Goal: Feedback & Contribution: Leave review/rating

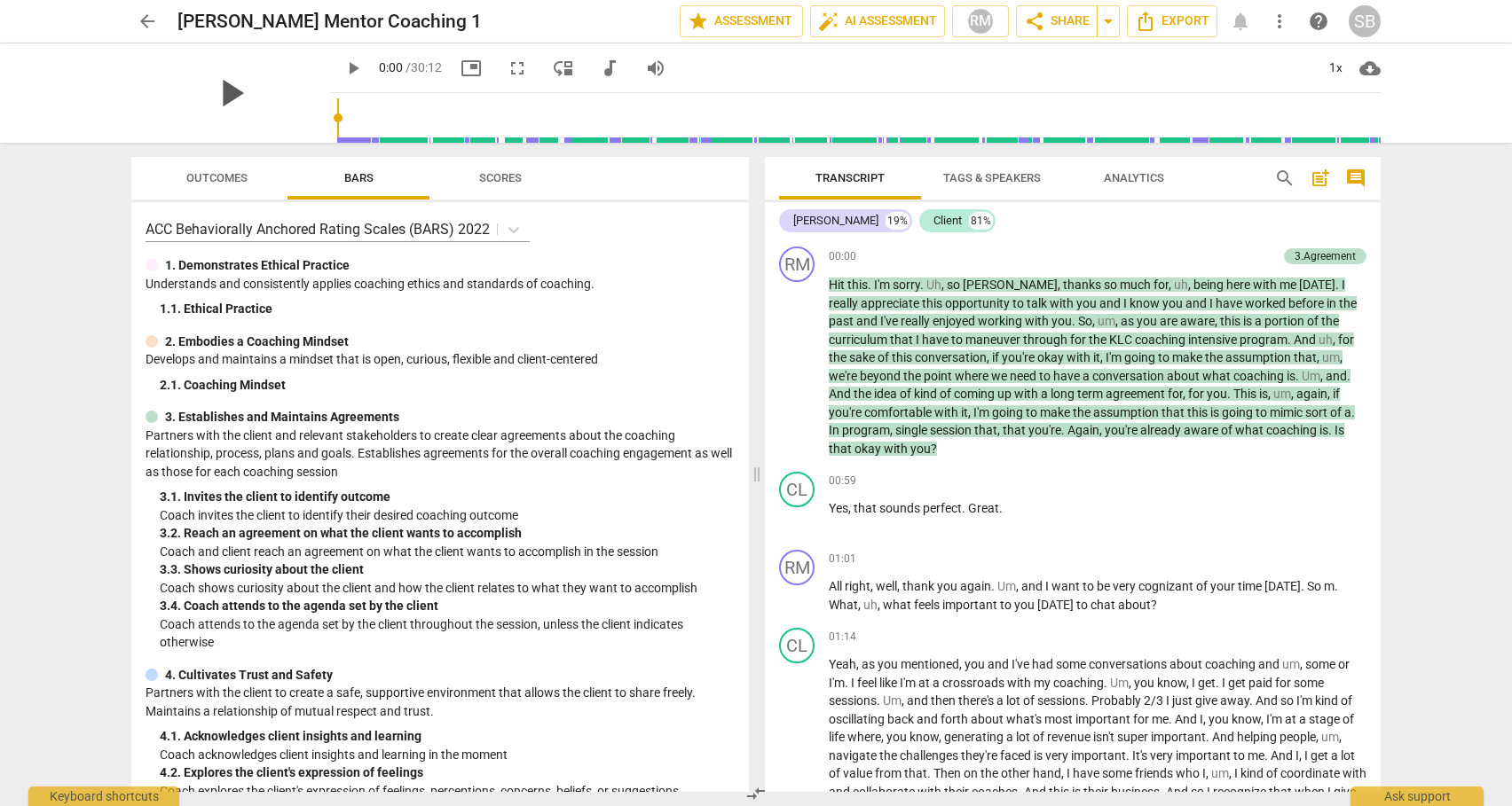
click at [211, 86] on span "play_arrow" at bounding box center [230, 93] width 46 height 46
click at [343, 66] on span "pause" at bounding box center [353, 68] width 22 height 22
click at [1356, 175] on span "comment" at bounding box center [1355, 178] width 22 height 22
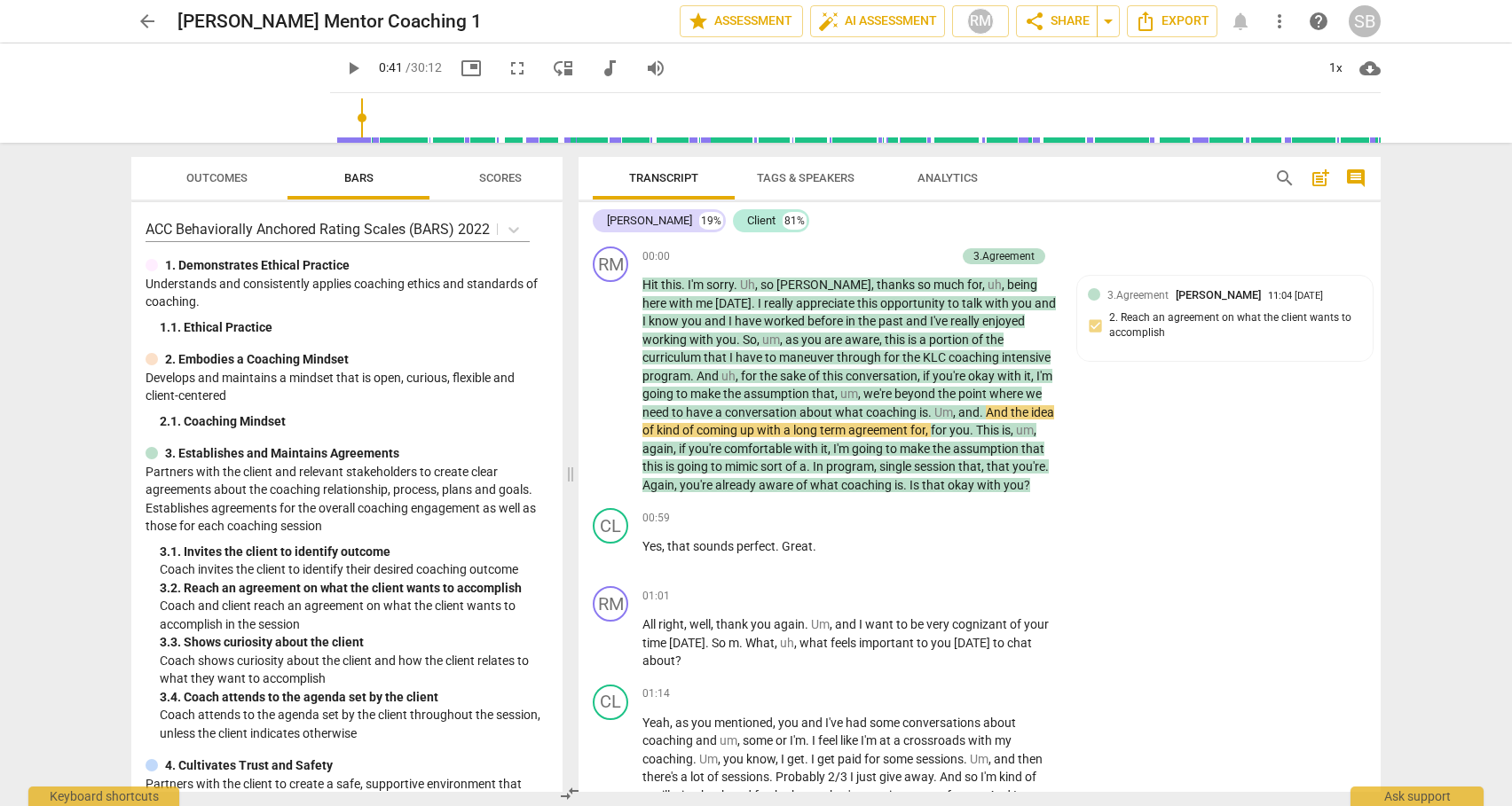
click at [1323, 179] on span "post_add" at bounding box center [1320, 178] width 22 height 22
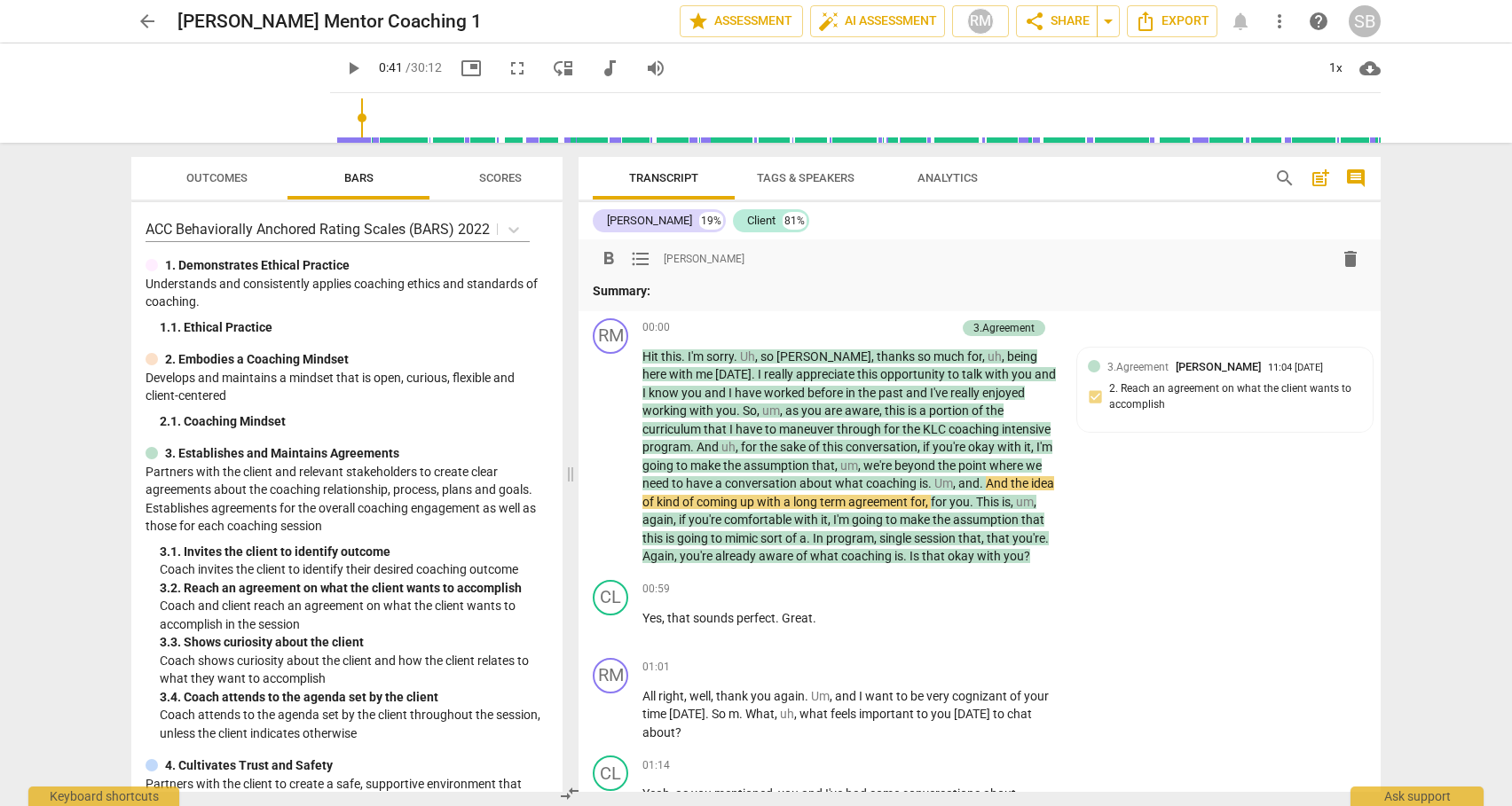
click at [1323, 179] on span "post_add" at bounding box center [1320, 178] width 22 height 22
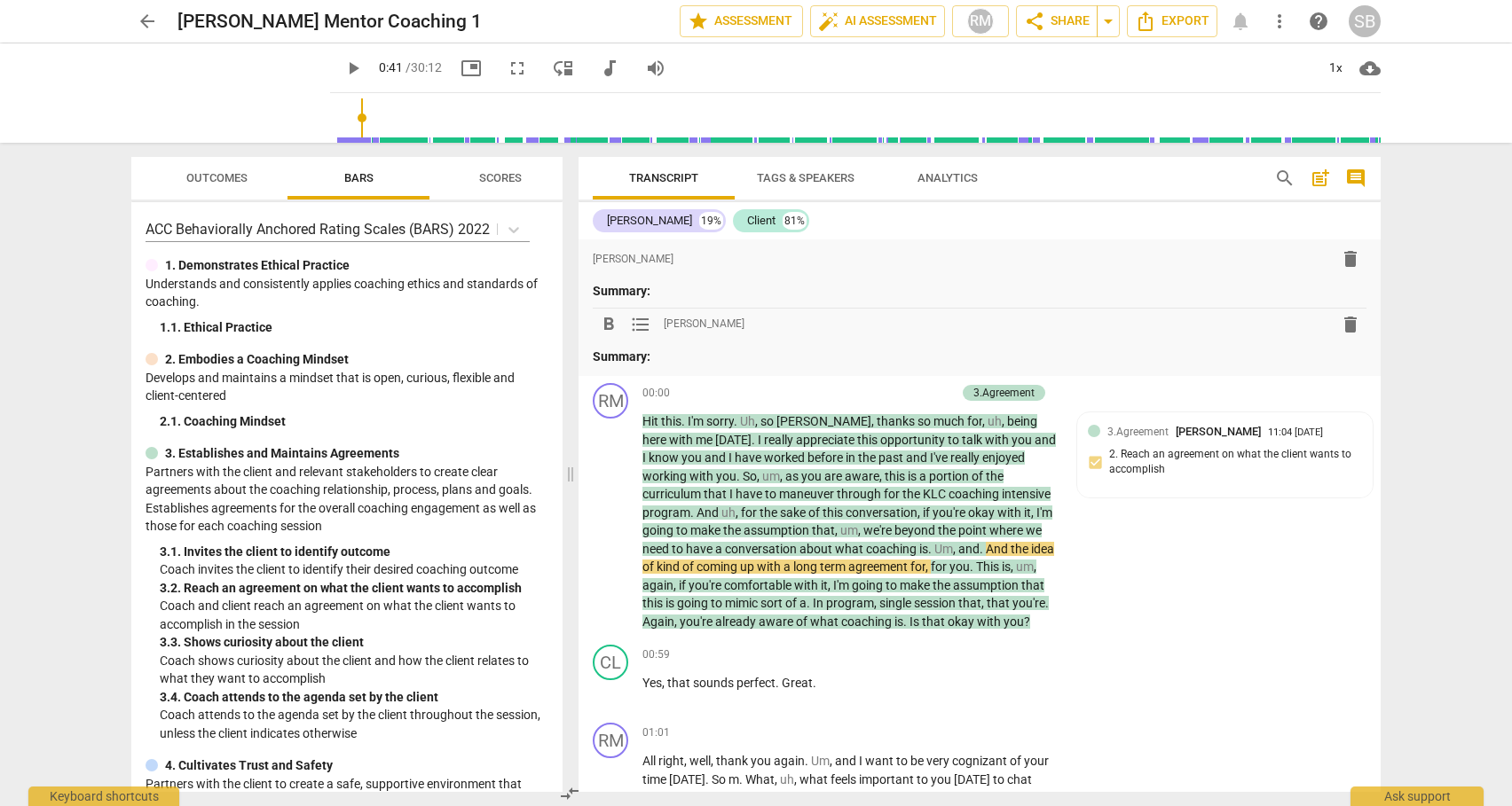
click at [1278, 23] on span "more_vert" at bounding box center [1279, 21] width 22 height 22
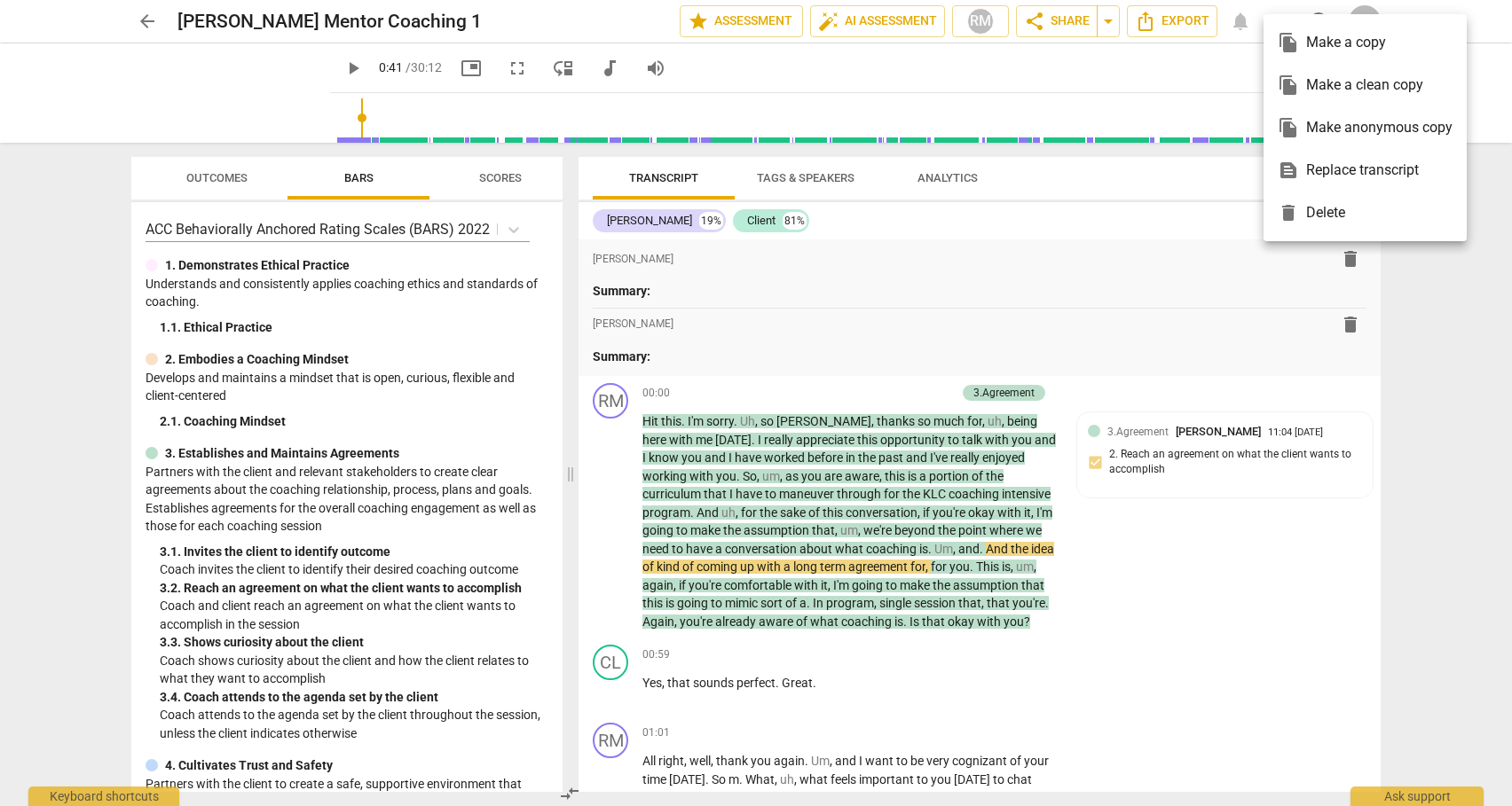
click at [1305, 86] on div "file_copy Make a clean copy" at bounding box center [1364, 85] width 175 height 43
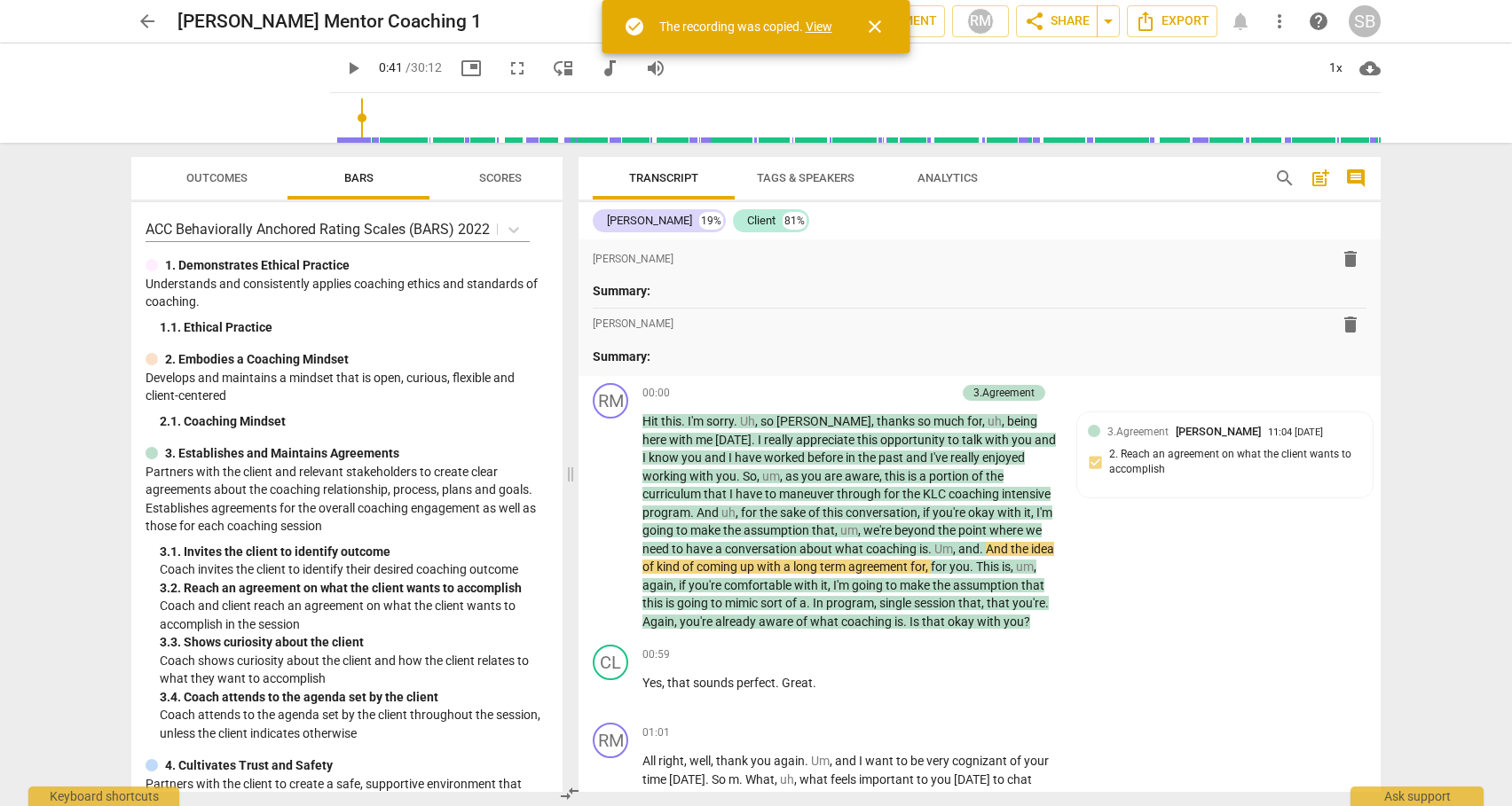
click at [819, 27] on link "View" at bounding box center [818, 26] width 26 height 14
type input "42"
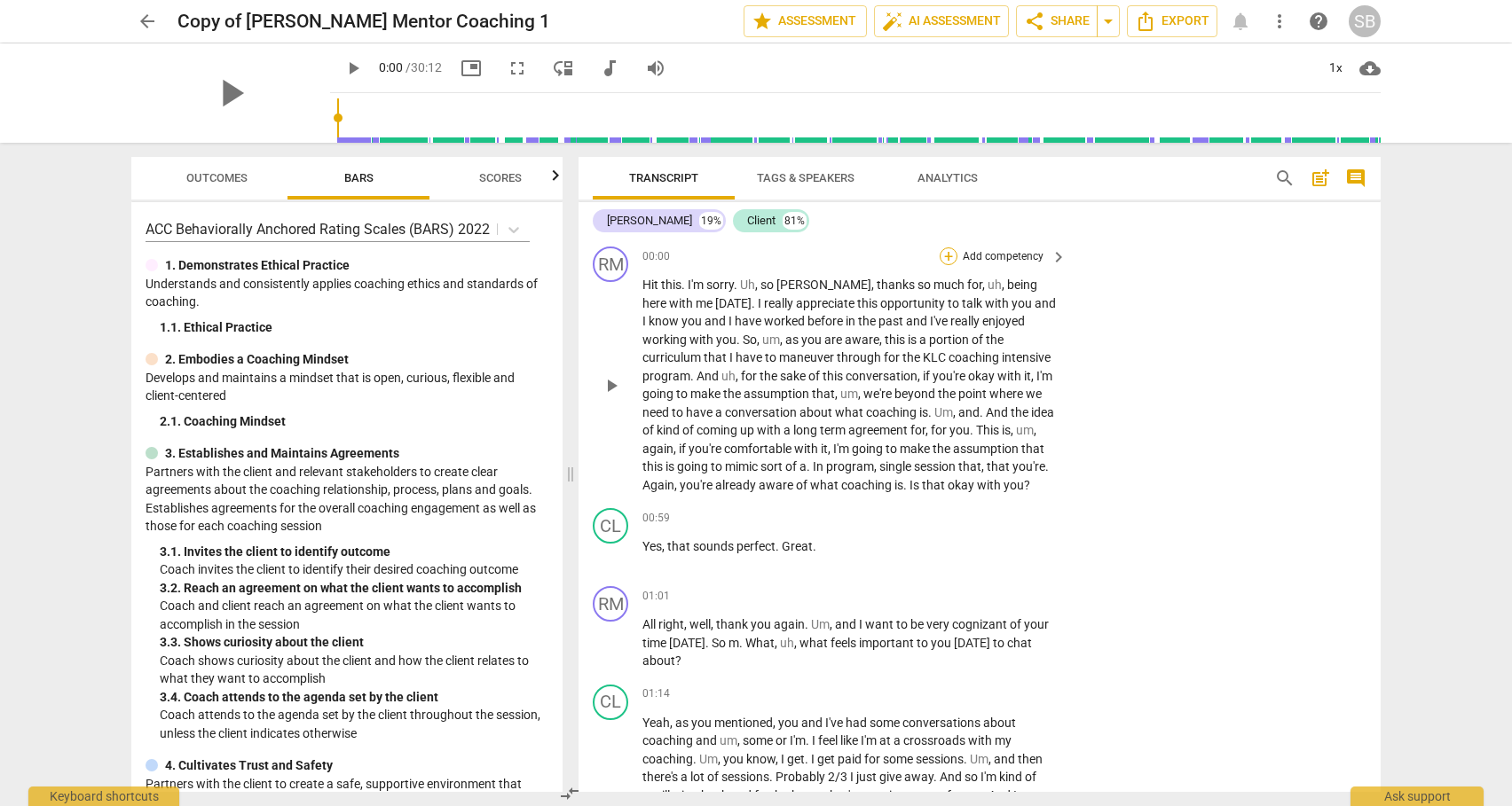
click at [943, 256] on div "+" at bounding box center [948, 256] width 18 height 18
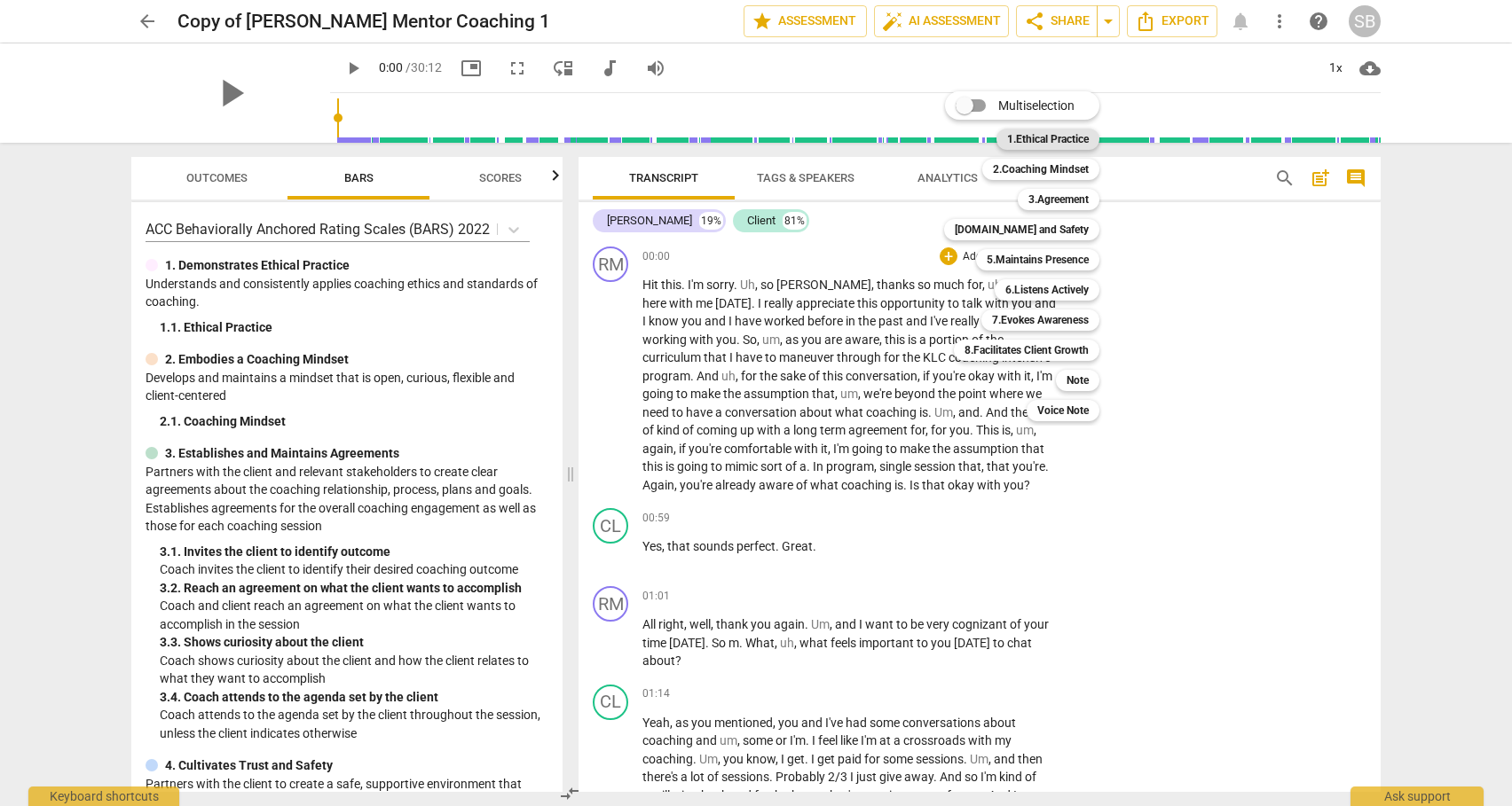
click at [1038, 142] on b "1.Ethical Practice" at bounding box center [1047, 139] width 81 height 22
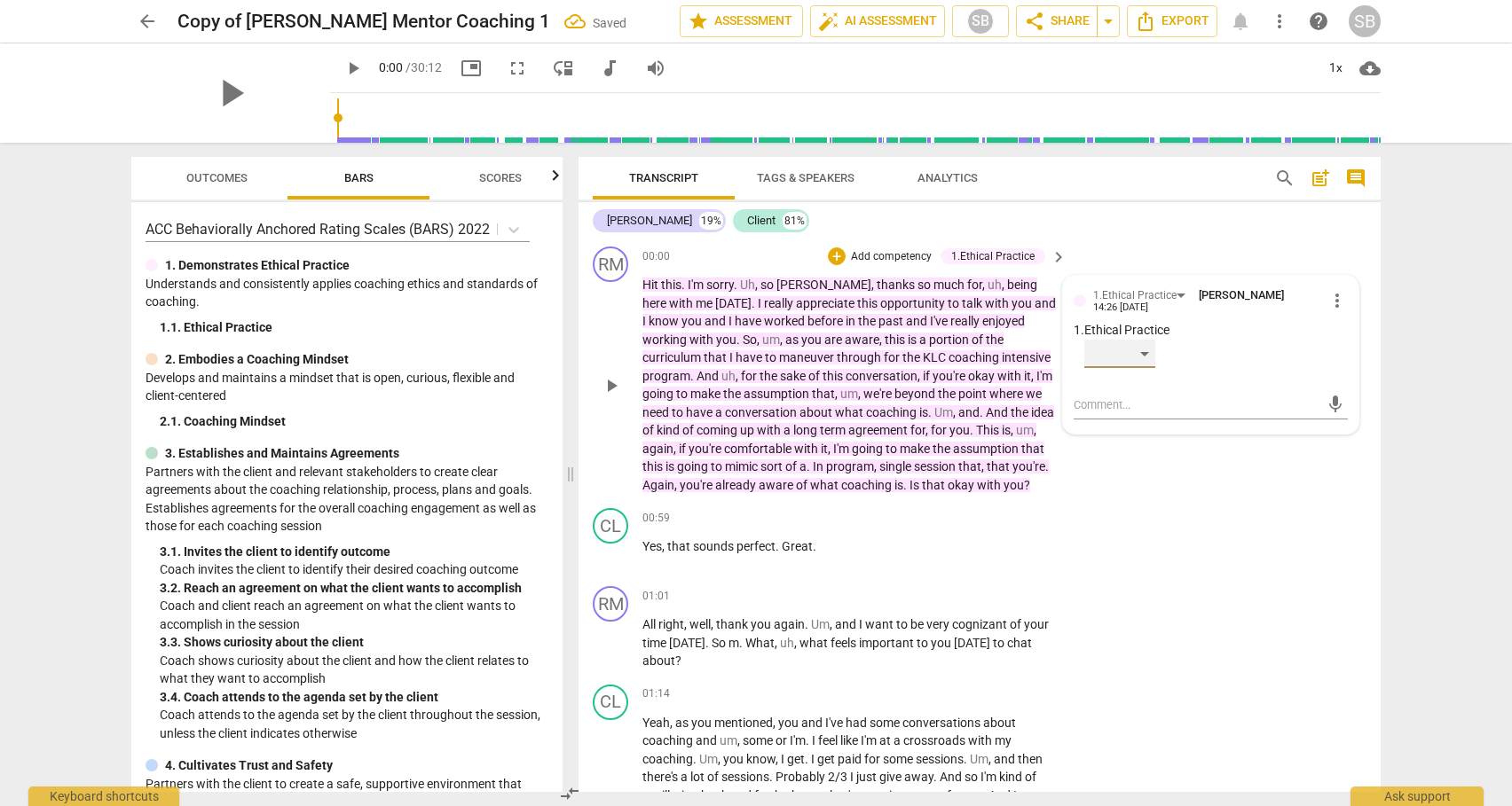
click at [1146, 353] on div "​" at bounding box center [1119, 354] width 71 height 28
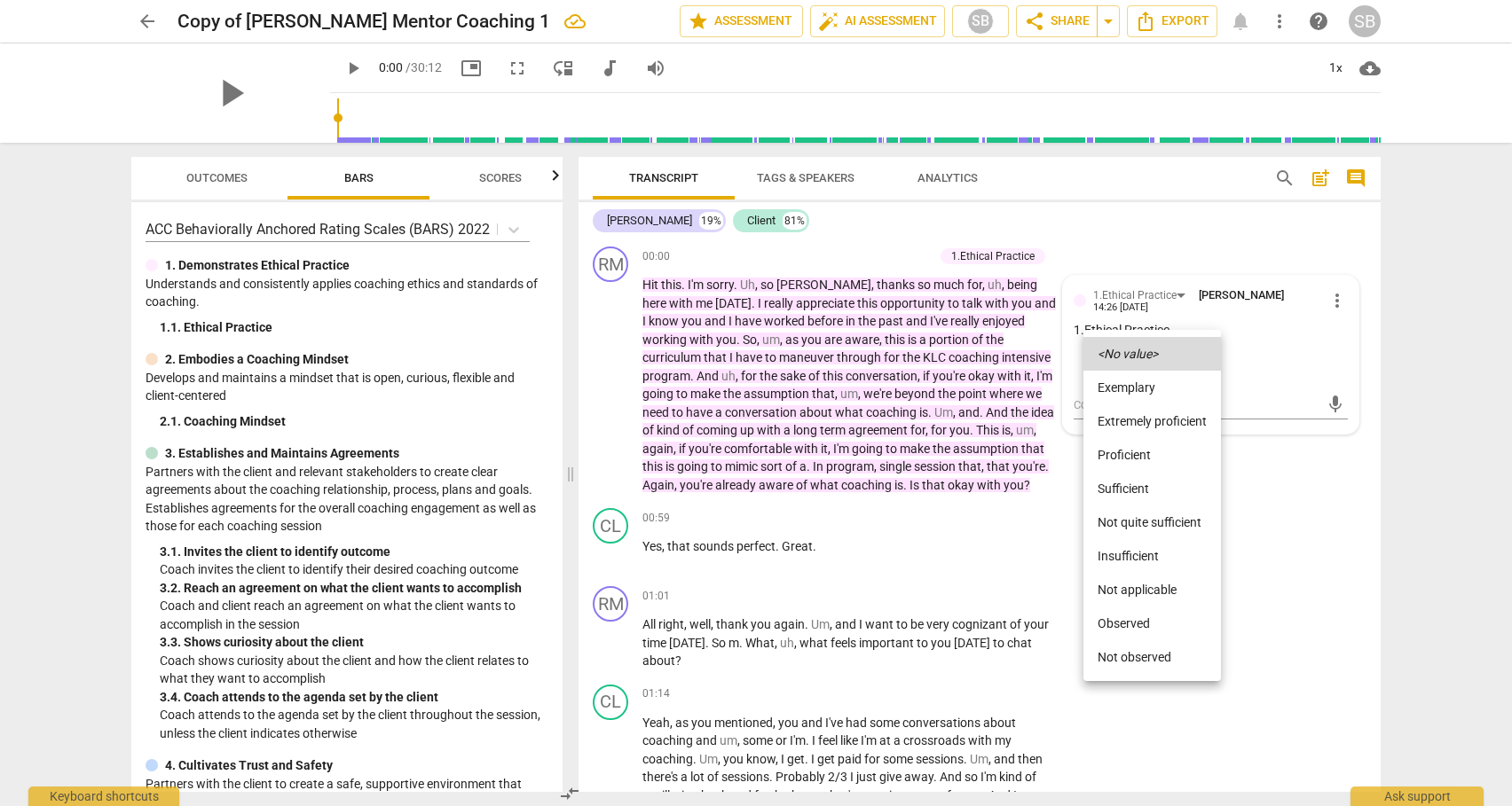
click at [1129, 620] on li "Observed" at bounding box center [1152, 623] width 137 height 34
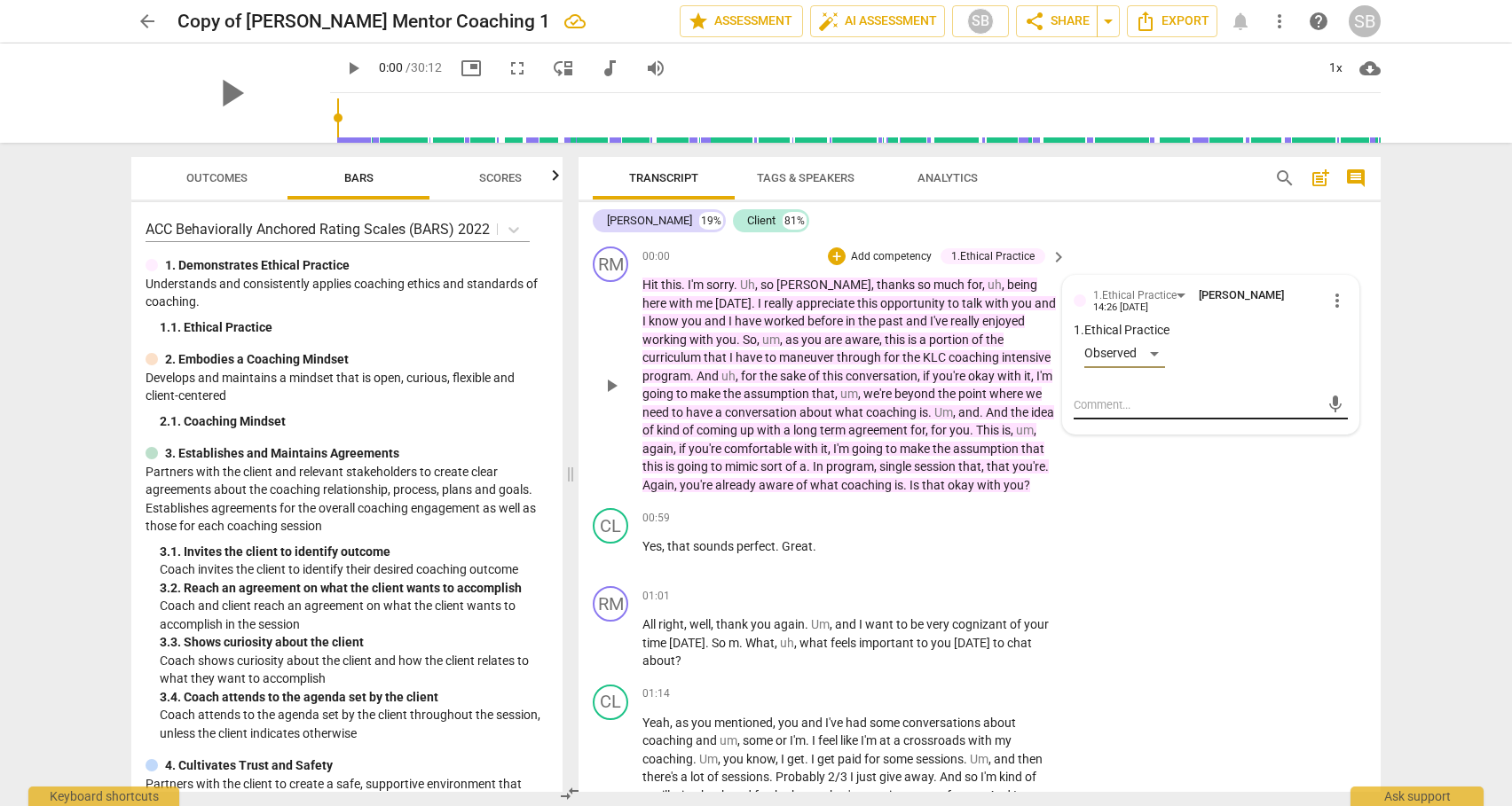
click at [1089, 409] on textarea at bounding box center [1197, 405] width 246 height 17
type textarea "W"
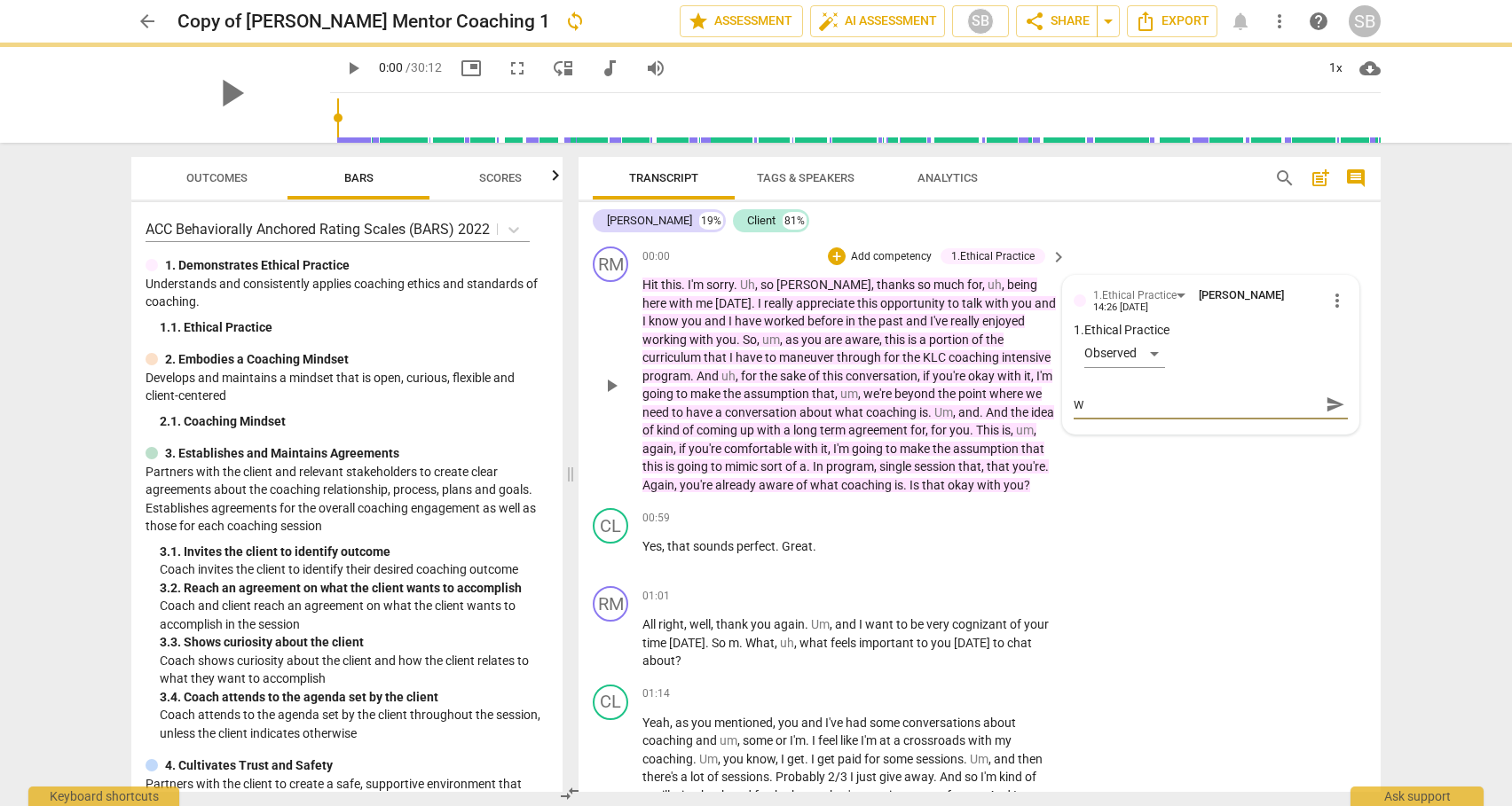
type textarea "We"
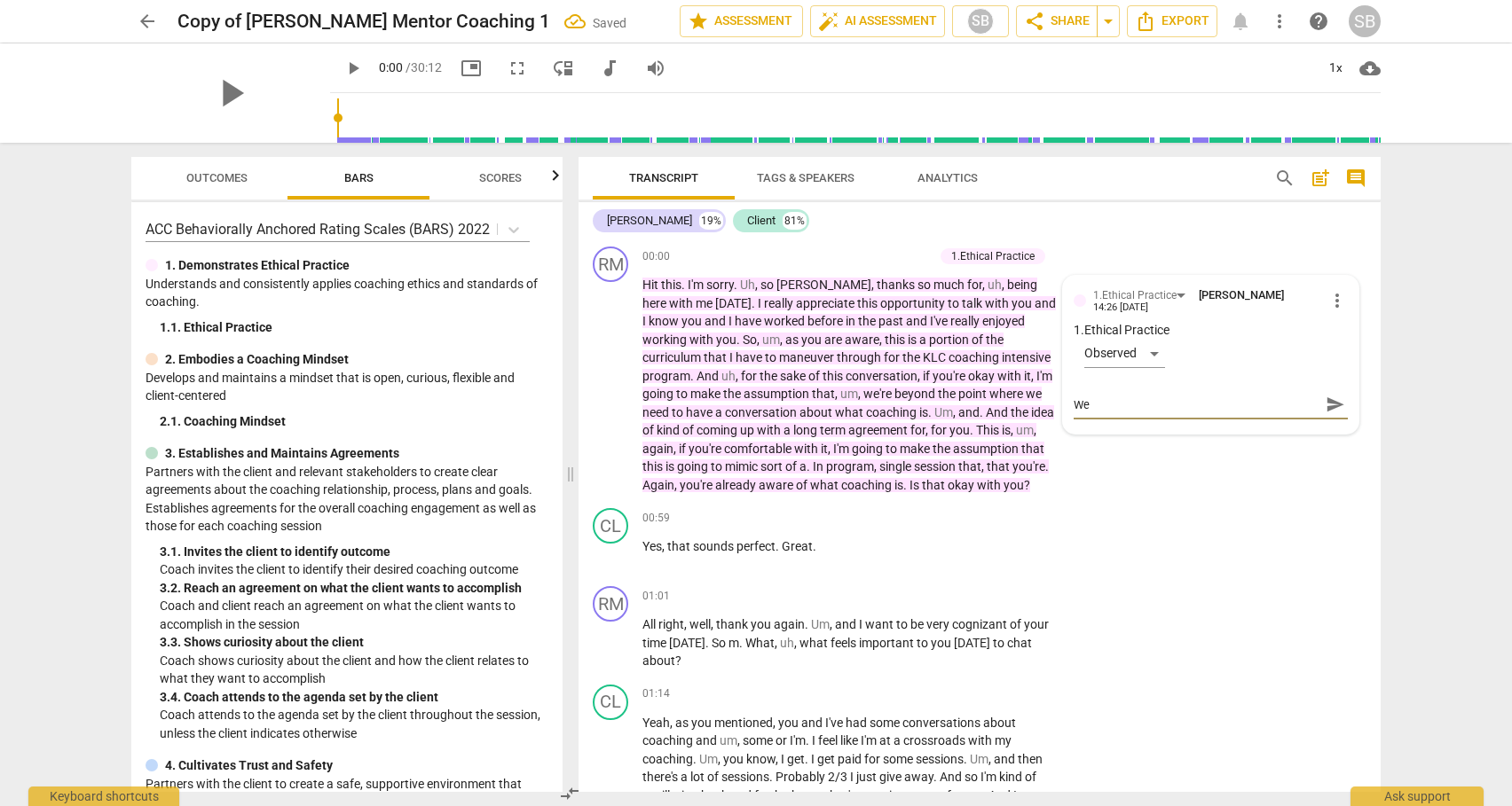
type textarea "We d"
type textarea "We ds"
type textarea "We dso"
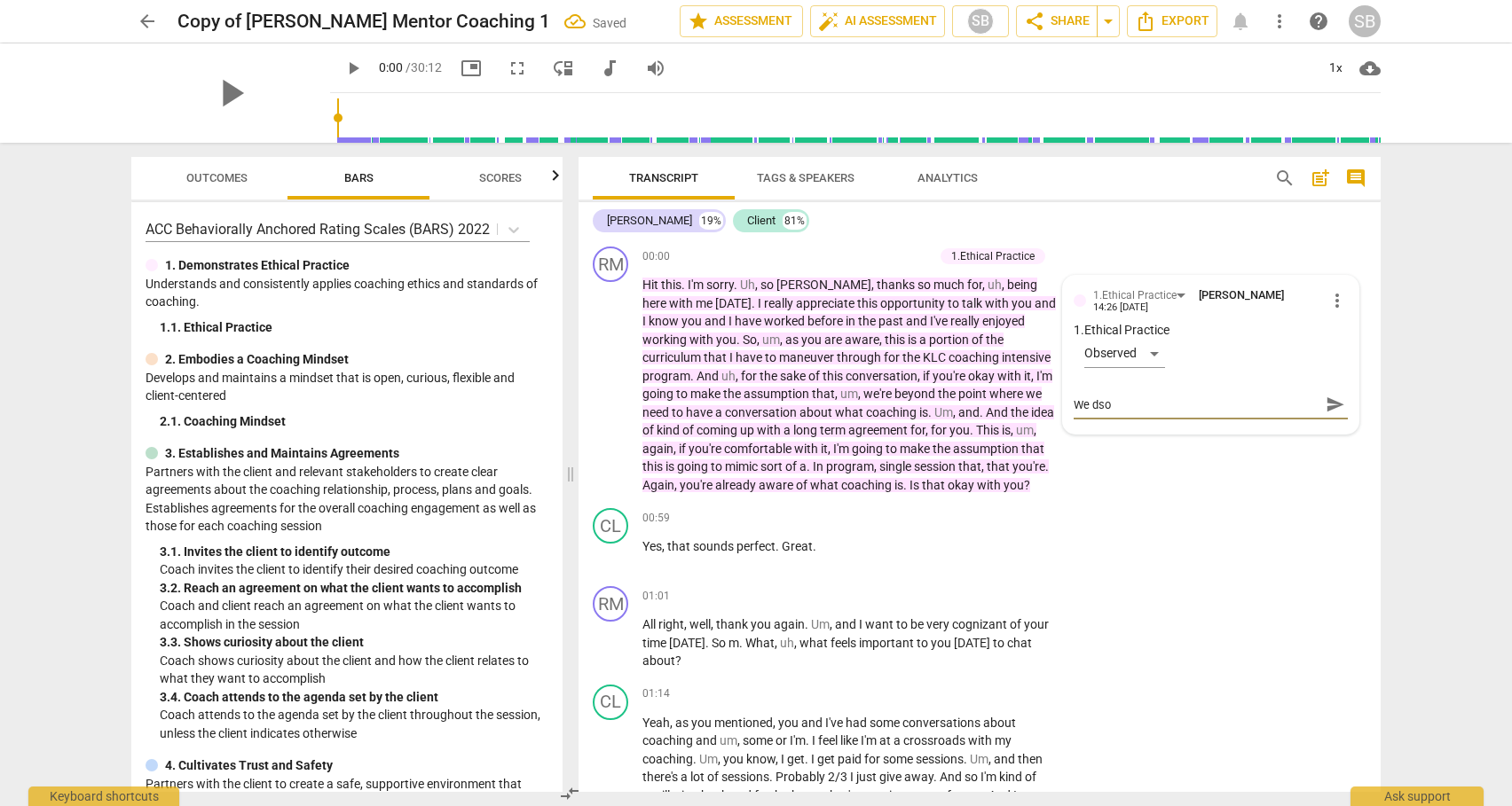
type textarea "We dson"
type textarea "We dso"
type textarea "We ds"
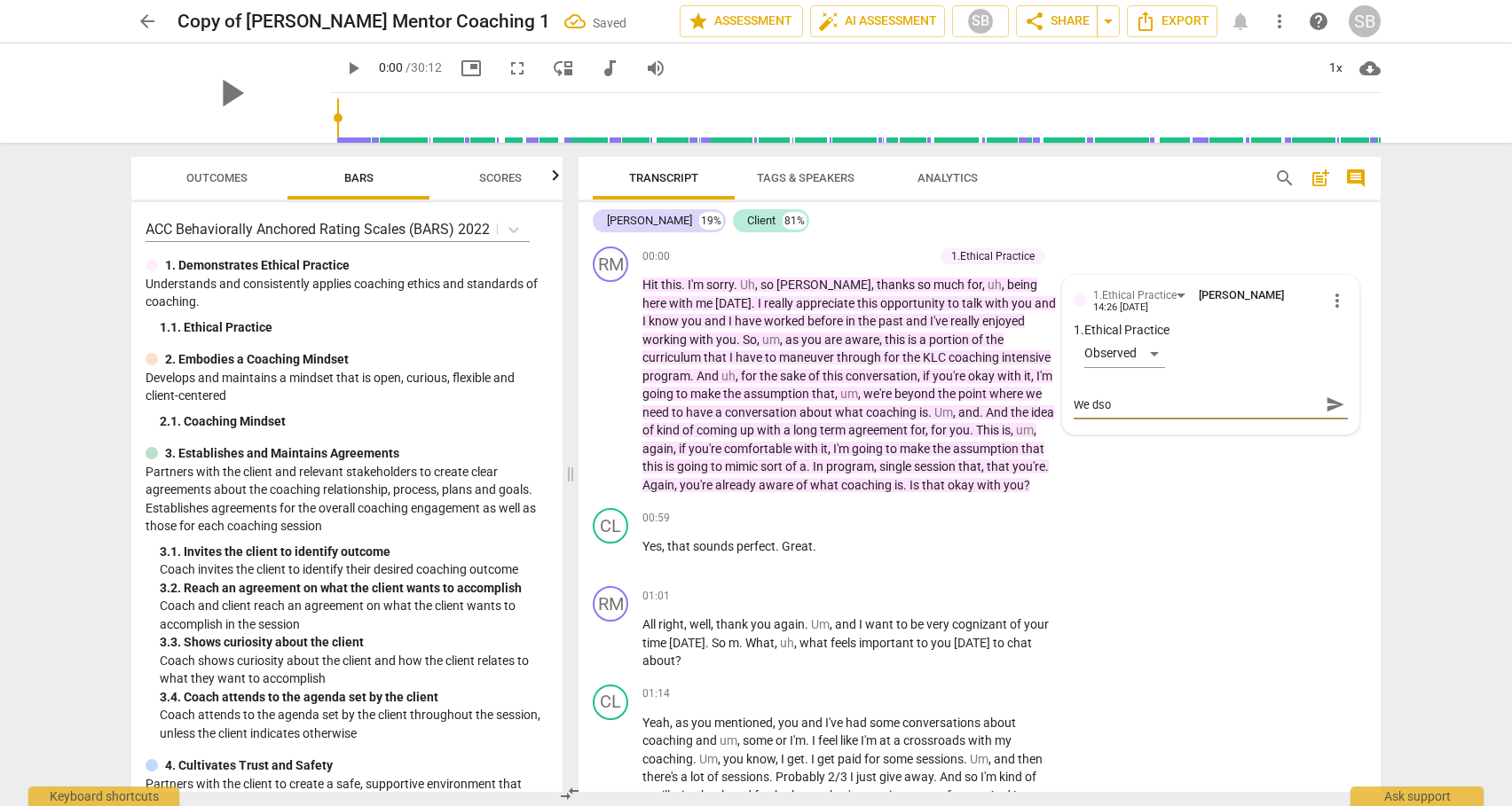
type textarea "We ds"
type textarea "We d"
type textarea "We do"
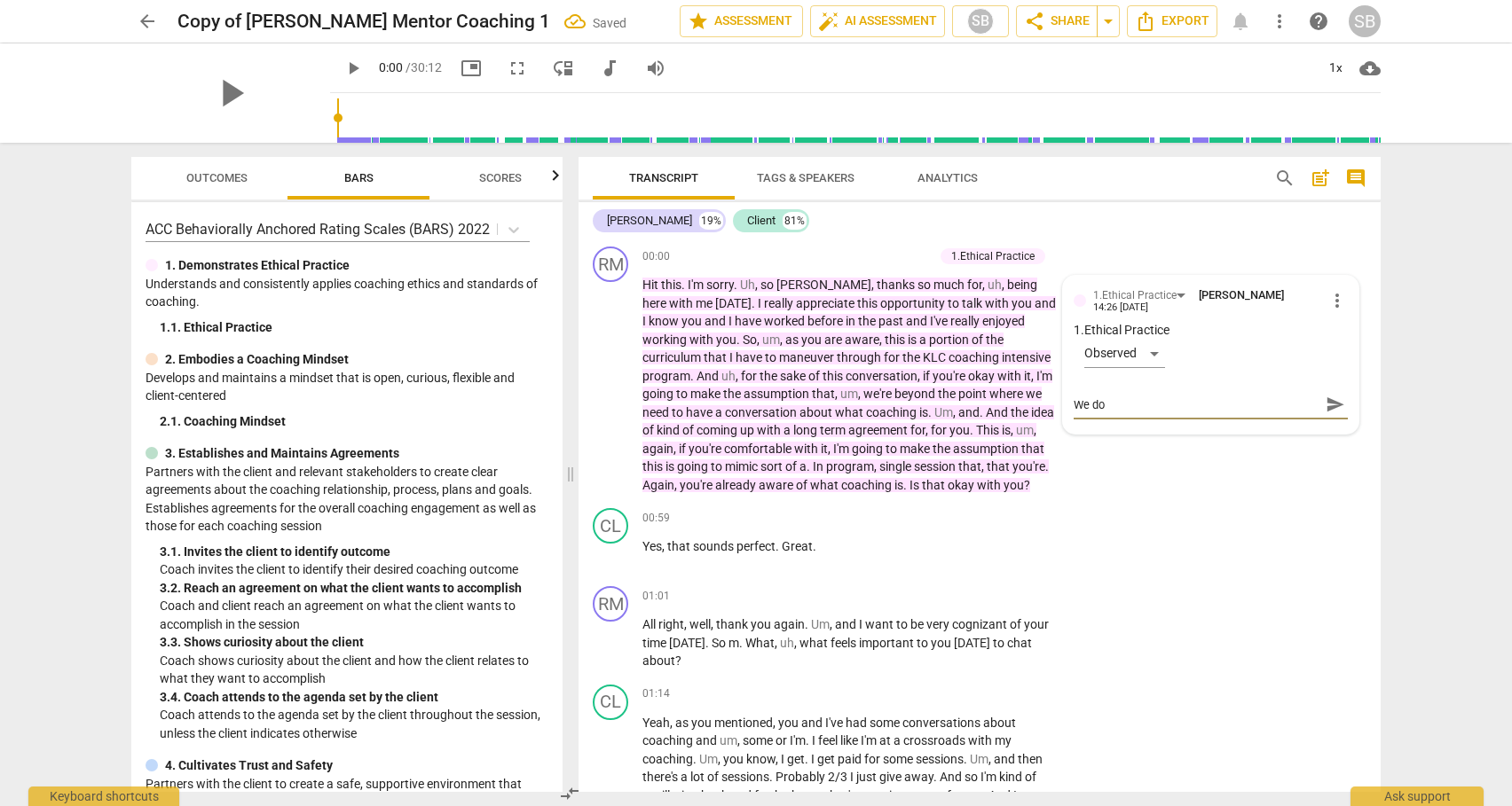
type textarea "We don"
type textarea "We don'"
type textarea "We don't"
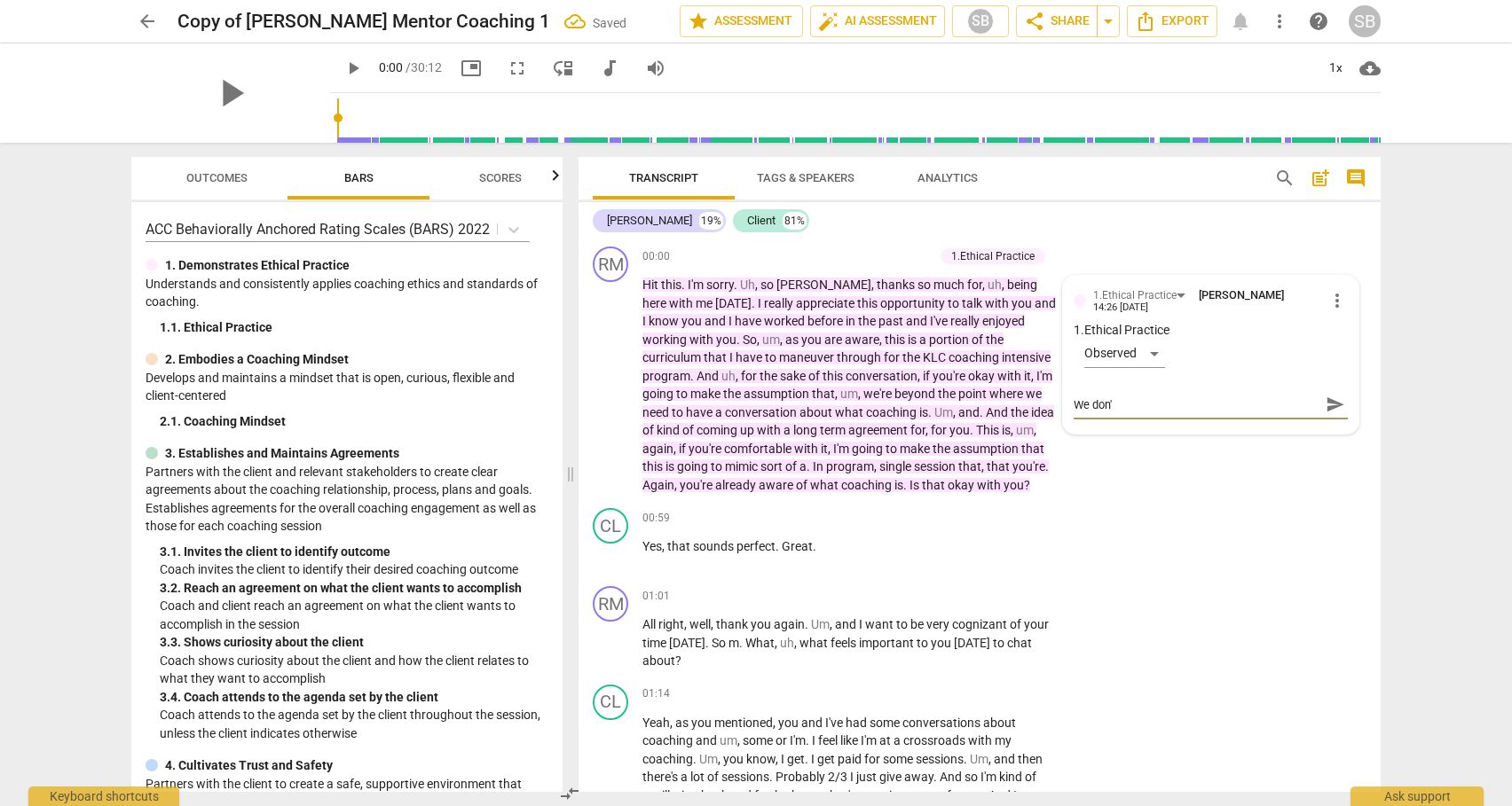
type textarea "We don't"
type textarea "We don't u"
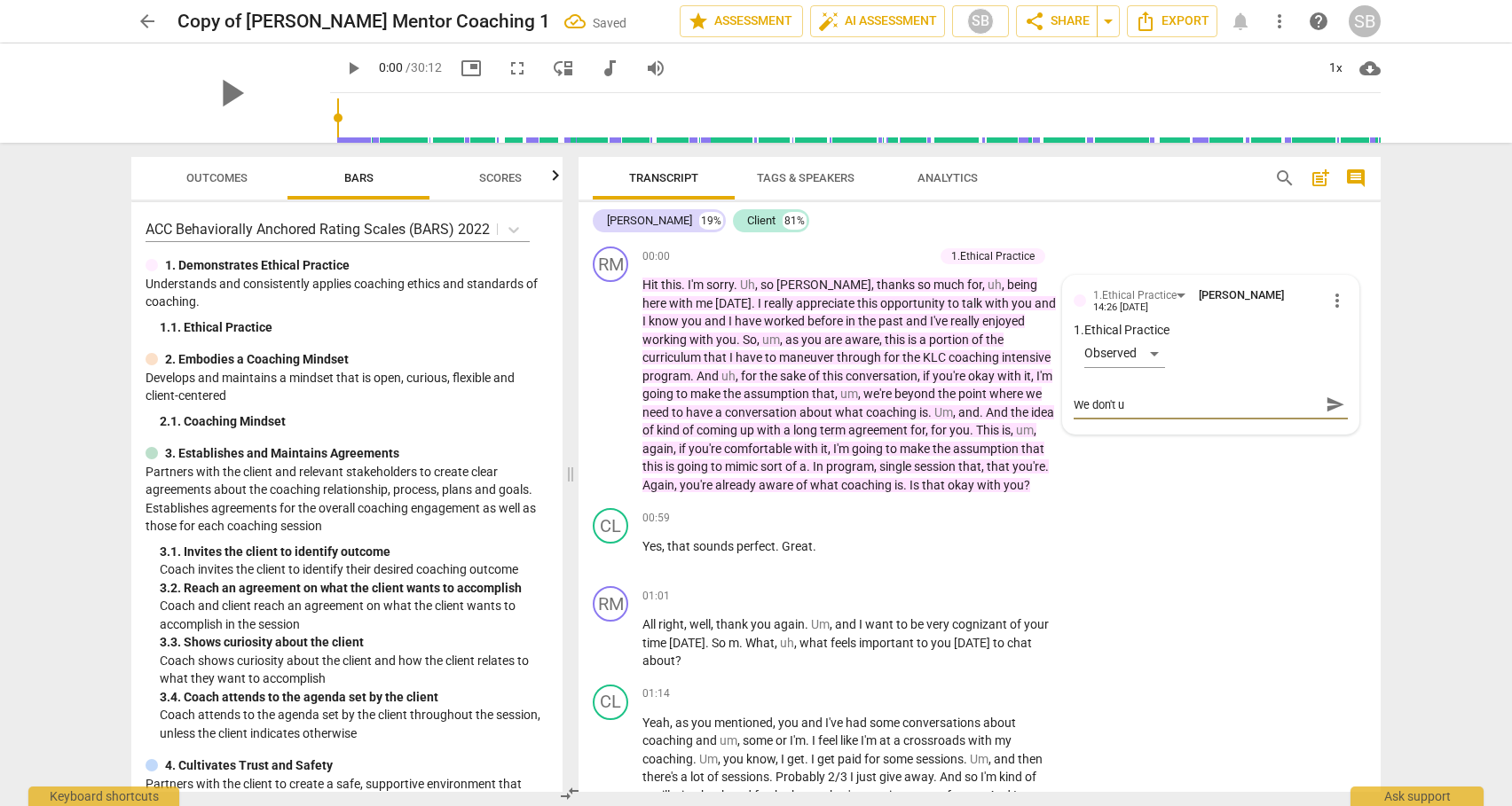
type textarea "We don't us"
type textarea "We don't usu"
type textarea "We don't usua"
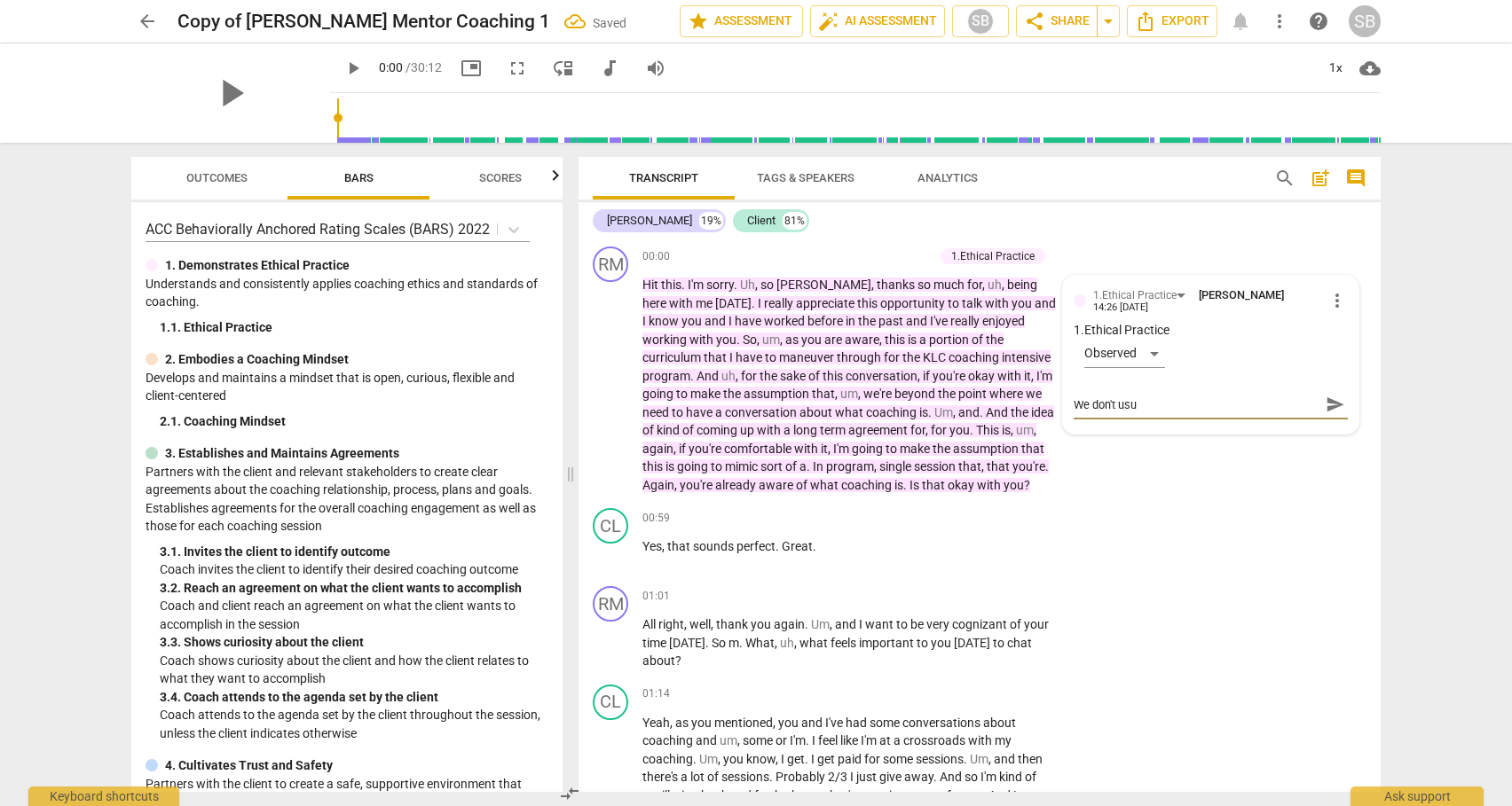
type textarea "We don't usua"
type textarea "We don't usual"
type textarea "We don't usuall"
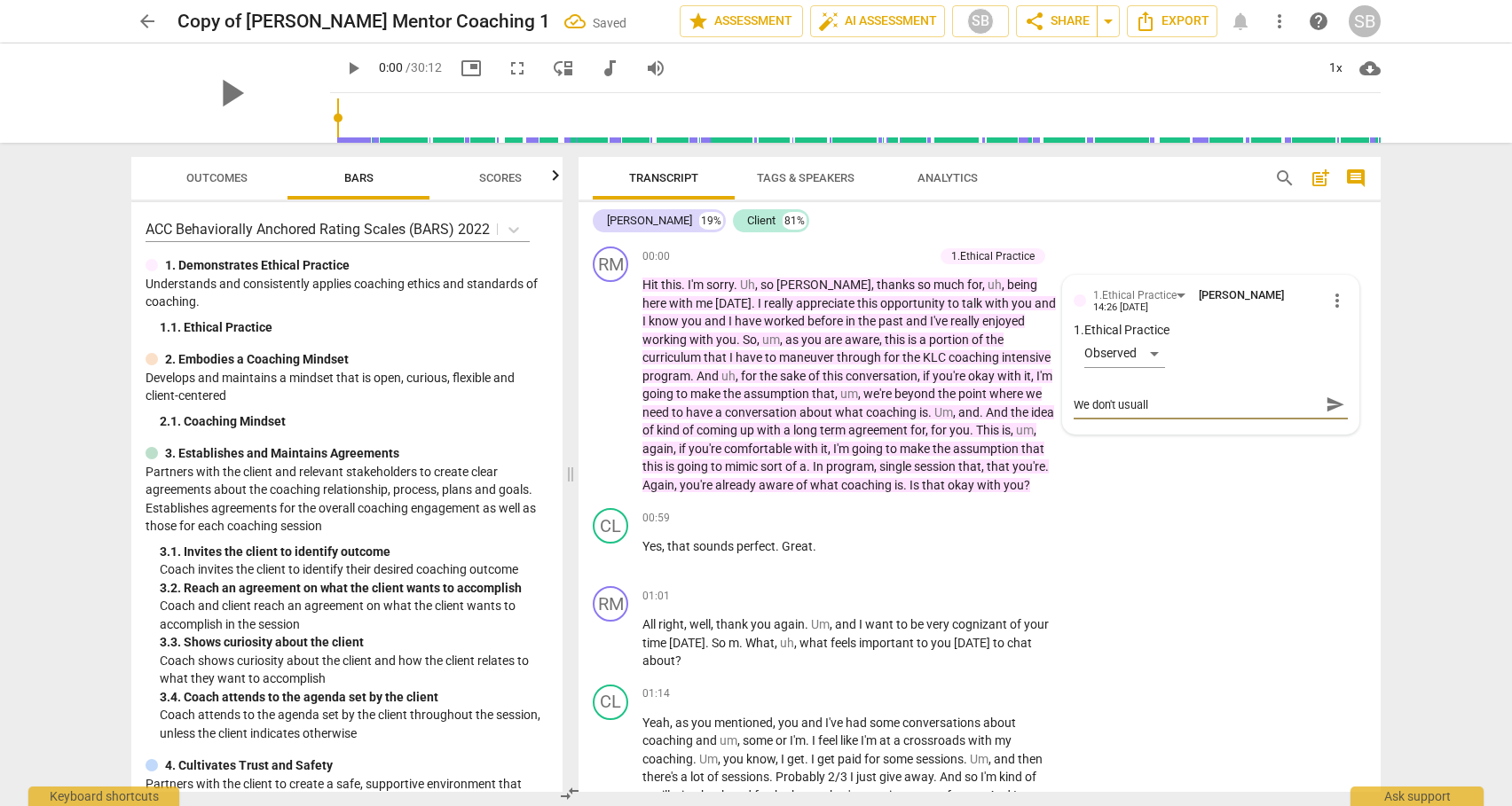
type textarea "We don't usually"
type textarea "We don't usually c"
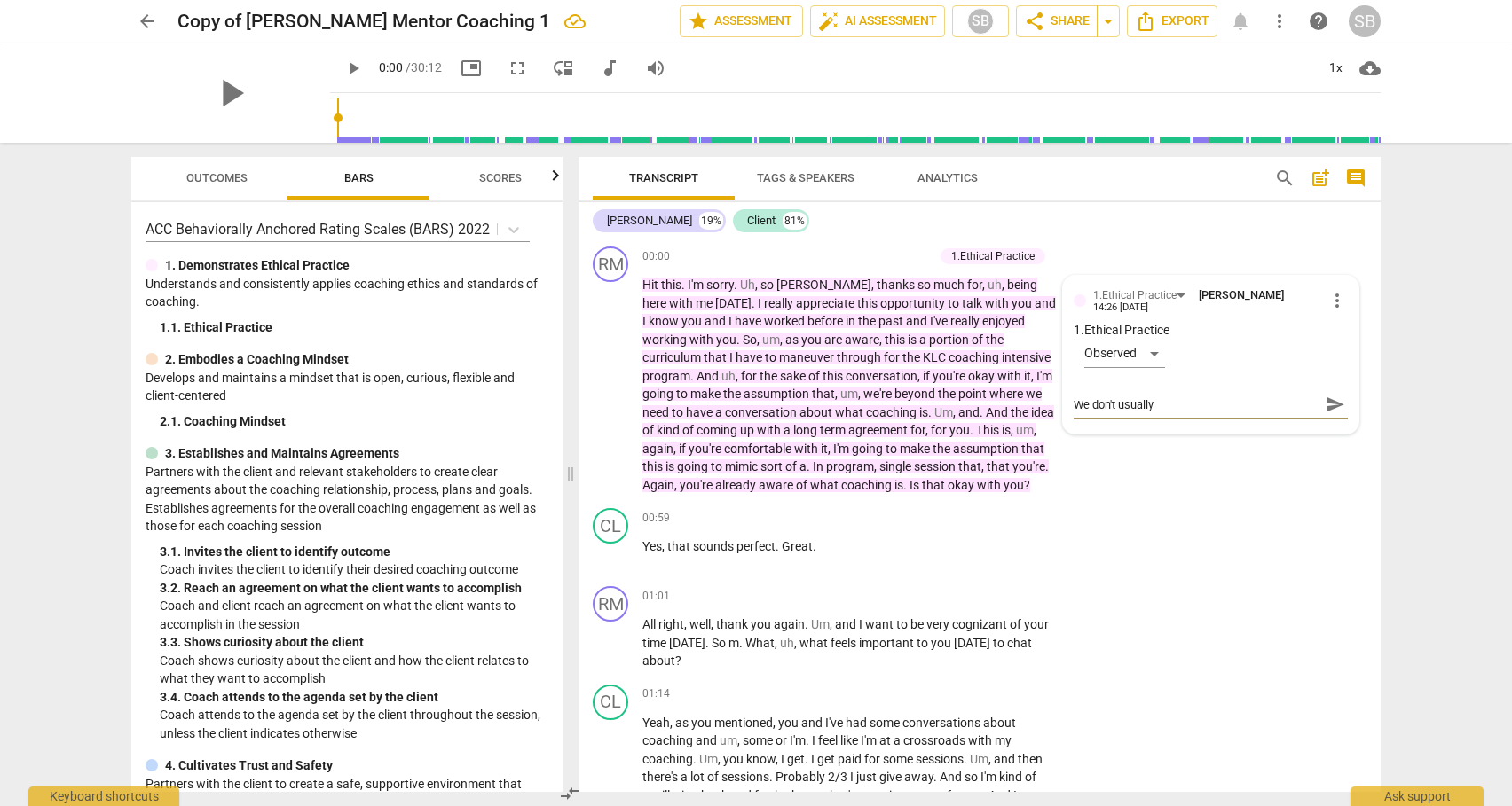
type textarea "We don't usually c"
type textarea "We don't usually co"
type textarea "We don't usually com"
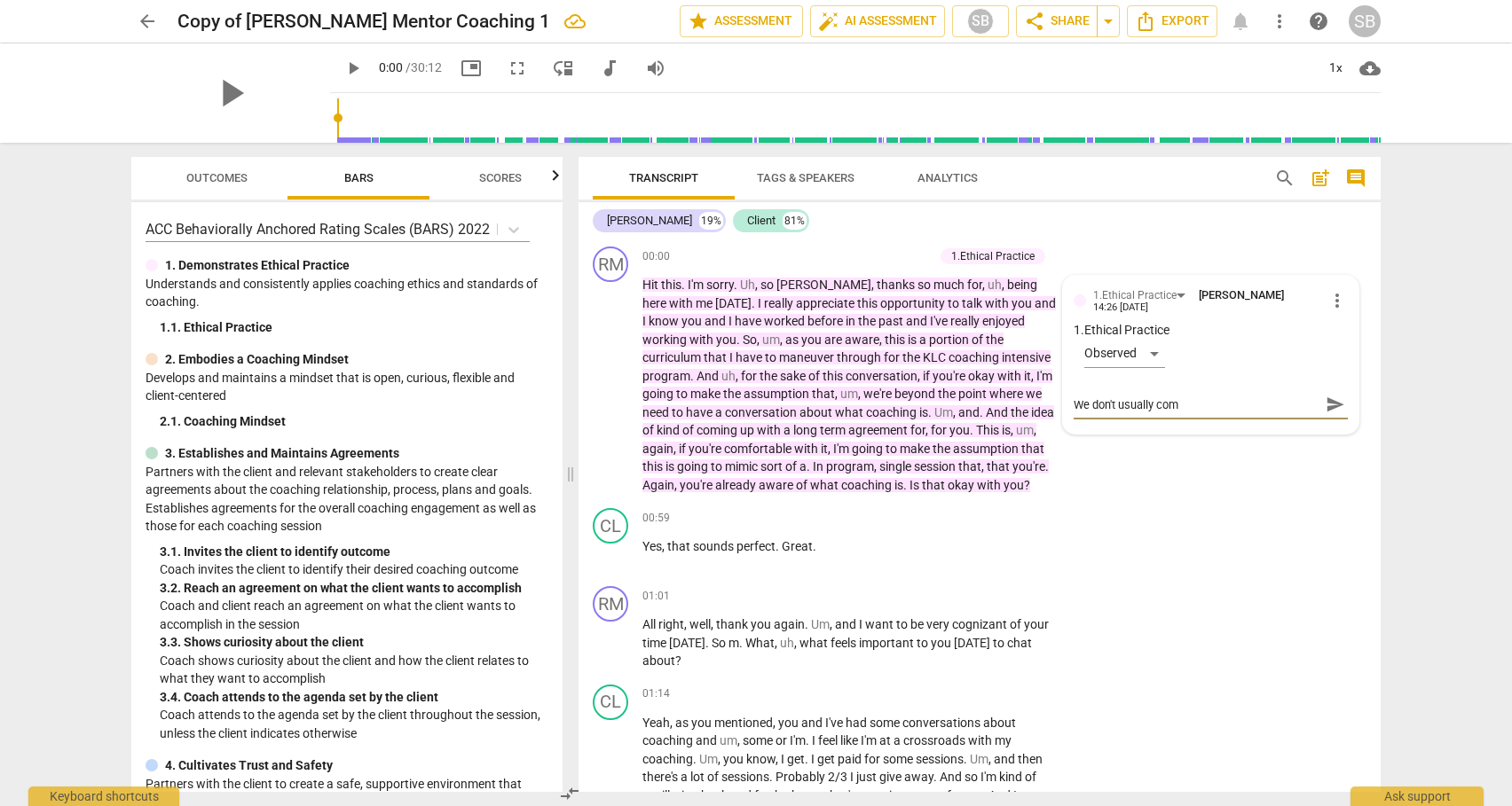
type textarea "We don't usually comm"
type textarea "We don't usually comme"
type textarea "We don't usually commen"
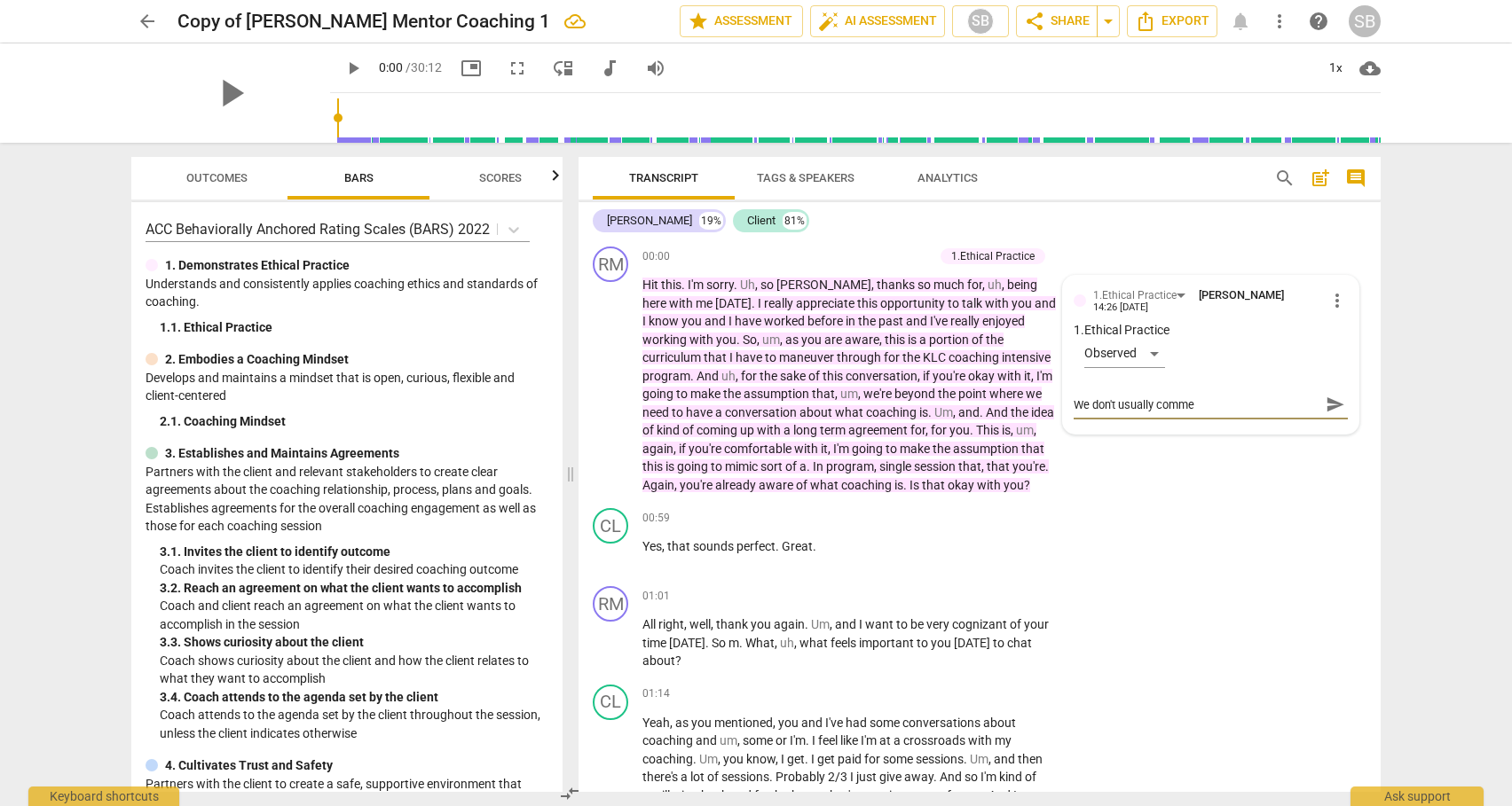
type textarea "We don't usually commen"
type textarea "We don't usually comment"
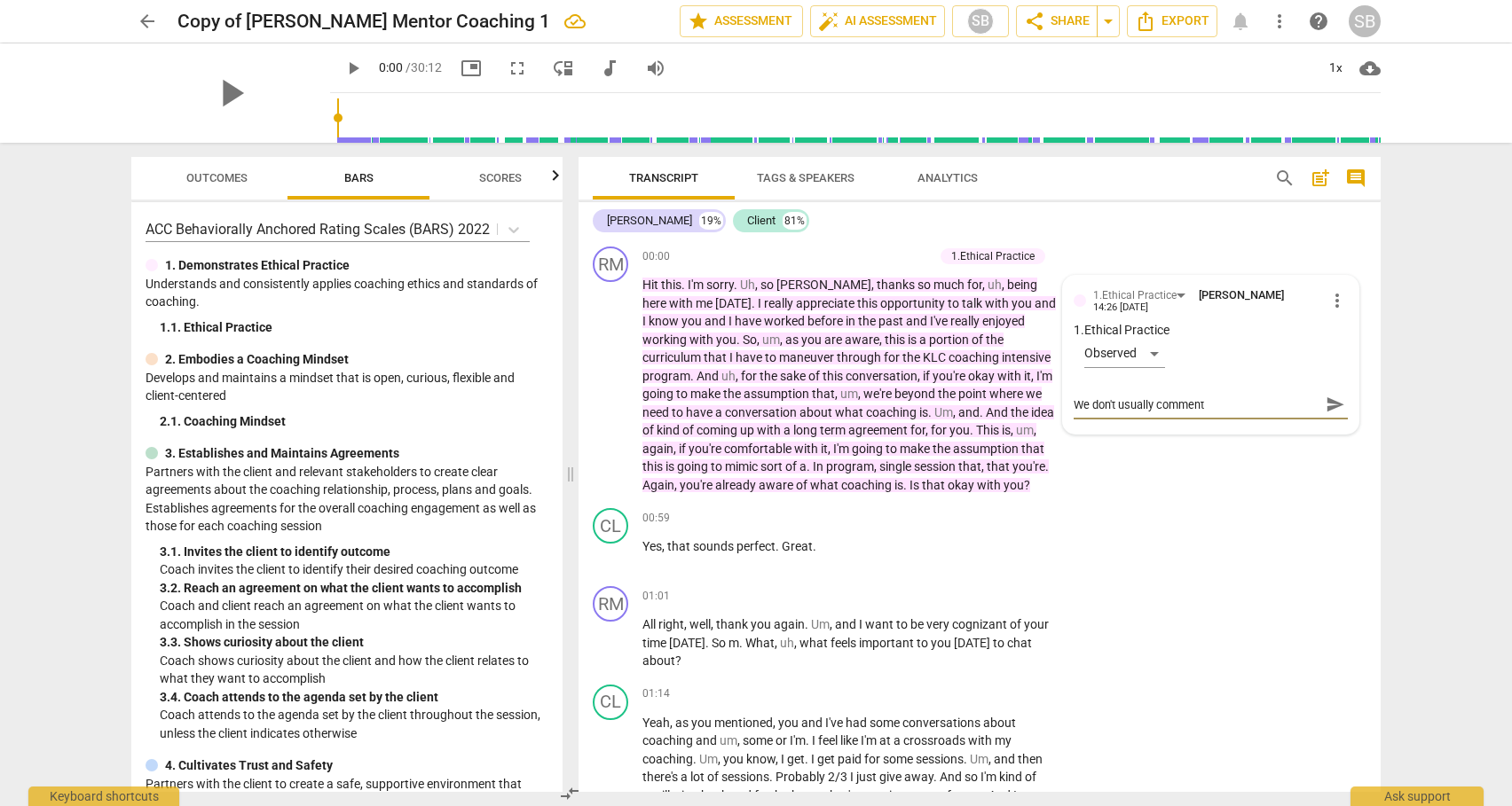
type textarea "We don't usually comment d"
type textarea "We don't usually comment di"
type textarea "We don't usually comment dir"
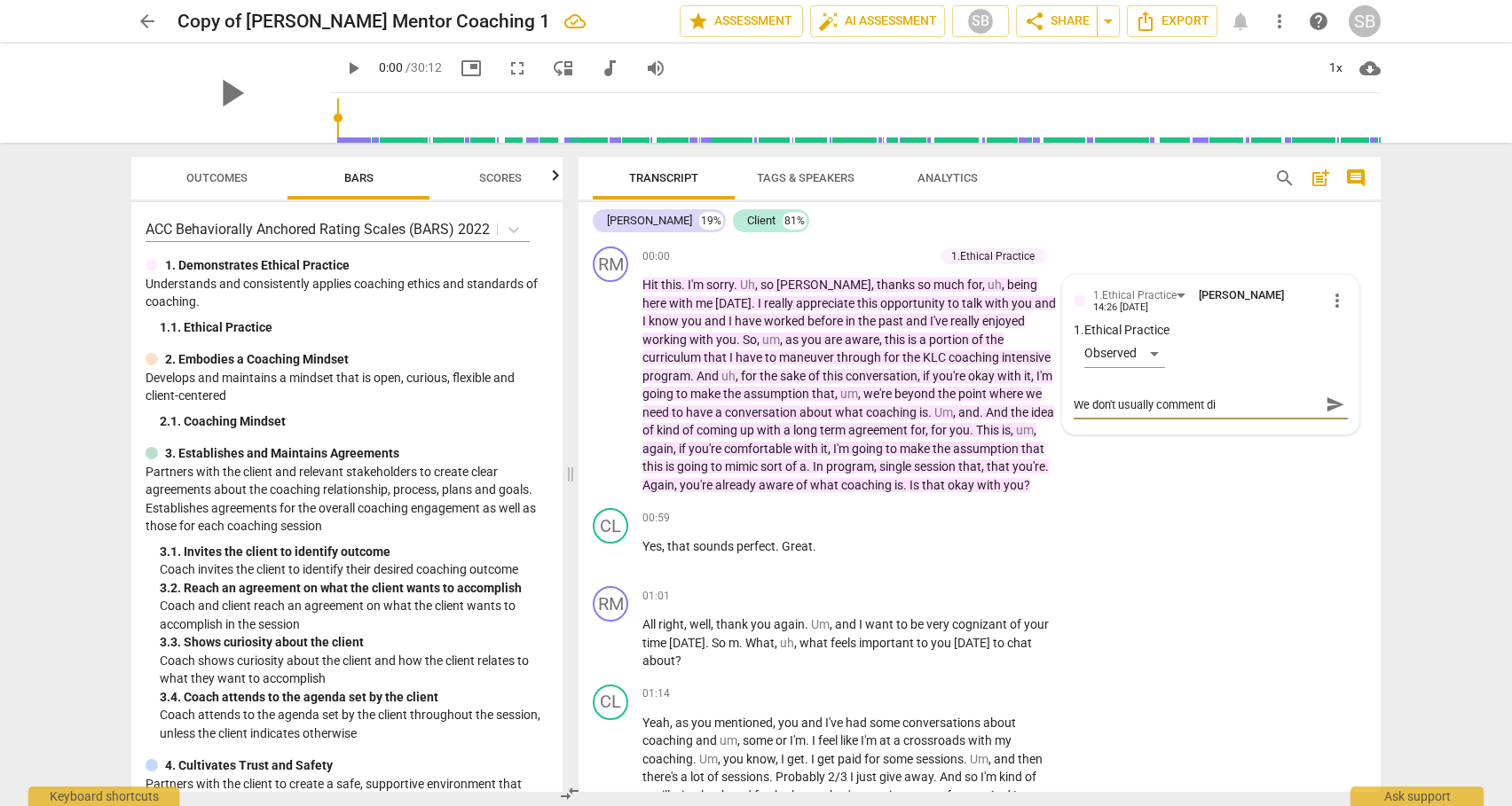
type textarea "We don't usually comment dir"
type textarea "We don't usually comment dire"
type textarea "We don't usually comment direc"
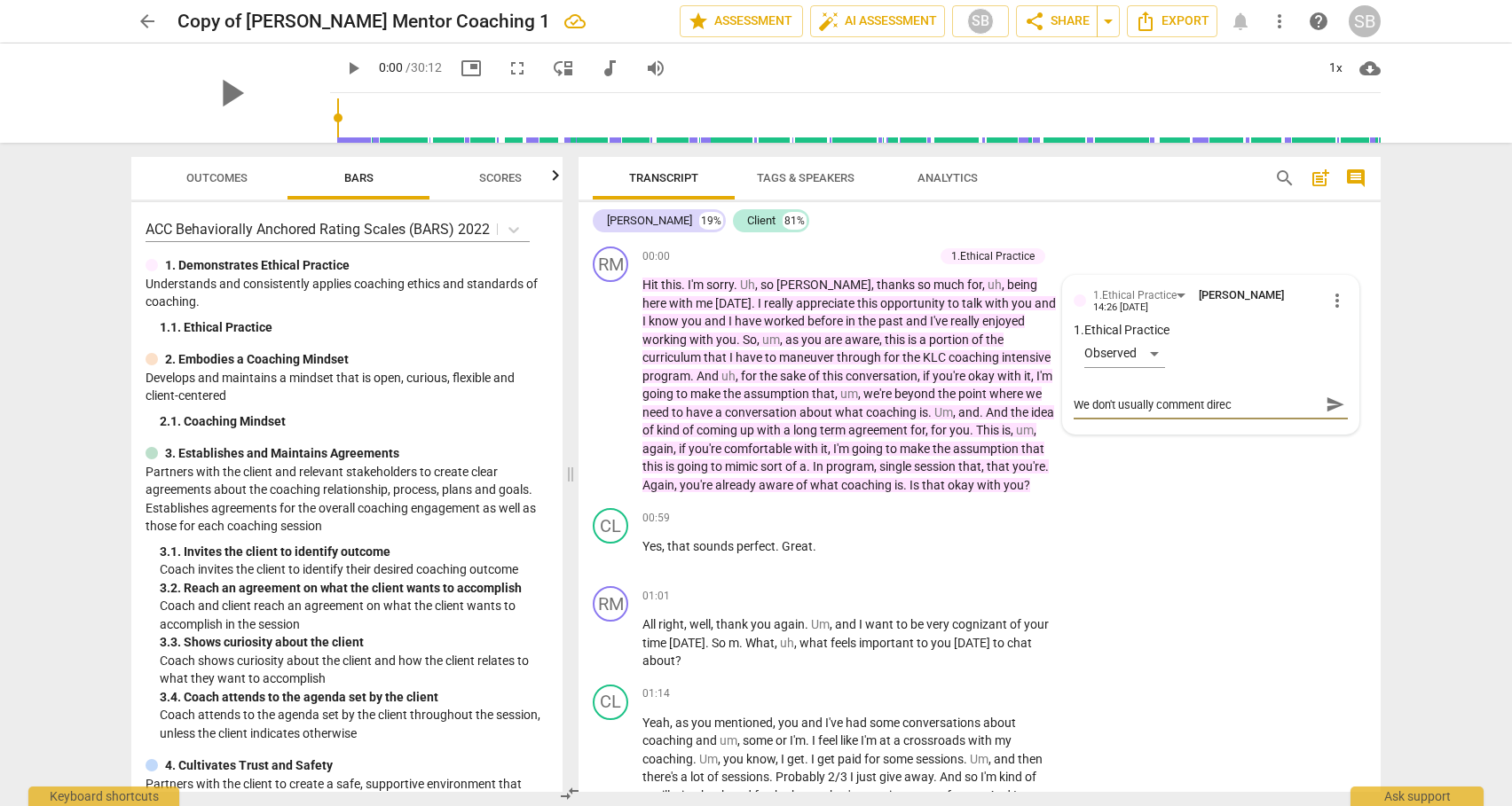
type textarea "We don't usually comment direct"
type textarea "We don't usually comment directl"
type textarea "We don't usually comment directly"
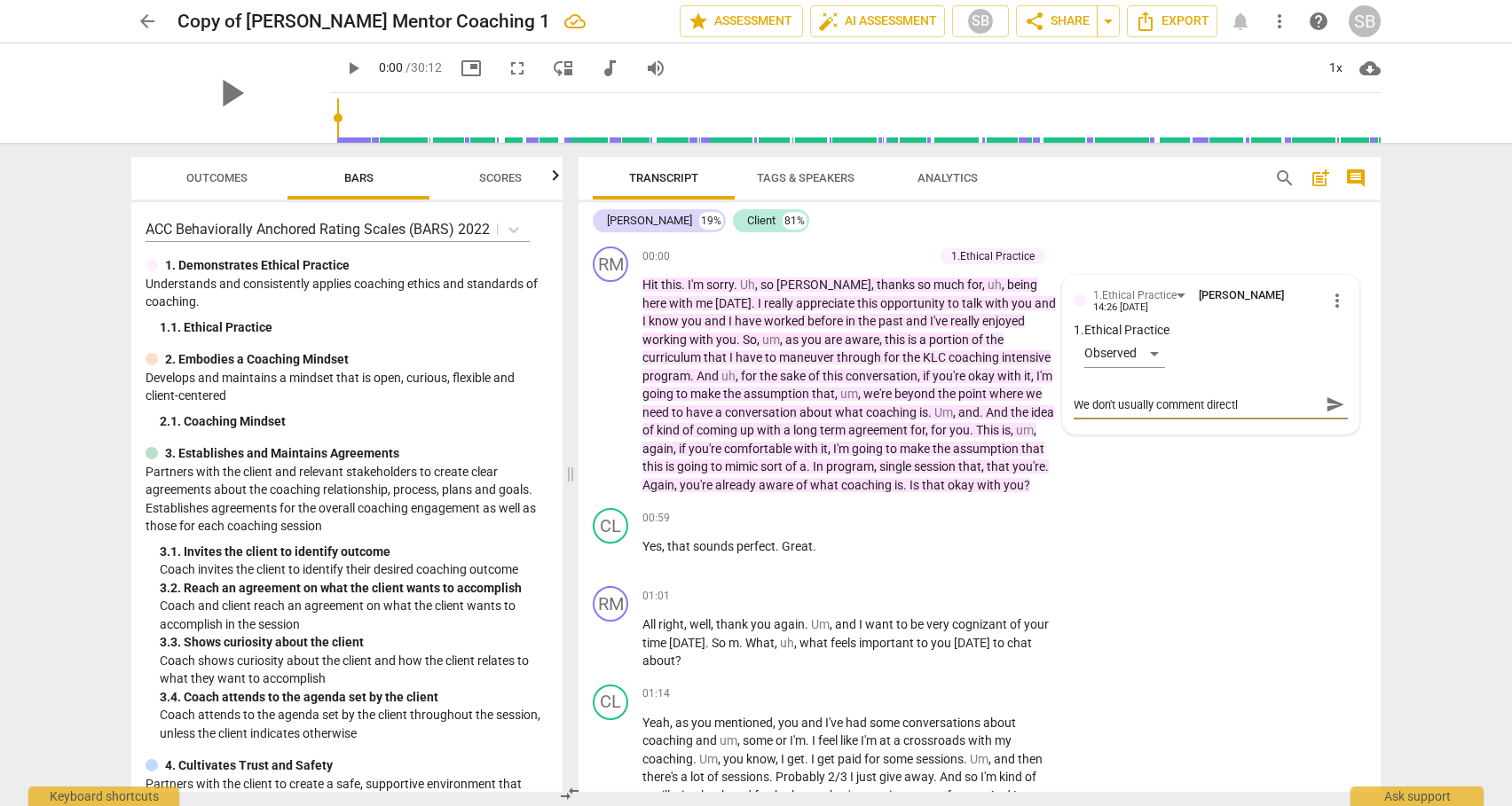
type textarea "We don't usually comment directly"
type textarea "We don't usually comment directly o"
type textarea "We don't usually comment directly on"
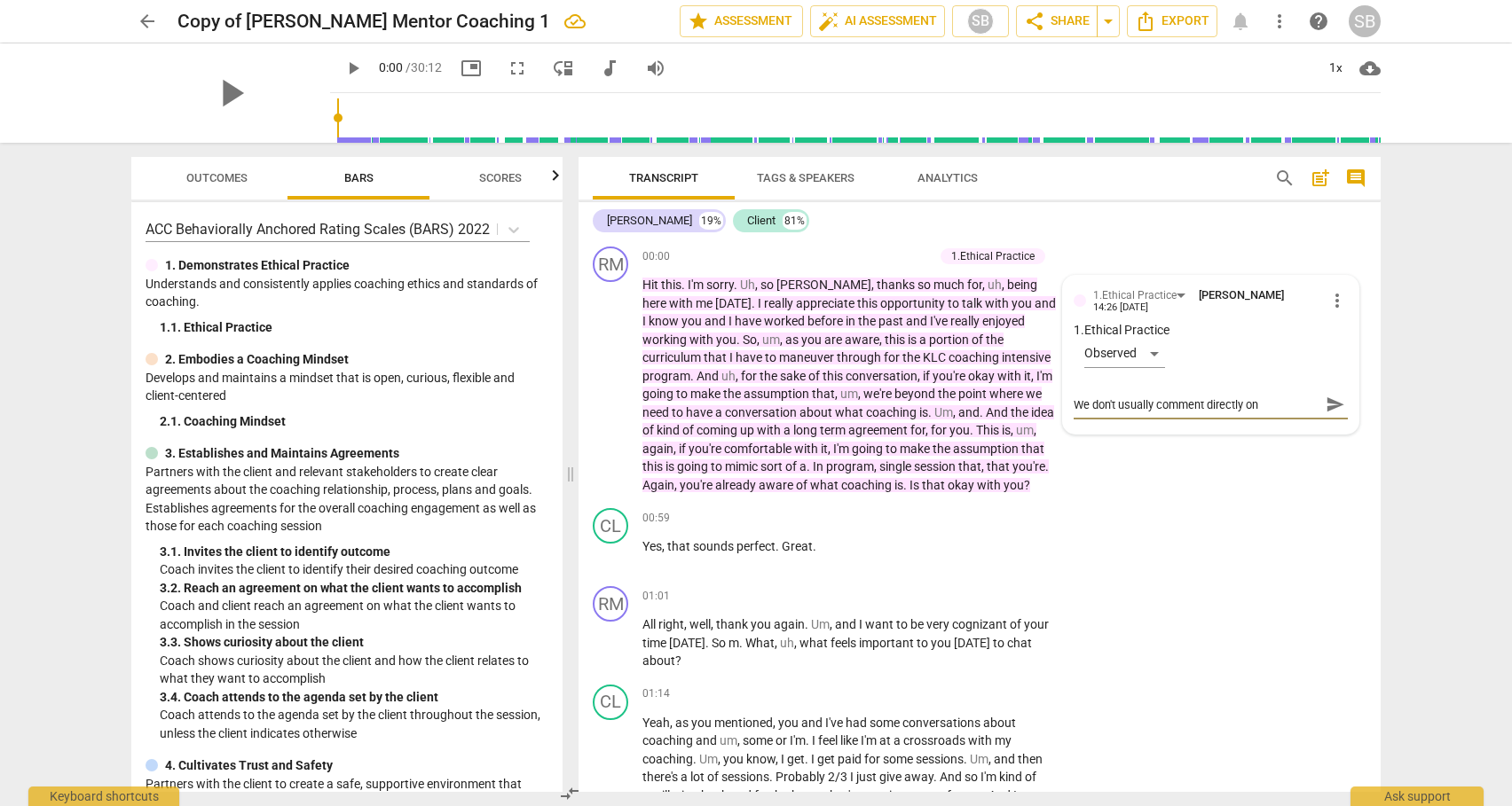
type textarea "We don't usually comment directly on"
type textarea "We don't usually comment directly on e"
type textarea "We don't usually comment directly on et"
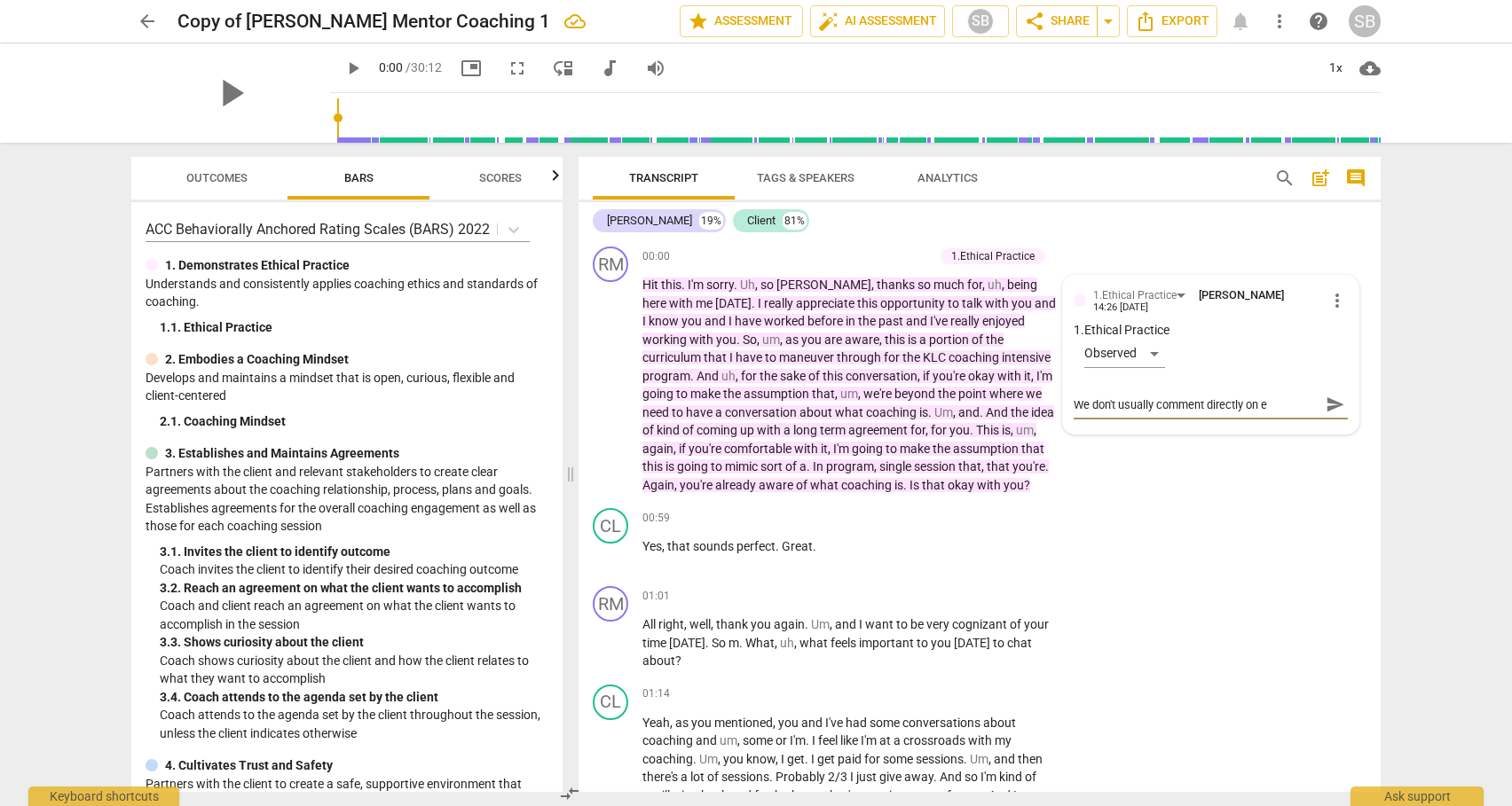
type textarea "We don't usually comment directly on et"
type textarea "We don't usually comment directly on eth"
type textarea "We don't usually comment directly on ethi"
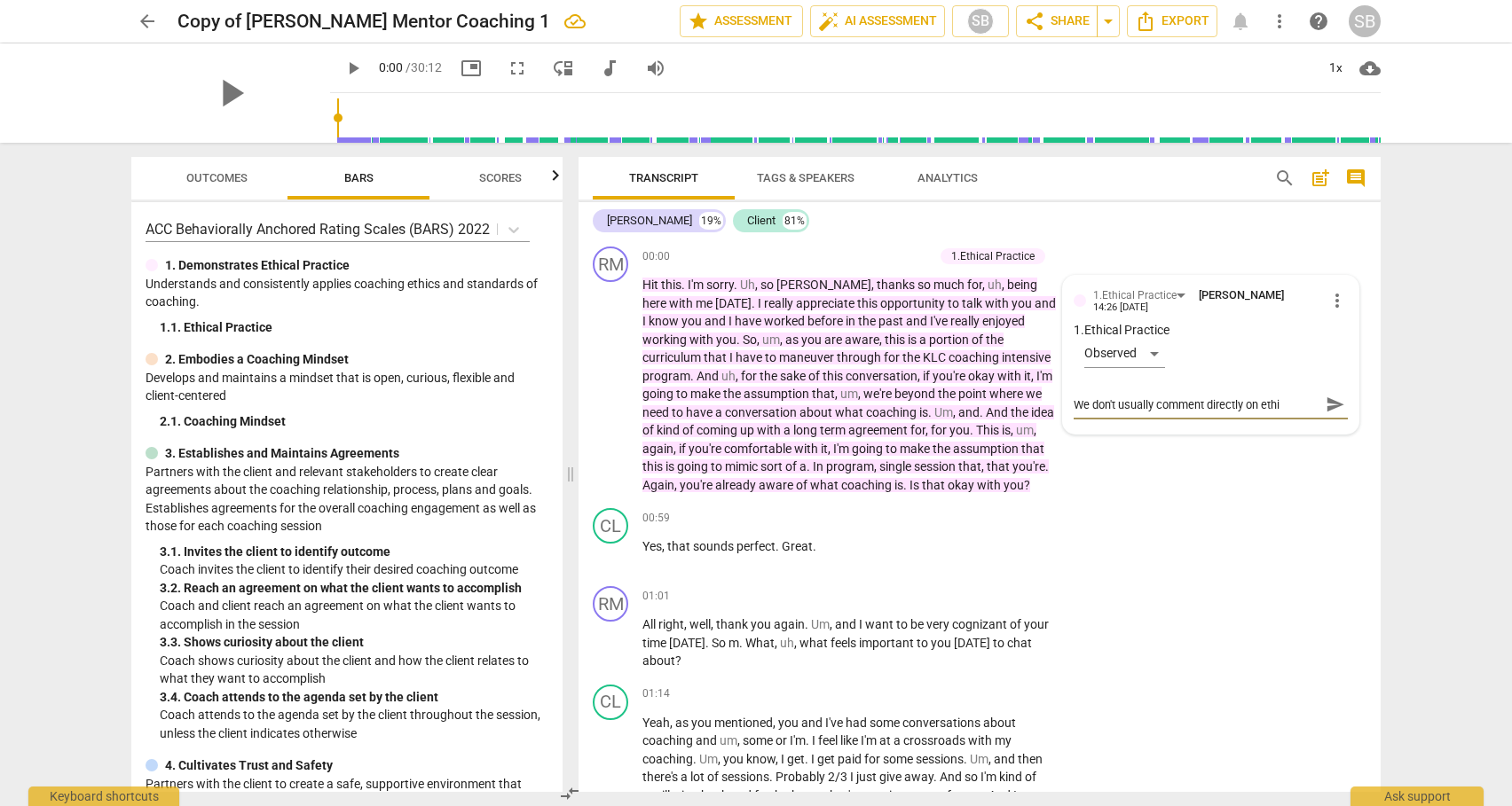
type textarea "We don't usually comment directly on ethic"
type textarea "We don't usually comment directly on ethica"
type textarea "We don't usually comment directly on ethical"
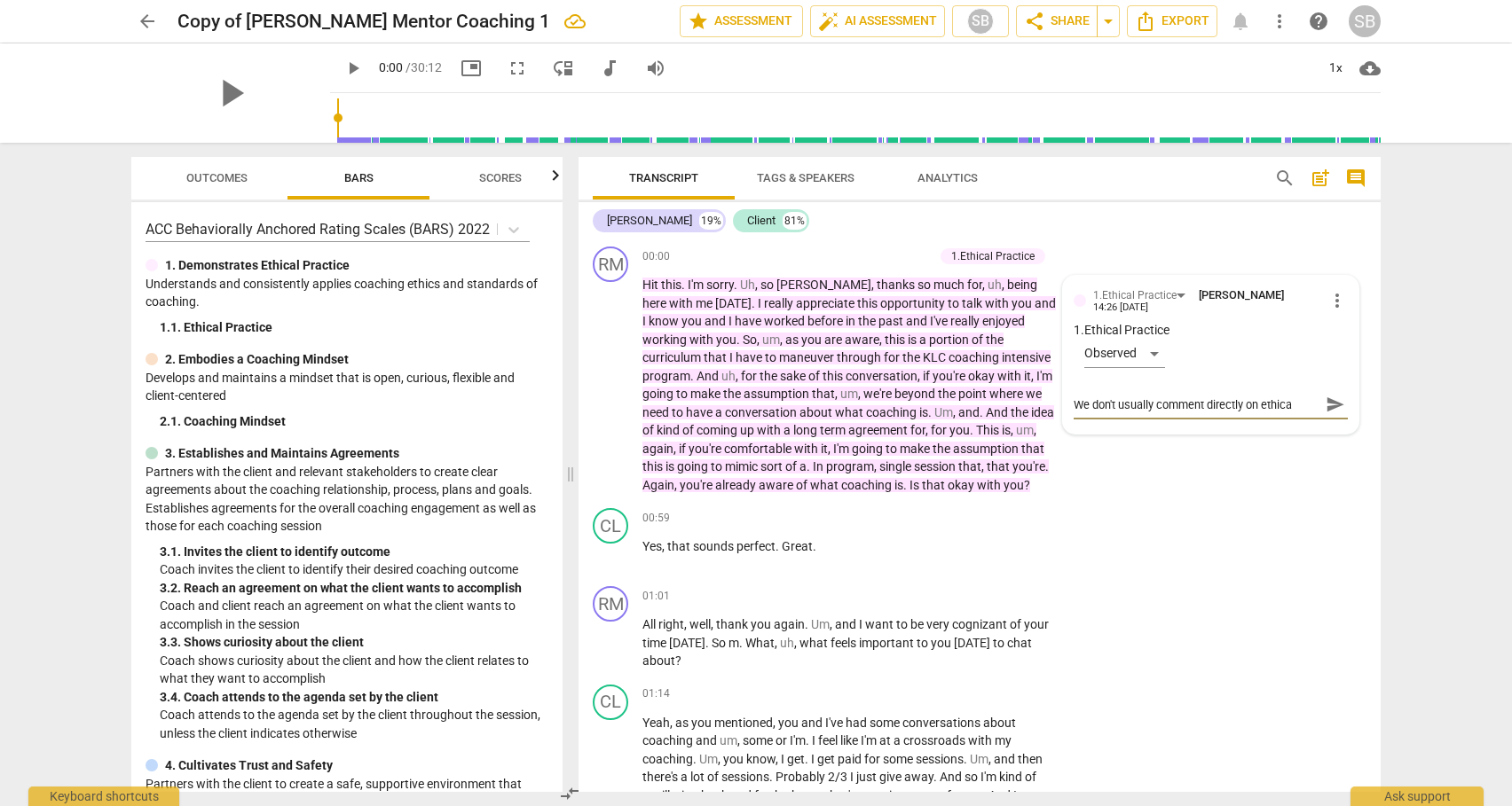
type textarea "We don't usually comment directly on ethical"
type textarea "We don't usually comment directly on ethical p"
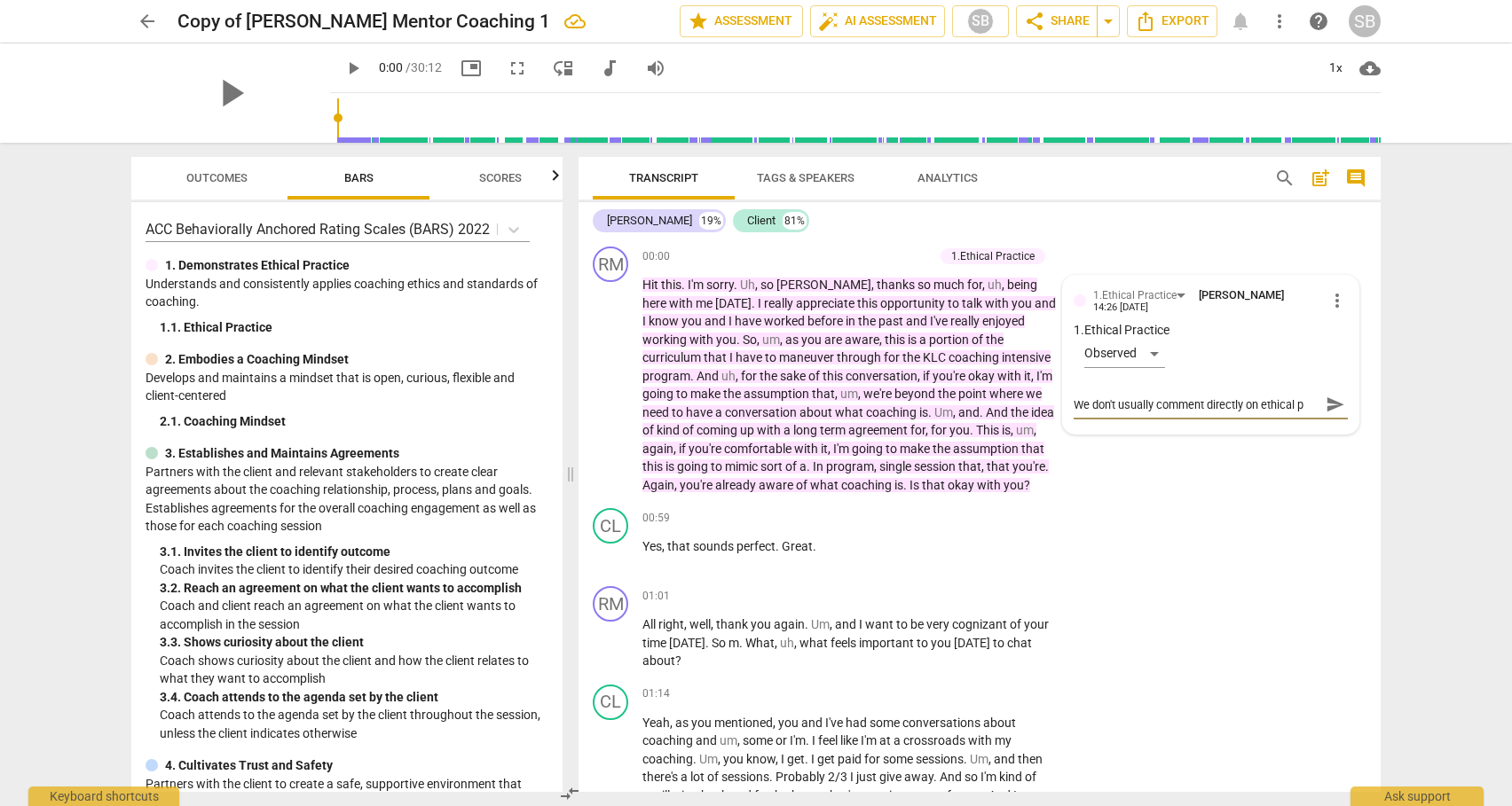
type textarea "We don't usually comment directly on ethical pr"
type textarea "We don't usually comment directly on ethical pra"
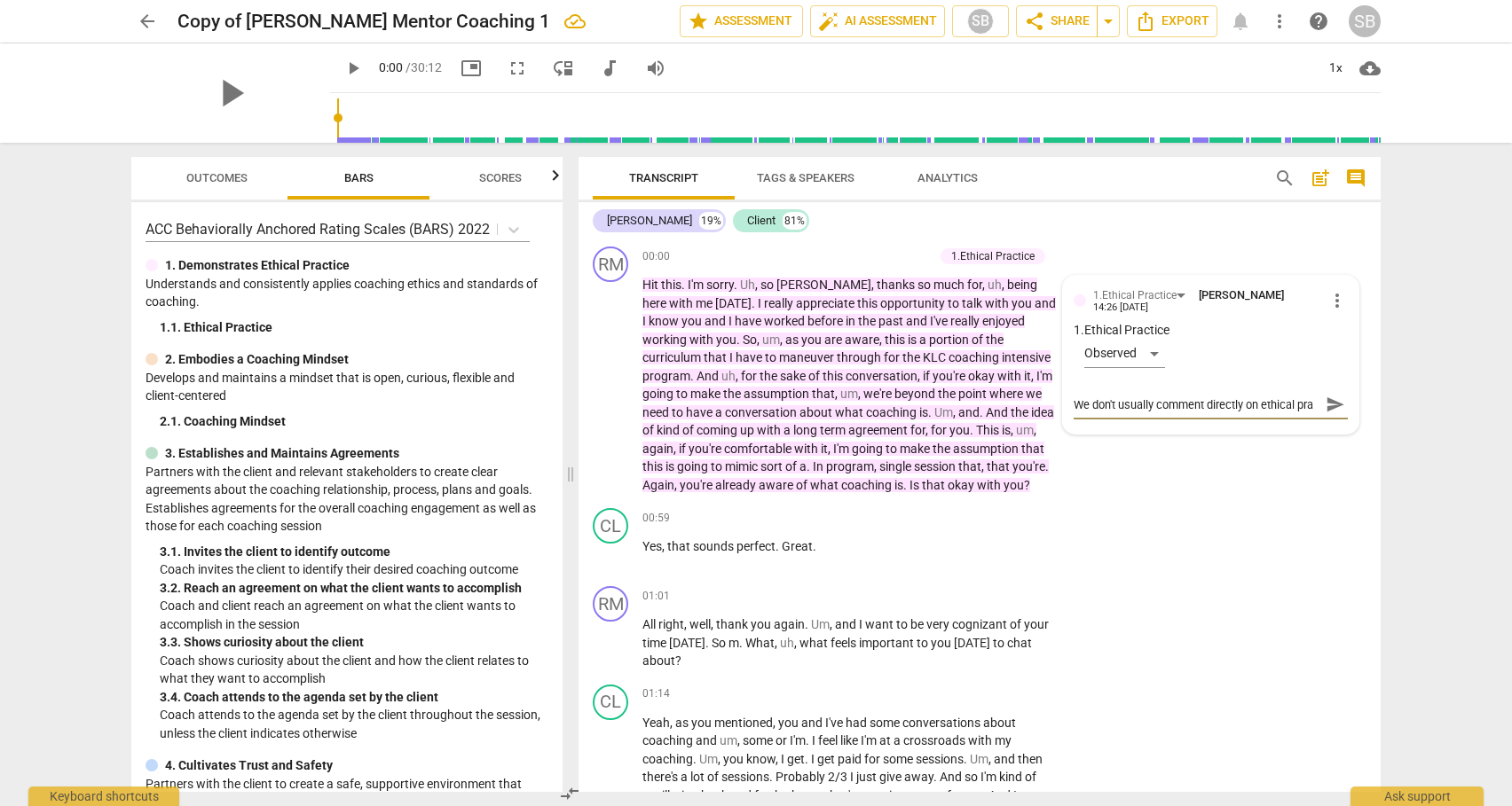
type textarea "We don't usually comment directly on ethical prac"
type textarea "We don't usually comment directly on ethical pract"
type textarea "We don't usually comment directly on ethical practi"
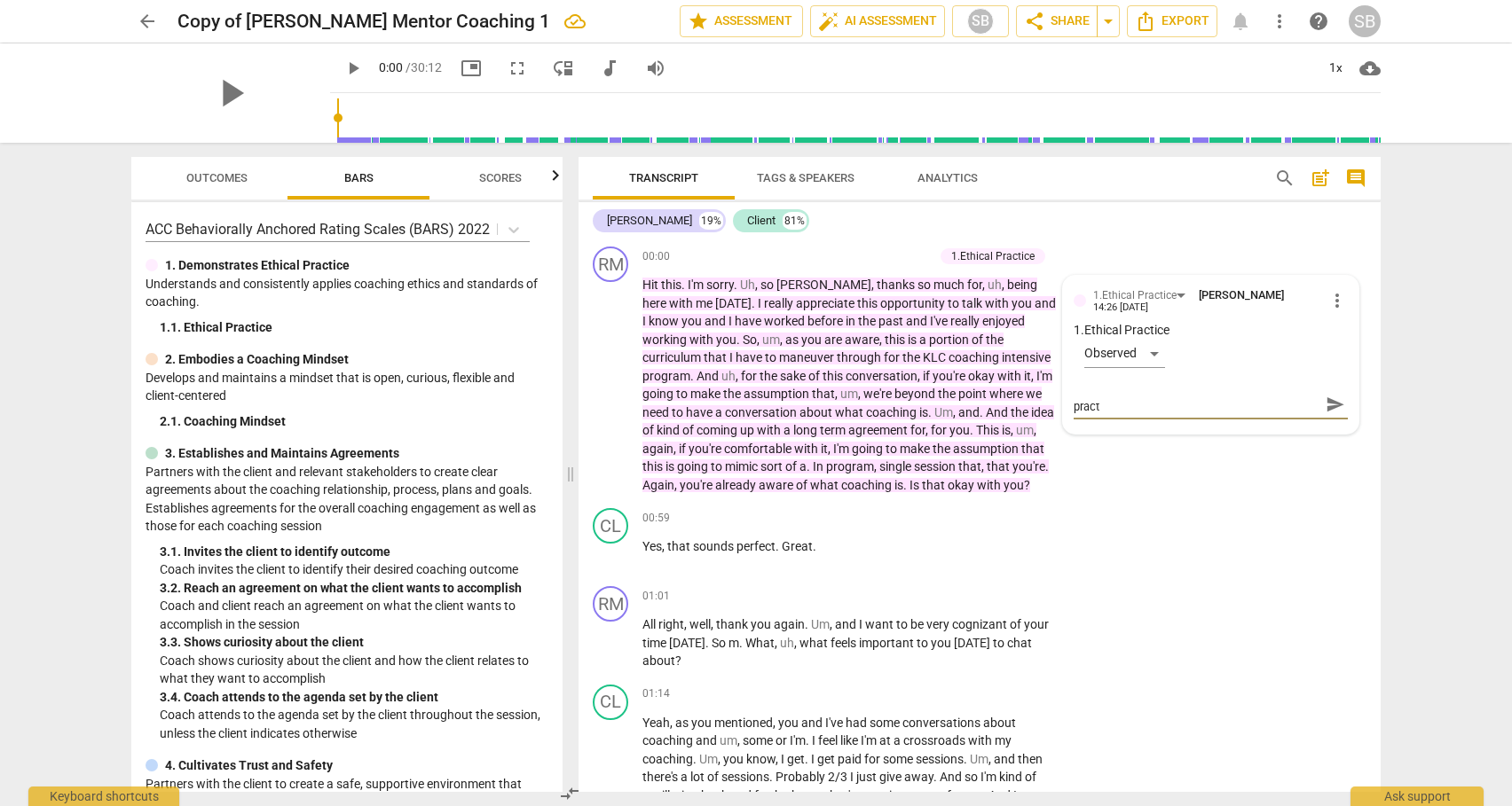
type textarea "We don't usually comment directly on ethical practi"
type textarea "We don't usually comment directly on ethical practiv"
type textarea "We don't usually comment directly on ethical practive"
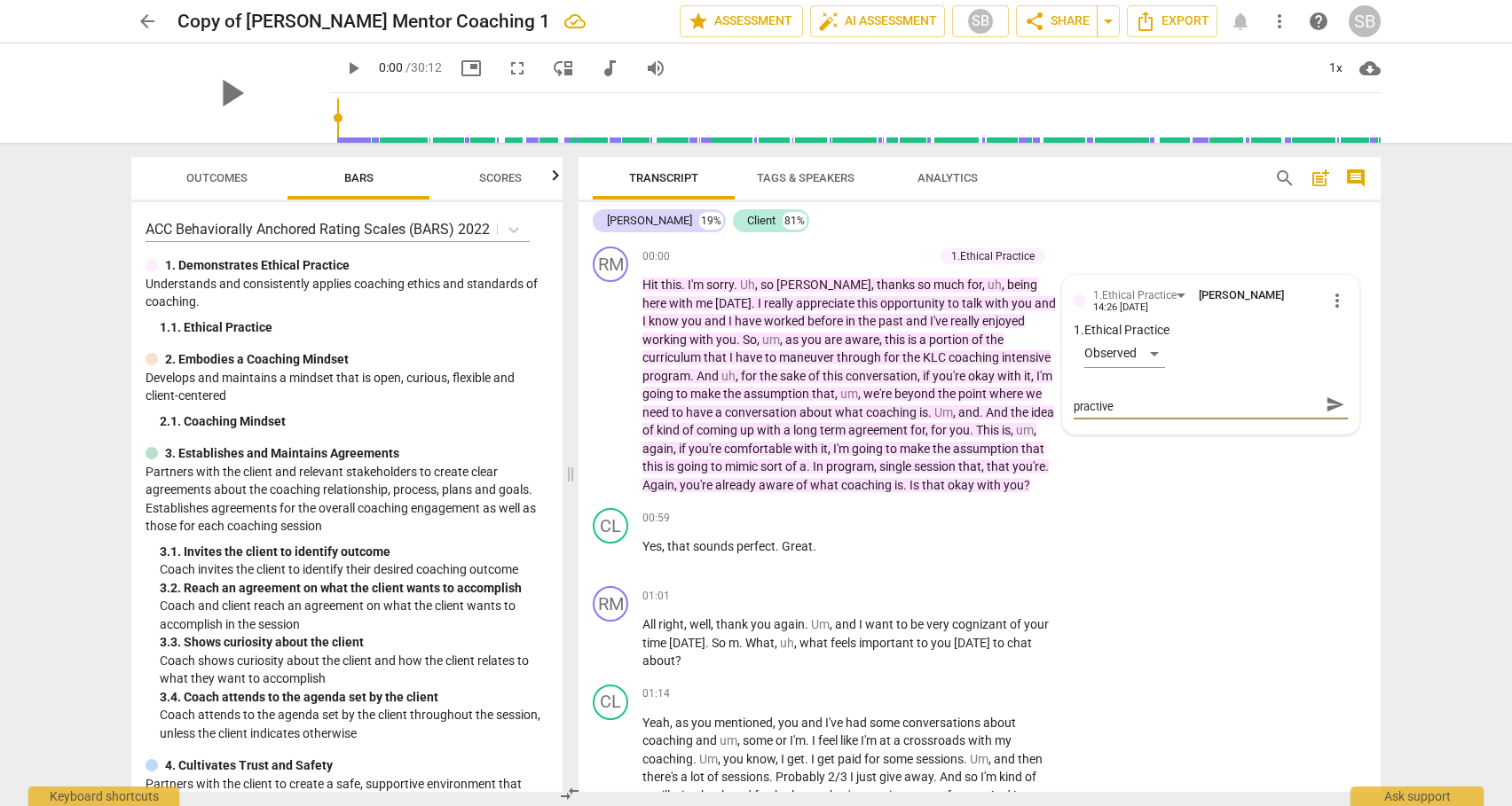
type textarea "We don't usually comment directly on ethical practiv"
type textarea "We don't usually comment directly on ethical practi"
type textarea "We don't usually comment directly on ethical practic"
type textarea "We don't usually comment directly on ethical practice"
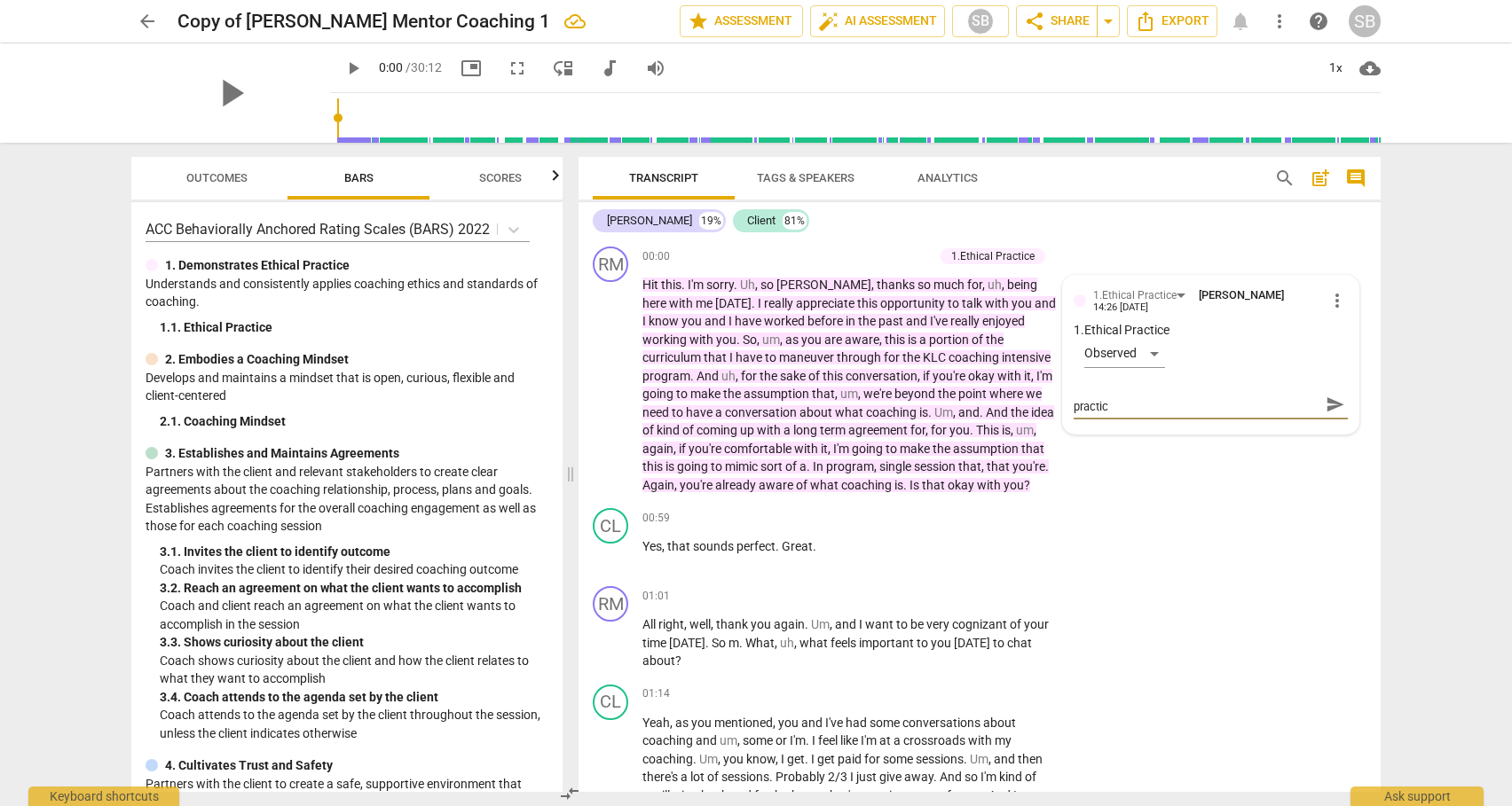
type textarea "We don't usually comment directly on ethical practice"
type textarea "We don't usually comment directly on ethical practice,"
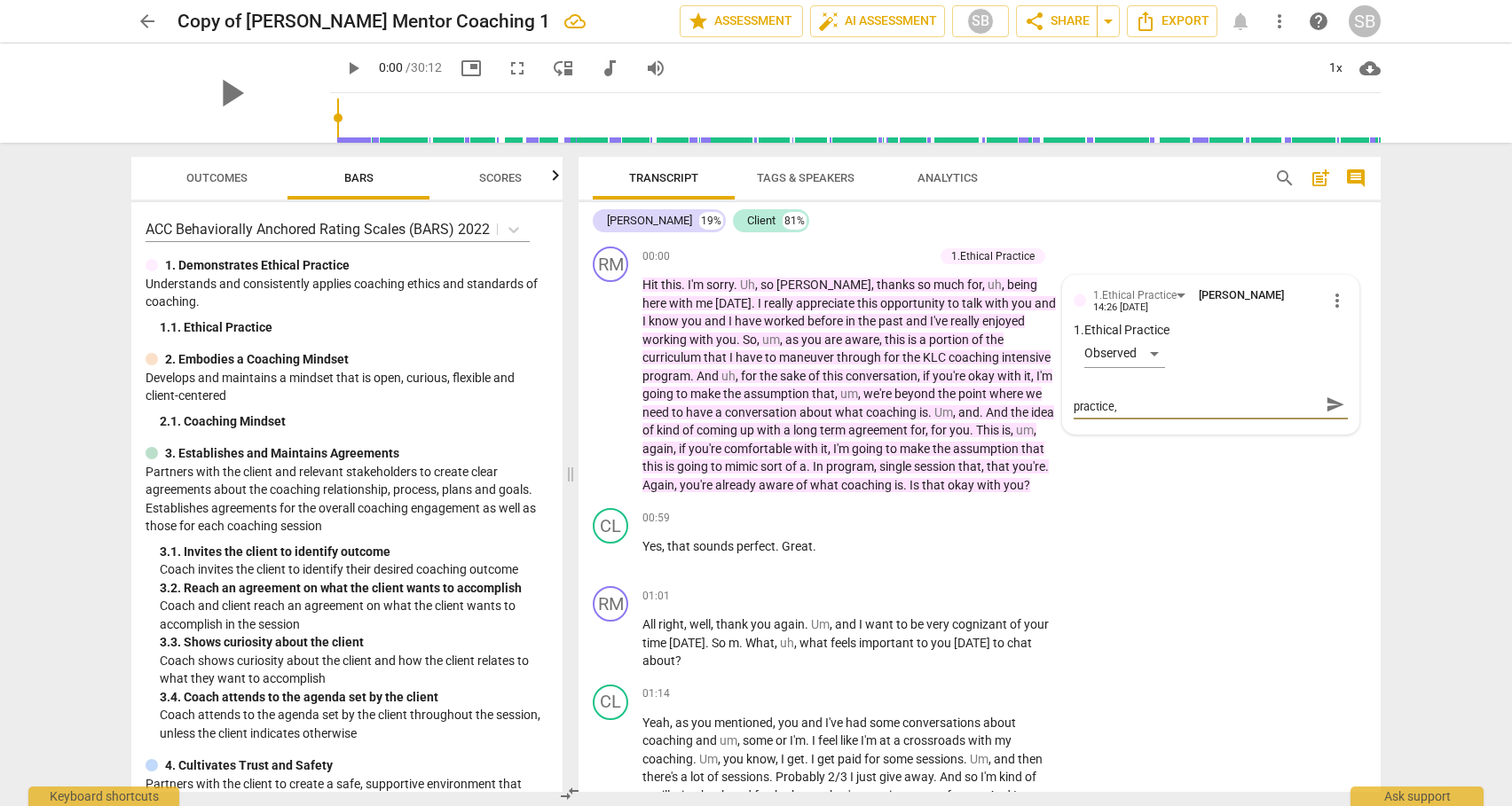
type textarea "We don't usually comment directly on ethical practice, b"
type textarea "We don't usually comment directly on ethical practice, bu"
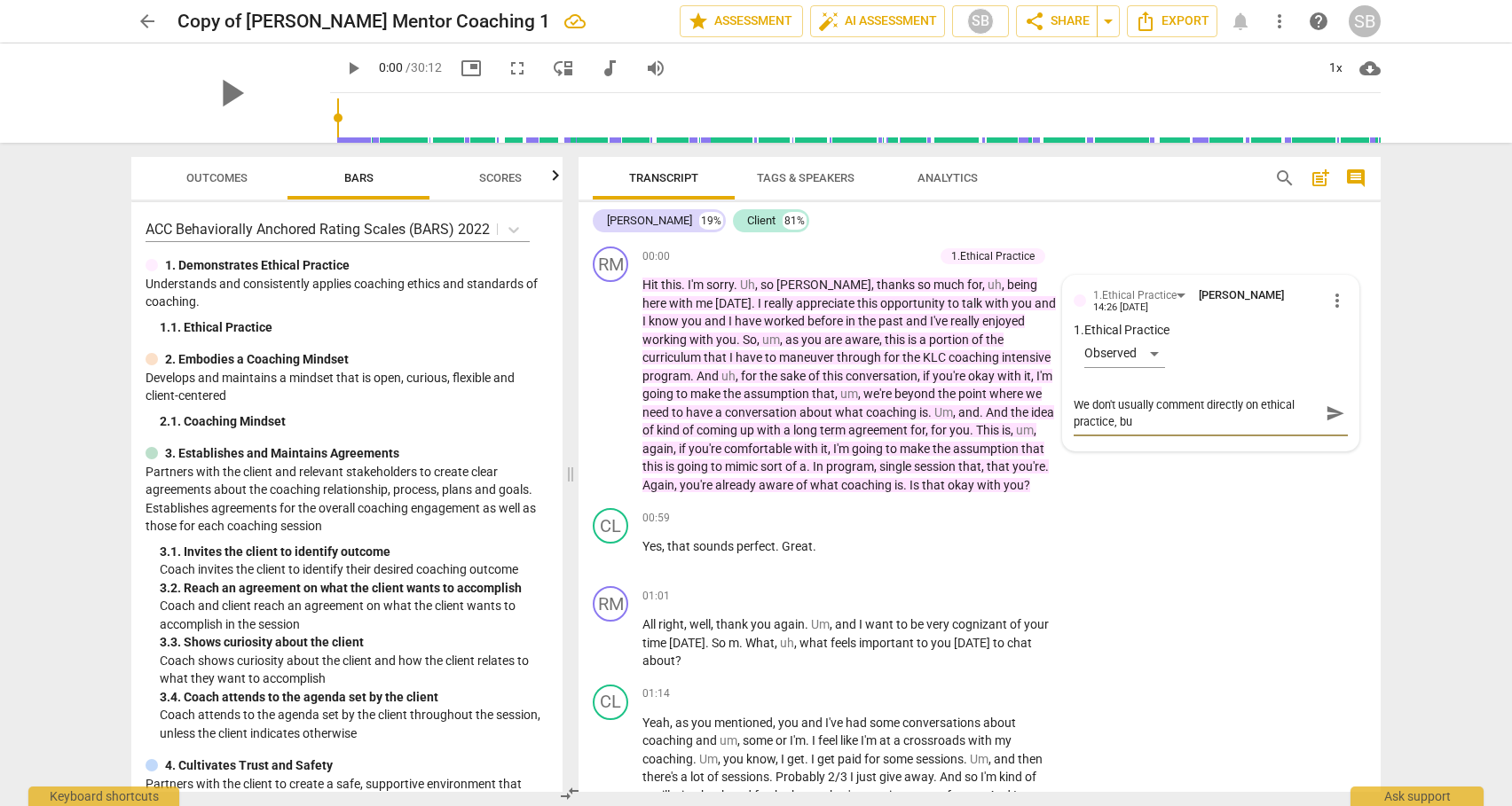
type textarea "We don't usually comment directly on ethical practice, but"
type textarea "We don't usually comment directly on ethical practice, but t"
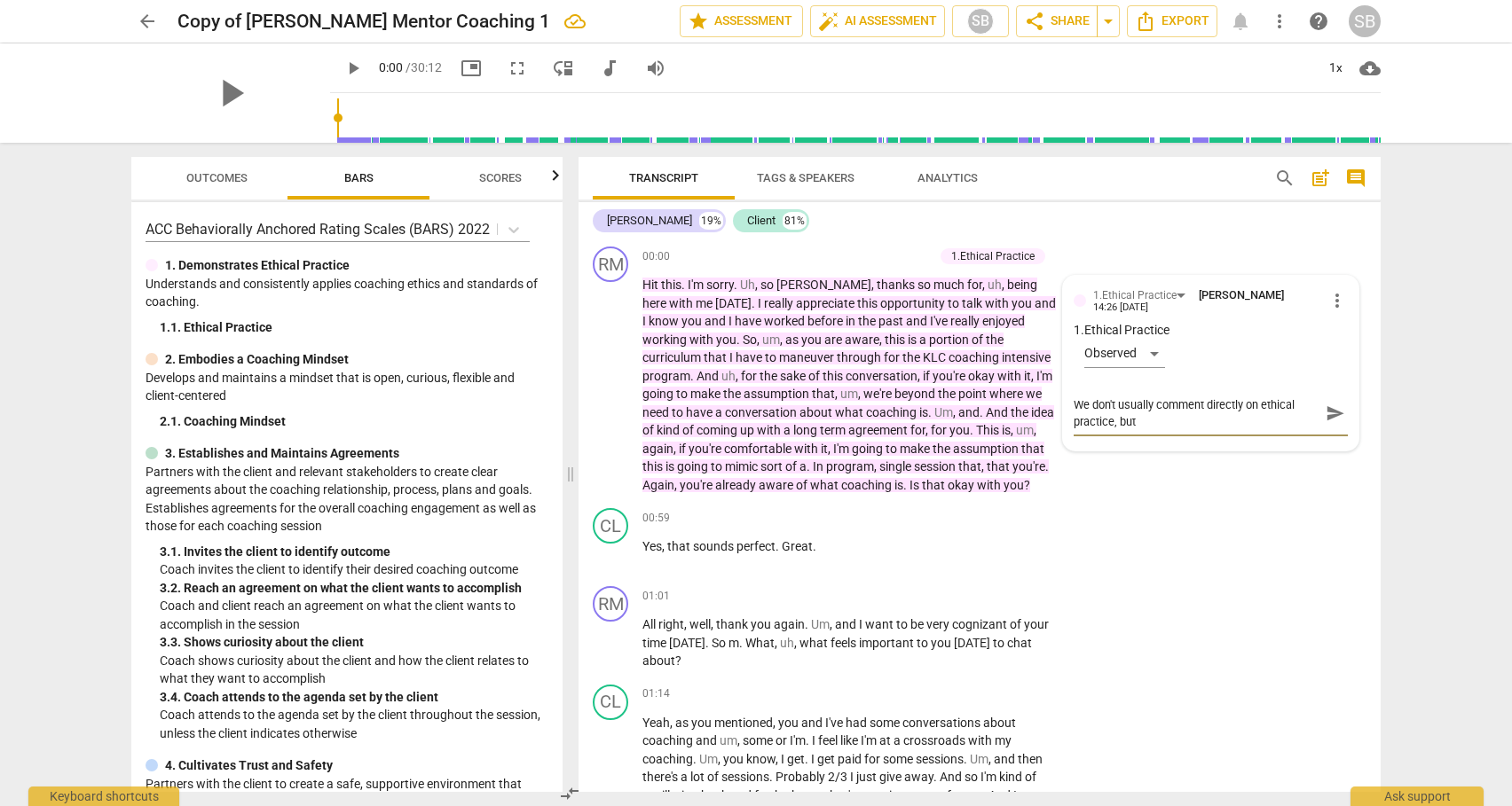
type textarea "We don't usually comment directly on ethical practice, but t"
type textarea "We don't usually comment directly on ethical practice, but th"
type textarea "We don't usually comment directly on ethical practice, but thi"
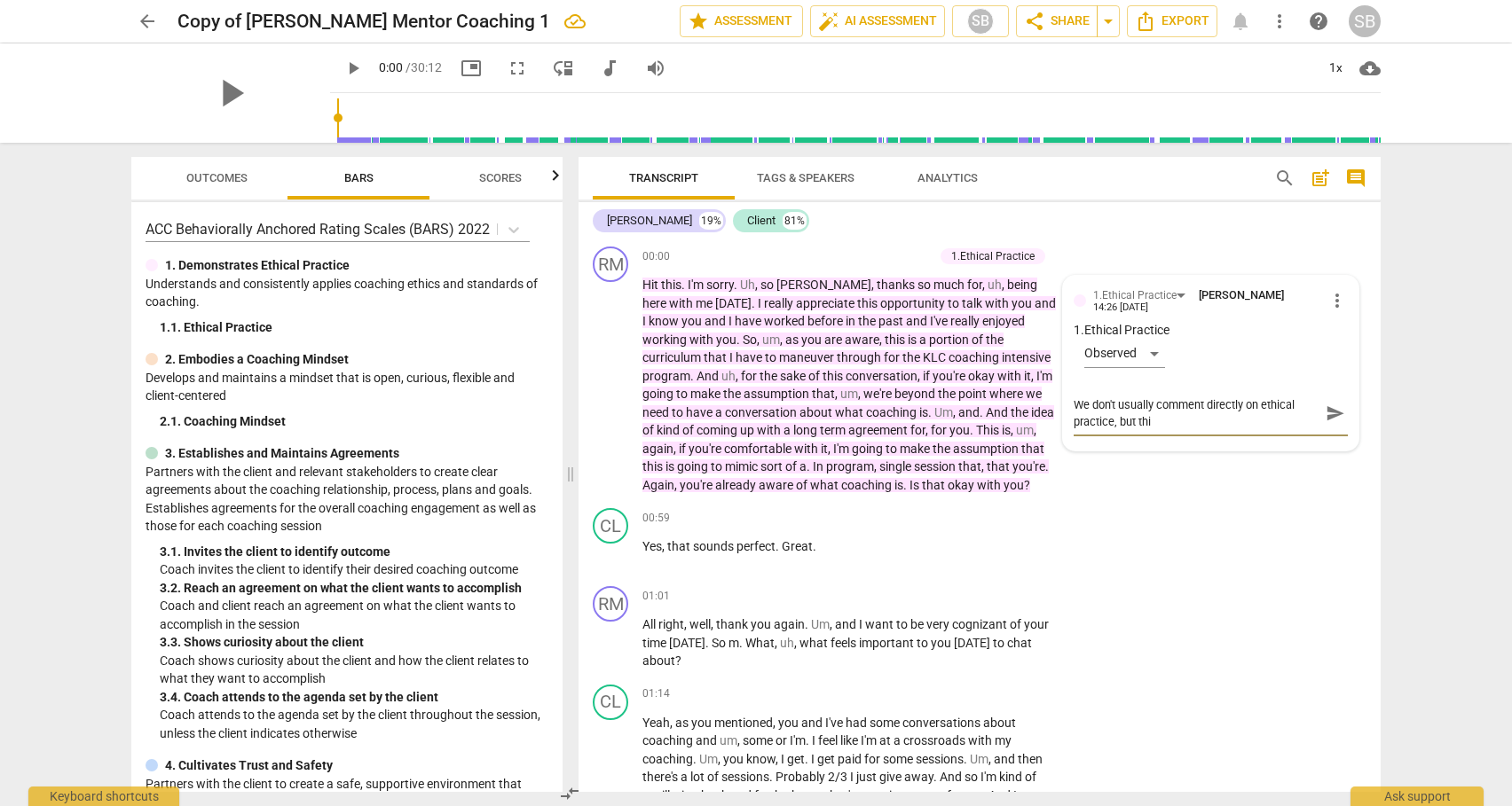
type textarea "We don't usually comment directly on ethical practice, but this"
type textarea "We don't usually comment directly on ethical practice, but this u"
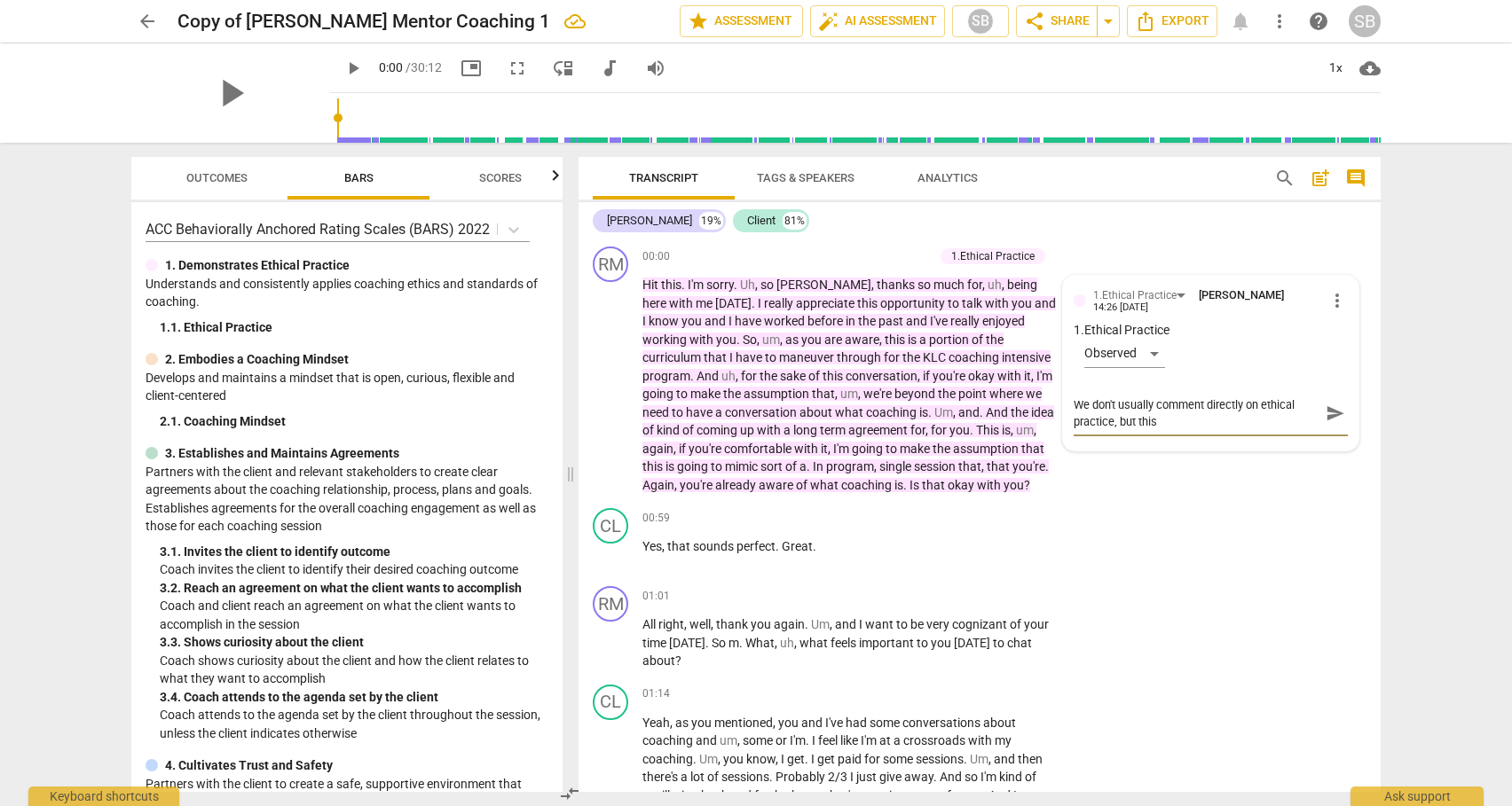
type textarea "We don't usually comment directly on ethical practice, but this u"
type textarea "We don't usually comment directly on ethical practice, but this un"
type textarea "We don't usually comment directly on ethical practice, but this und"
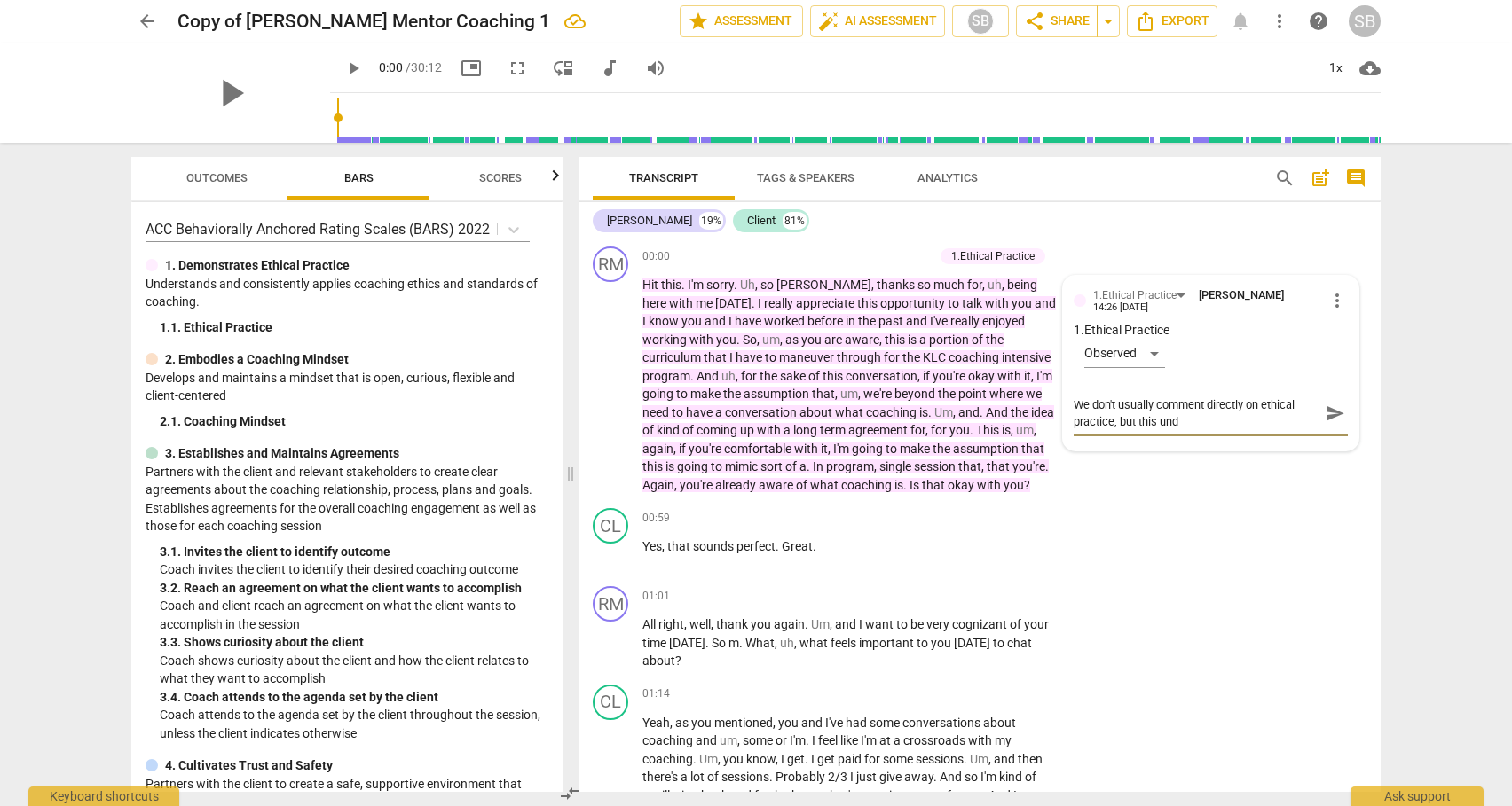
type textarea "We don't usually comment directly on ethical practice, but this unde"
type textarea "We don't usually comment directly on ethical practice, but this under"
type textarea "We don't usually comment directly on ethical practice, but this unders"
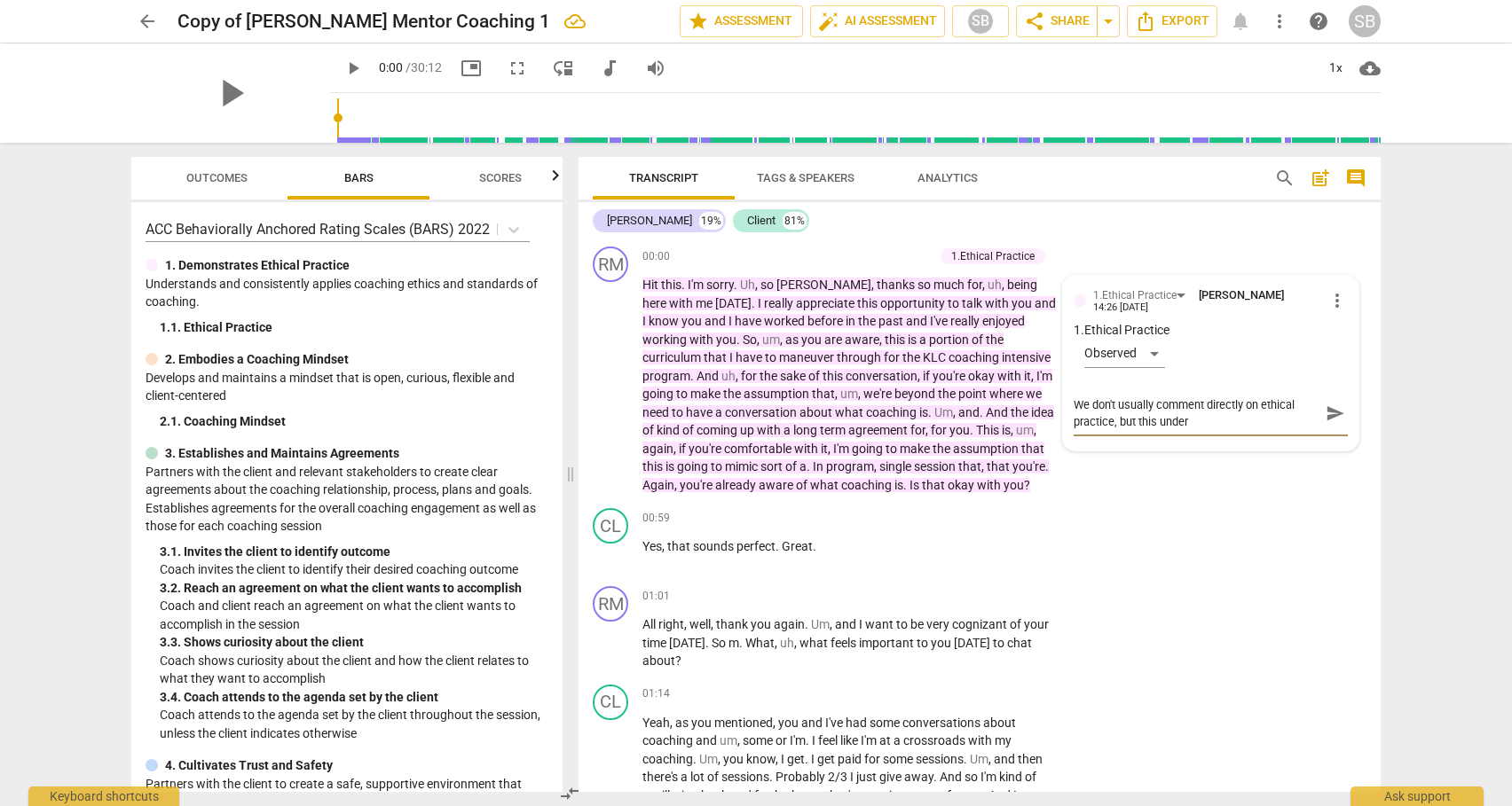
type textarea "We don't usually comment directly on ethical practice, but this unders"
type textarea "We don't usually comment directly on ethical practice, but this undersc"
type textarea "We don't usually comment directly on ethical practice, but this underscp"
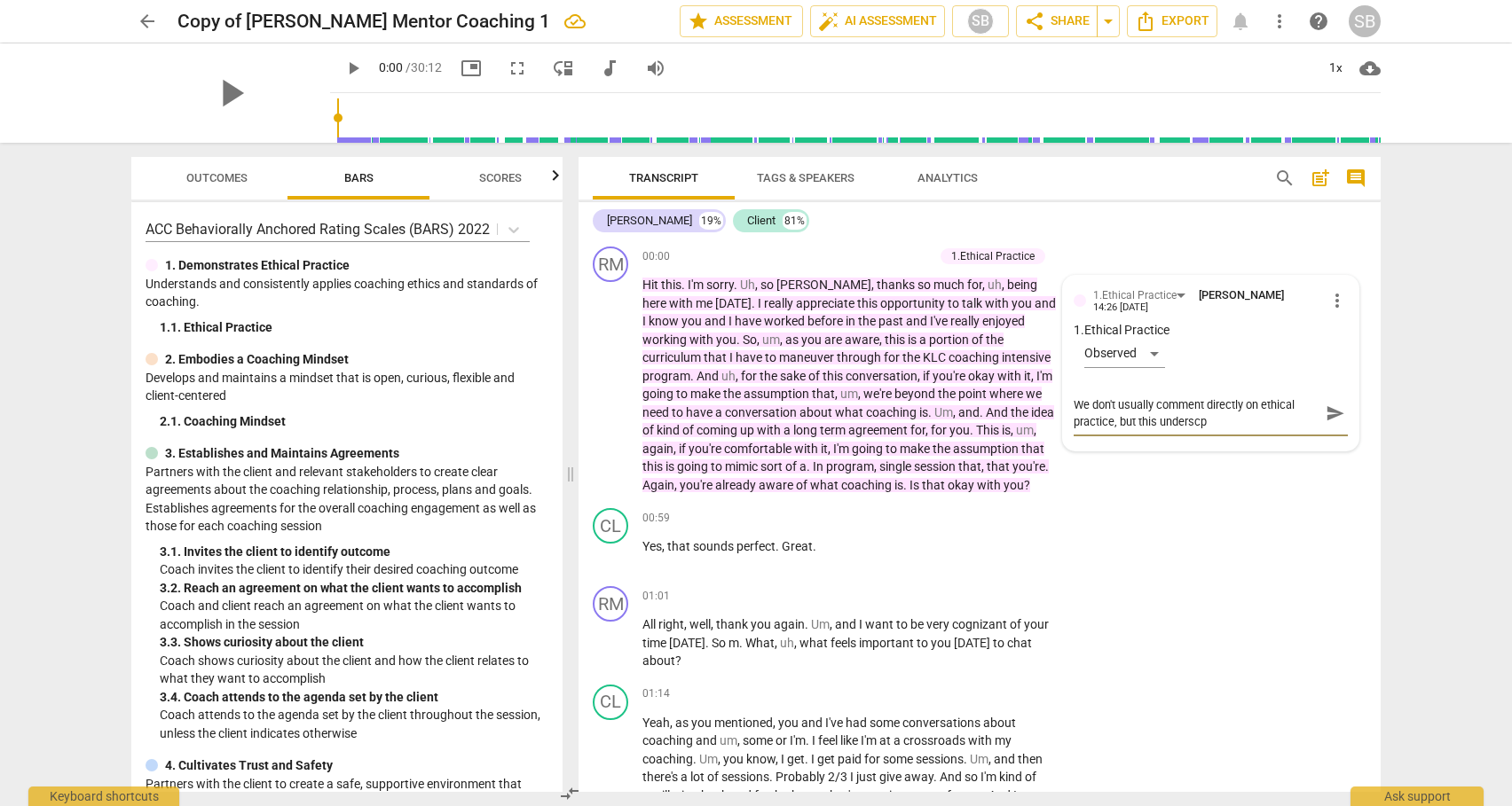
type textarea "We don't usually comment directly on ethical practice, but this underscpr"
type textarea "We don't usually comment directly on ethical practice, but this underscpre"
type textarea "We don't usually comment directly on ethical practice, but this underscpres"
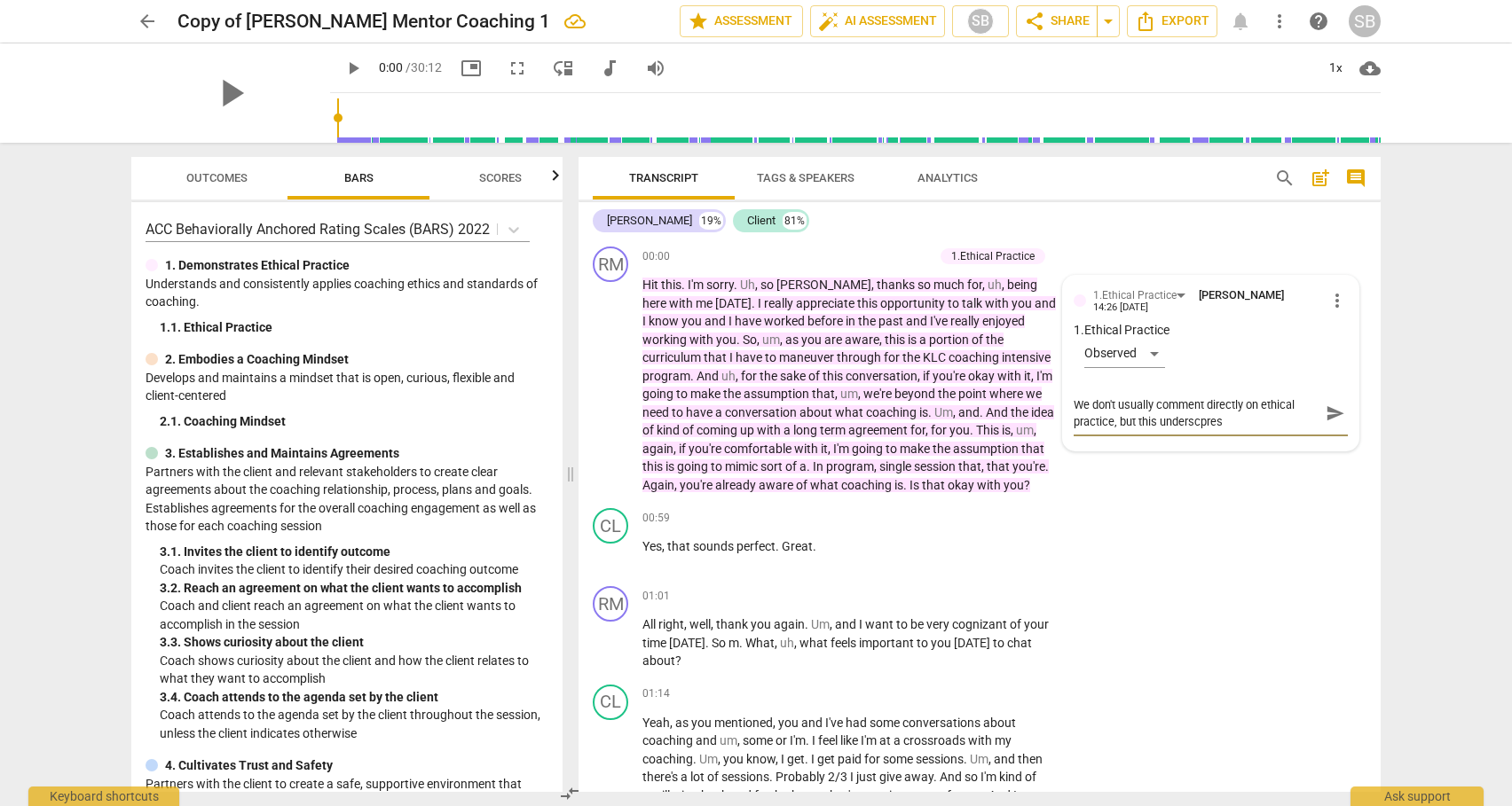
type textarea "We don't usually comment directly on ethical practice, but this underscpres t"
type textarea "We don't usually comment directly on ethical practice, but this underscpres th"
type textarea "We don't usually comment directly on ethical practice, but this underscpres the"
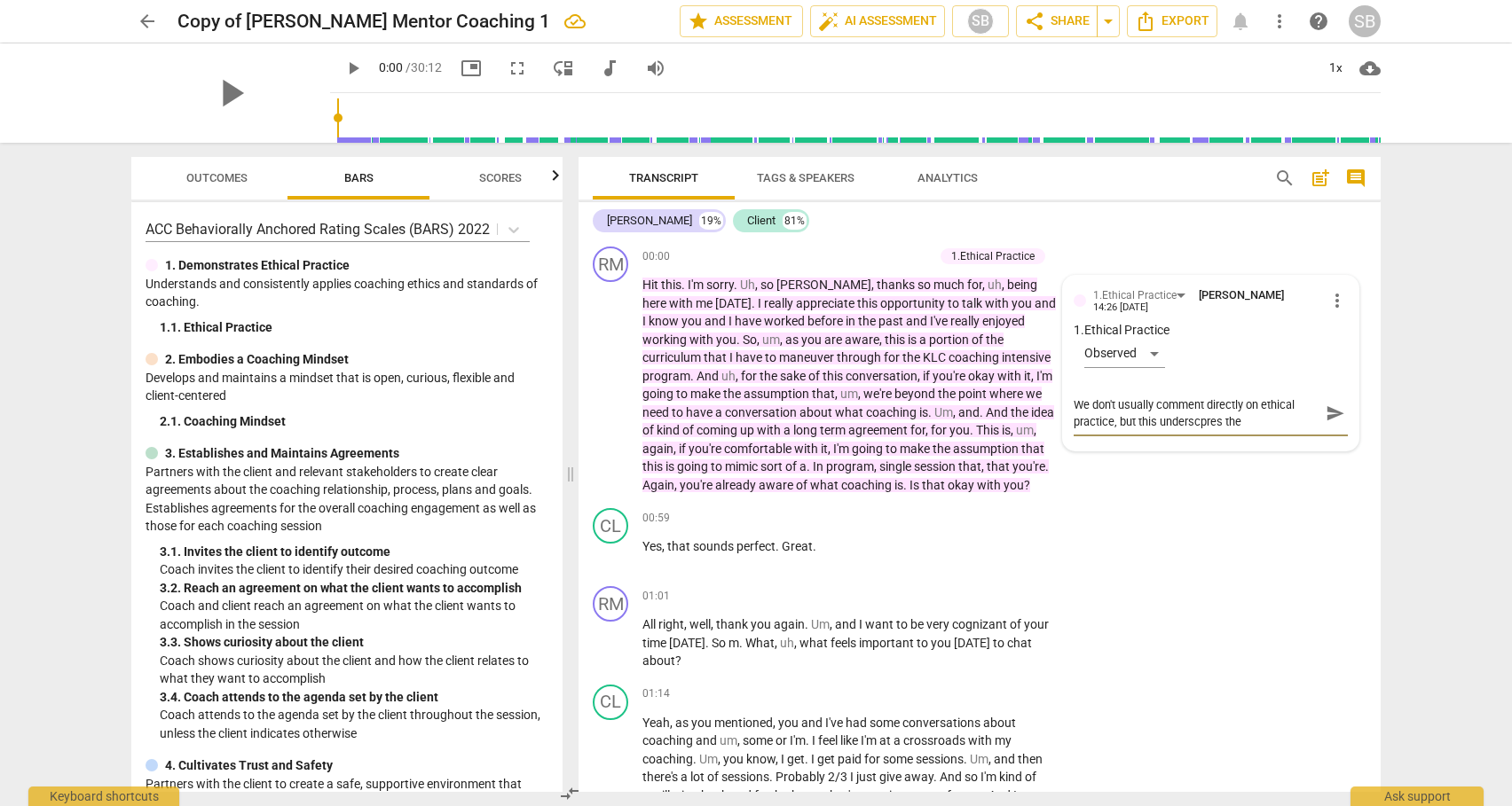
type textarea "We don't usually comment directly on ethical practice, but this underscpres the…"
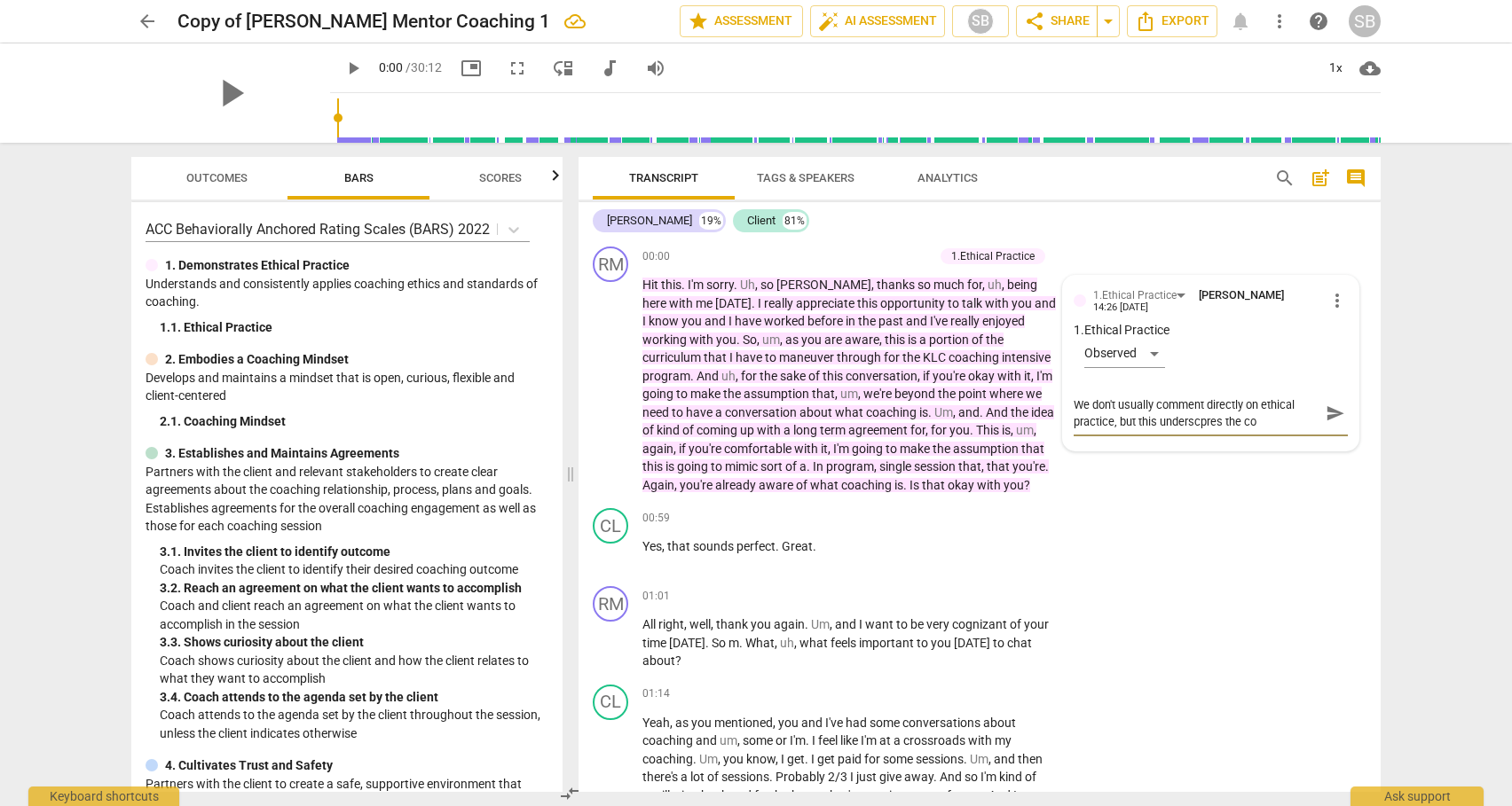
type textarea "We don't usually comment directly on ethical practice, but this underscpres the…"
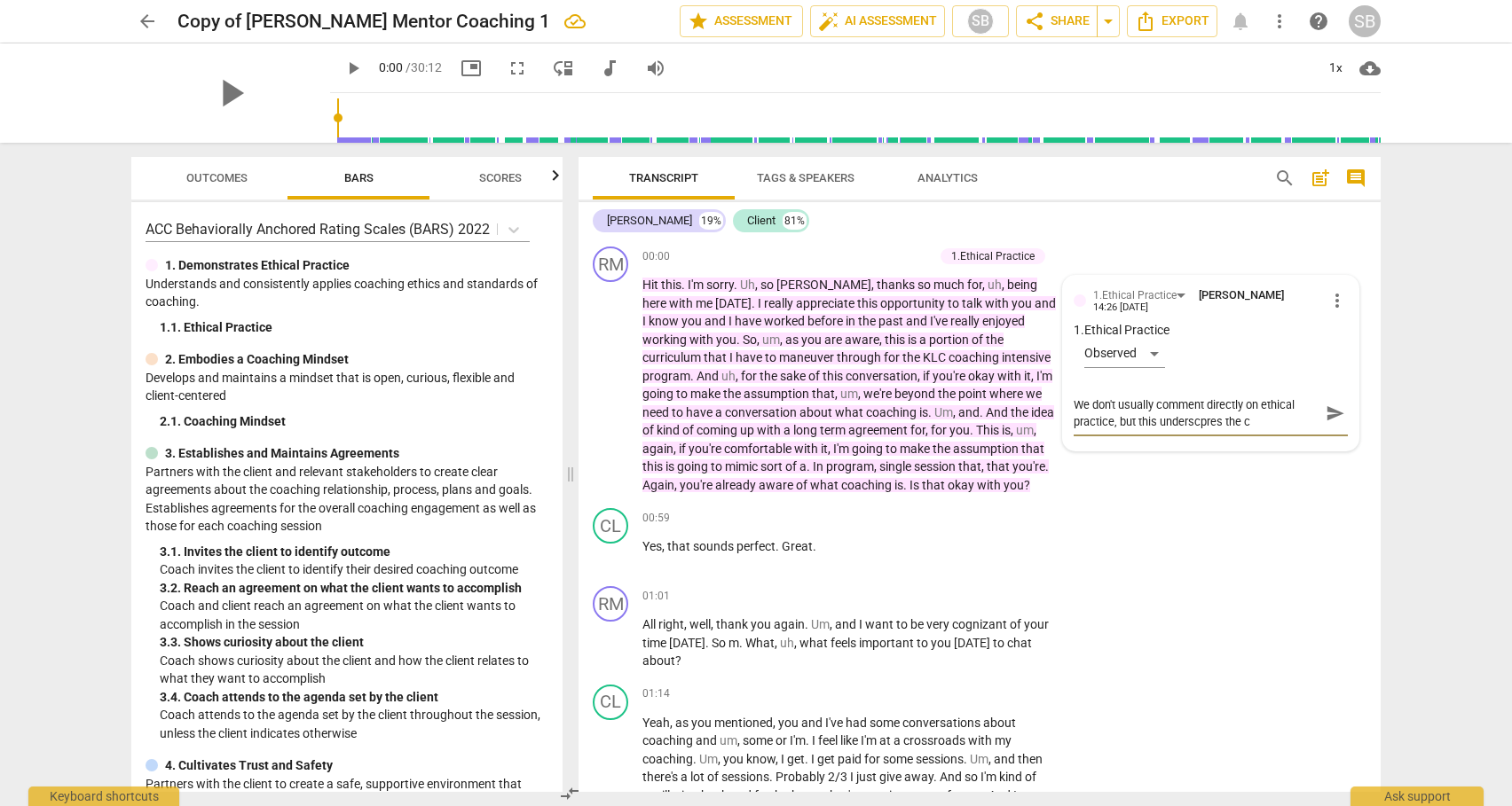
type textarea "We don't usually comment directly on ethical practice, but this underscpres the"
type textarea "We don't usually comment directly on ethical practice, but this underscpres th"
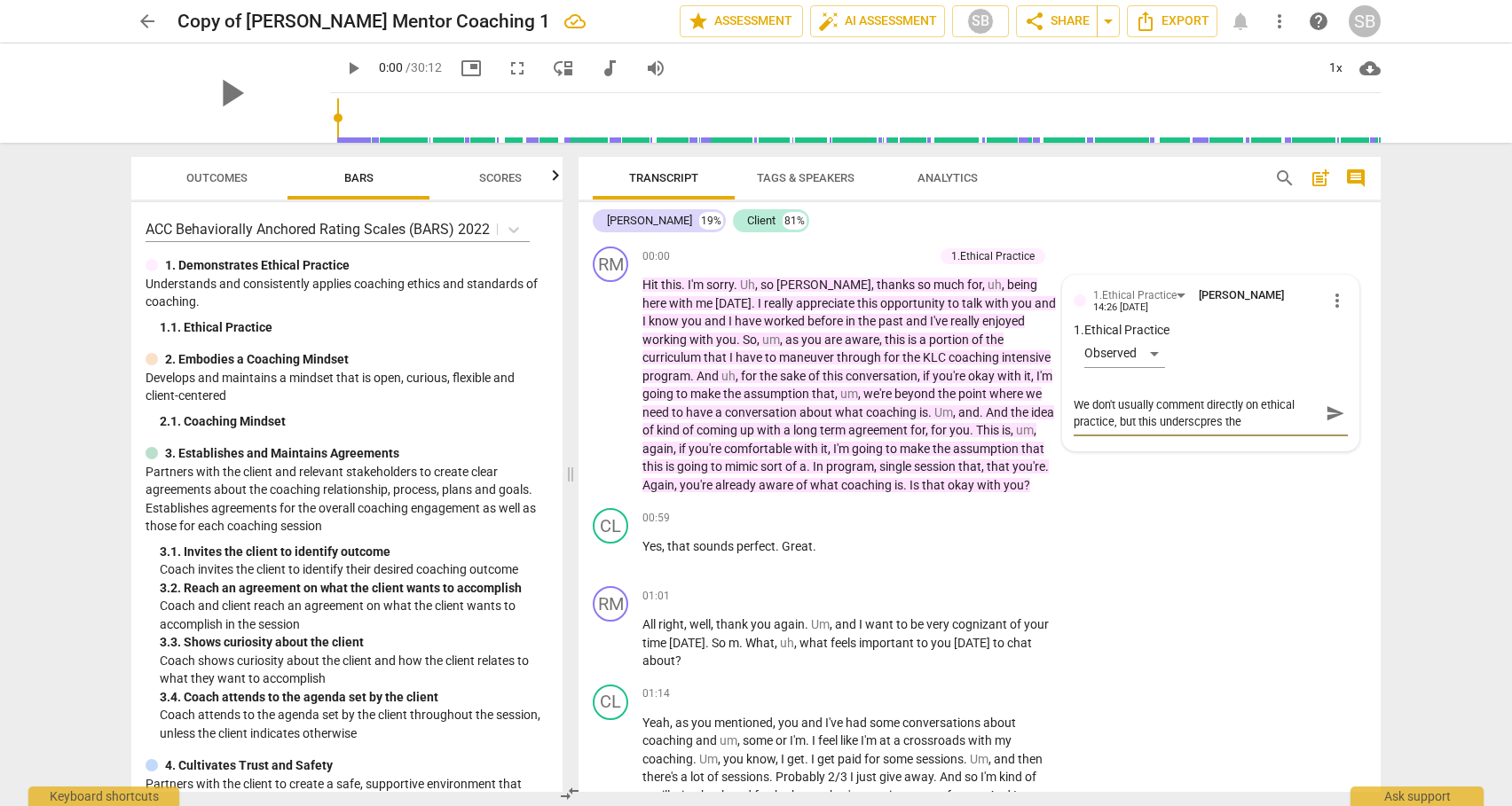
type textarea "We don't usually comment directly on ethical practice, but this underscpres th"
type textarea "We don't usually comment directly on ethical practice, but this underscpres t"
type textarea "We don't usually comment directly on ethical practice, but this underscpres"
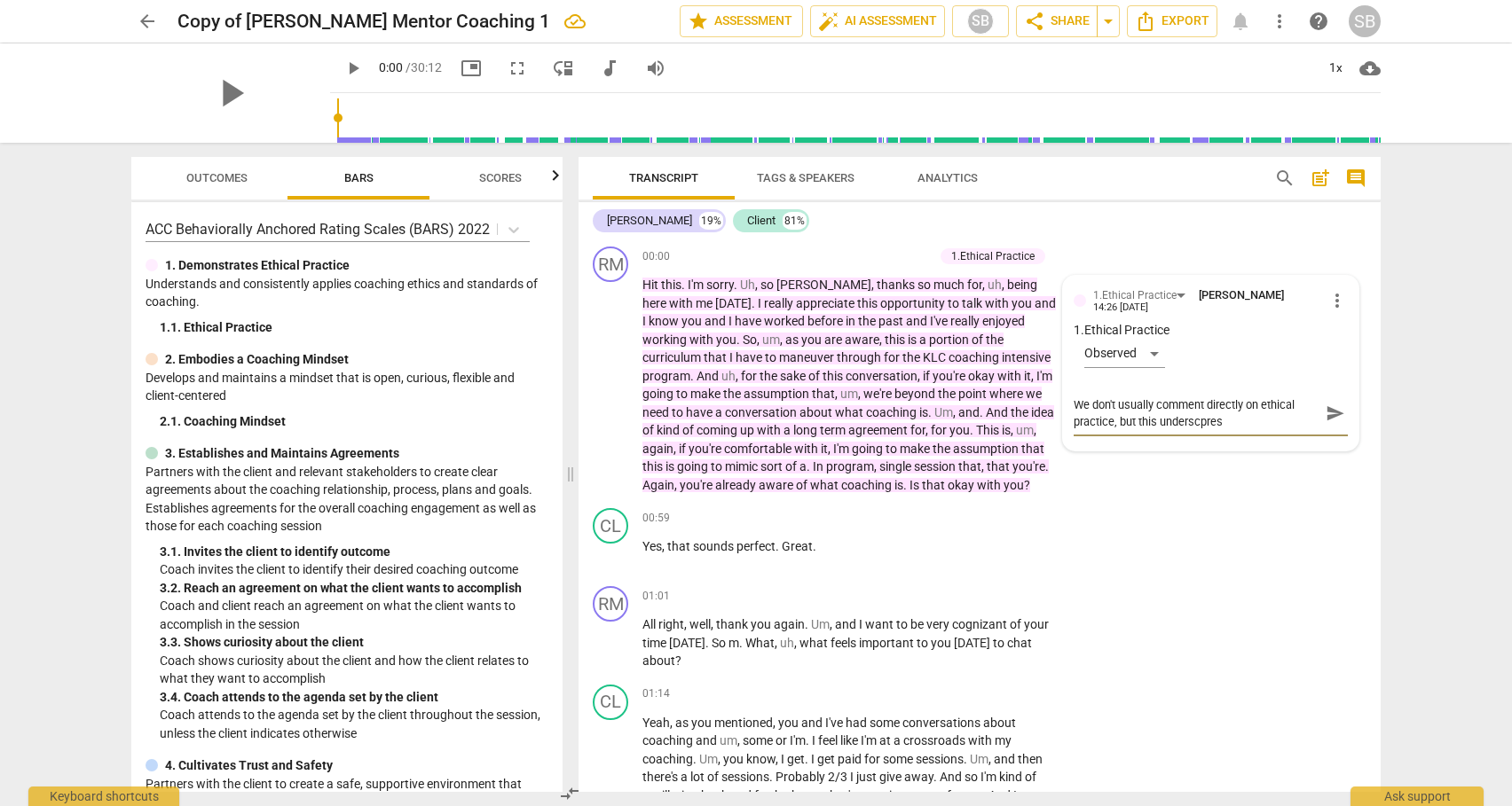
type textarea "We don't usually comment directly on ethical practice, but this underscpres"
type textarea "We don't usually comment directly on ethical practice, but this underscpre"
type textarea "We don't usually comment directly on ethical practice, but this underscpr"
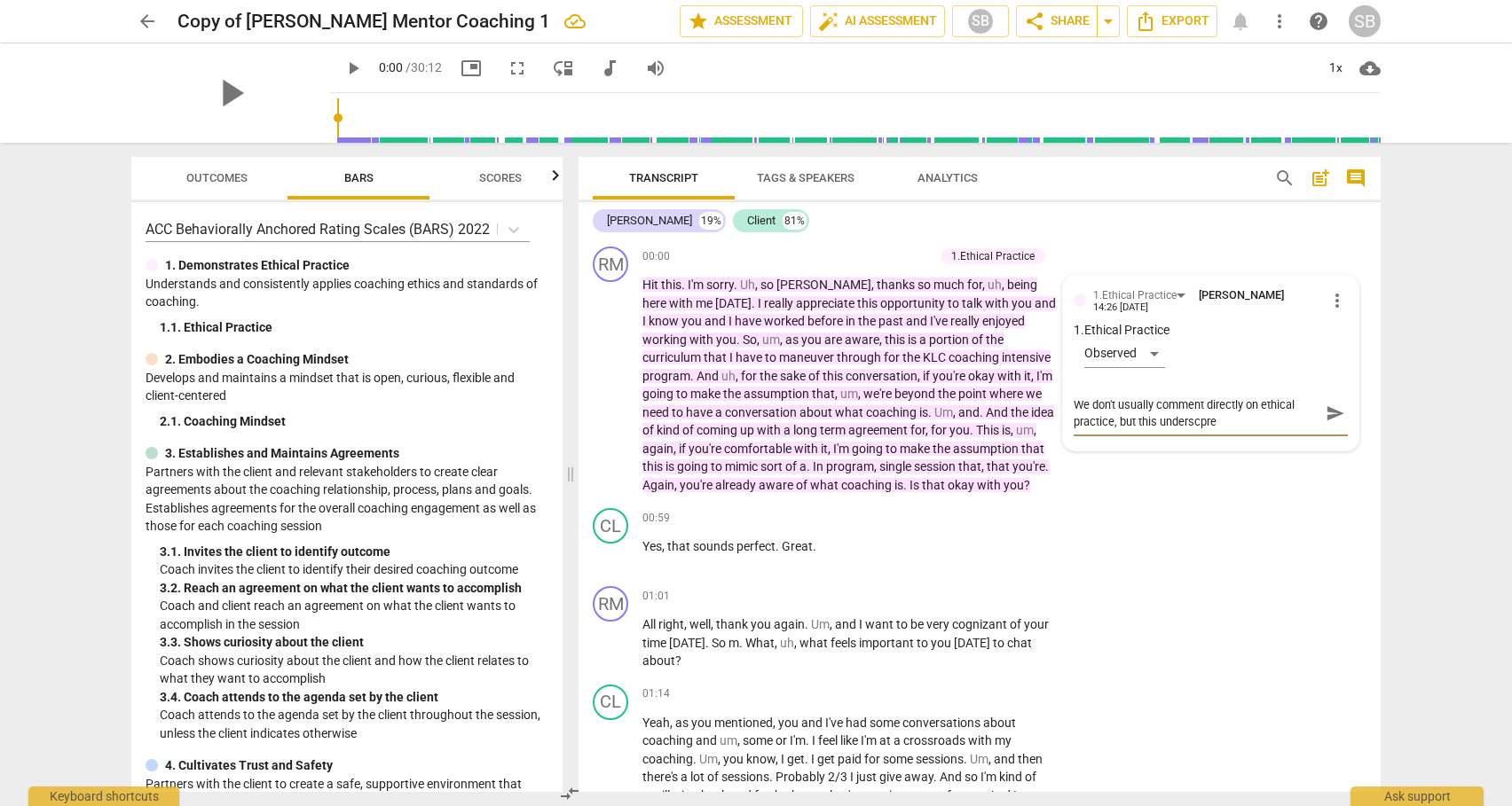
type textarea "We don't usually comment directly on ethical practice, but this underscpr"
type textarea "We don't usually comment directly on ethical practice, but this underscp"
type textarea "We don't usually comment directly on ethical practice, but this undersc"
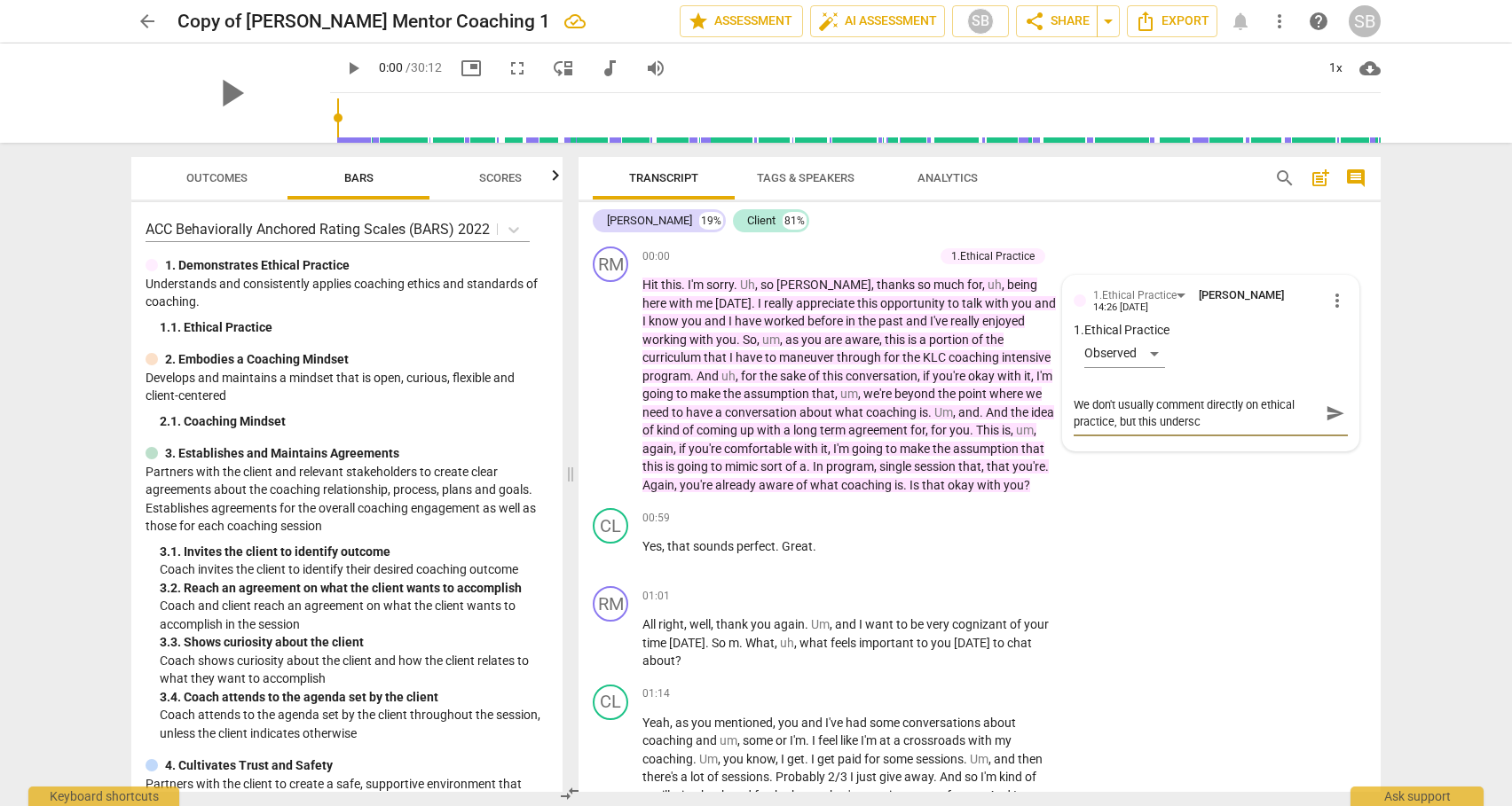
type textarea "We don't usually comment directly on ethical practice, but this undersco"
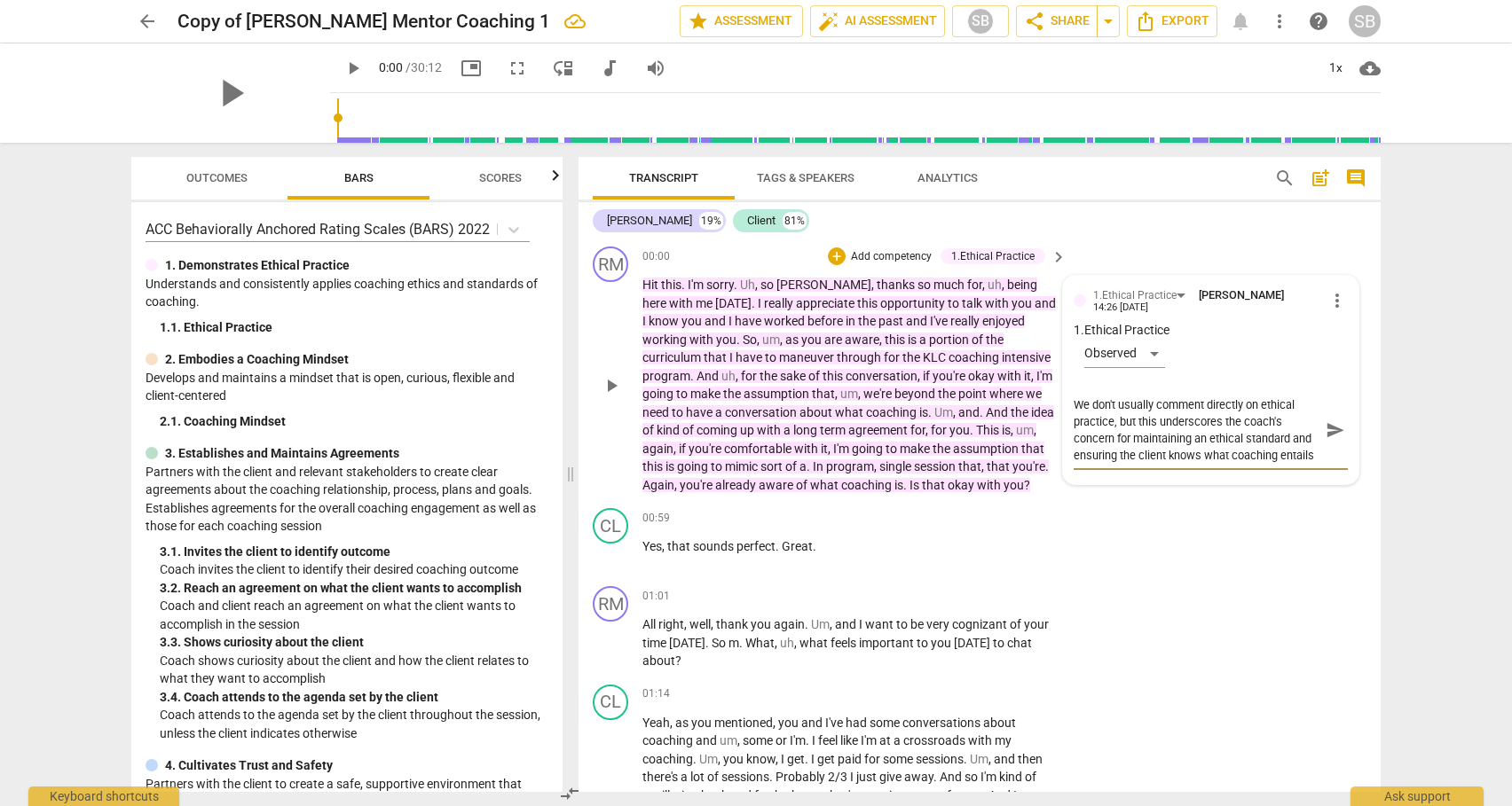
scroll to position [15, 0]
click at [1327, 425] on span "send" at bounding box center [1335, 429] width 20 height 20
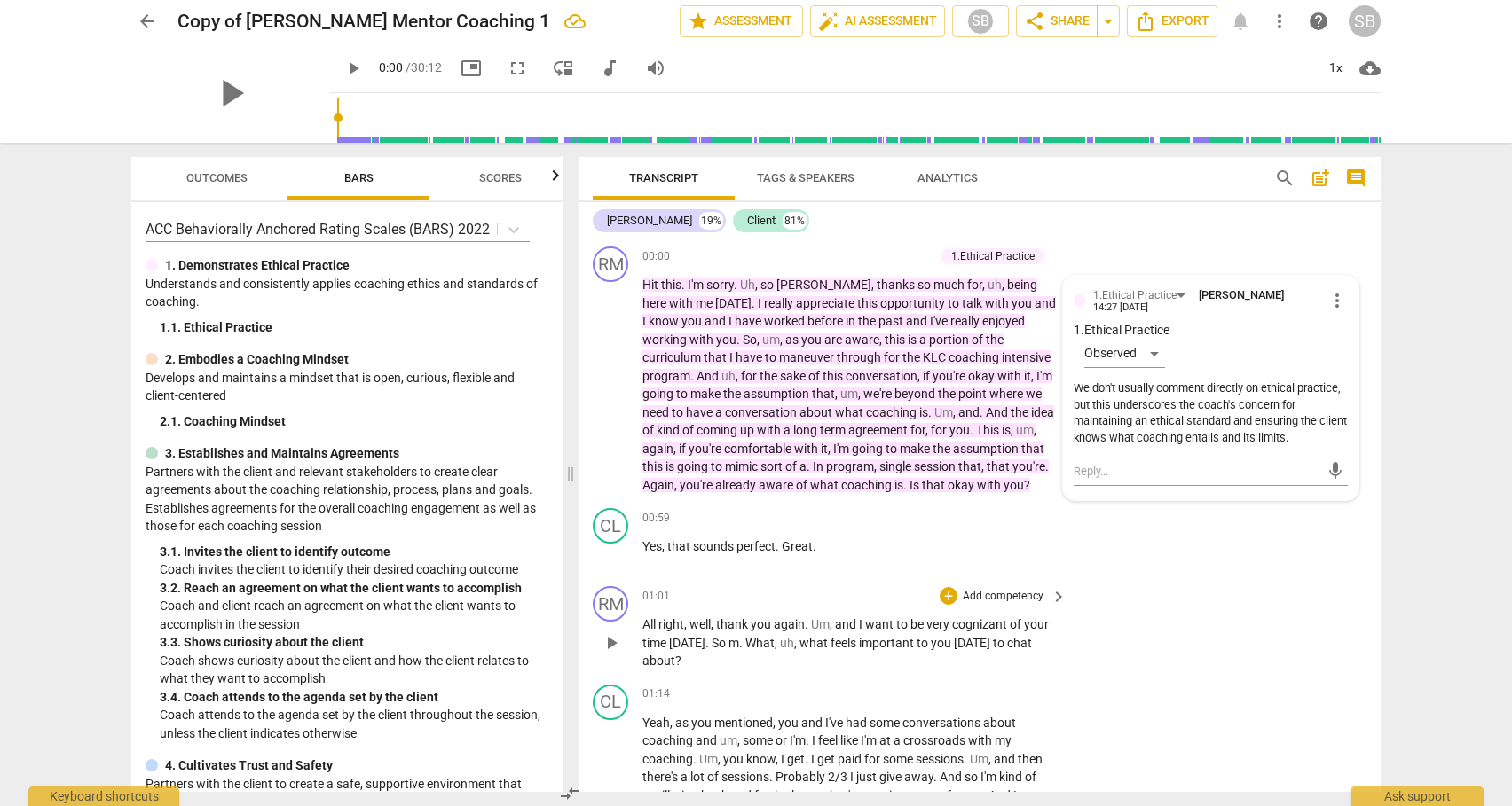
click at [1055, 597] on span "keyboard_arrow_right" at bounding box center [1058, 597] width 22 height 22
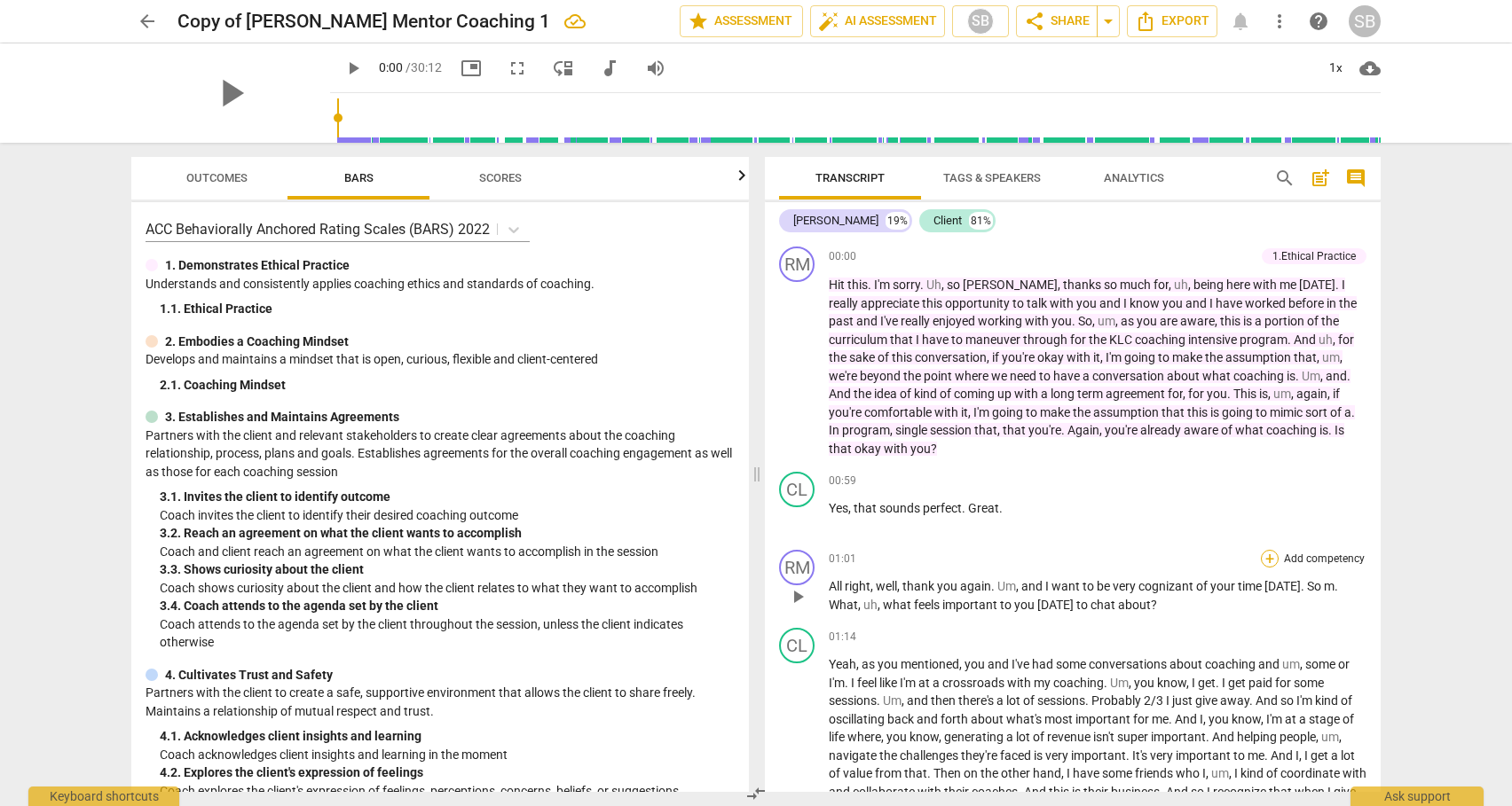
click at [1264, 562] on div "+" at bounding box center [1269, 558] width 18 height 18
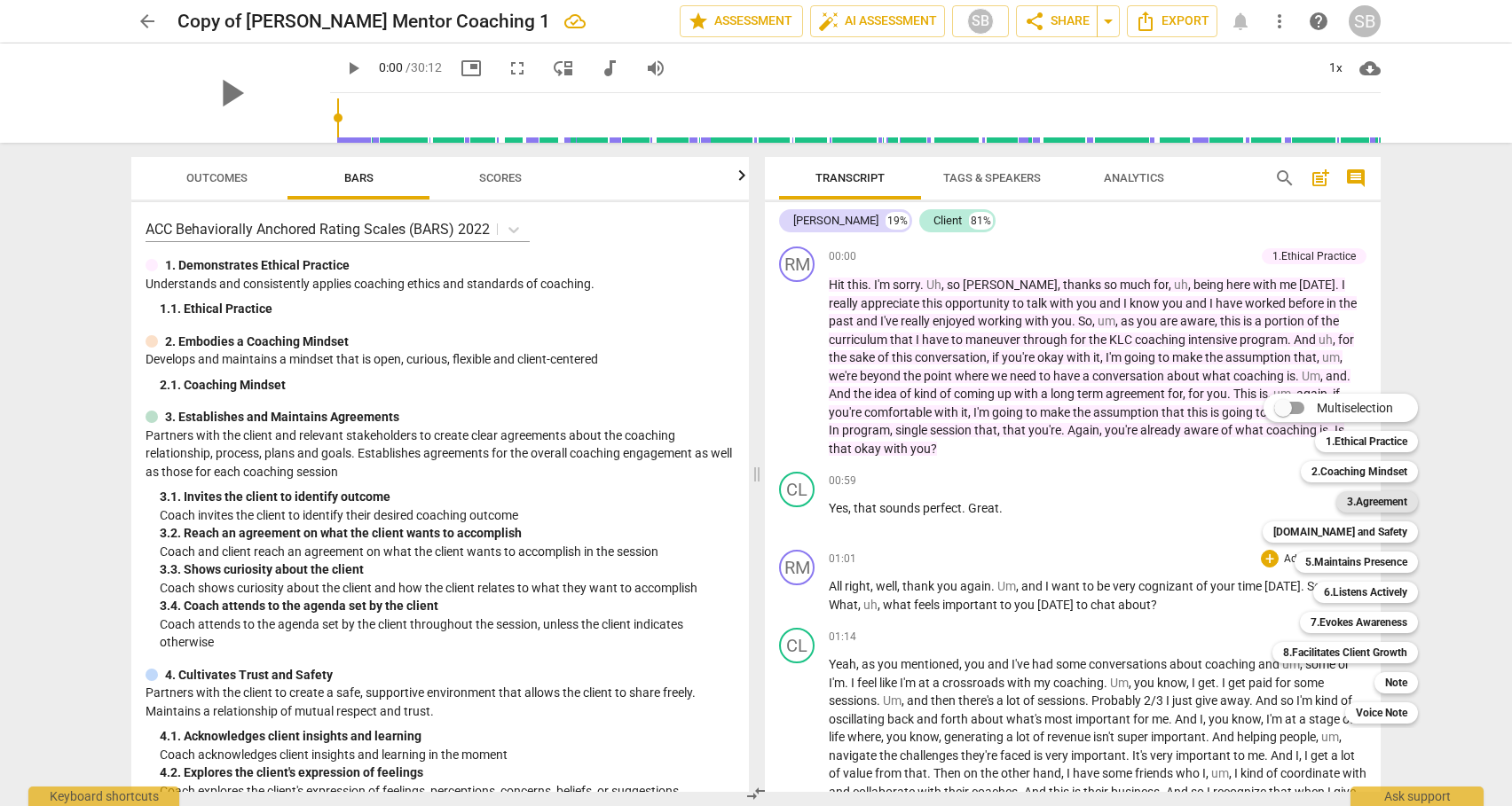
click at [1363, 504] on b "3.Agreement" at bounding box center [1377, 501] width 61 height 22
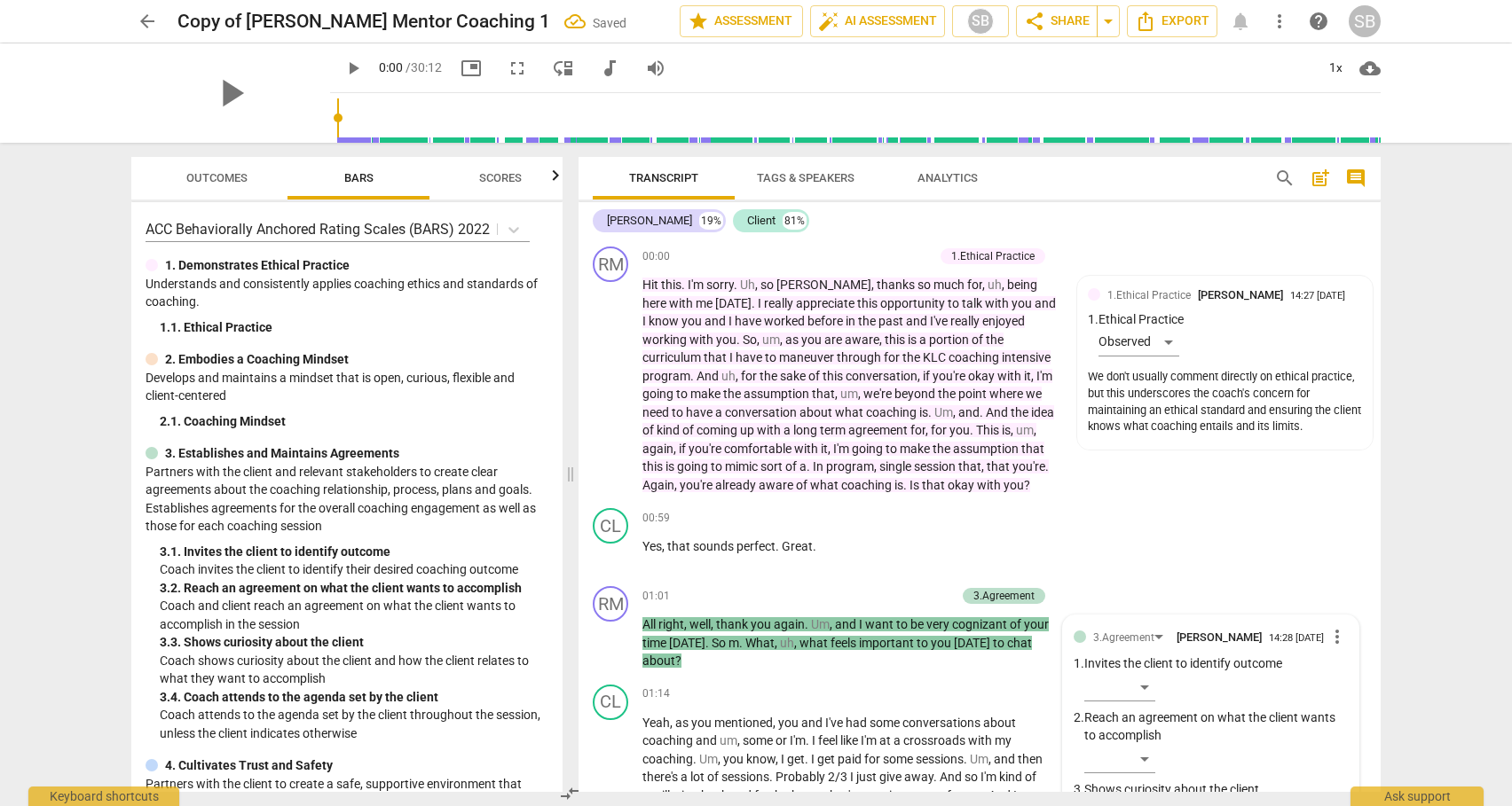
scroll to position [401, 0]
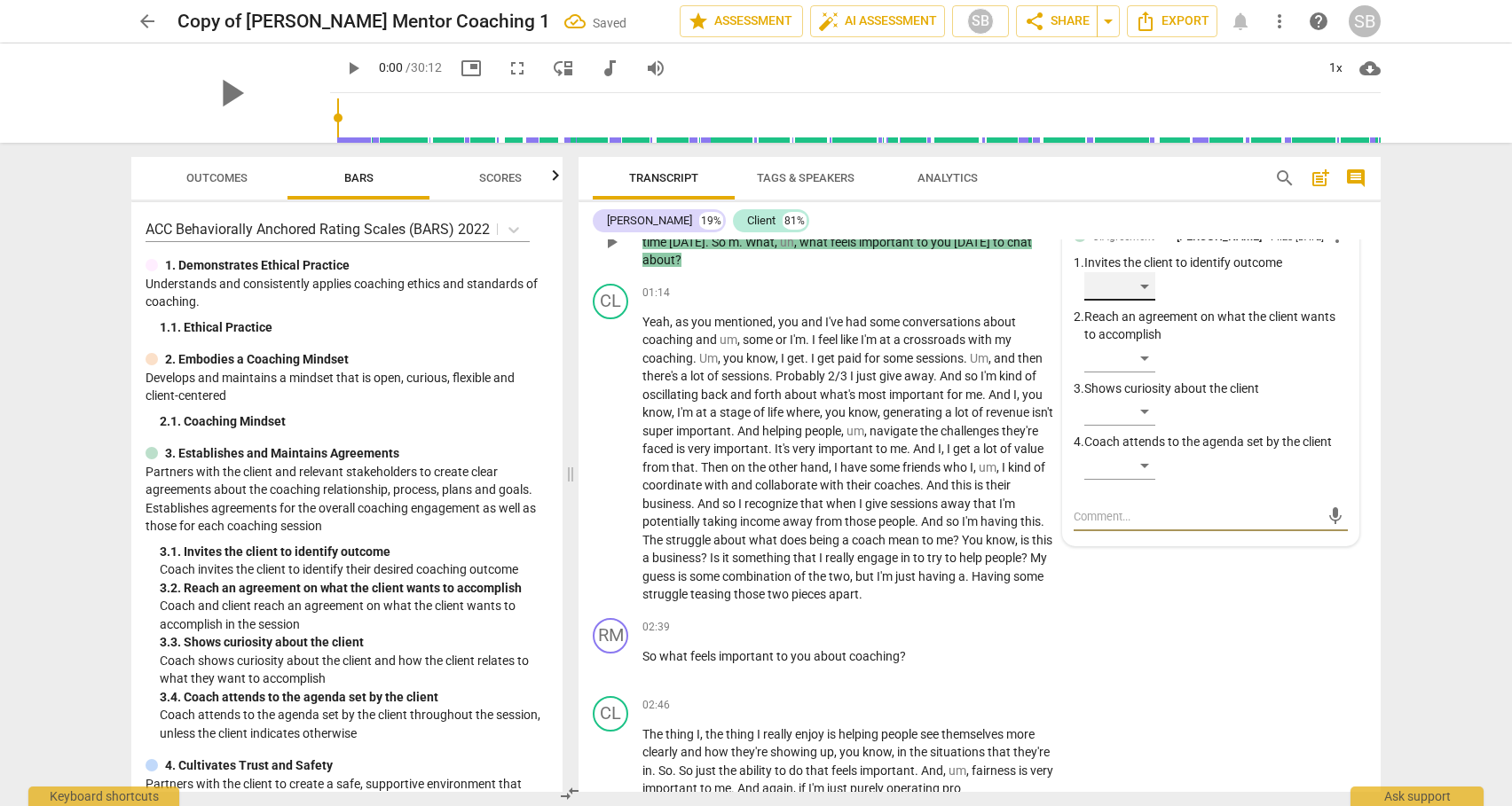
click at [1143, 287] on div "​" at bounding box center [1119, 287] width 71 height 28
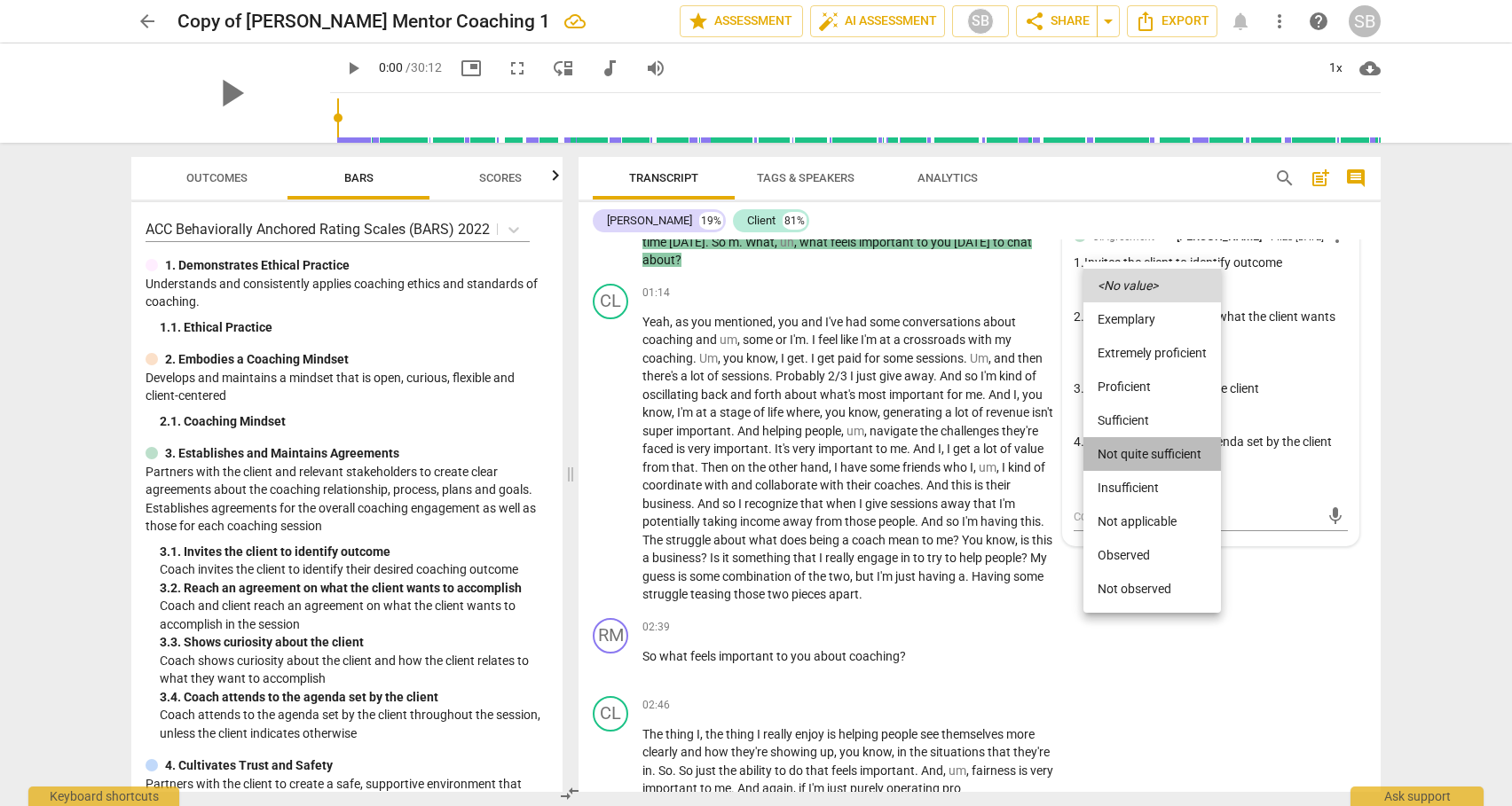
click at [1144, 454] on li "Not quite sufficient" at bounding box center [1152, 454] width 137 height 34
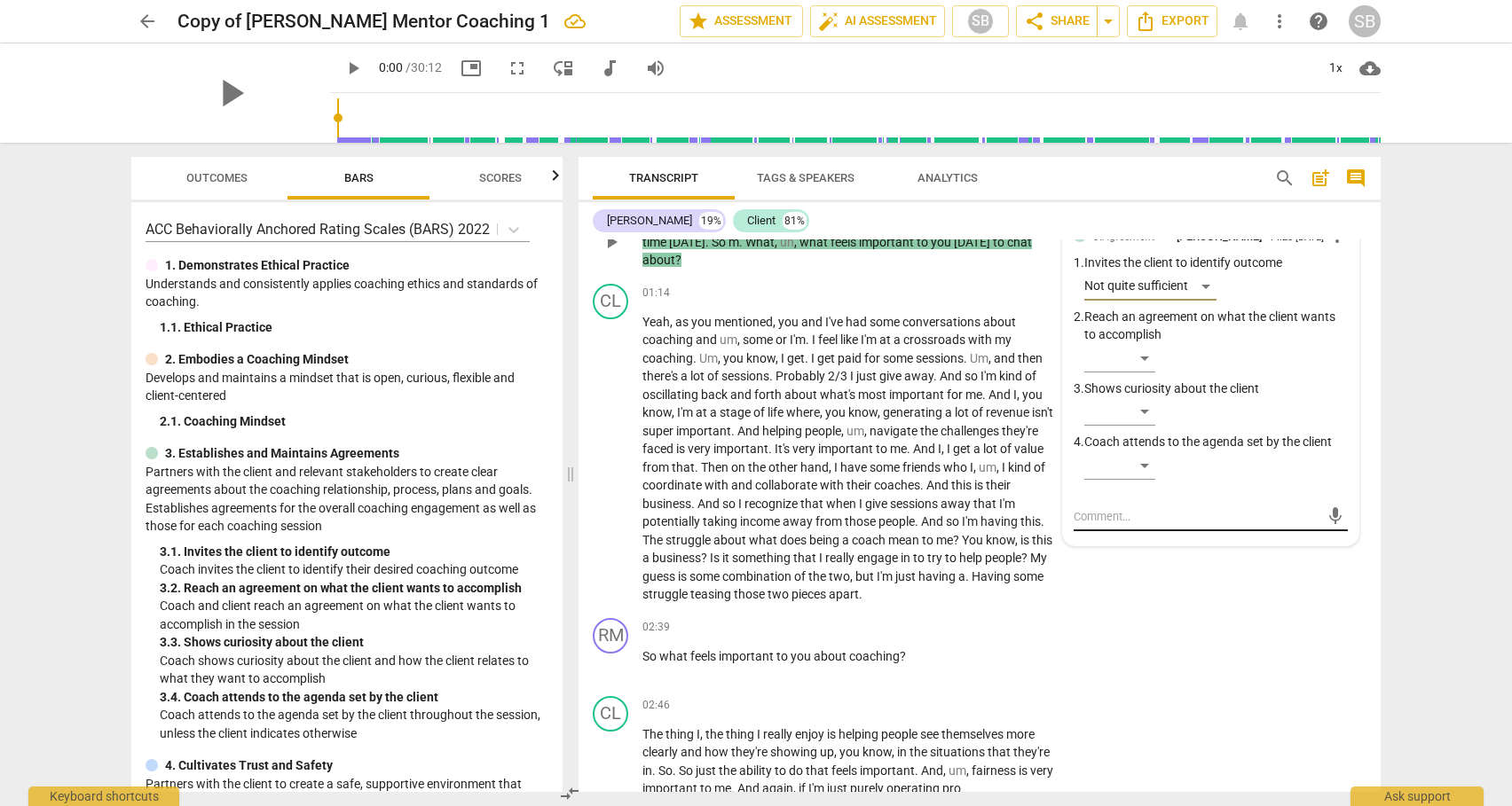
click at [1123, 514] on textarea at bounding box center [1197, 517] width 246 height 17
click at [1326, 526] on span "send" at bounding box center [1335, 525] width 20 height 20
click at [343, 73] on span "play_arrow" at bounding box center [353, 68] width 22 height 22
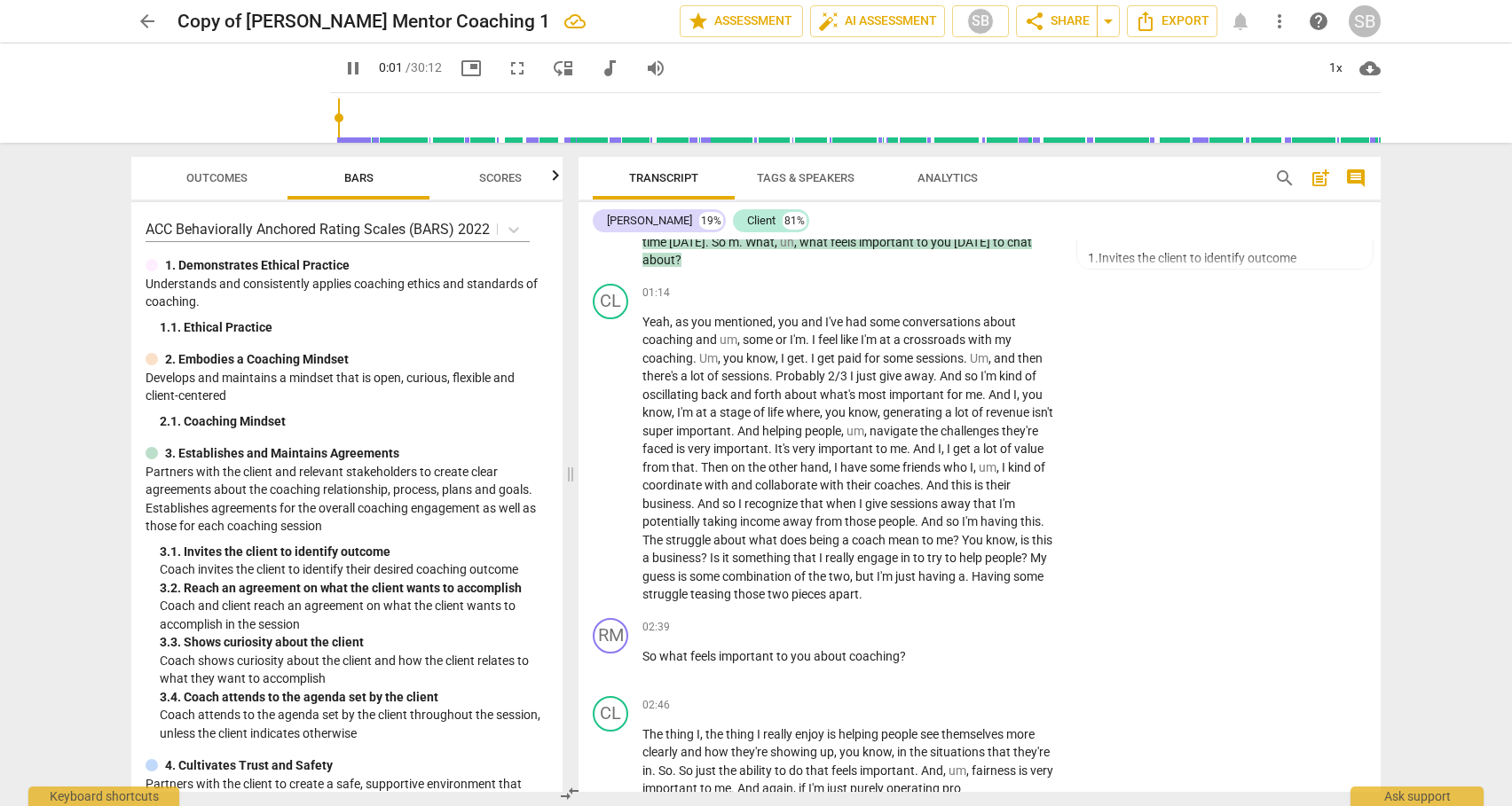
scroll to position [38, 0]
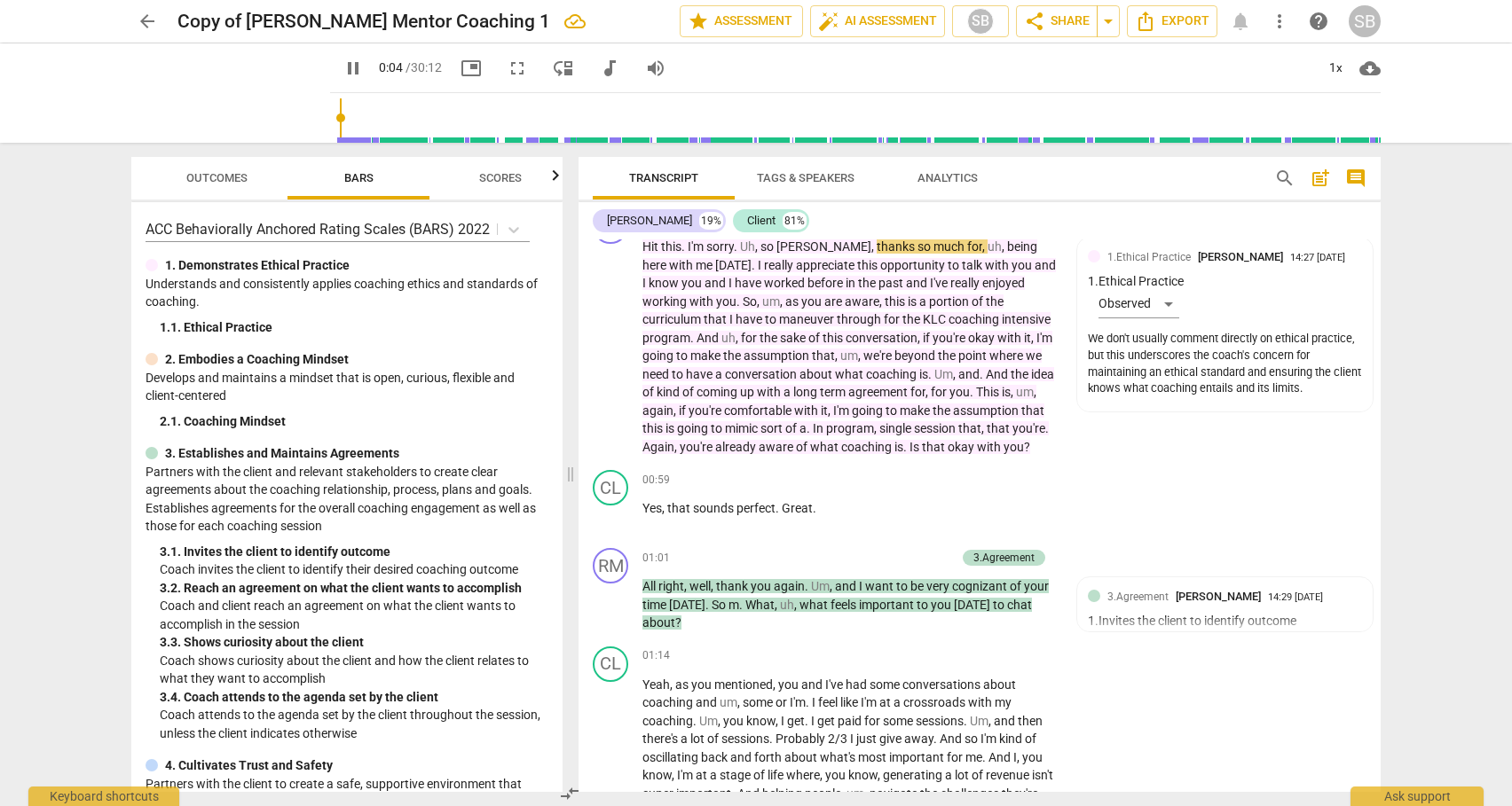
click at [353, 122] on input "range" at bounding box center [858, 118] width 1044 height 57
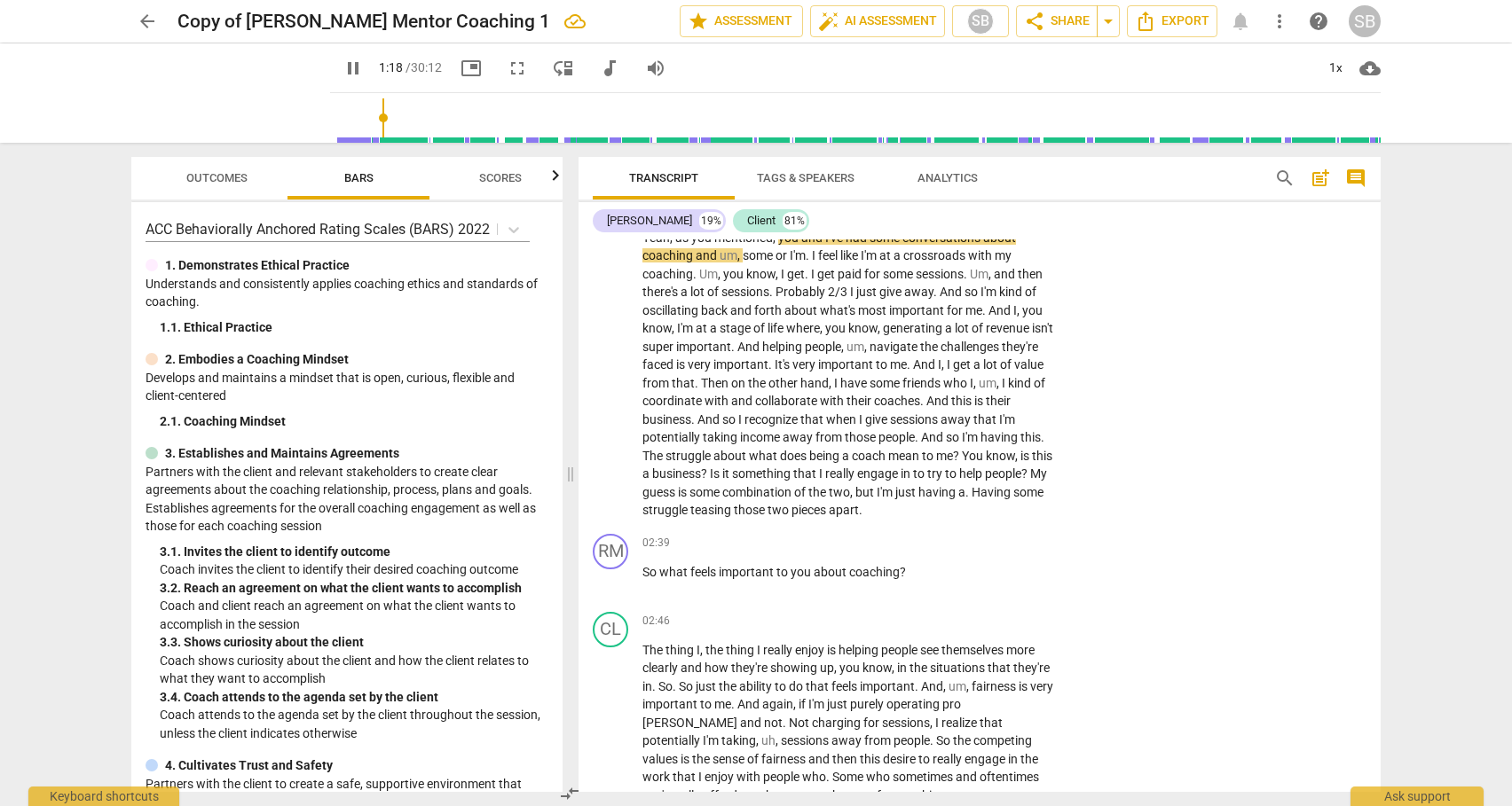
scroll to position [471, 0]
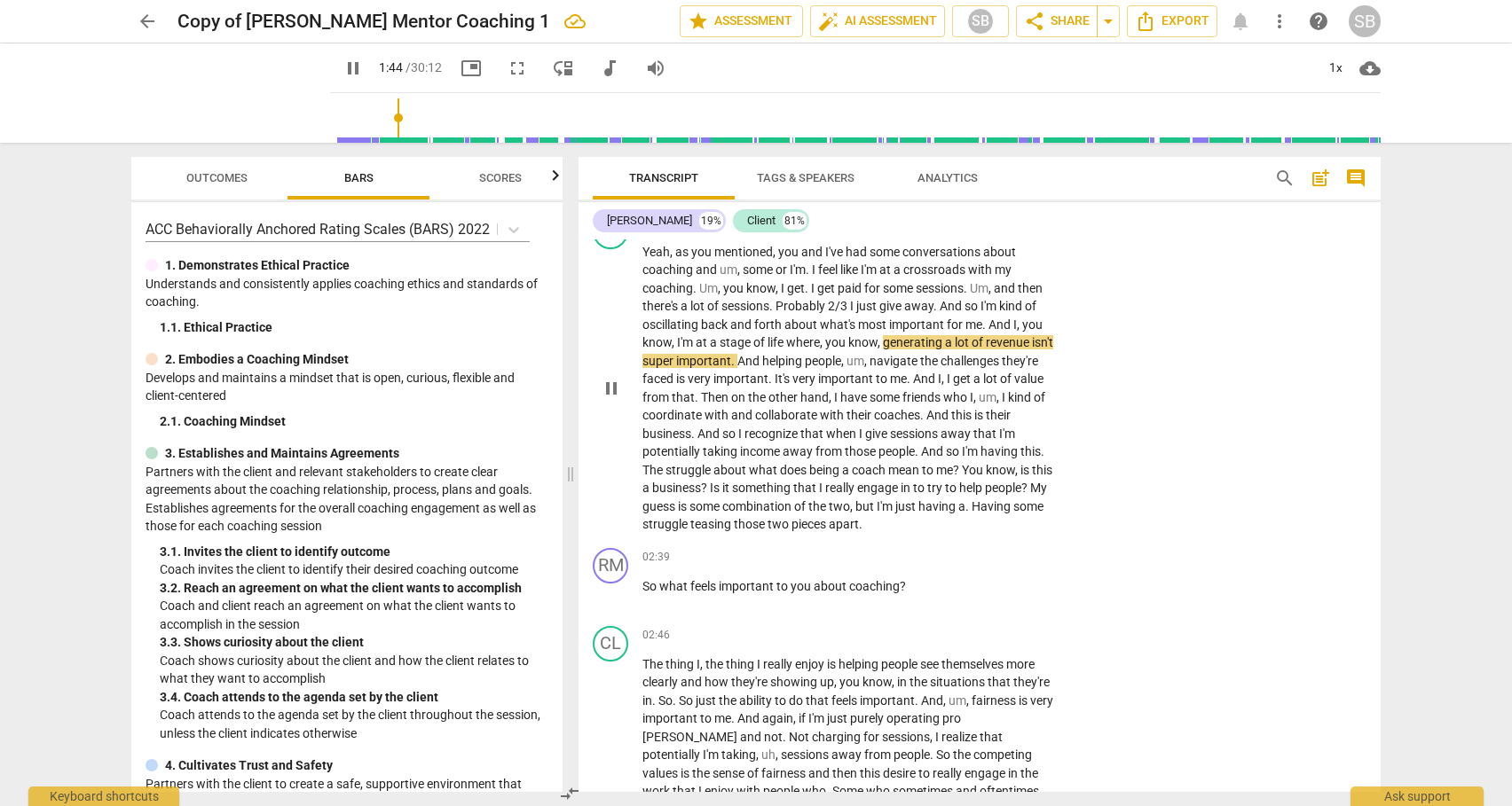
click at [948, 453] on span "so" at bounding box center [954, 451] width 16 height 14
click at [883, 583] on span "coaching" at bounding box center [873, 586] width 50 height 14
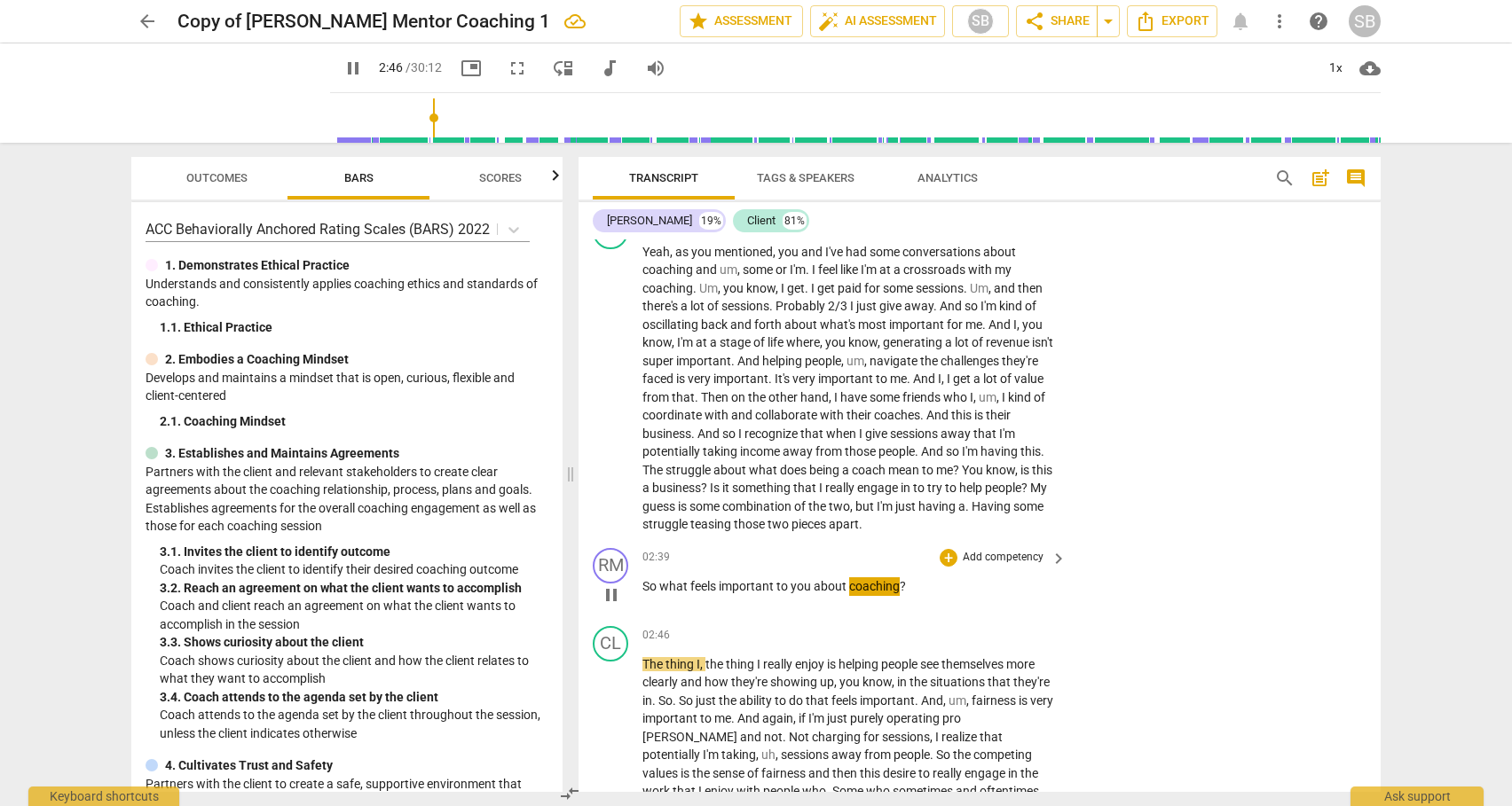
click at [883, 583] on span "coaching" at bounding box center [873, 586] width 50 height 14
click at [901, 587] on span "?" at bounding box center [903, 586] width 7 height 14
click at [996, 550] on p "Add competency" at bounding box center [1002, 557] width 84 height 16
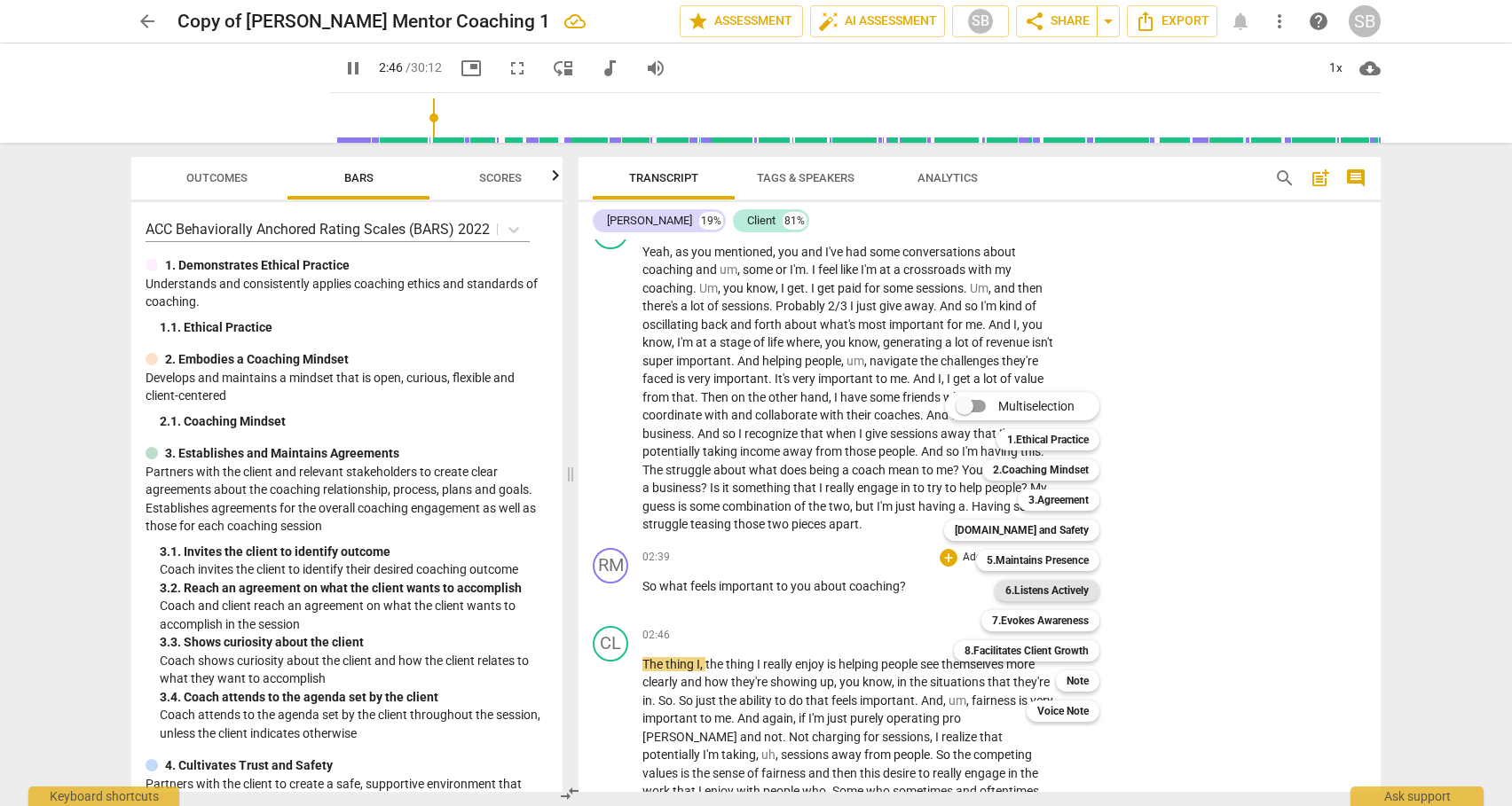
click at [1055, 589] on b "6.Listens Actively" at bounding box center [1046, 590] width 83 height 22
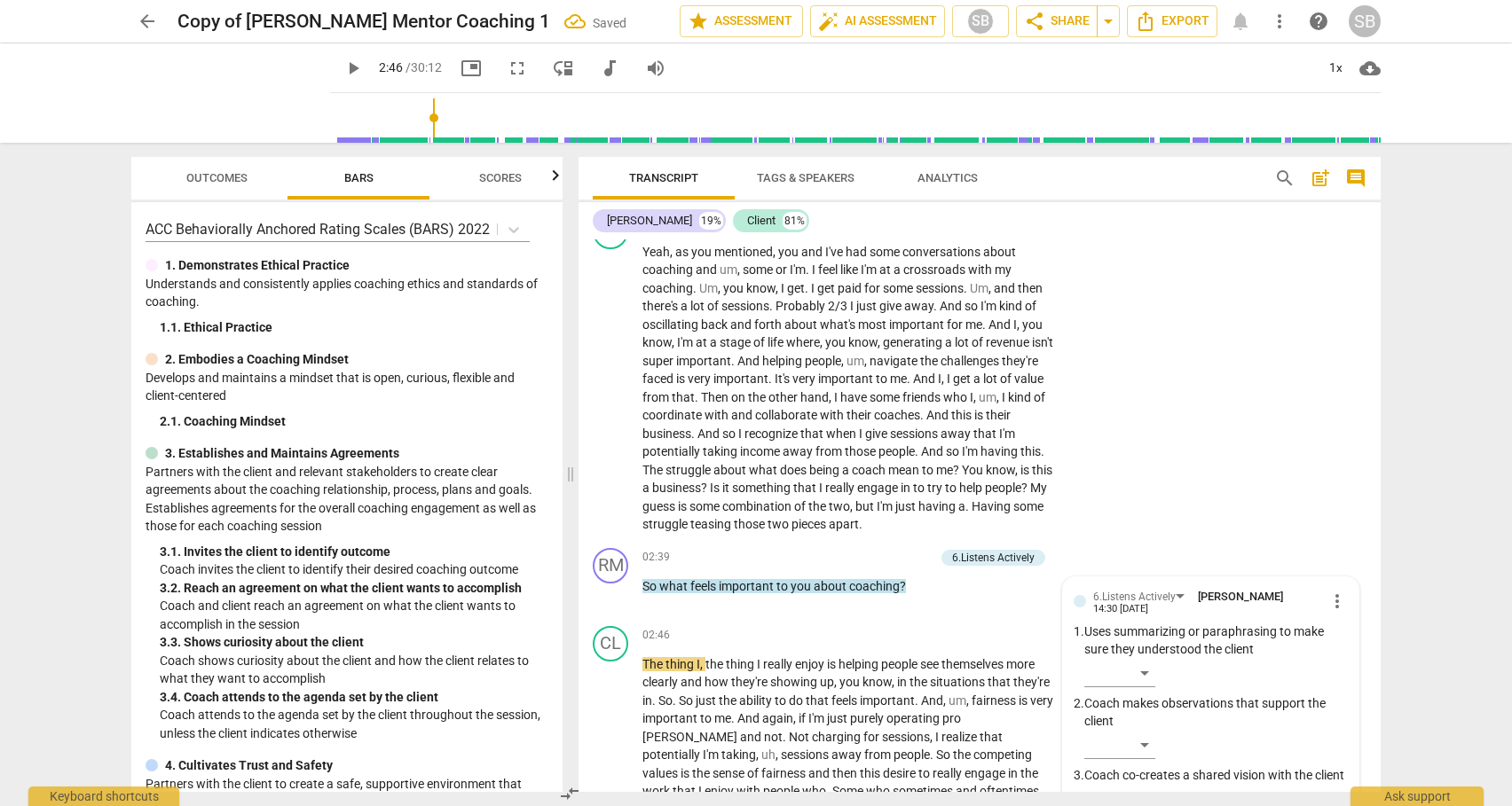
scroll to position [823, 0]
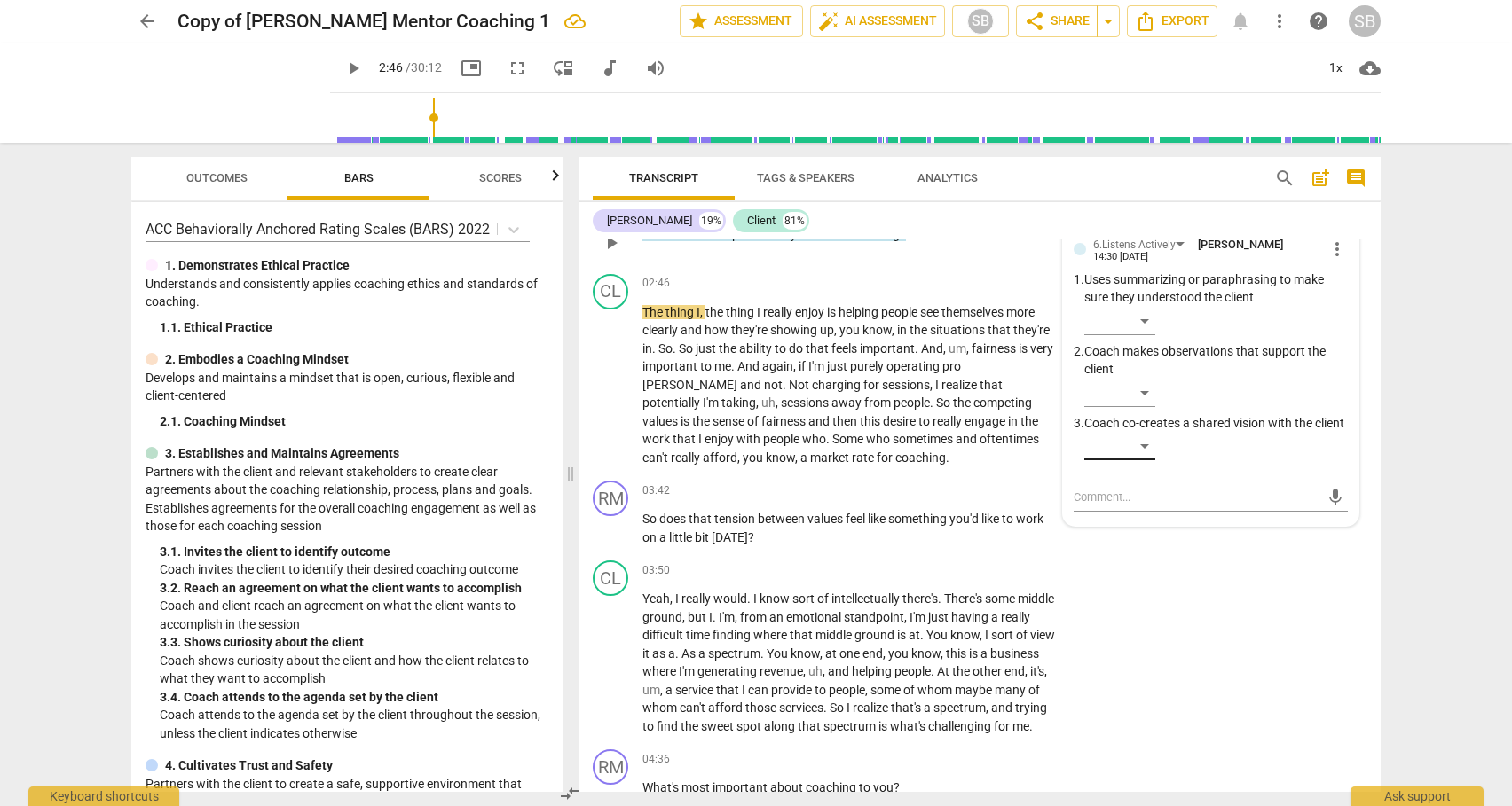
click at [1143, 461] on div "​" at bounding box center [1119, 447] width 71 height 28
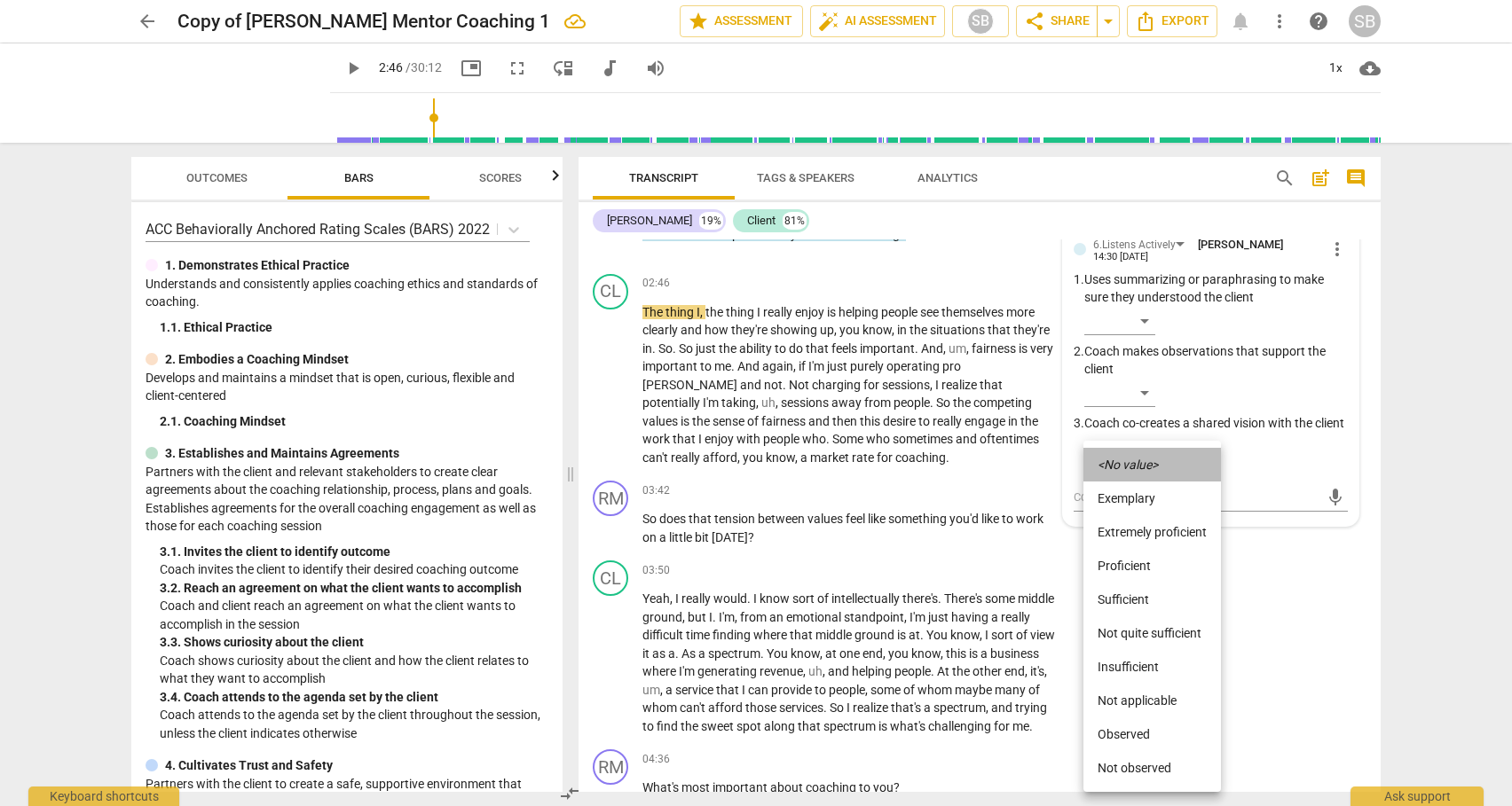
click at [1130, 461] on icon "<No value>" at bounding box center [1128, 464] width 61 height 12
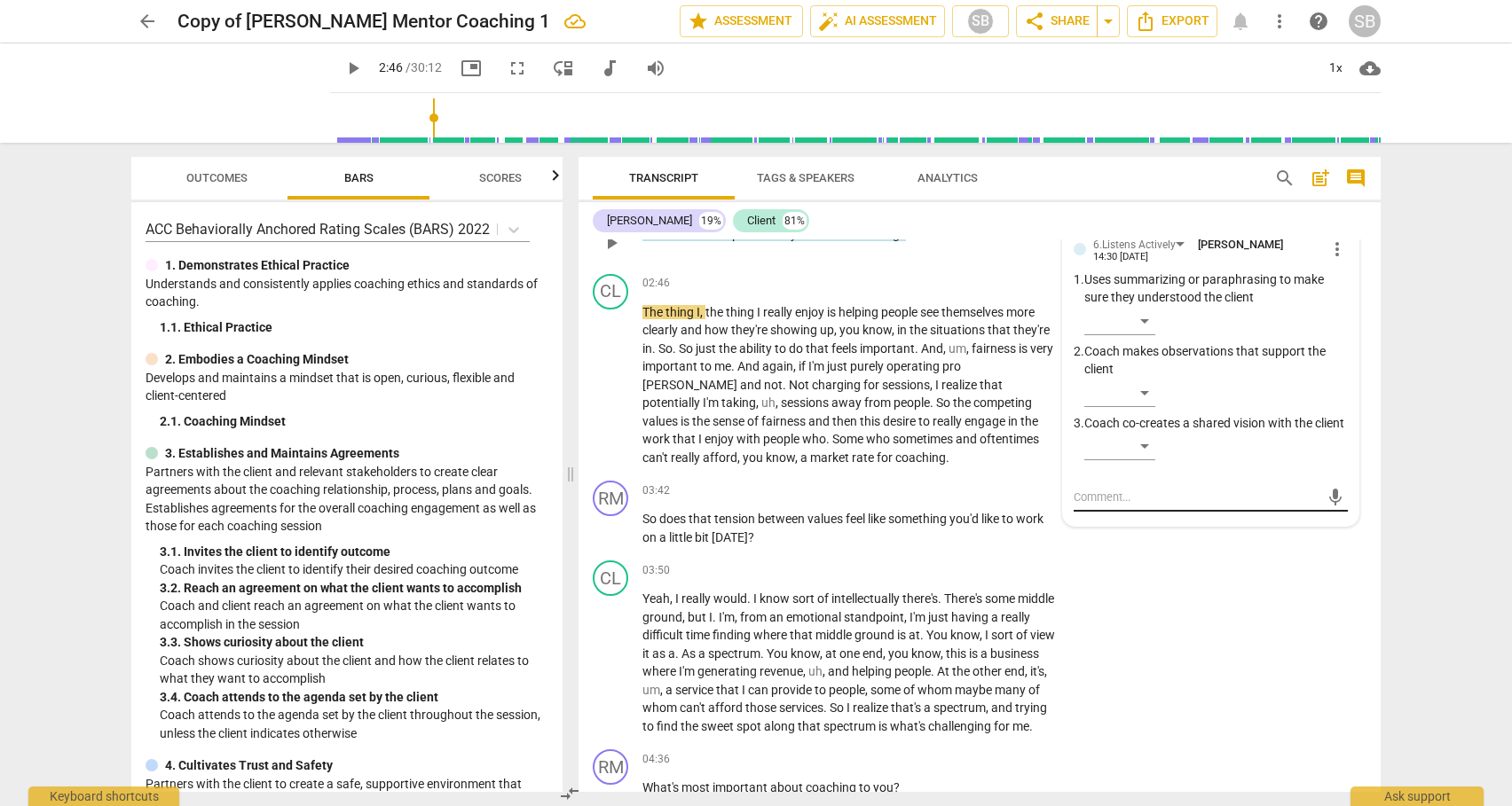
click at [1107, 505] on textarea at bounding box center [1197, 498] width 246 height 17
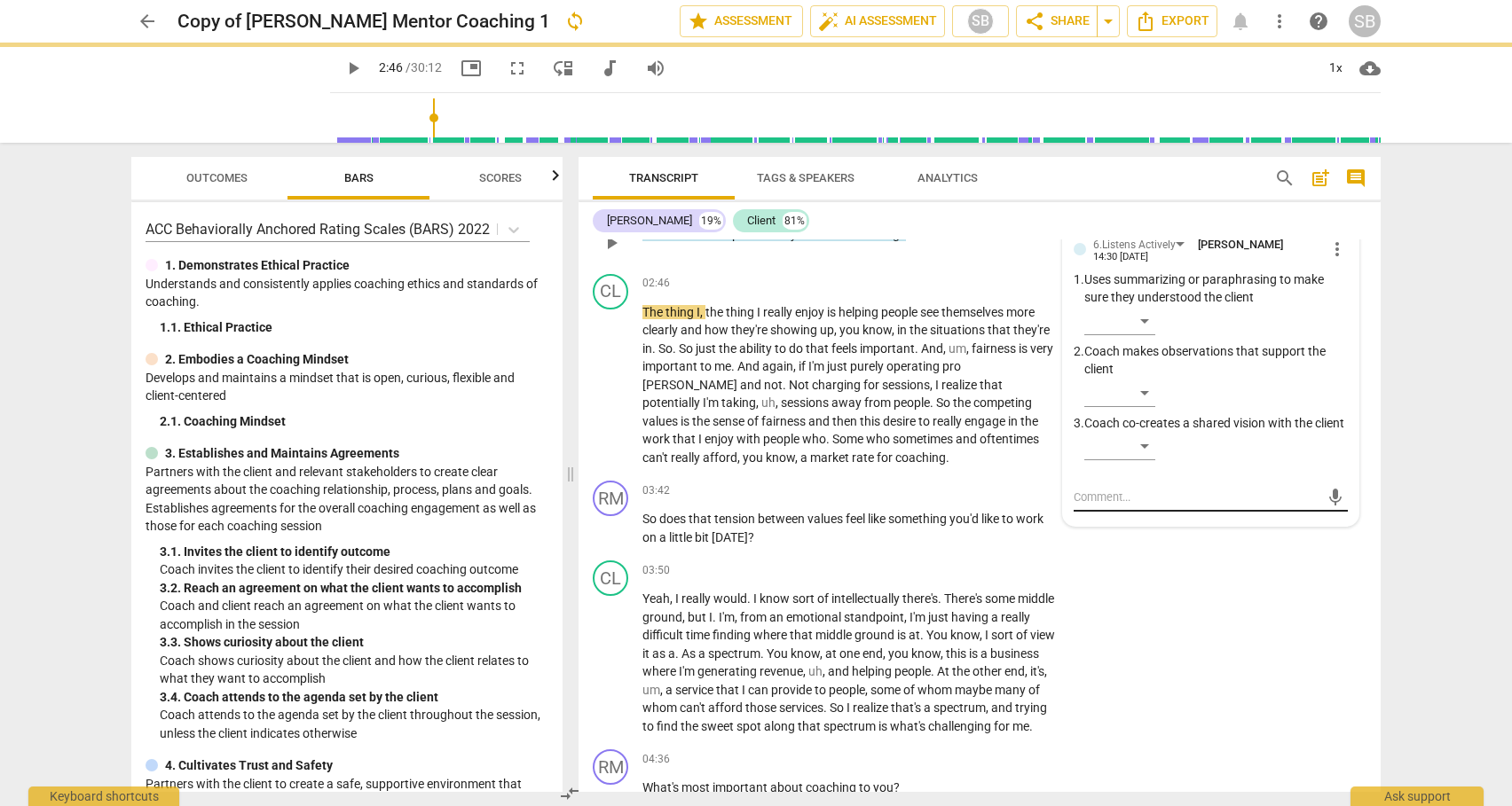
click at [1102, 505] on textarea at bounding box center [1197, 498] width 246 height 17
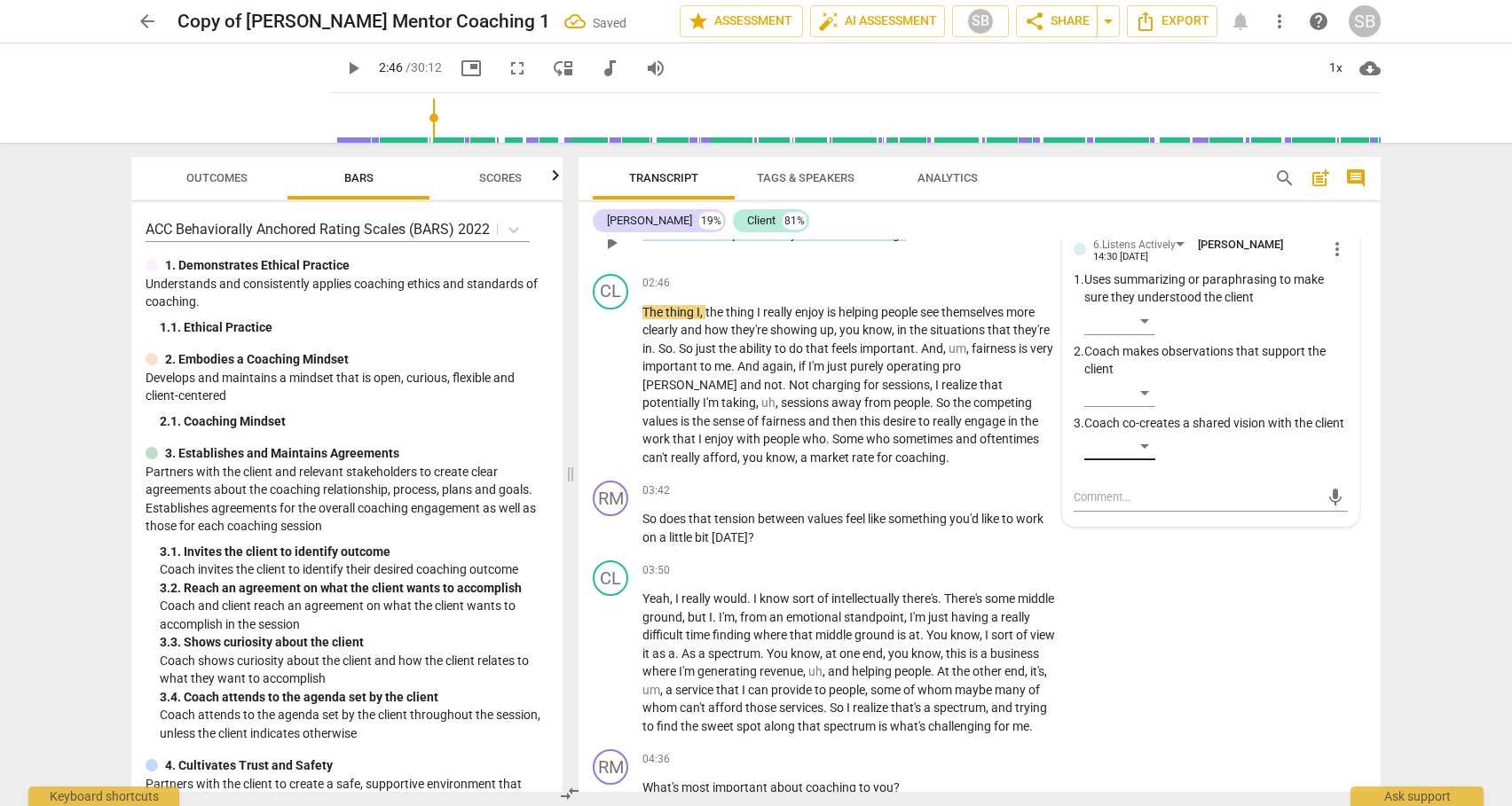
click at [1146, 458] on div "​" at bounding box center [1119, 447] width 71 height 28
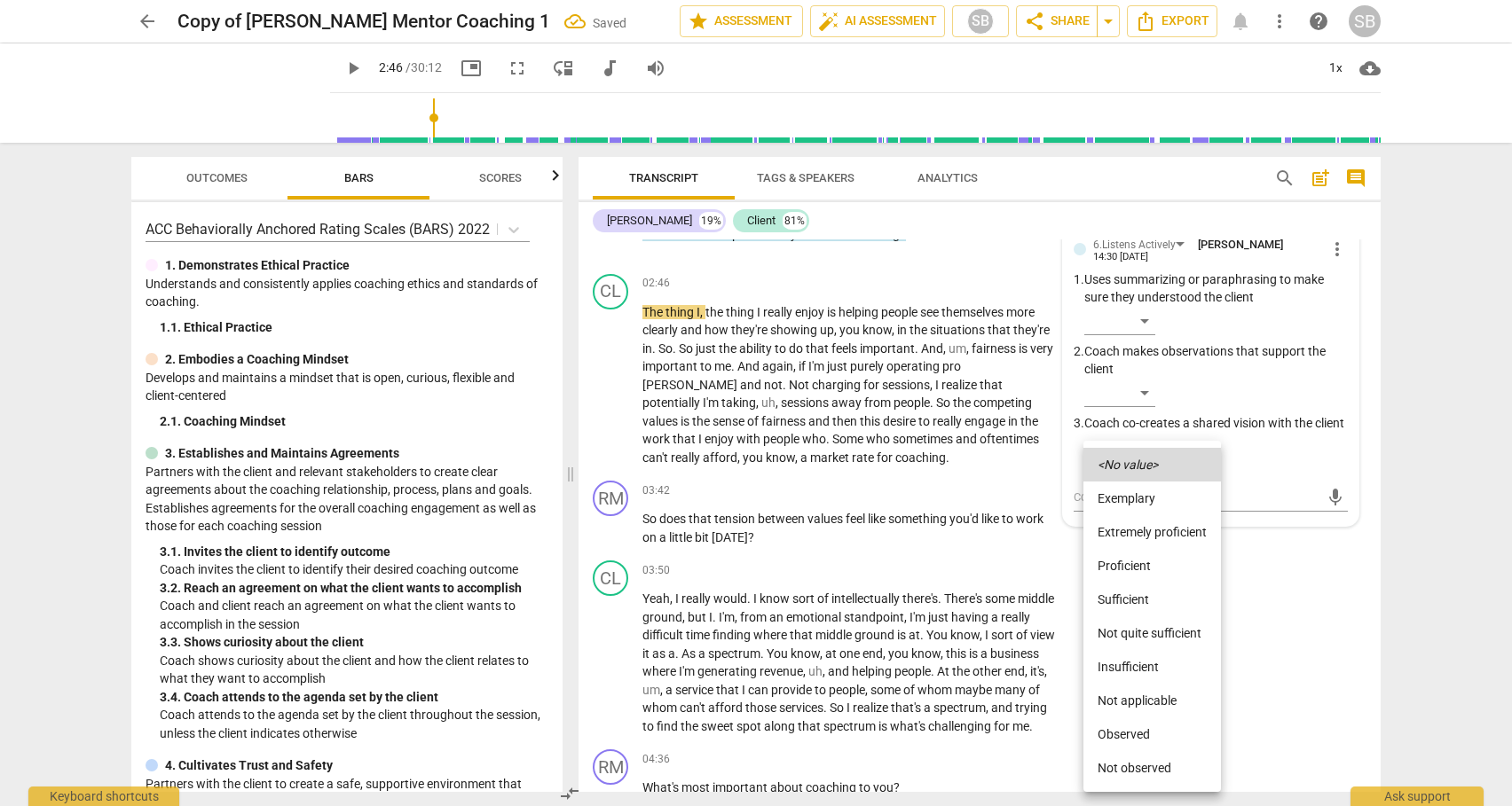
click at [1131, 632] on li "Not quite sufficient" at bounding box center [1152, 634] width 137 height 34
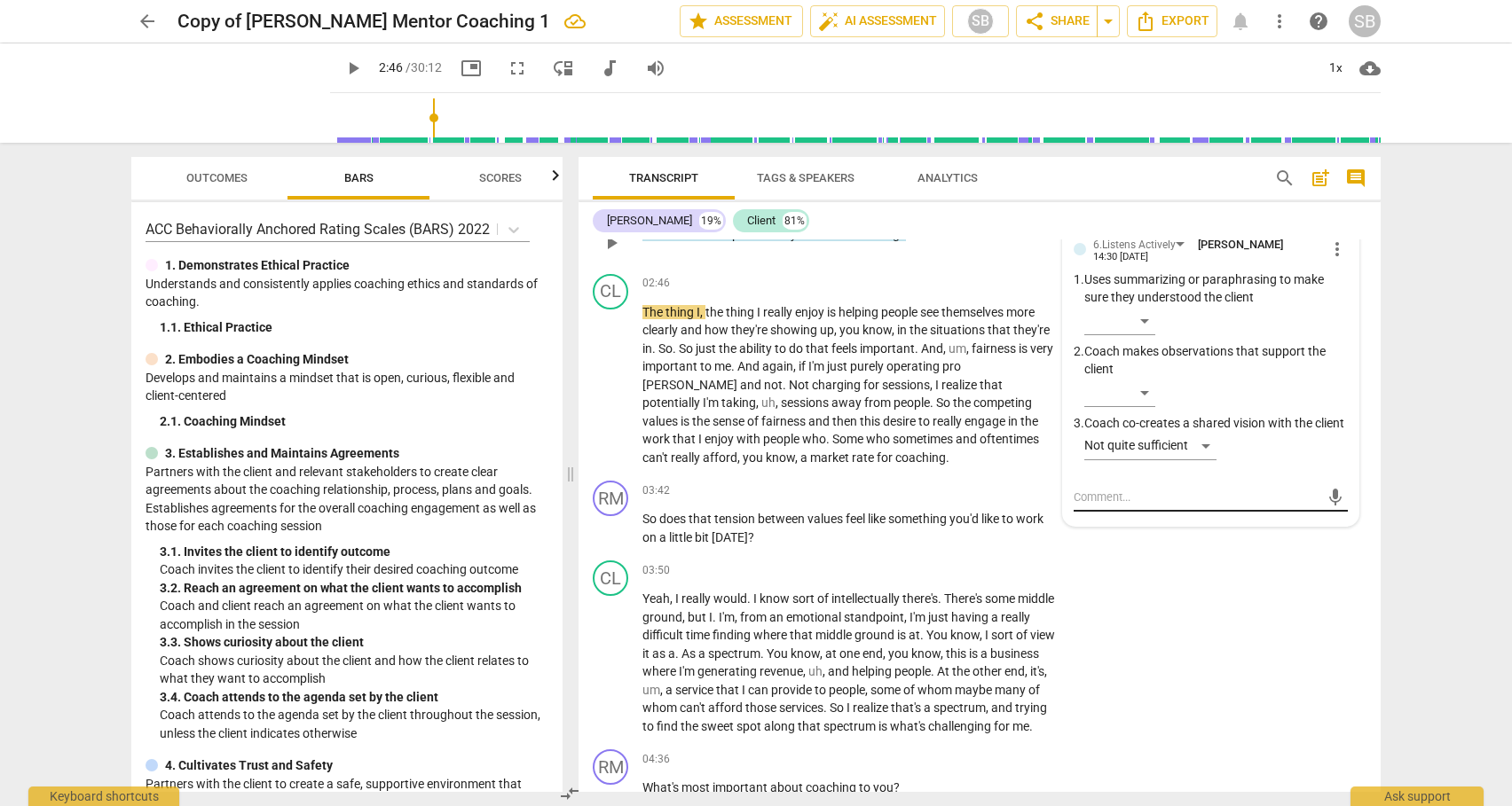
click at [1099, 505] on textarea at bounding box center [1197, 498] width 246 height 17
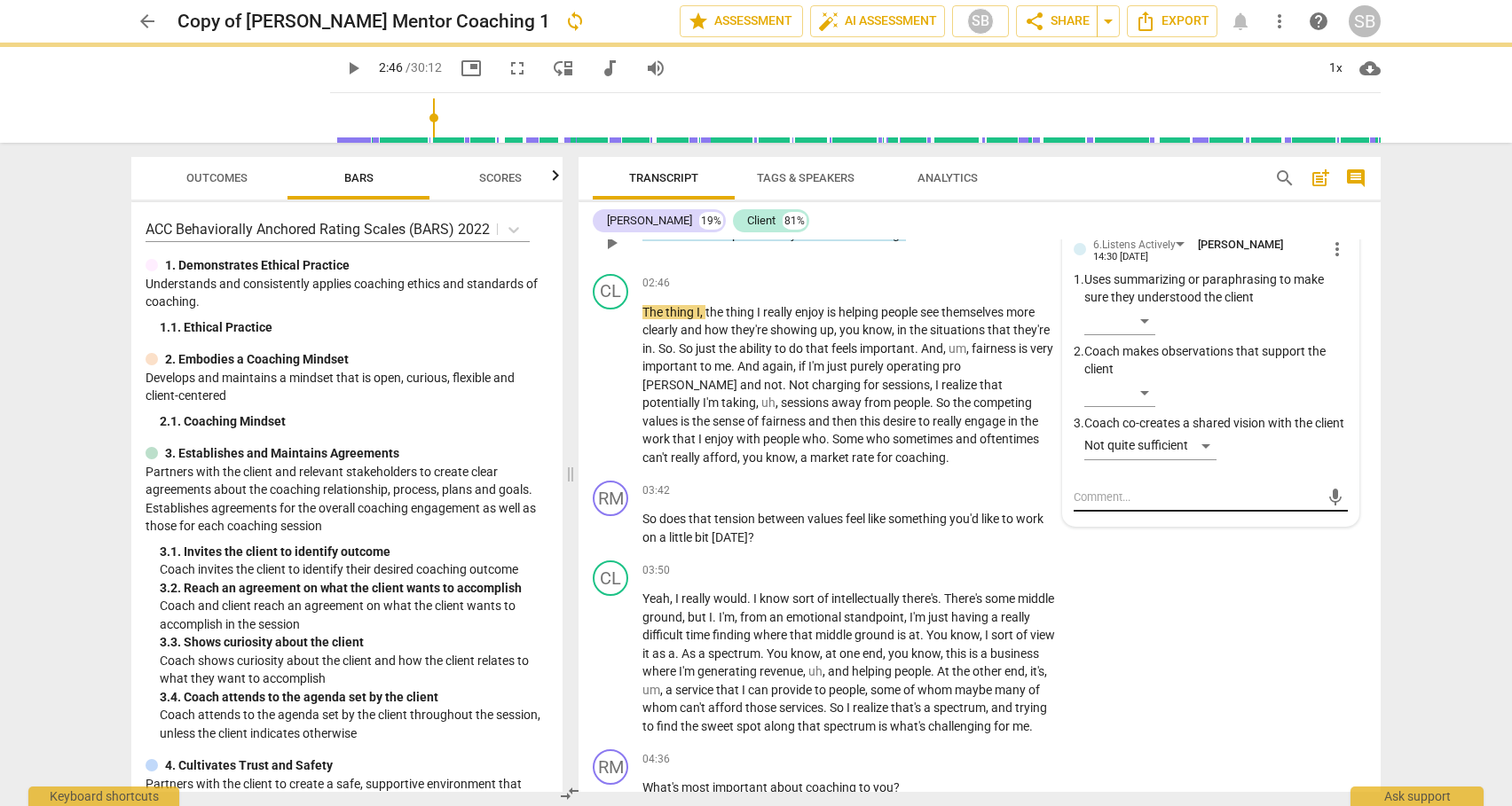
click at [1080, 505] on textarea at bounding box center [1197, 498] width 246 height 17
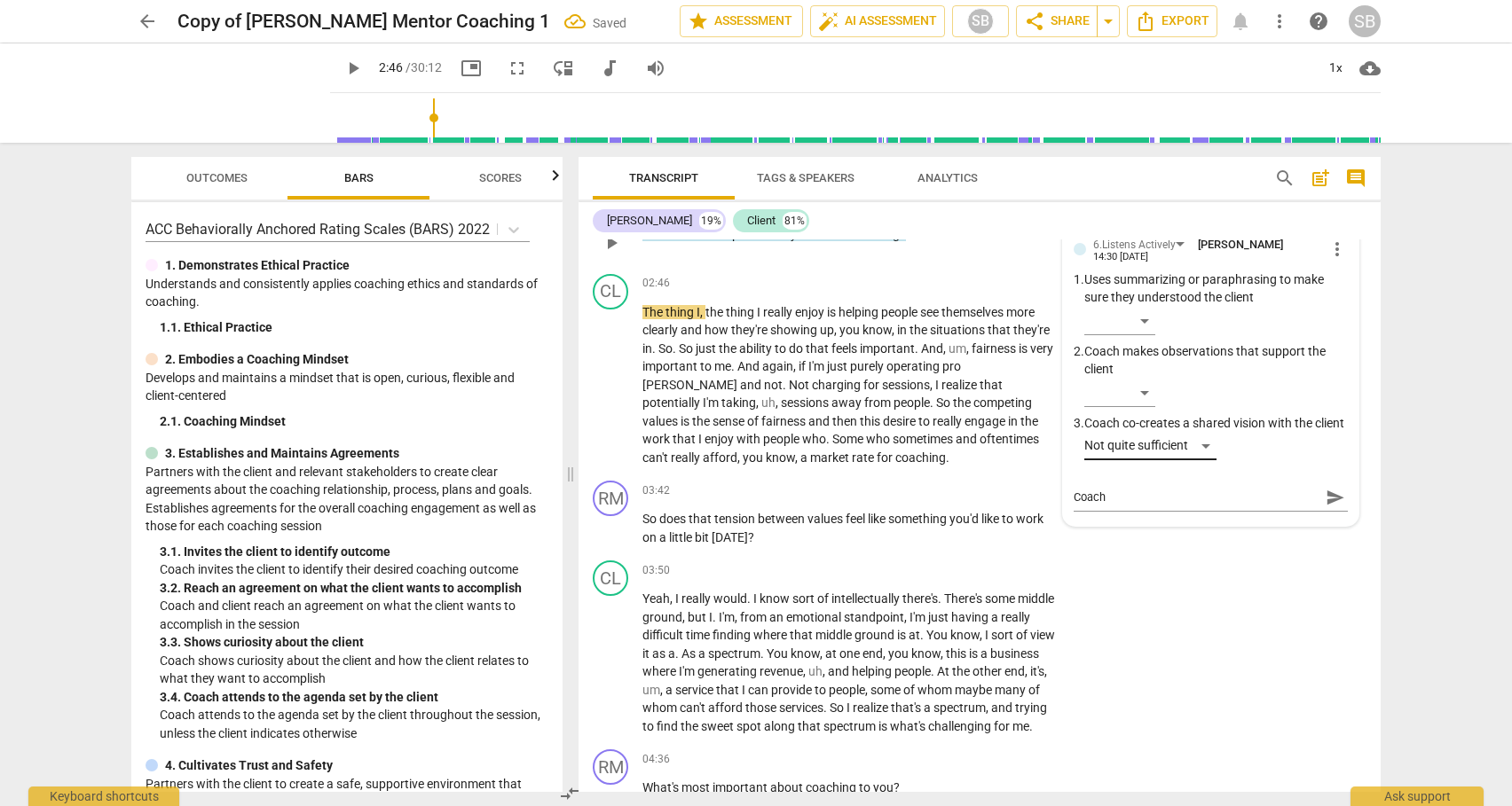
click at [1196, 461] on div "Not quite sufficient" at bounding box center [1151, 447] width 132 height 28
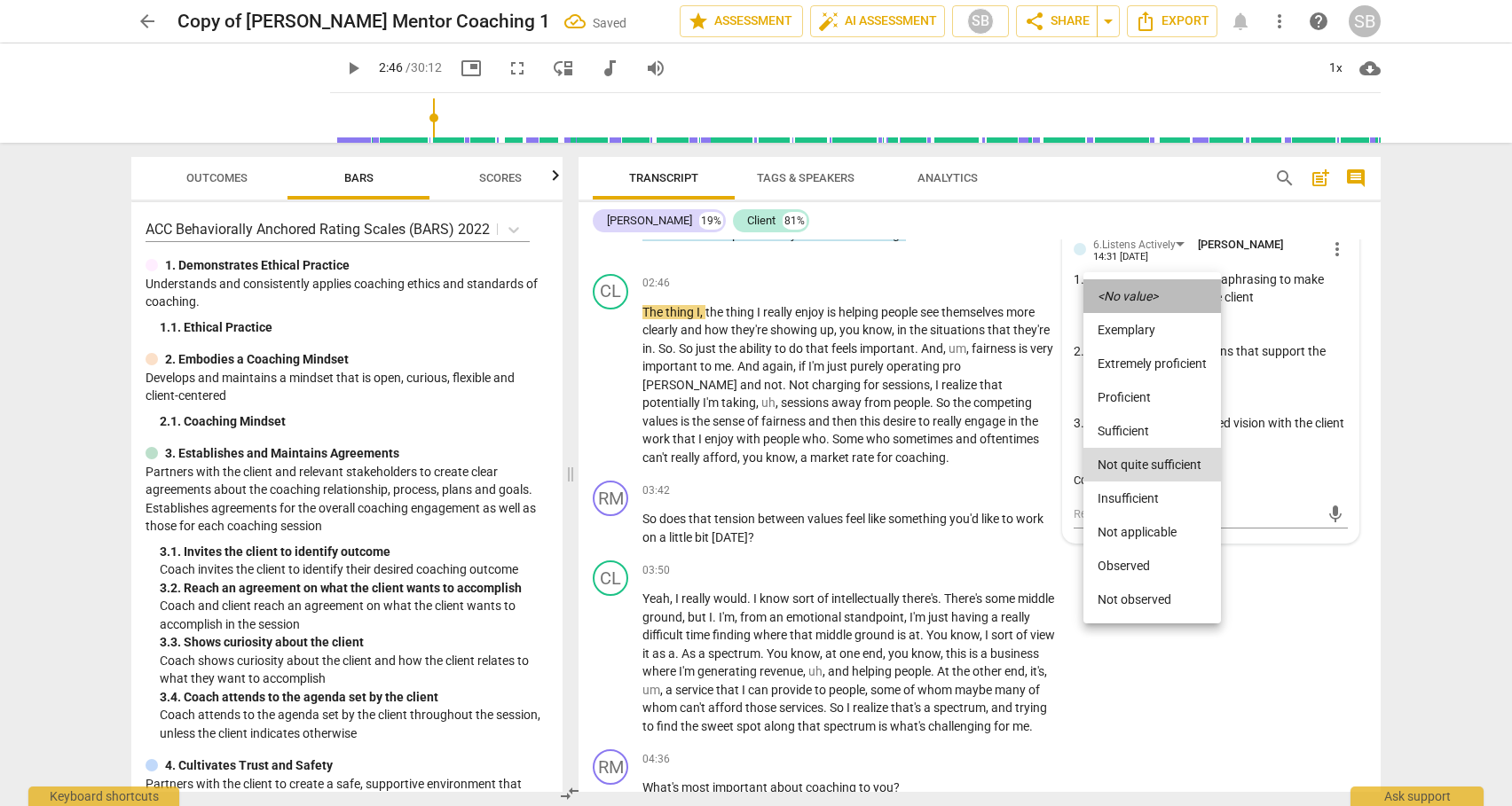
click at [1145, 297] on icon "<No value>" at bounding box center [1128, 296] width 61 height 12
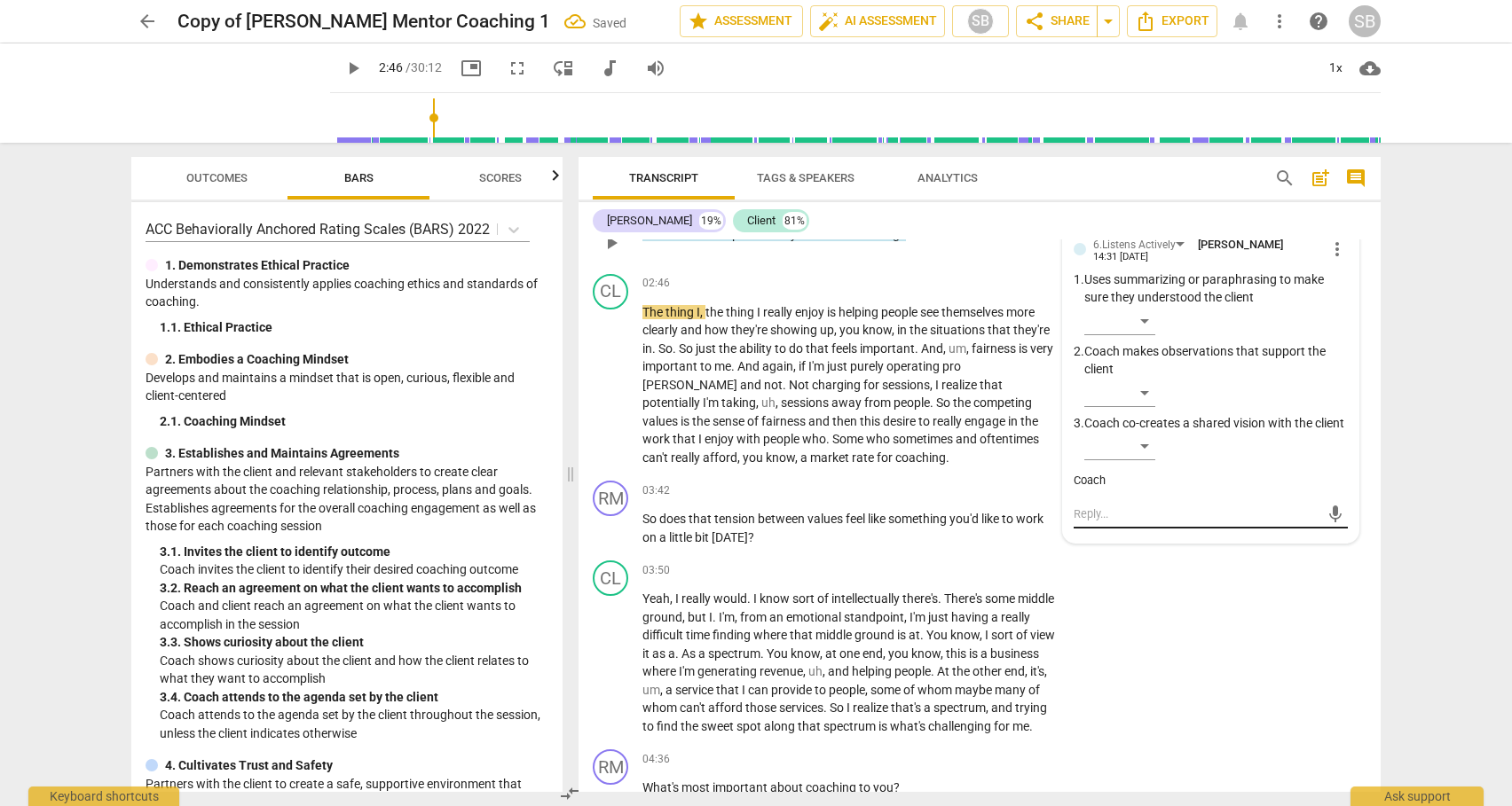
click at [1116, 522] on textarea at bounding box center [1197, 514] width 246 height 17
click at [1327, 541] on span "send" at bounding box center [1335, 531] width 20 height 20
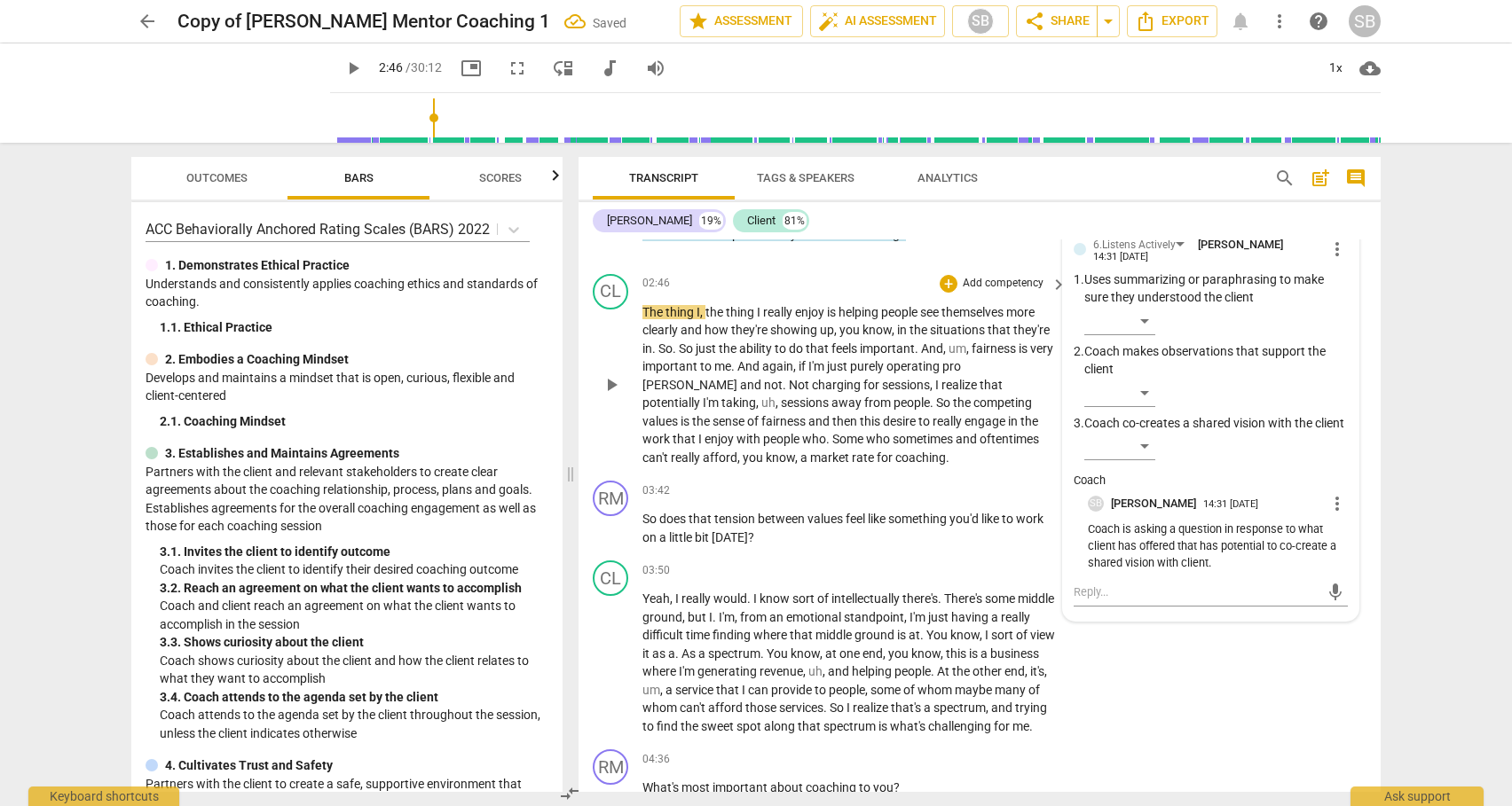
click at [720, 326] on span "how" at bounding box center [717, 329] width 26 height 14
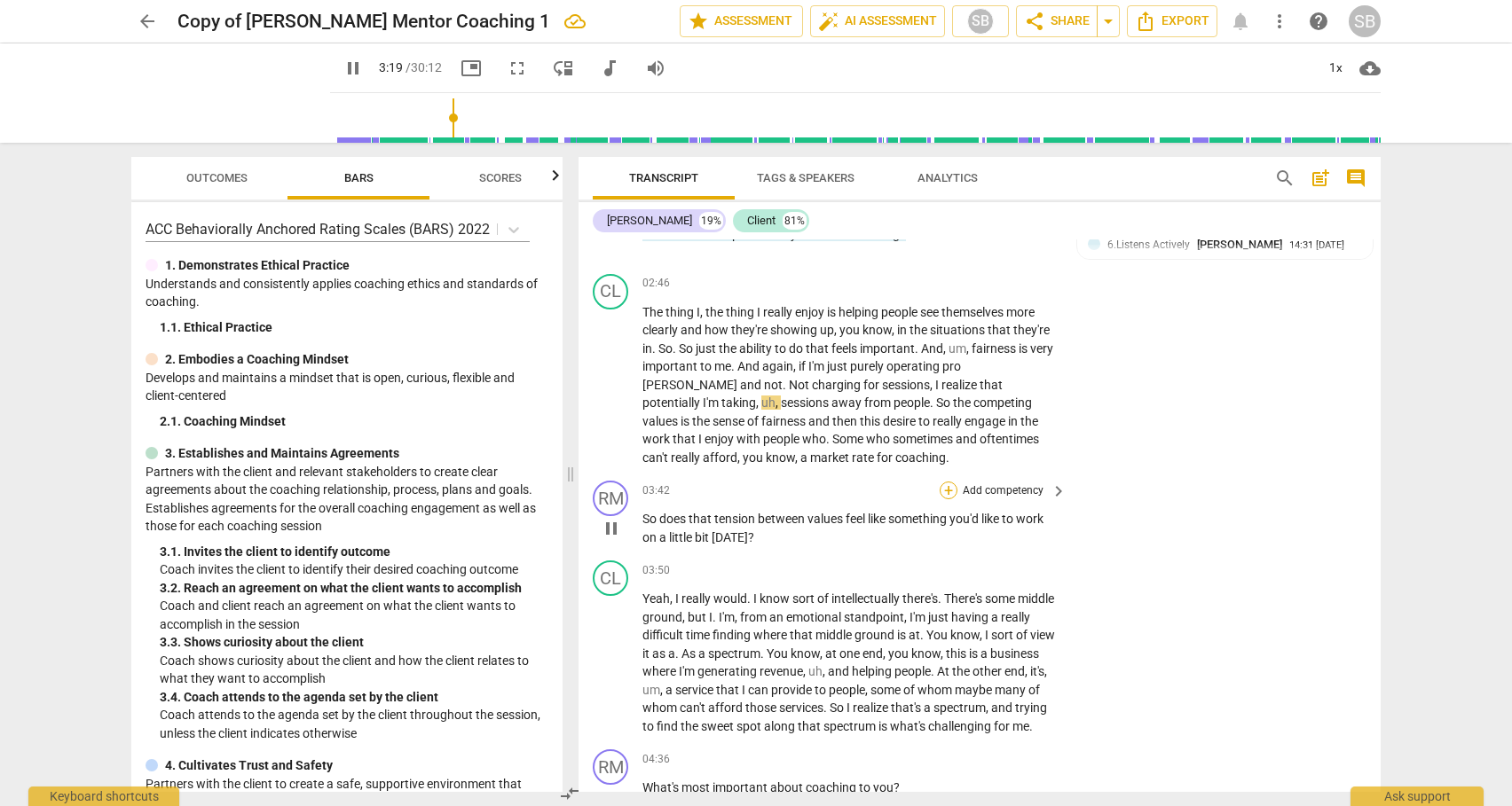
click at [947, 491] on div "+" at bounding box center [948, 490] width 18 height 18
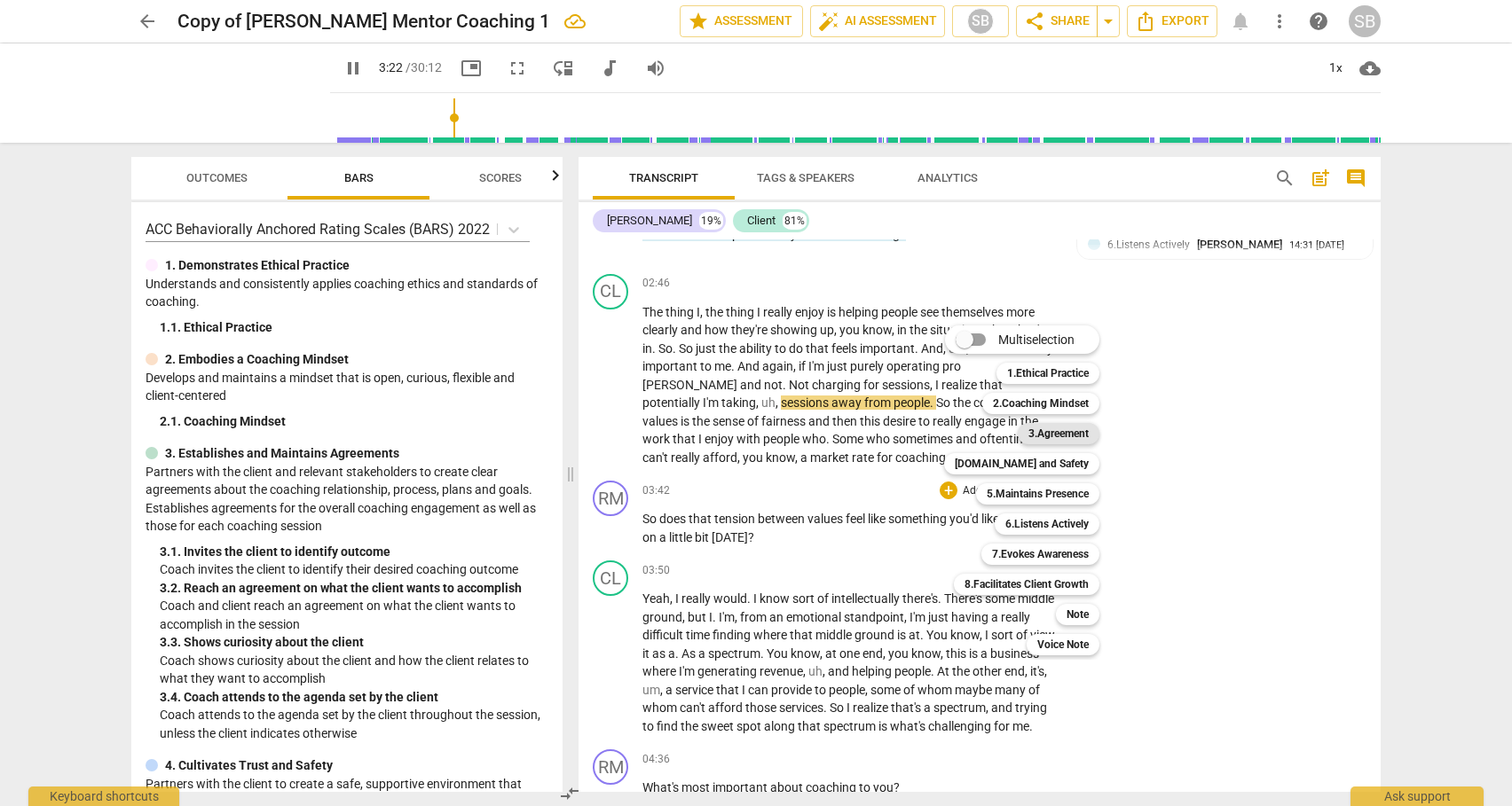
click at [1056, 429] on b "3.Agreement" at bounding box center [1059, 433] width 61 height 22
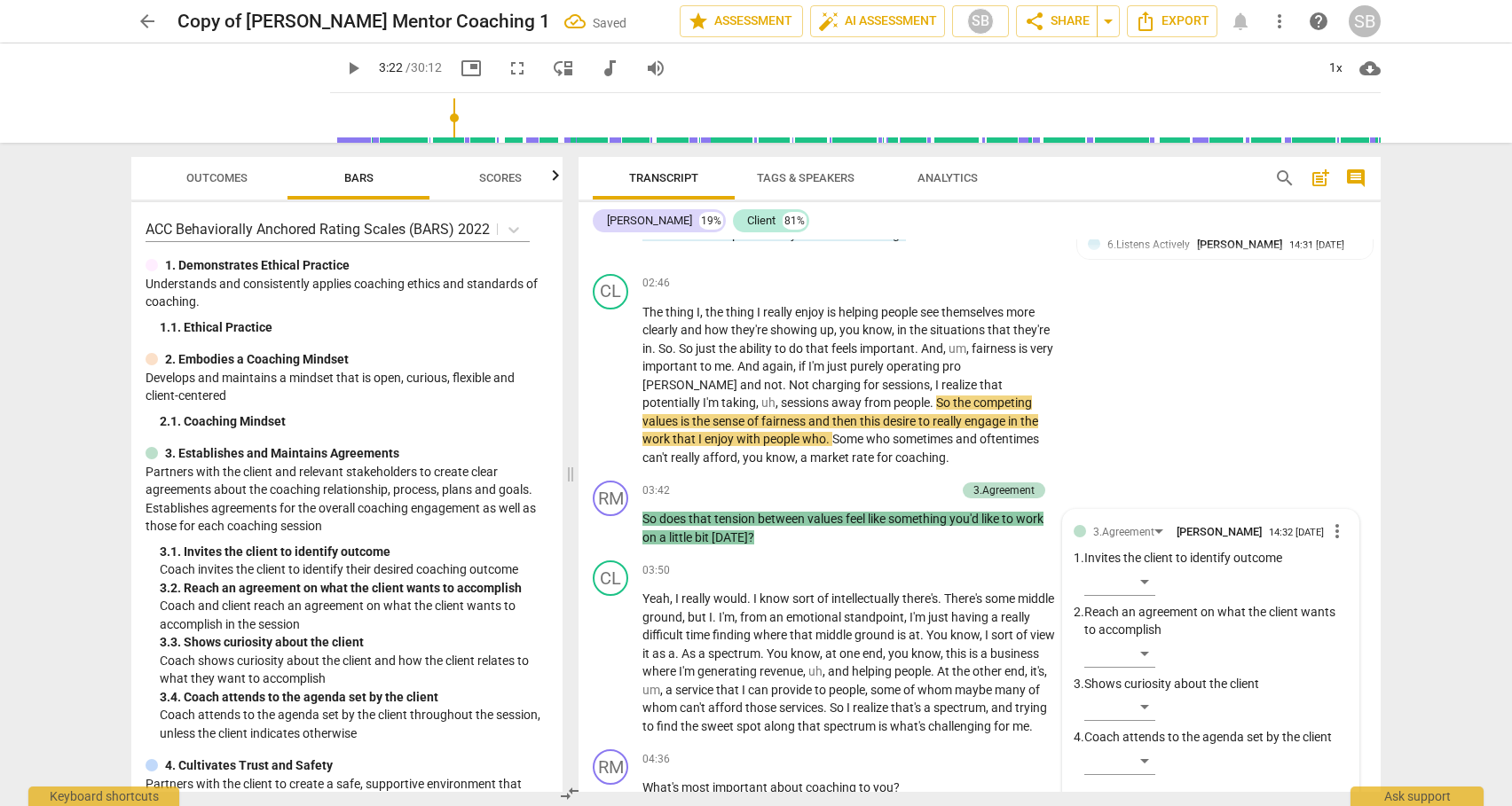
scroll to position [1118, 0]
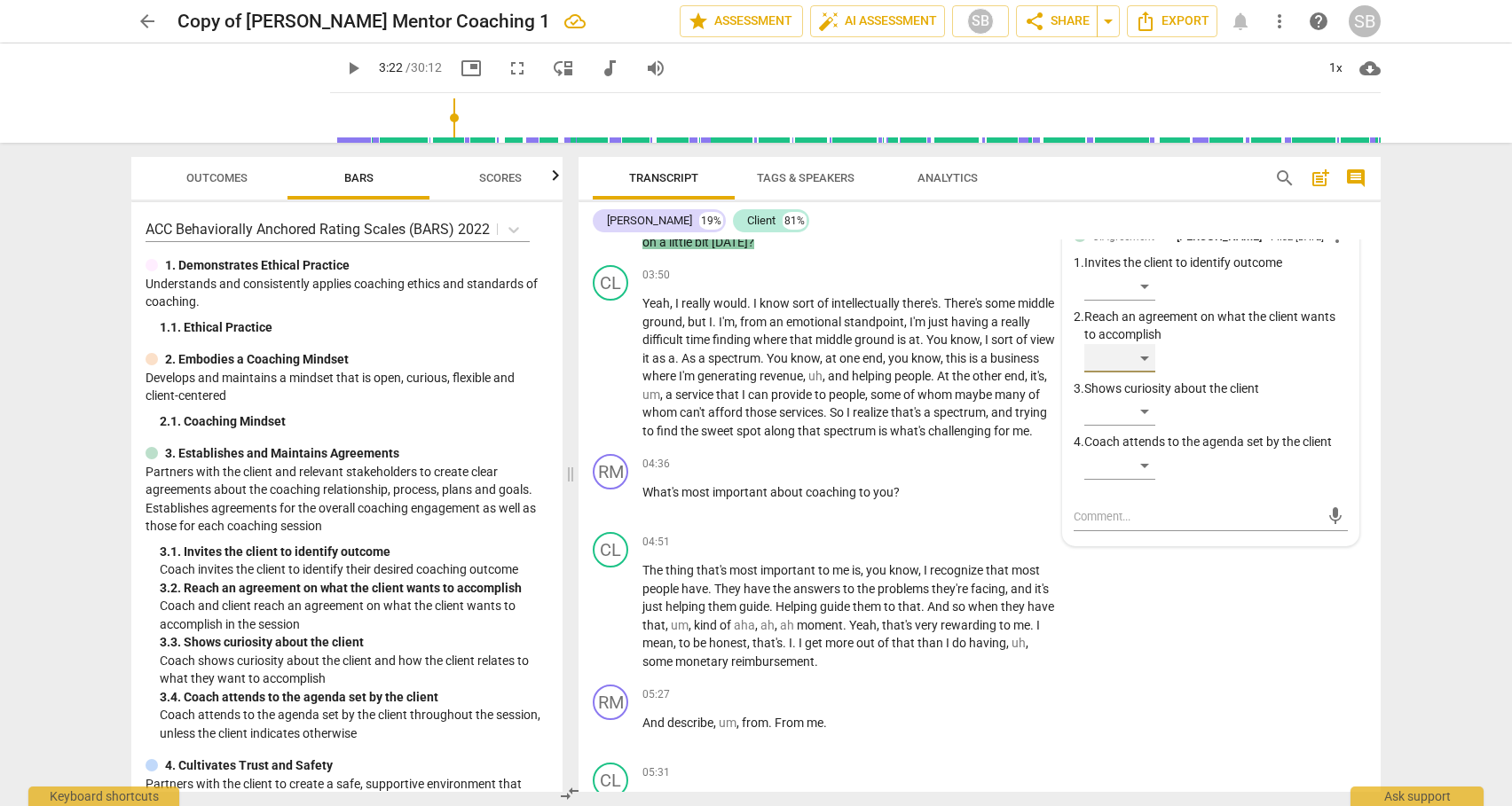
click at [1144, 354] on div "​" at bounding box center [1119, 359] width 71 height 28
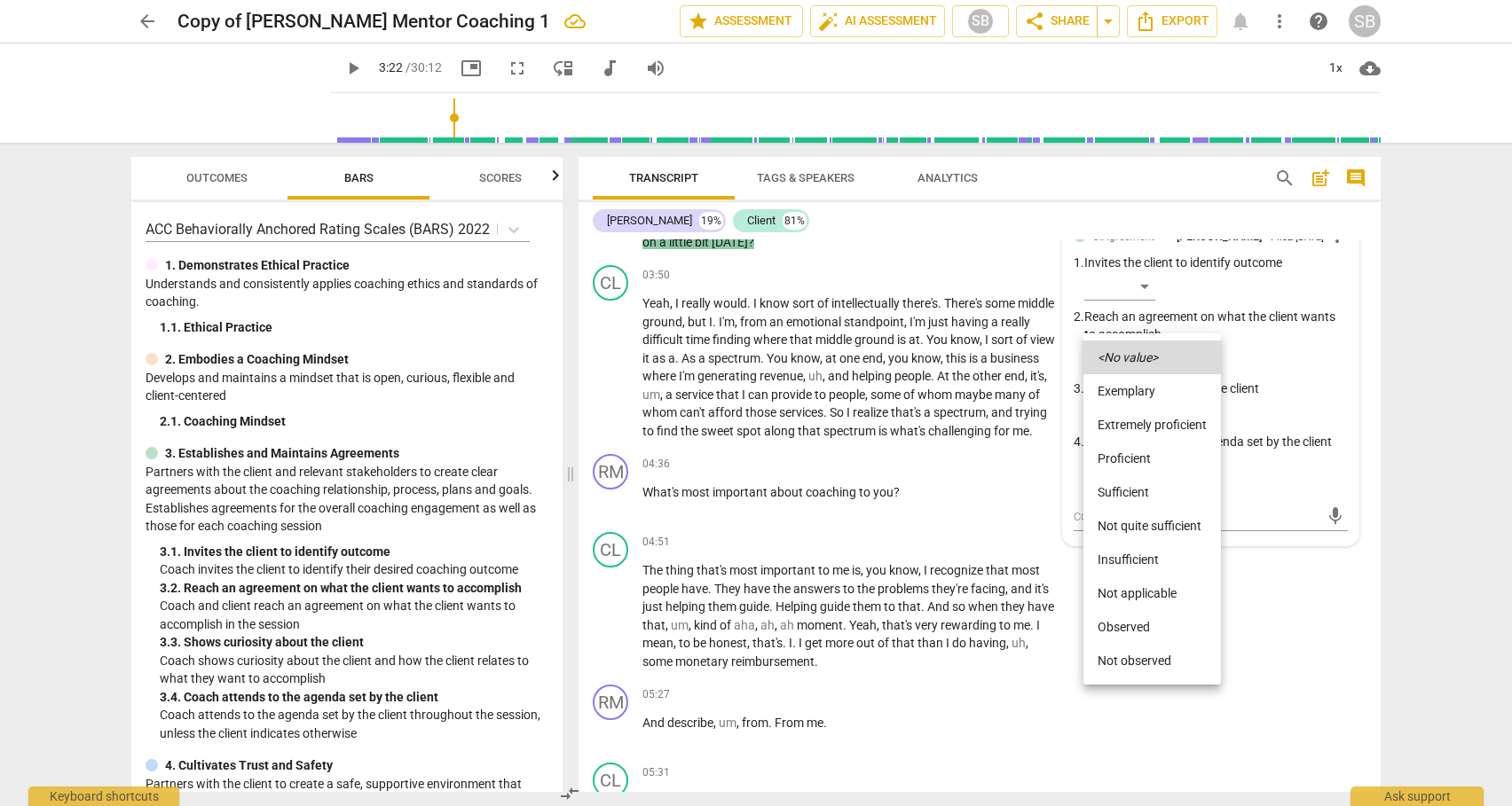
click at [1123, 489] on li "Sufficient" at bounding box center [1152, 493] width 137 height 34
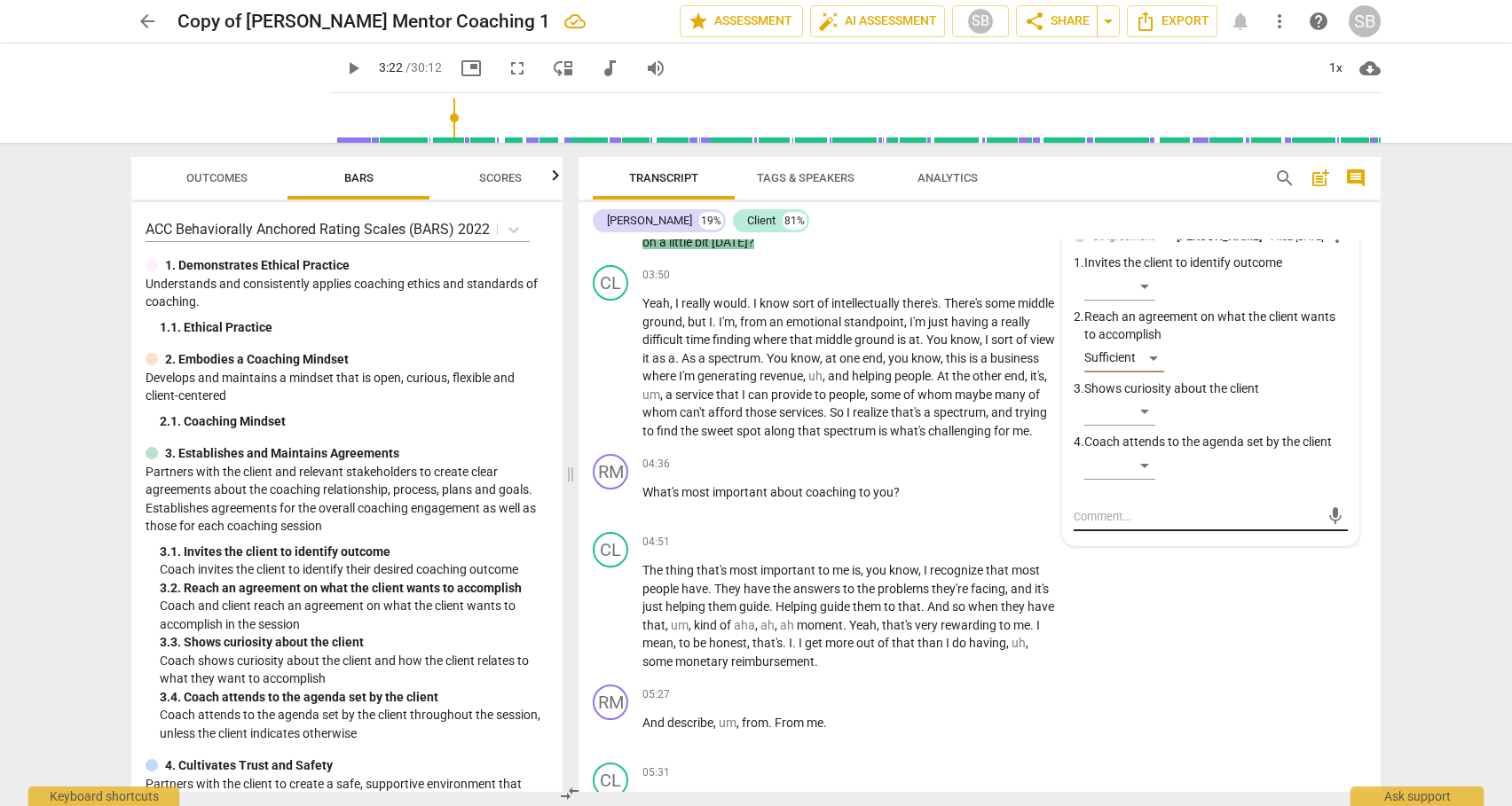
click at [1104, 516] on textarea at bounding box center [1197, 517] width 246 height 17
click at [1326, 519] on span "send" at bounding box center [1335, 525] width 20 height 20
click at [1373, 320] on div "CL play_arrow pause 03:50 + Add competency keyboard_arrow_right Yeah , I really…" at bounding box center [979, 353] width 802 height 189
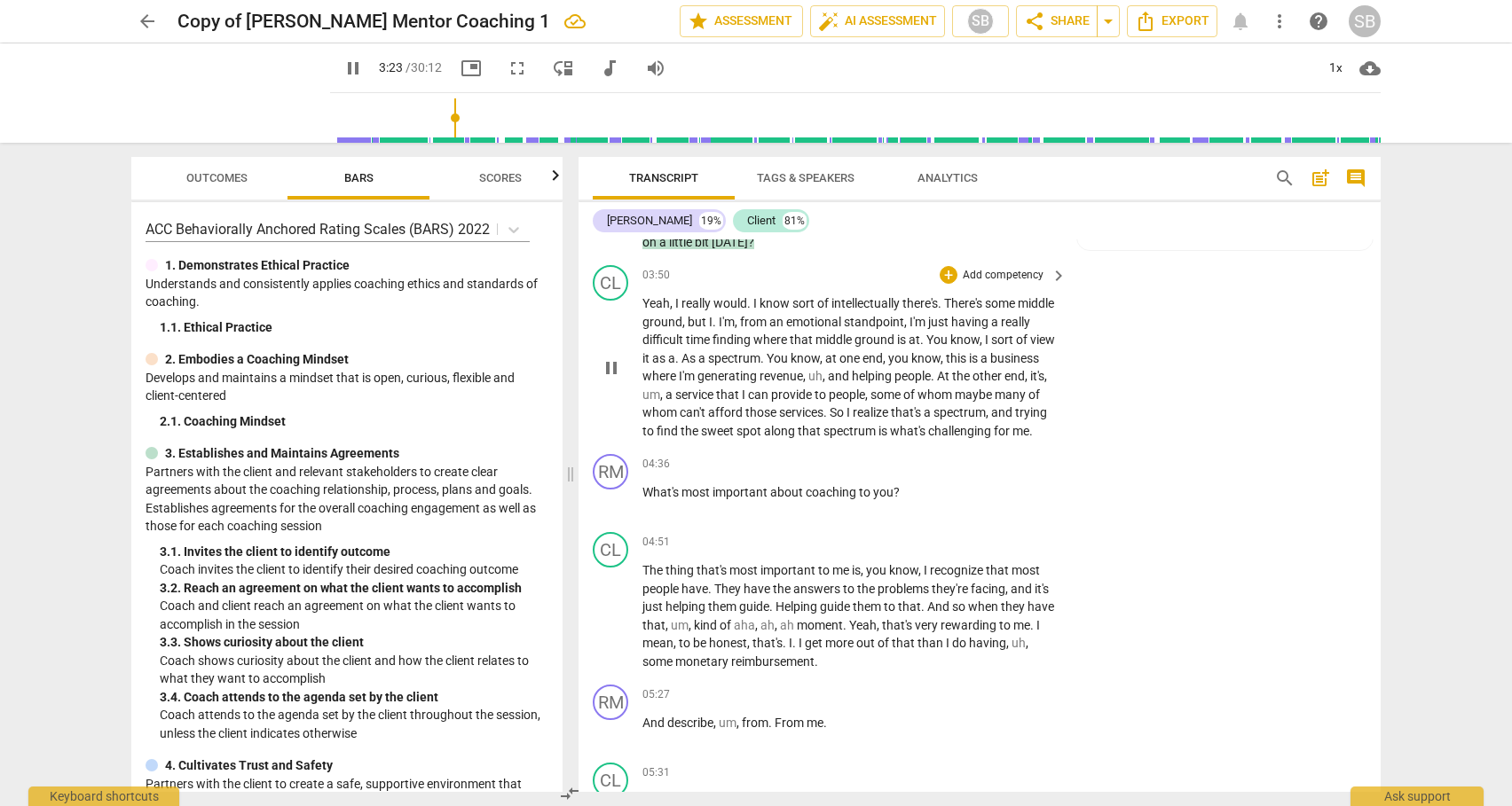
click at [1373, 313] on div "CL play_arrow pause 03:50 + Add competency keyboard_arrow_right Yeah , I really…" at bounding box center [979, 353] width 802 height 189
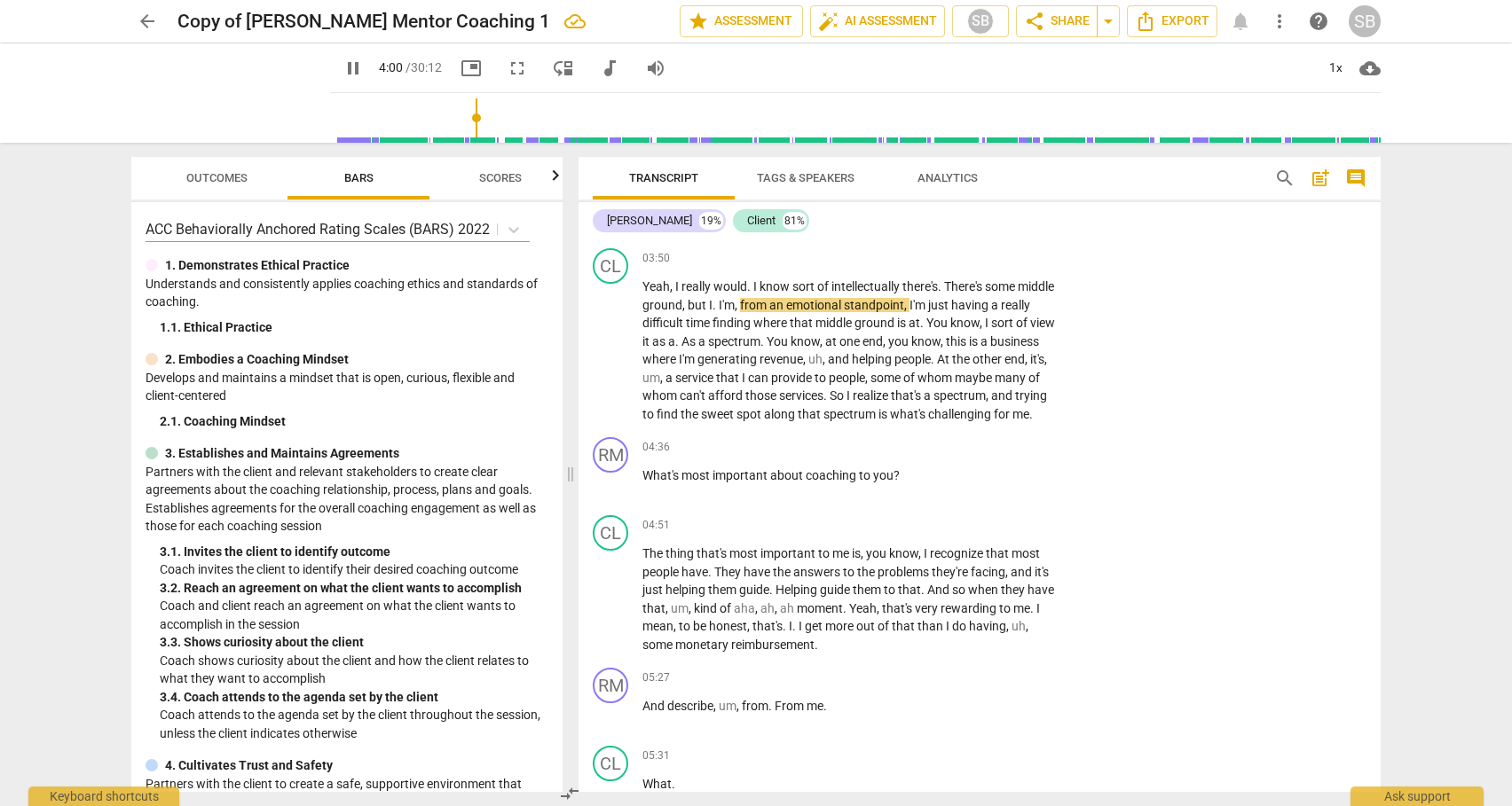
scroll to position [1149, 0]
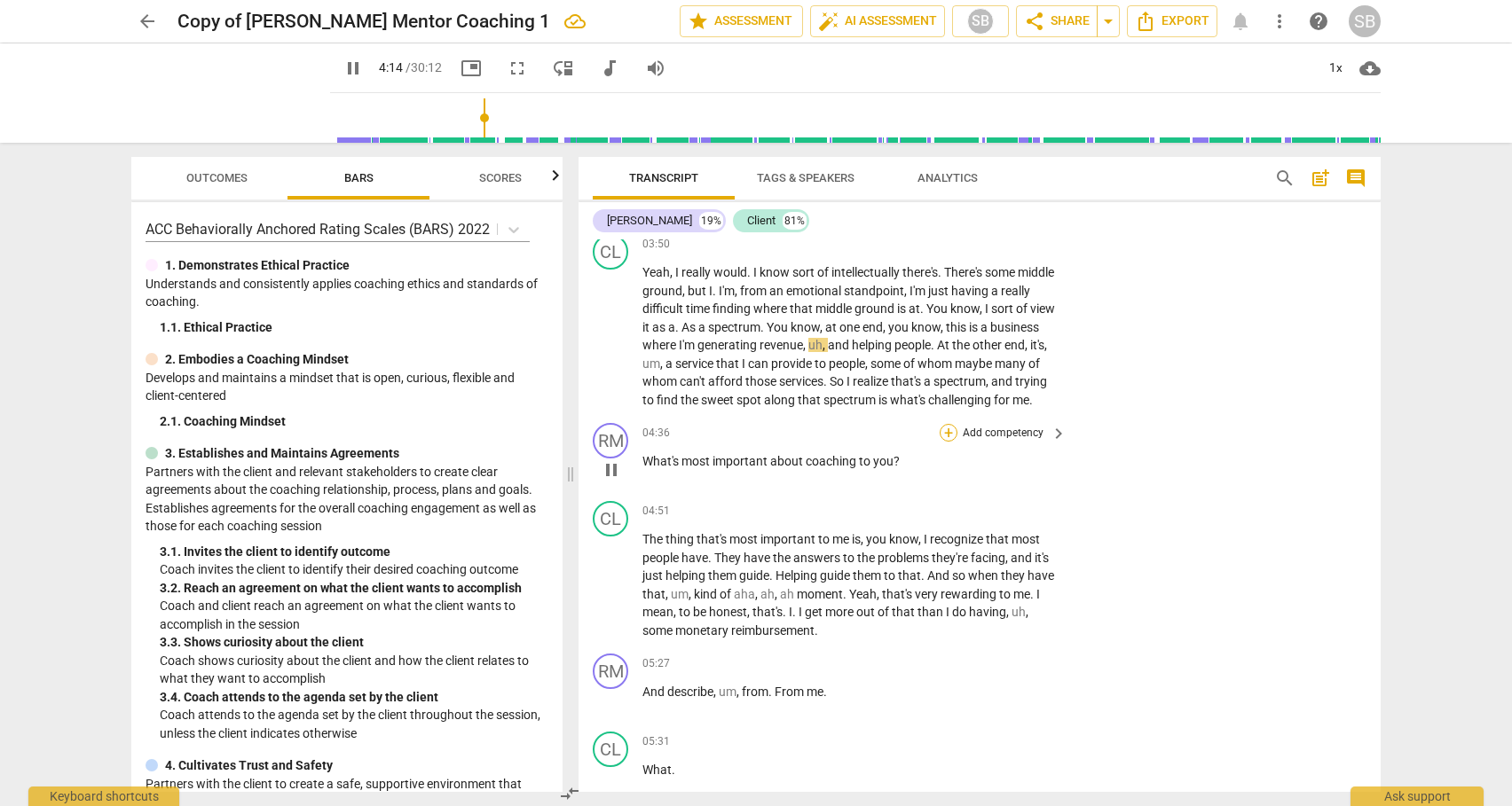
click at [948, 442] on div "+" at bounding box center [948, 432] width 18 height 18
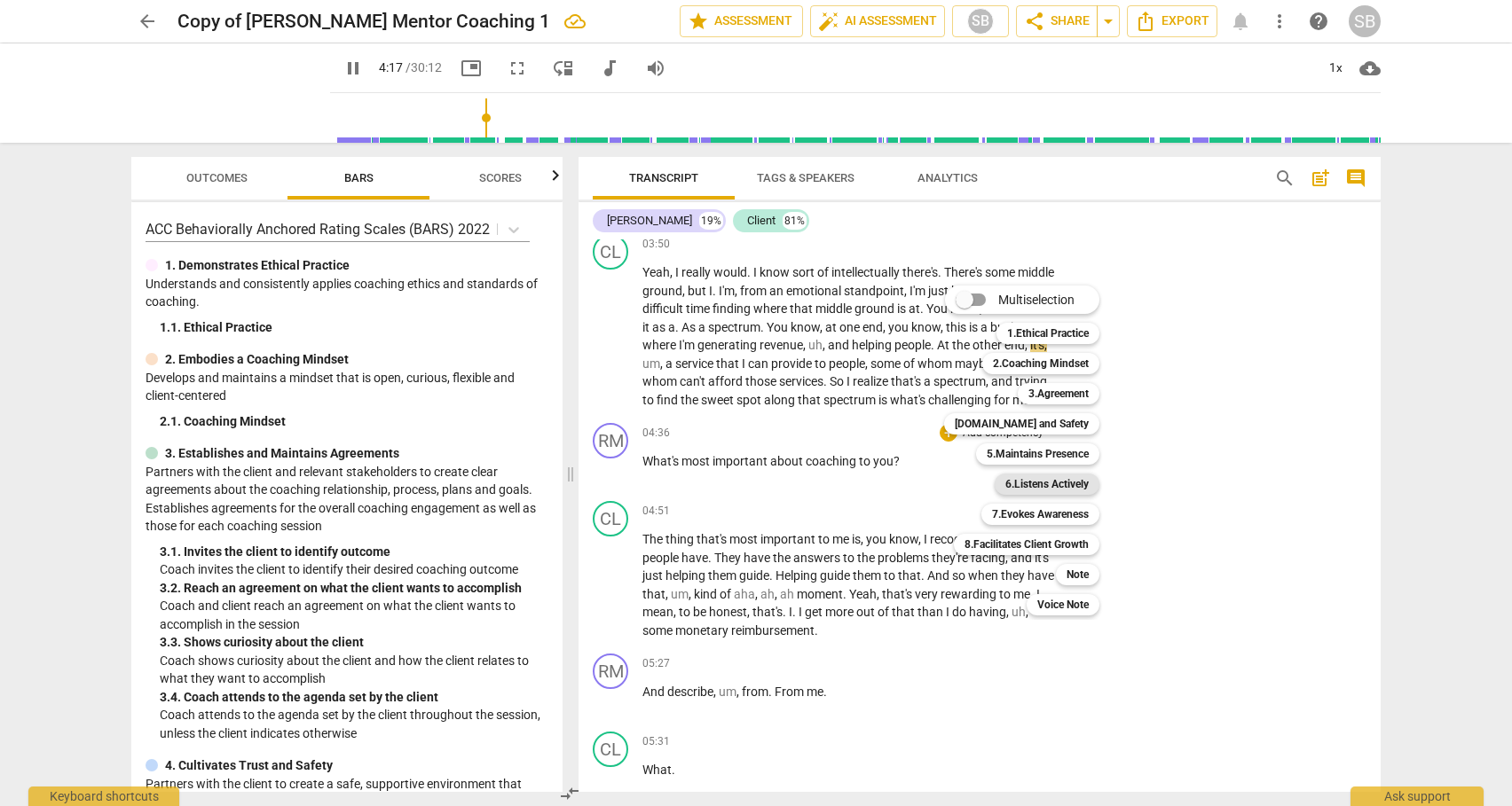
click at [1024, 480] on b "6.Listens Actively" at bounding box center [1046, 484] width 83 height 22
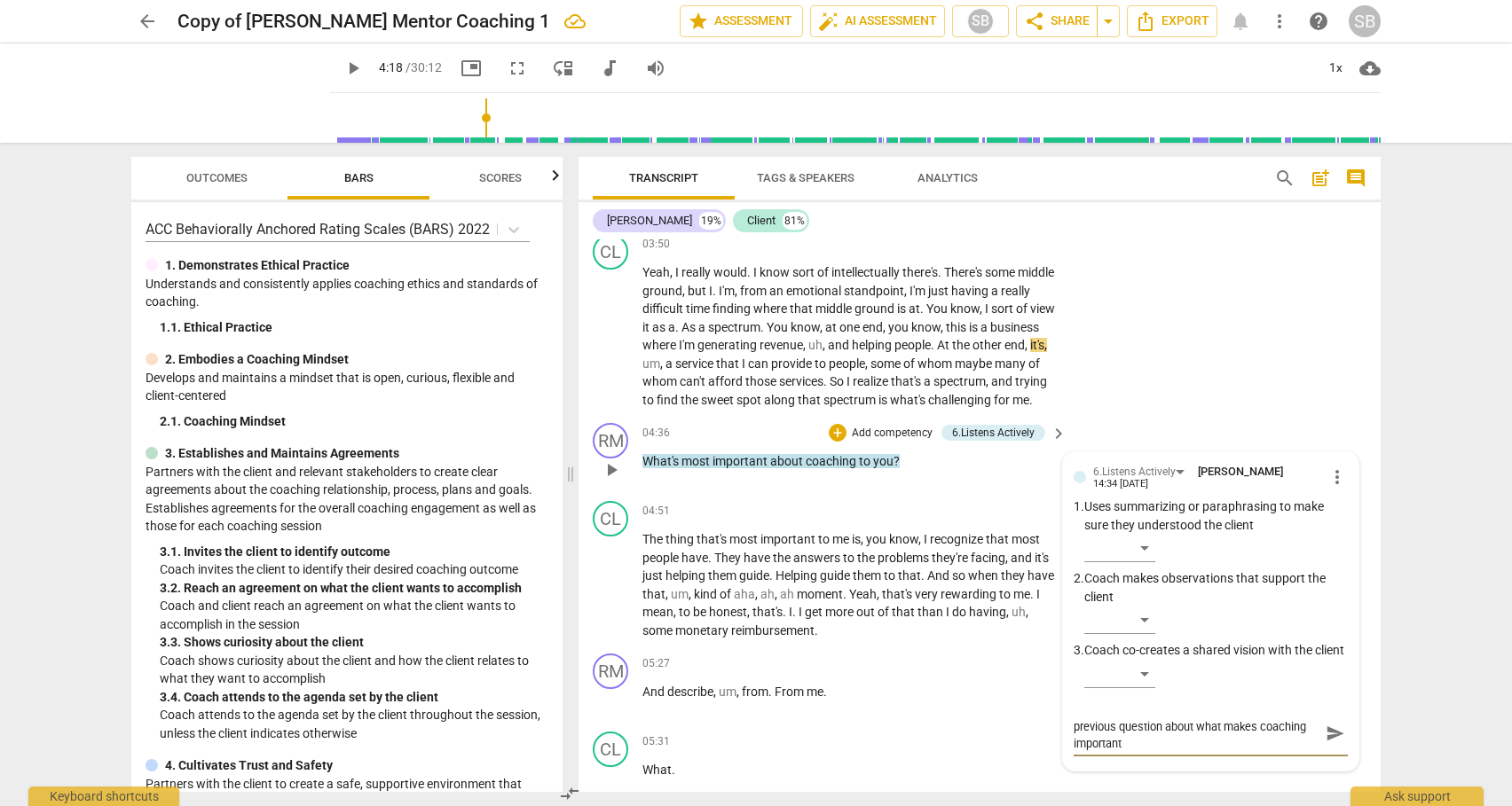
scroll to position [0, 0]
click at [1327, 751] on span "send" at bounding box center [1335, 742] width 20 height 20
click at [613, 481] on span "play_arrow" at bounding box center [611, 470] width 22 height 22
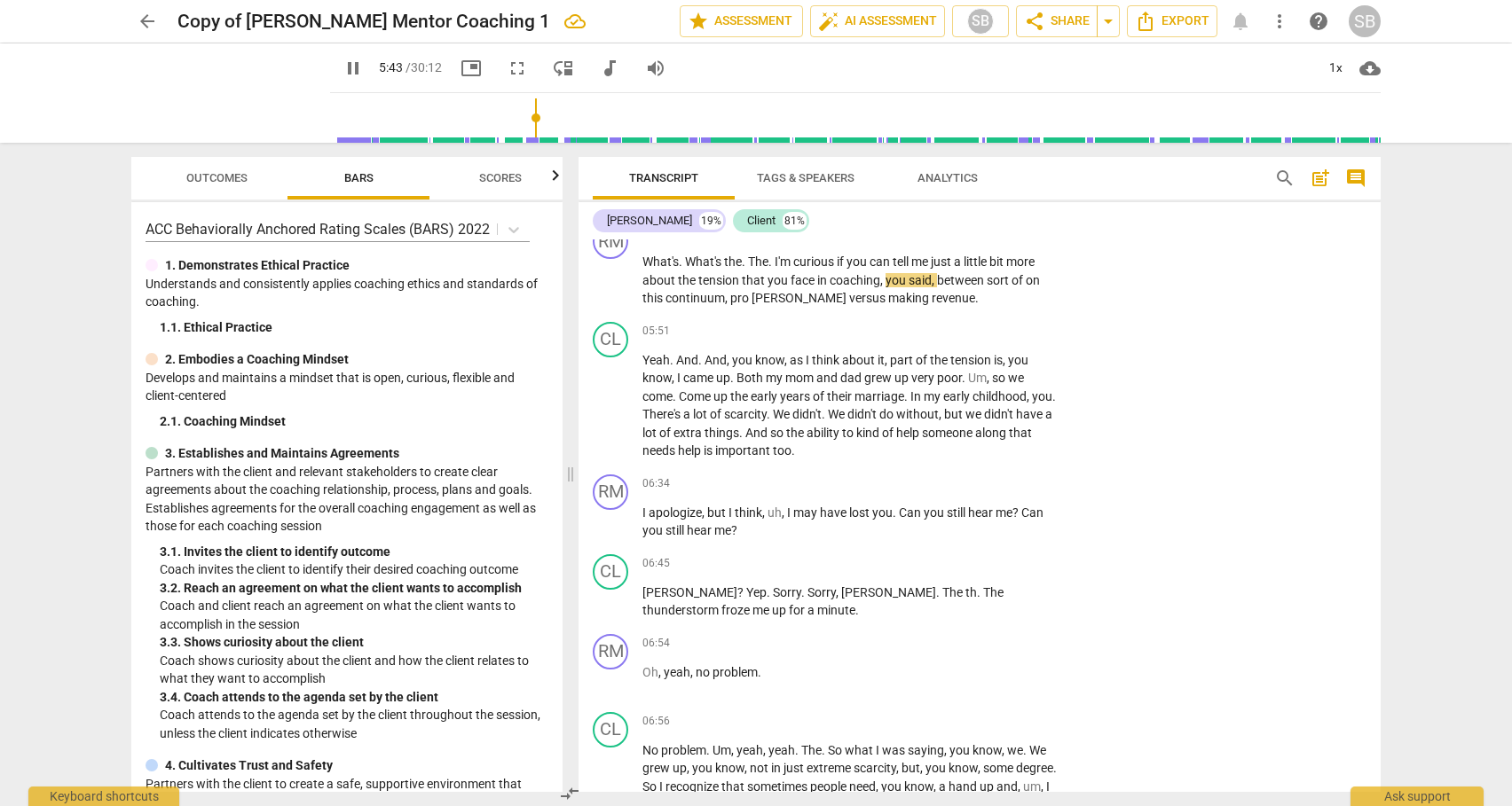
scroll to position [1743, 0]
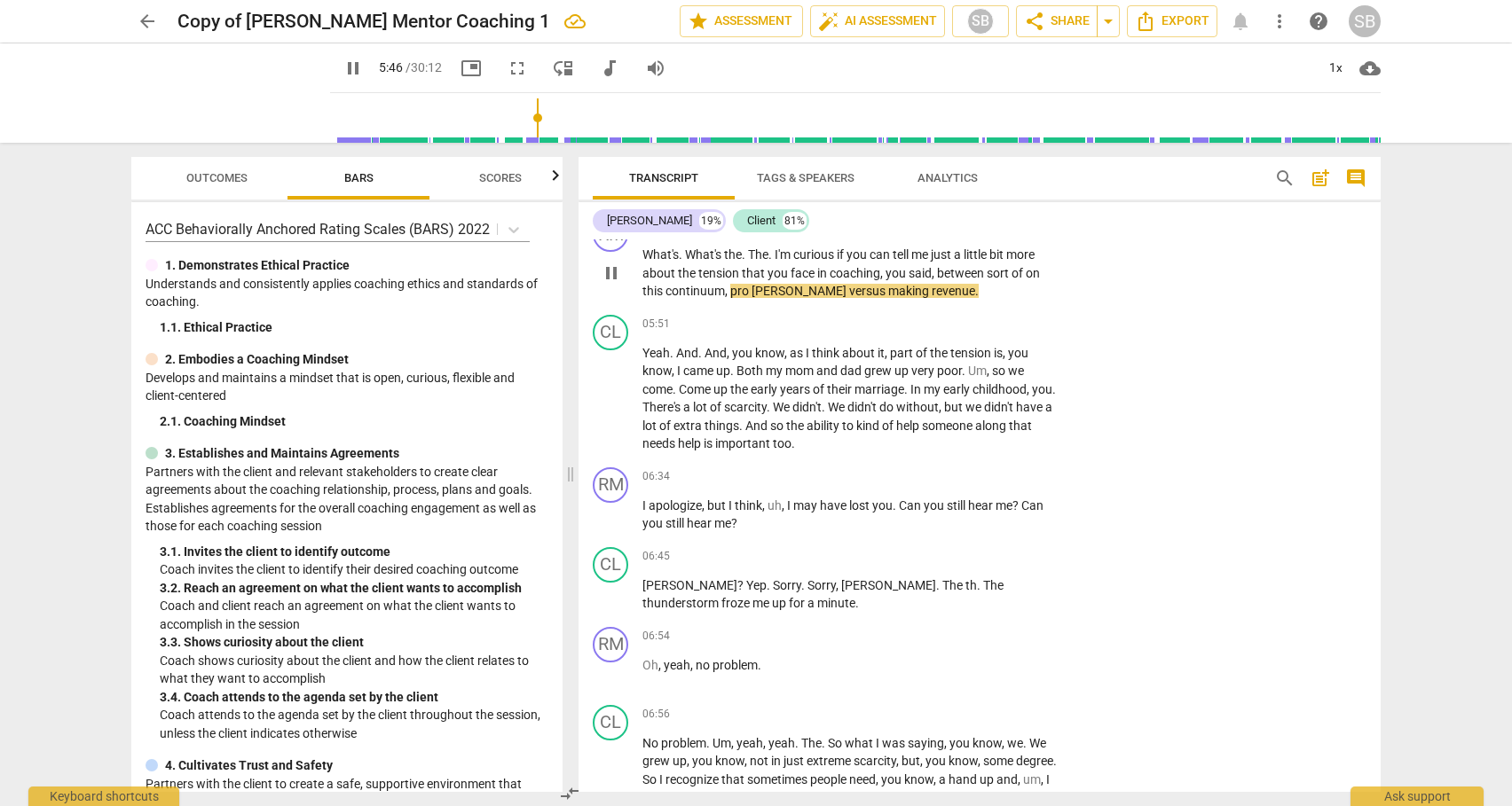
click at [1024, 235] on p "Add competency" at bounding box center [1002, 227] width 84 height 16
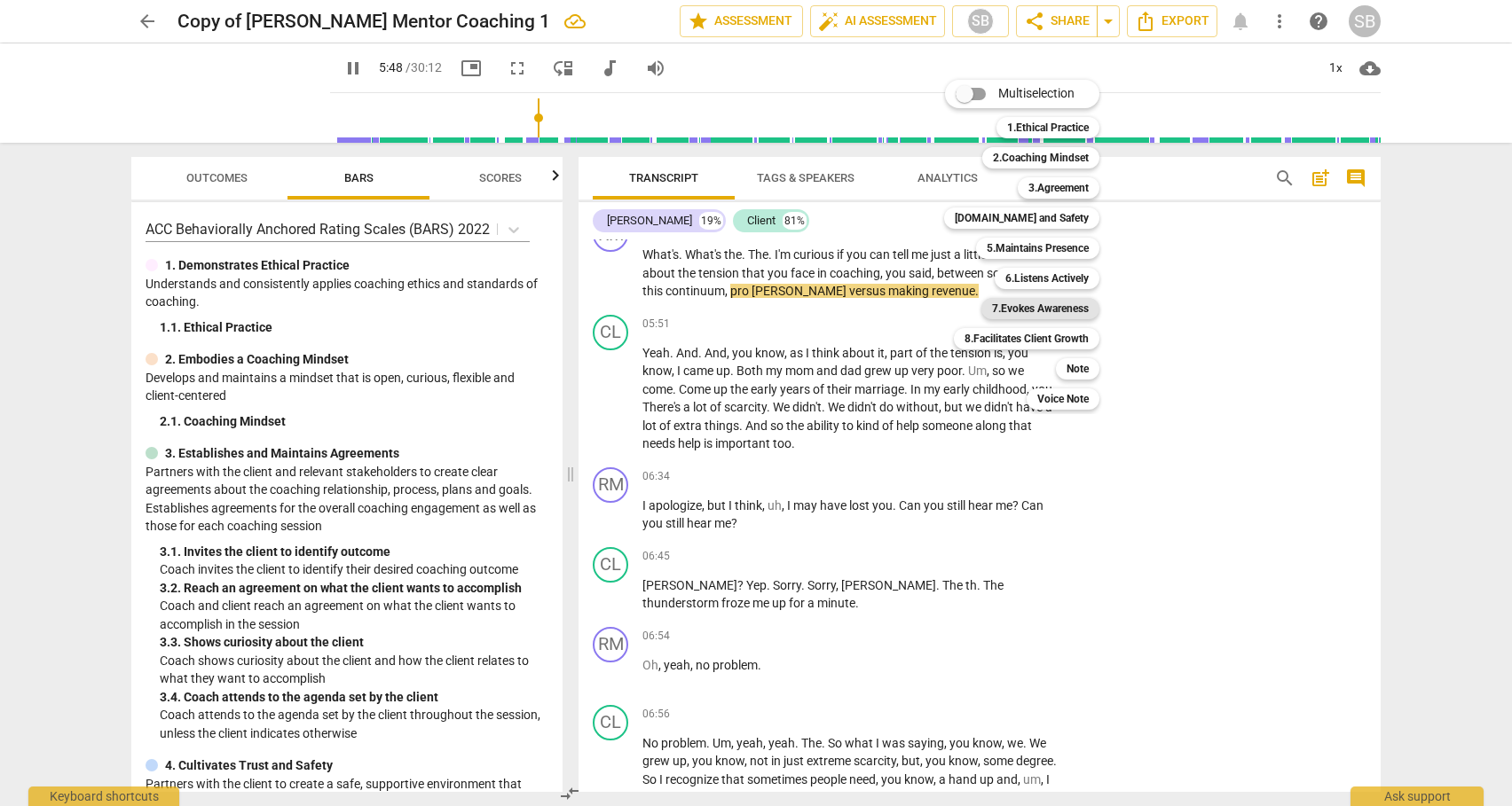
click at [1046, 307] on b "7.Evokes Awareness" at bounding box center [1040, 308] width 97 height 22
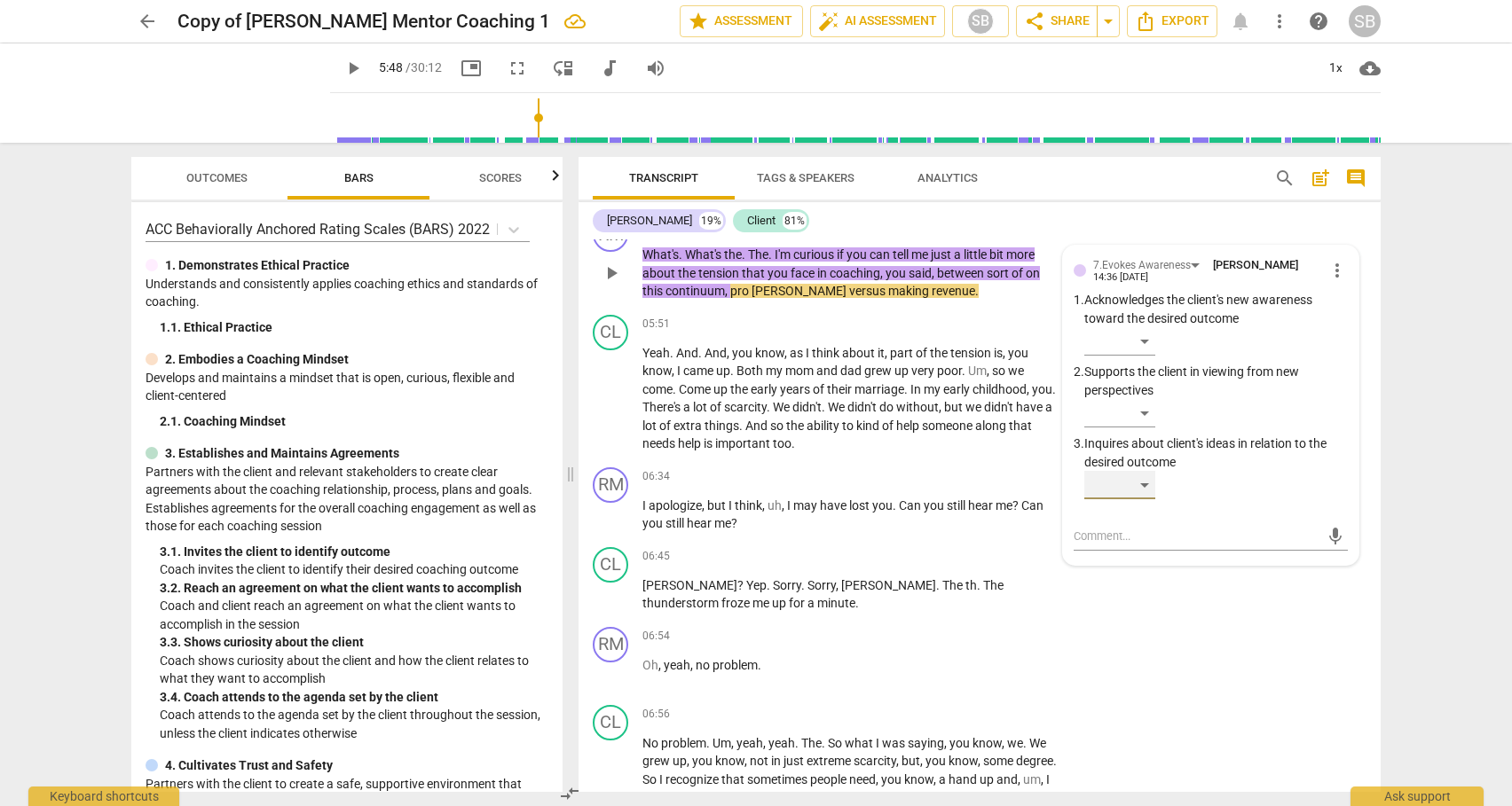
click at [1146, 499] on div "​" at bounding box center [1119, 485] width 71 height 28
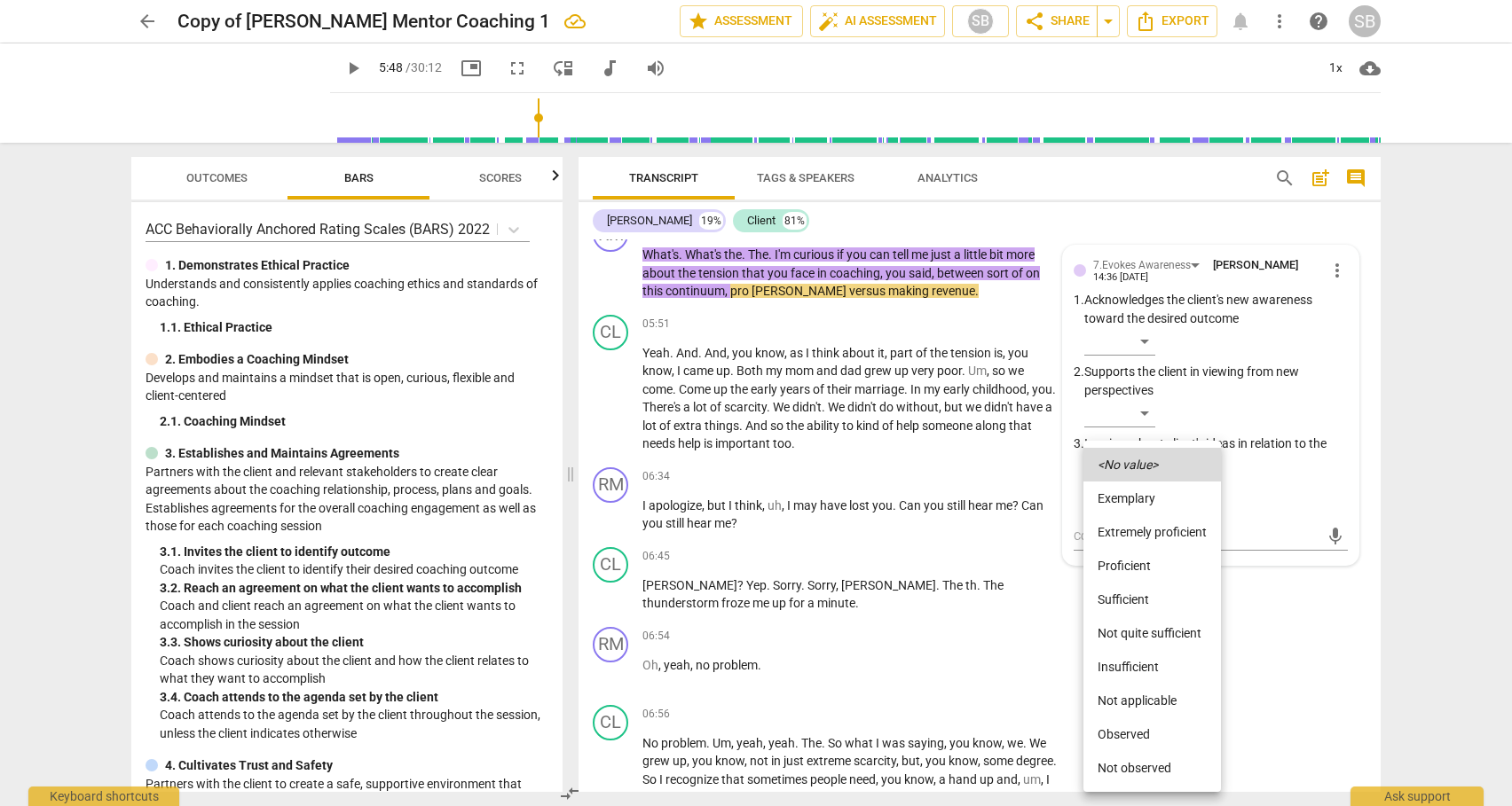
click at [1145, 636] on li "Not quite sufficient" at bounding box center [1152, 634] width 137 height 34
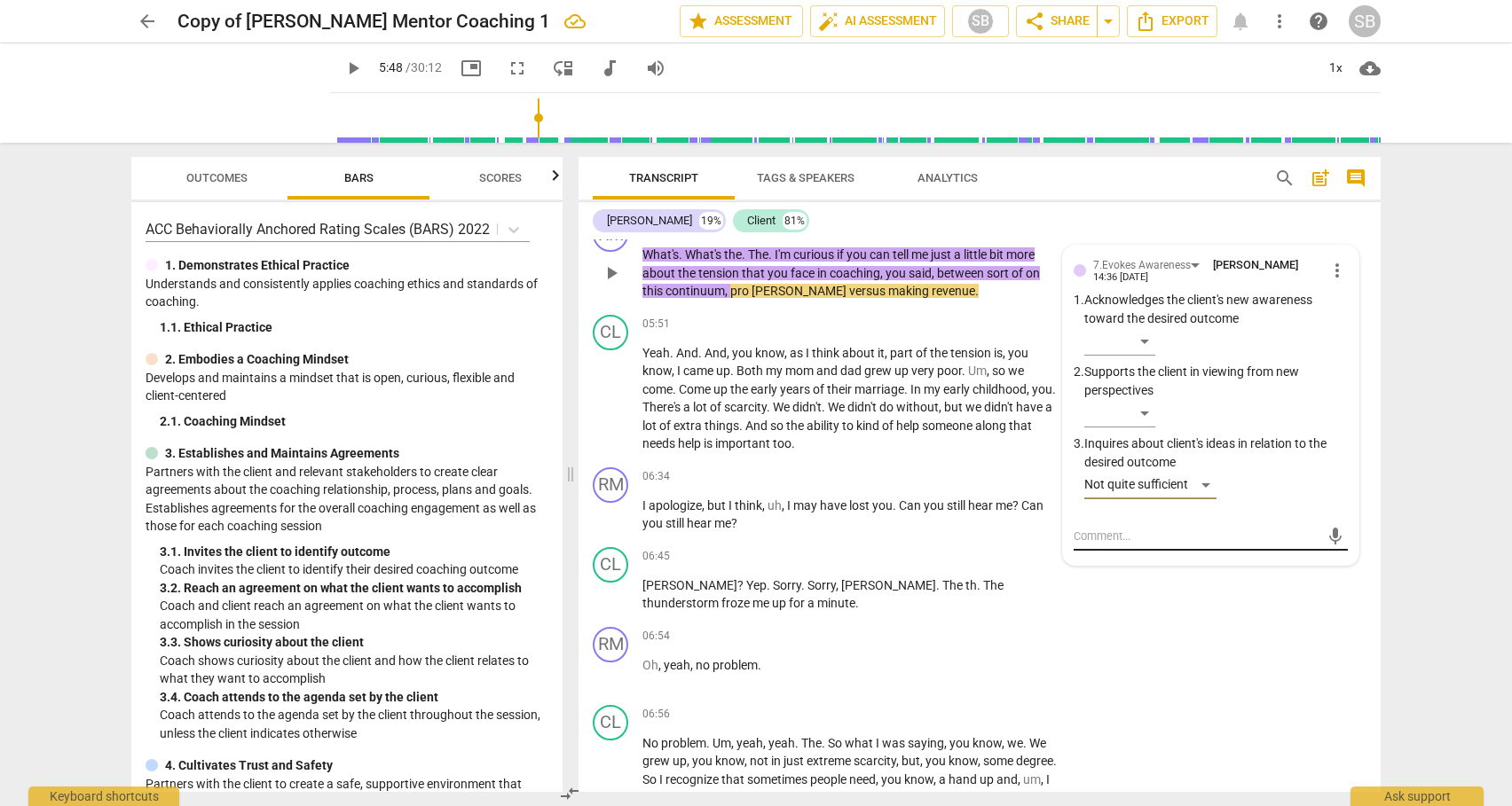
click at [1101, 545] on textarea at bounding box center [1197, 536] width 246 height 17
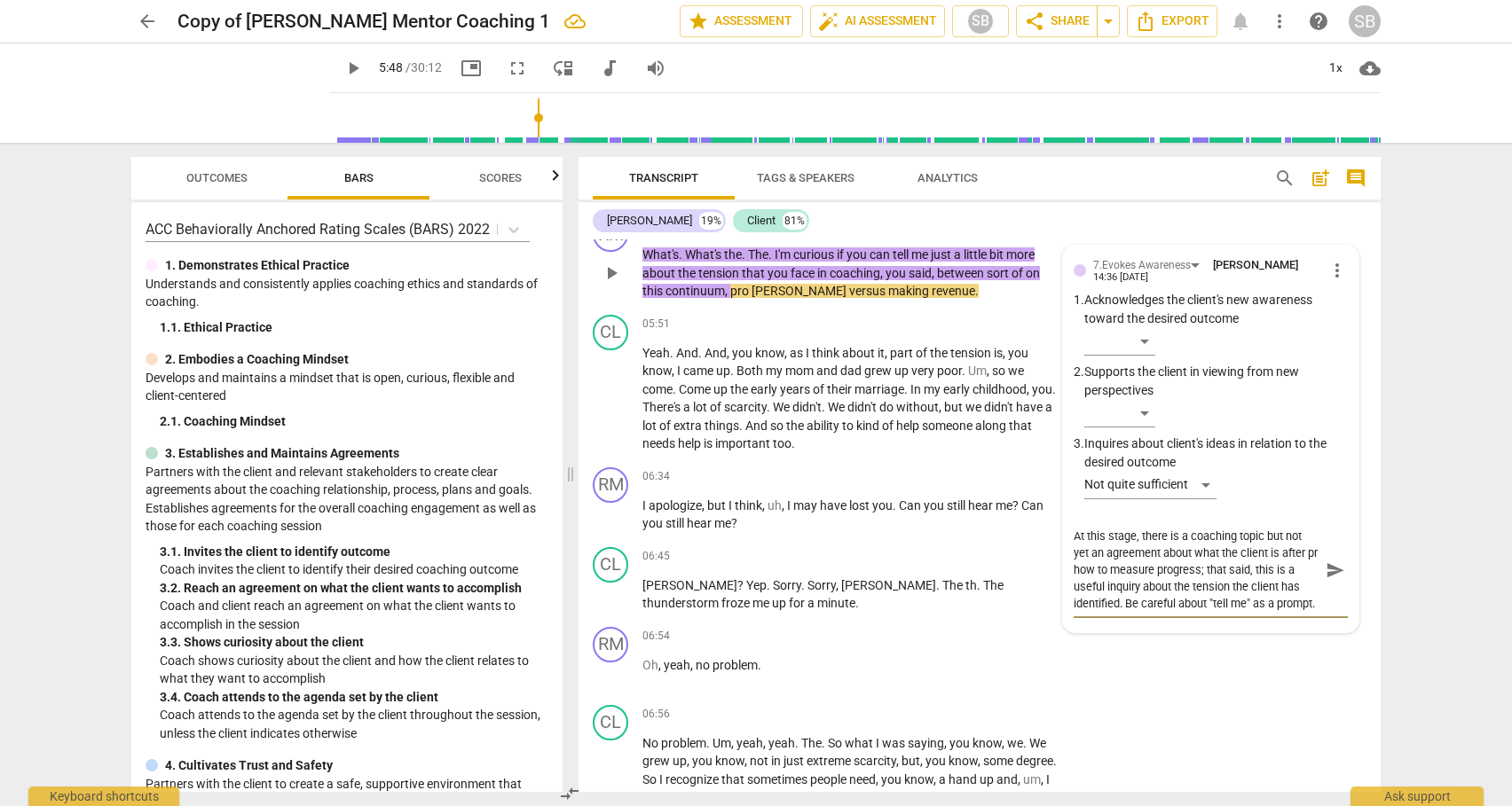
scroll to position [15, 0]
click at [1326, 580] on span "send" at bounding box center [1335, 570] width 20 height 20
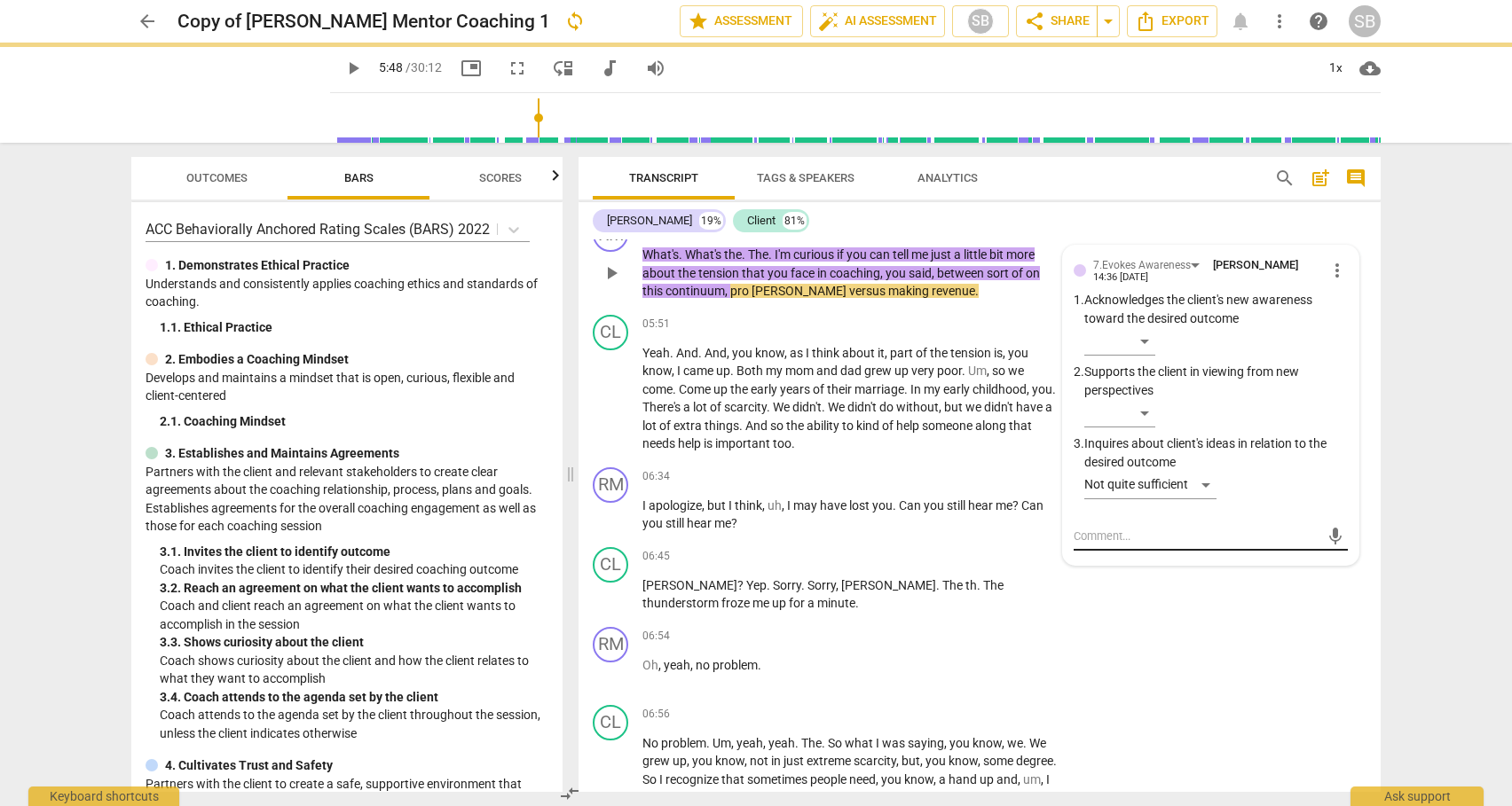
scroll to position [0, 0]
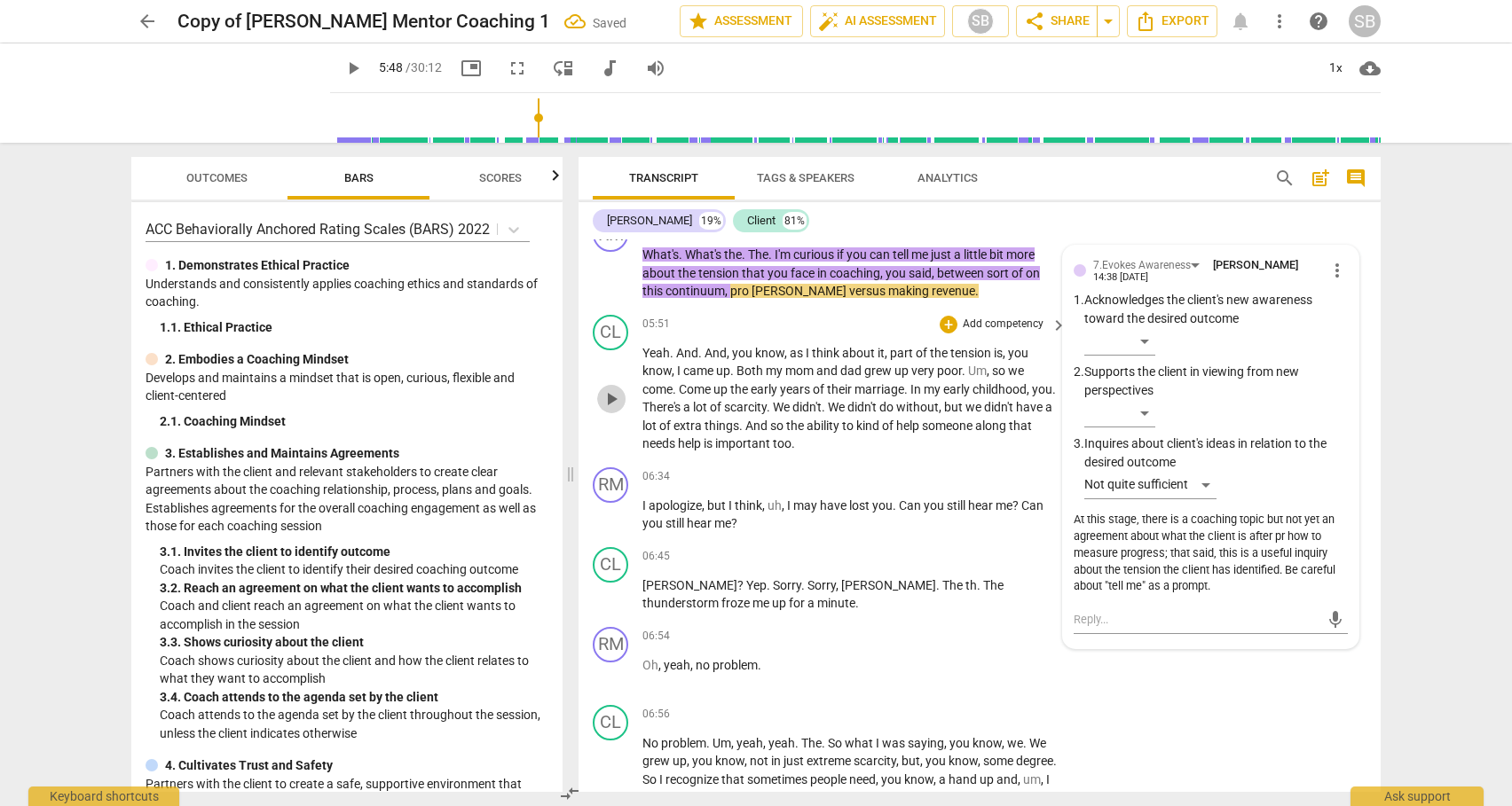
click at [611, 410] on span "play_arrow" at bounding box center [611, 399] width 22 height 22
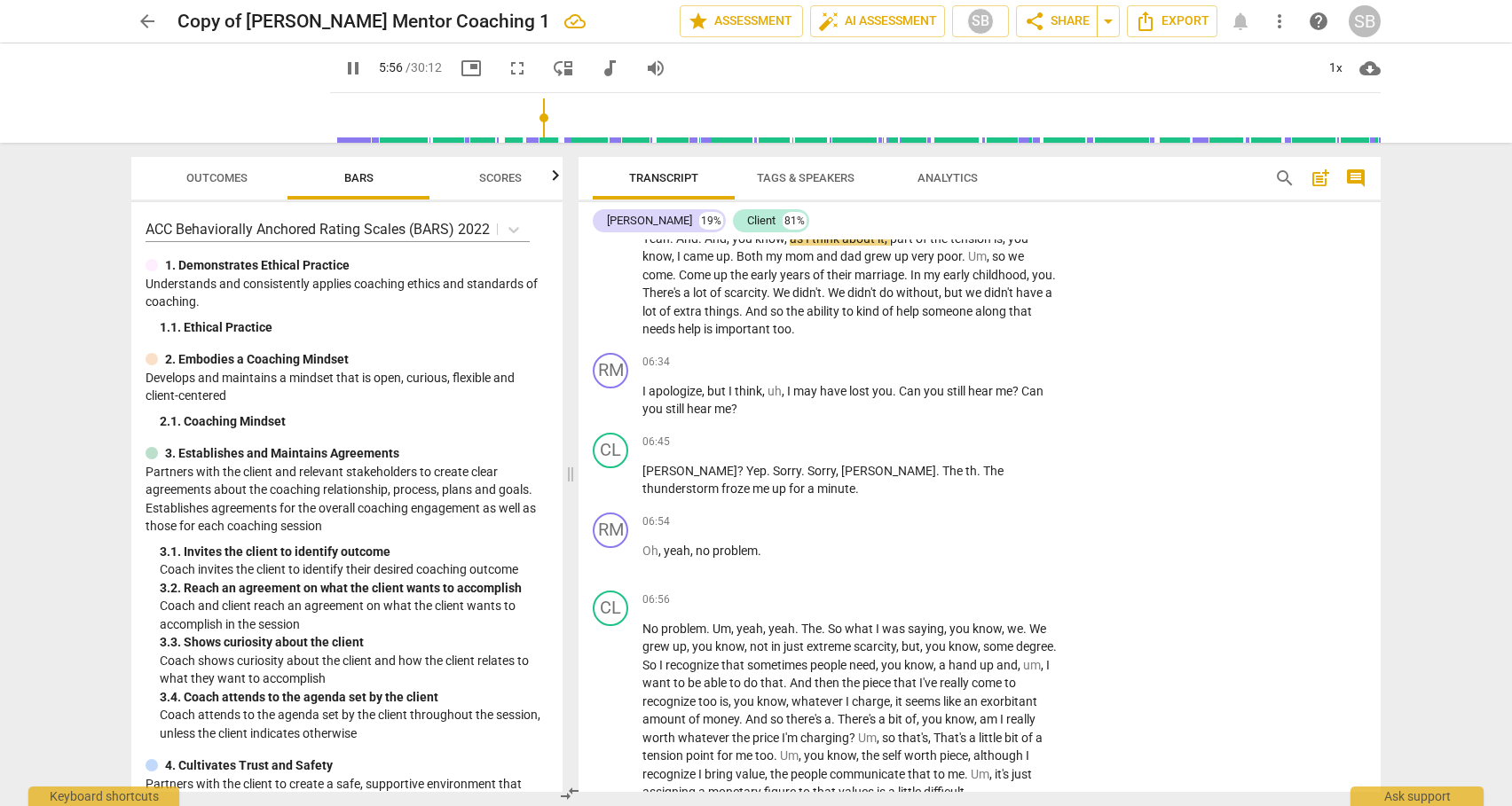
scroll to position [1850, 0]
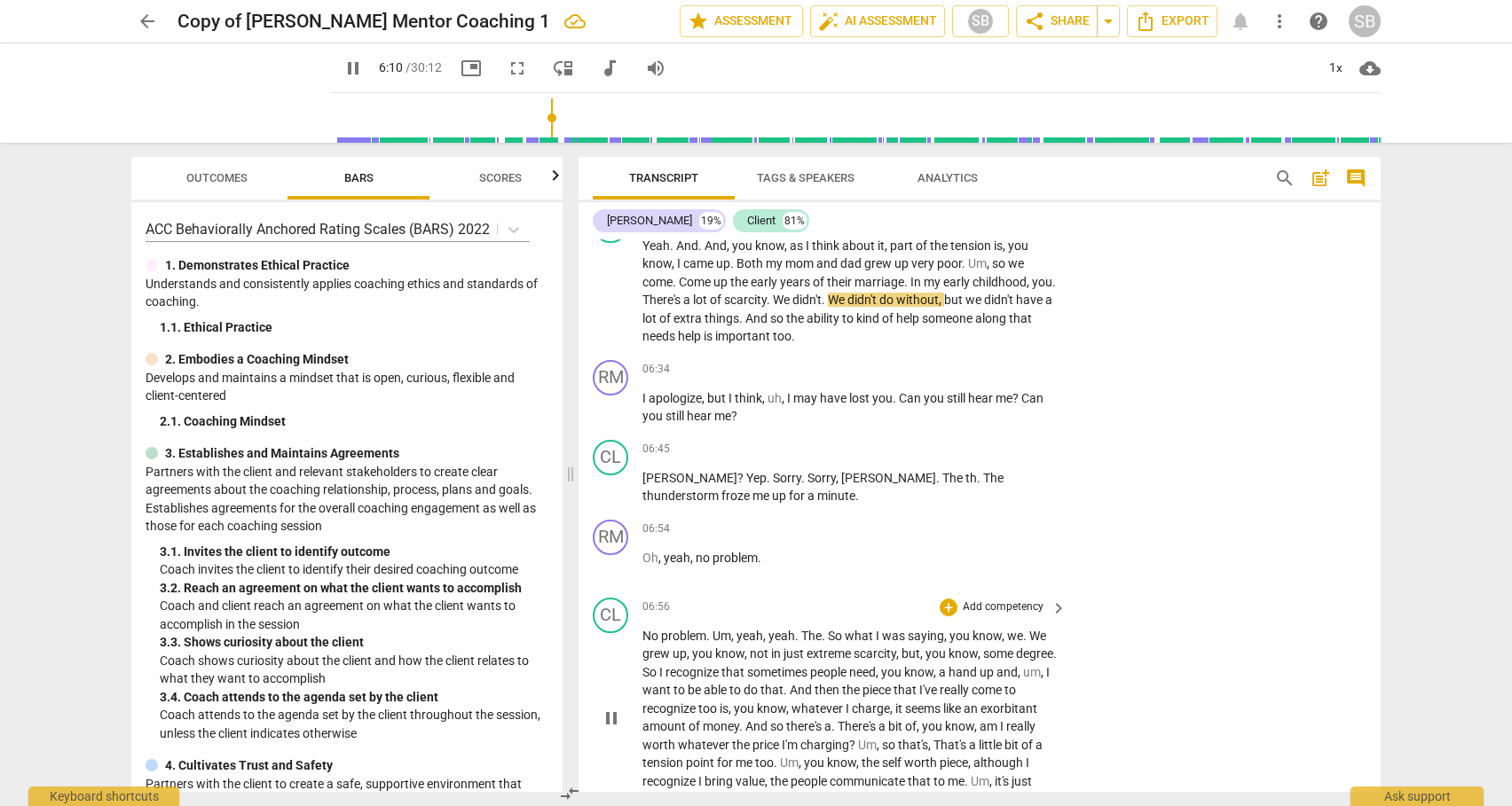
click at [659, 643] on span "No" at bounding box center [652, 636] width 19 height 14
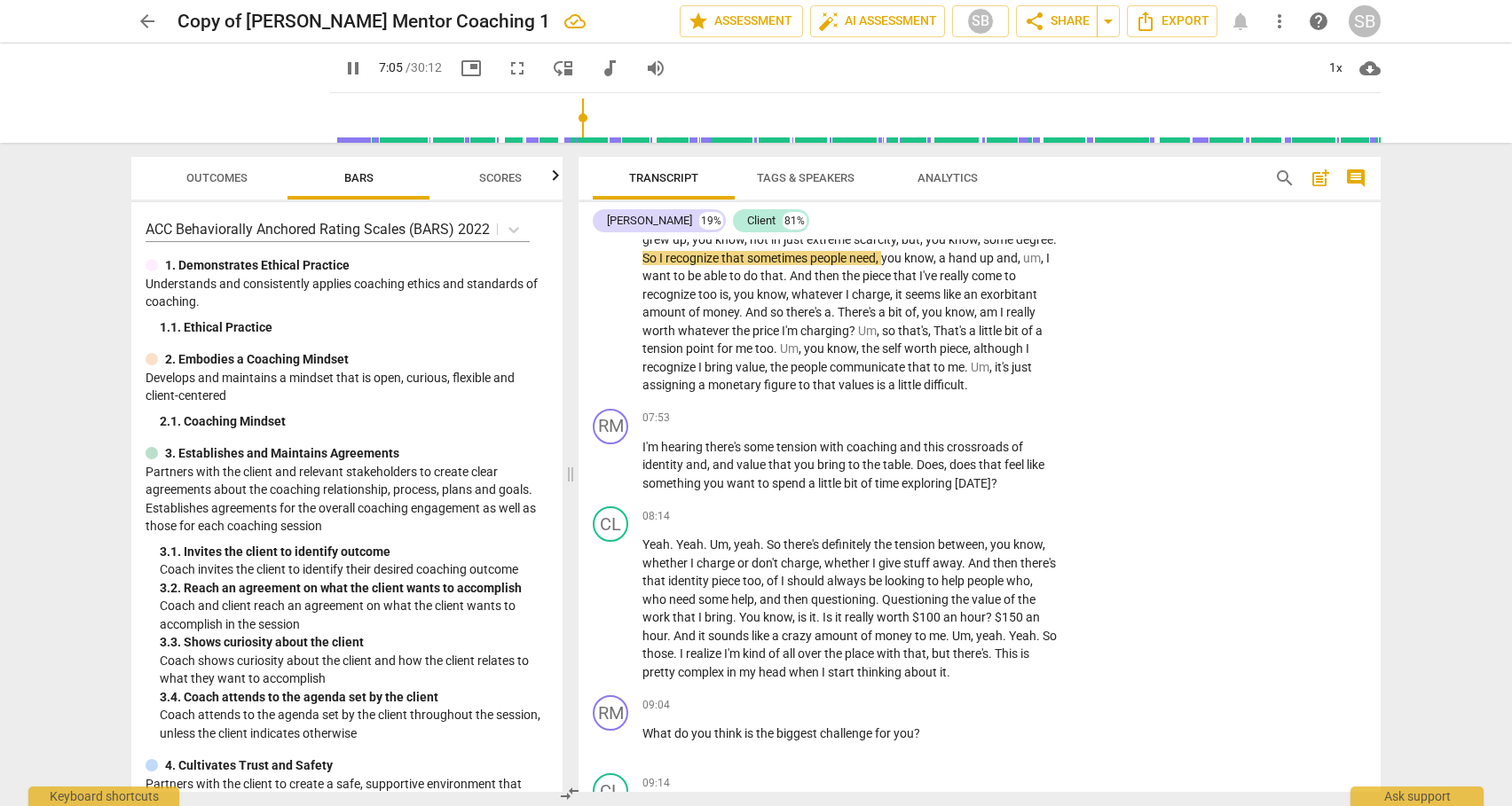
scroll to position [2271, 0]
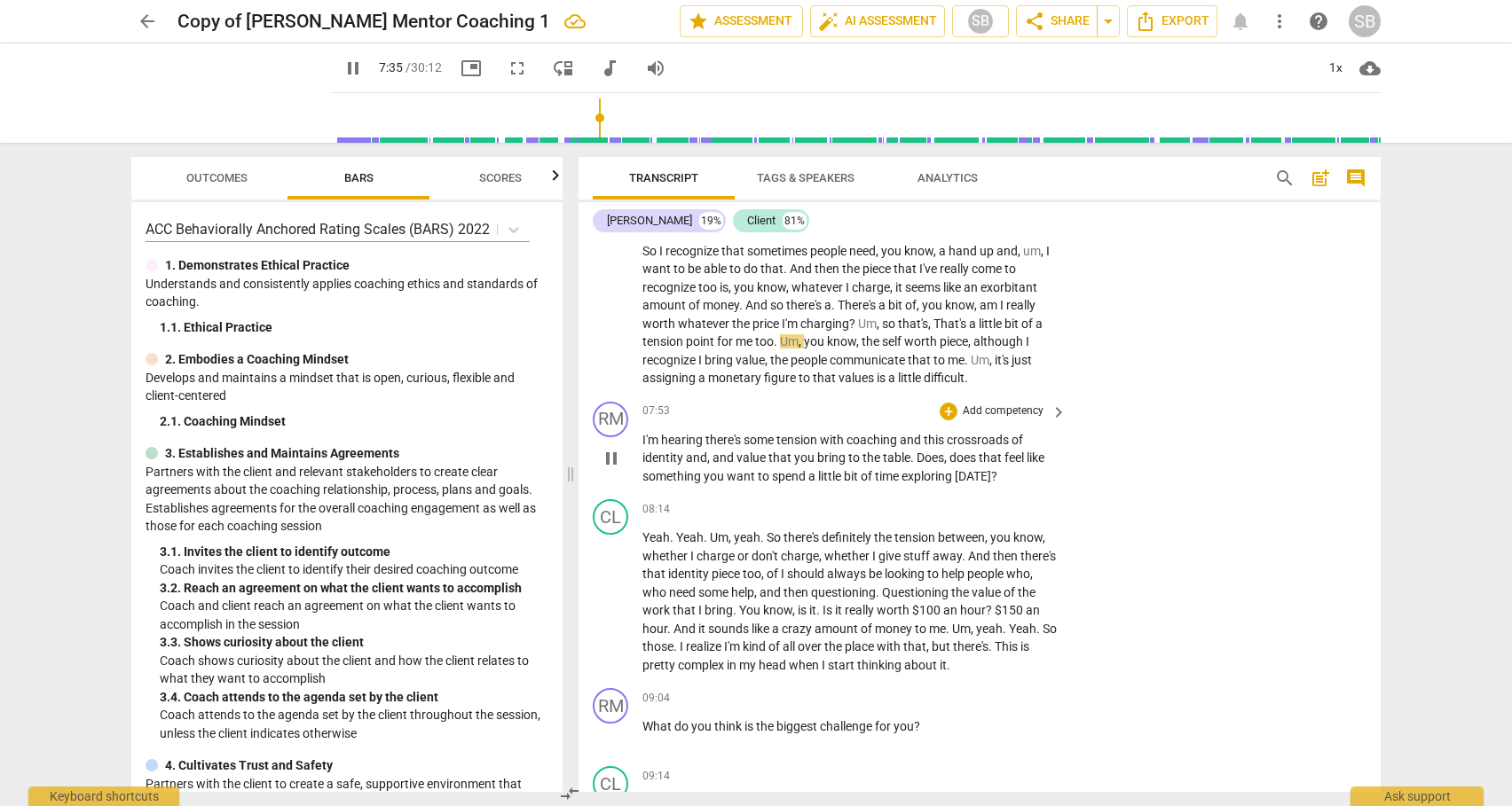
click at [645, 447] on span "I'm" at bounding box center [652, 440] width 19 height 14
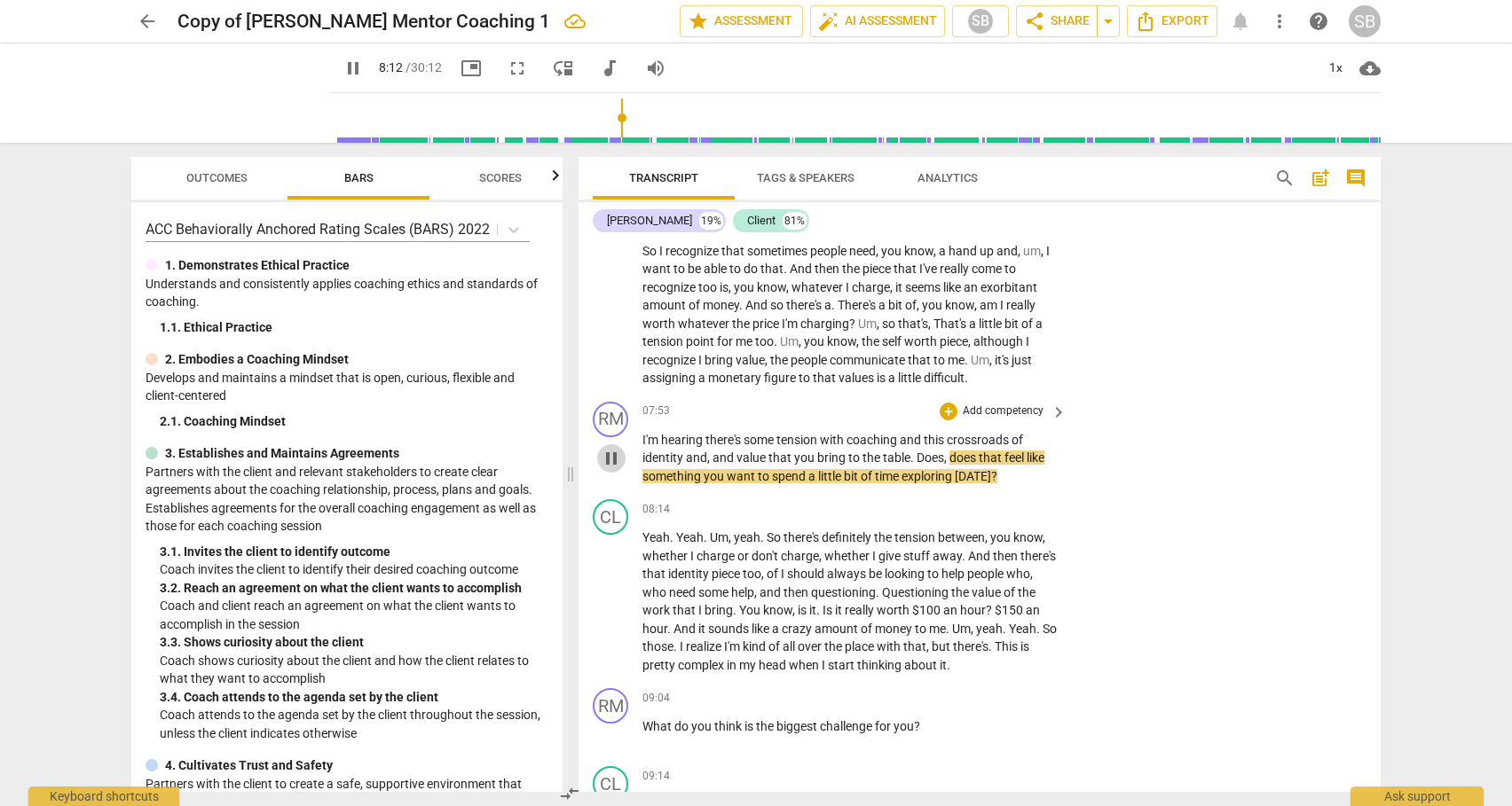
click at [616, 469] on span "pause" at bounding box center [611, 458] width 22 height 22
click at [996, 419] on p "Add competency" at bounding box center [1002, 412] width 84 height 16
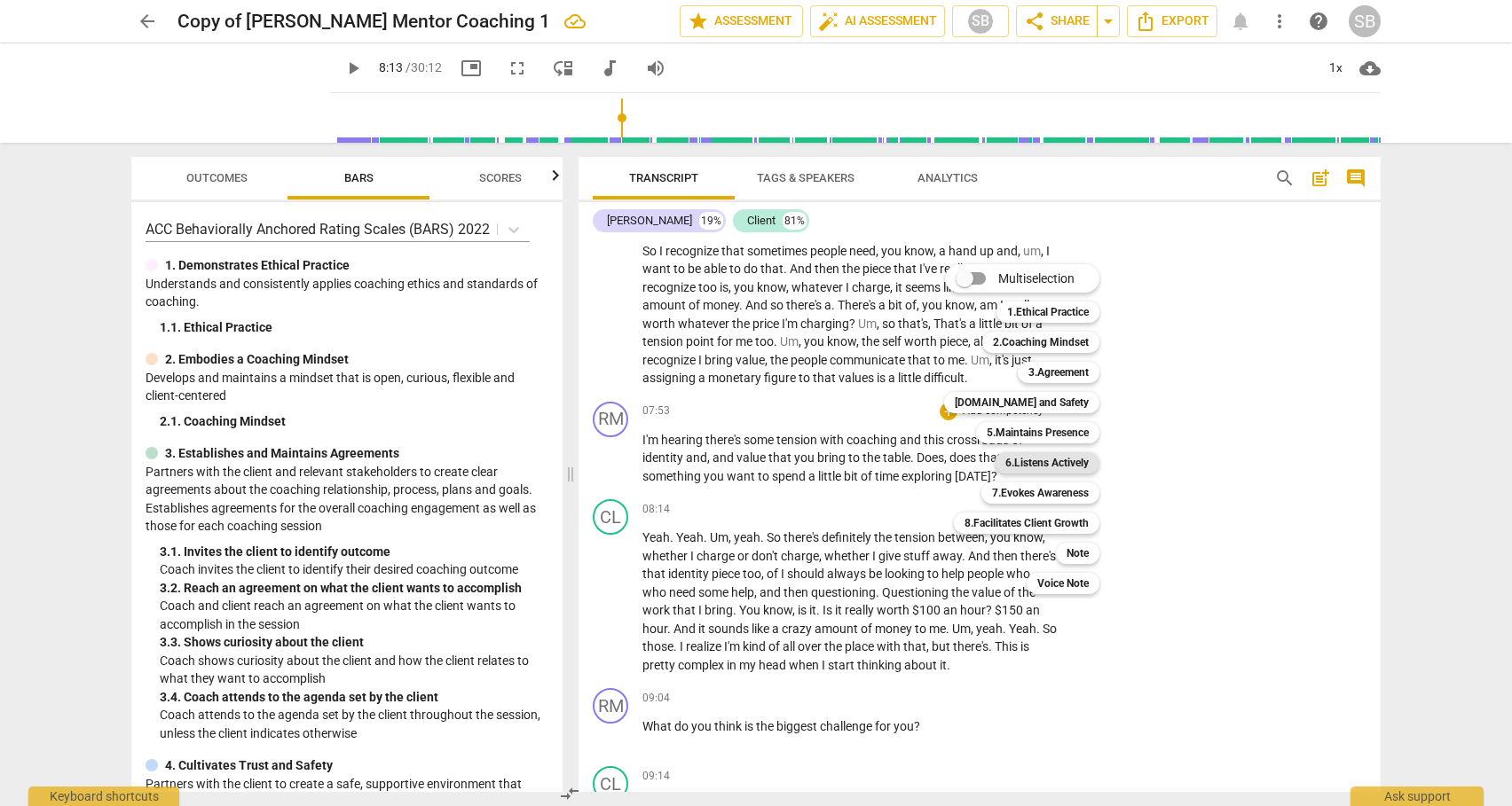
click at [1040, 463] on b "6.Listens Actively" at bounding box center [1046, 463] width 83 height 22
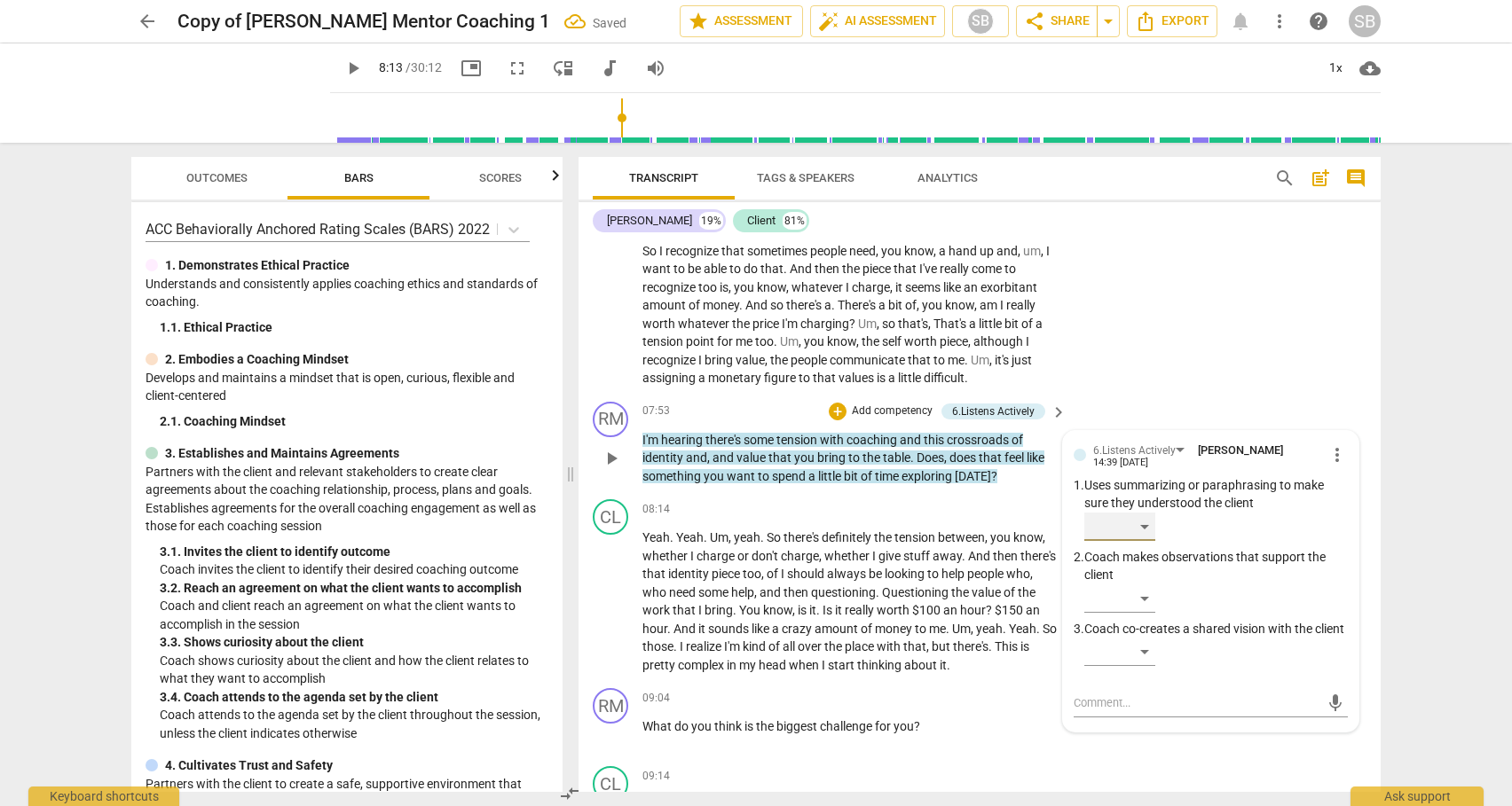
click at [1145, 541] on div "​" at bounding box center [1119, 527] width 71 height 28
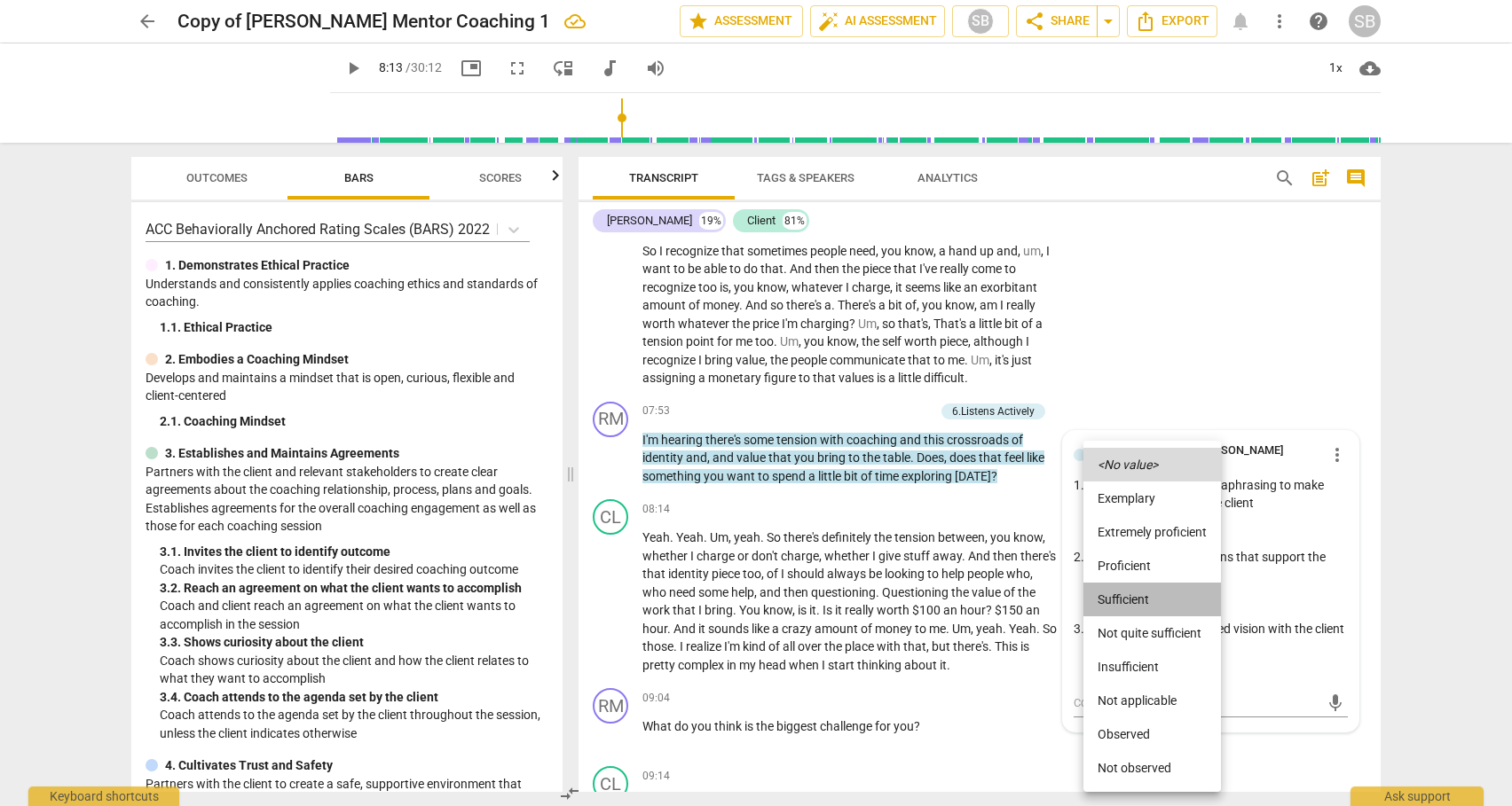
click at [1137, 604] on li "Sufficient" at bounding box center [1152, 600] width 137 height 34
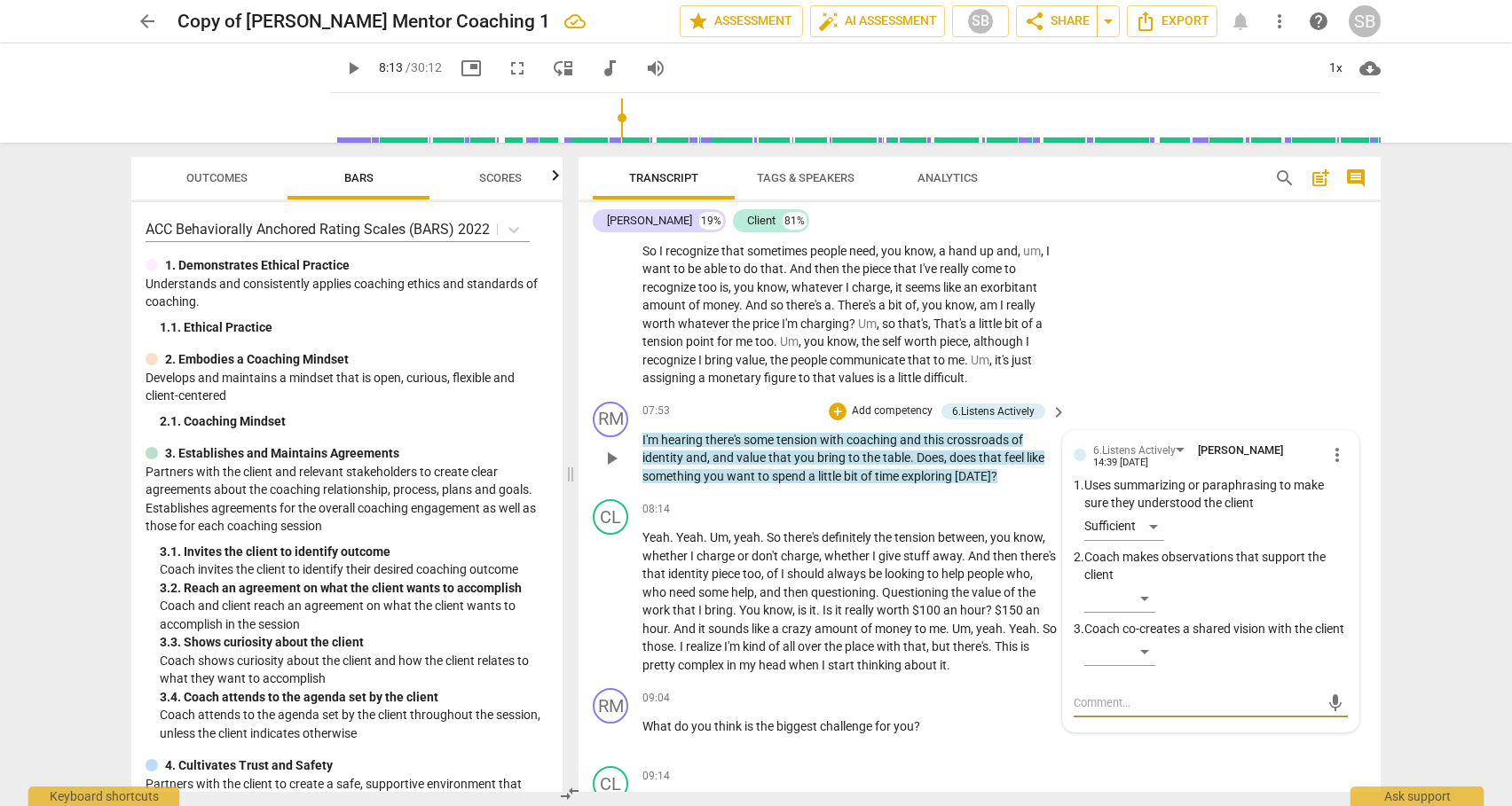
click at [1104, 711] on textarea at bounding box center [1197, 703] width 246 height 17
click at [1326, 713] on span "send" at bounding box center [1335, 703] width 20 height 20
click at [877, 419] on p "Add competency" at bounding box center [891, 412] width 84 height 16
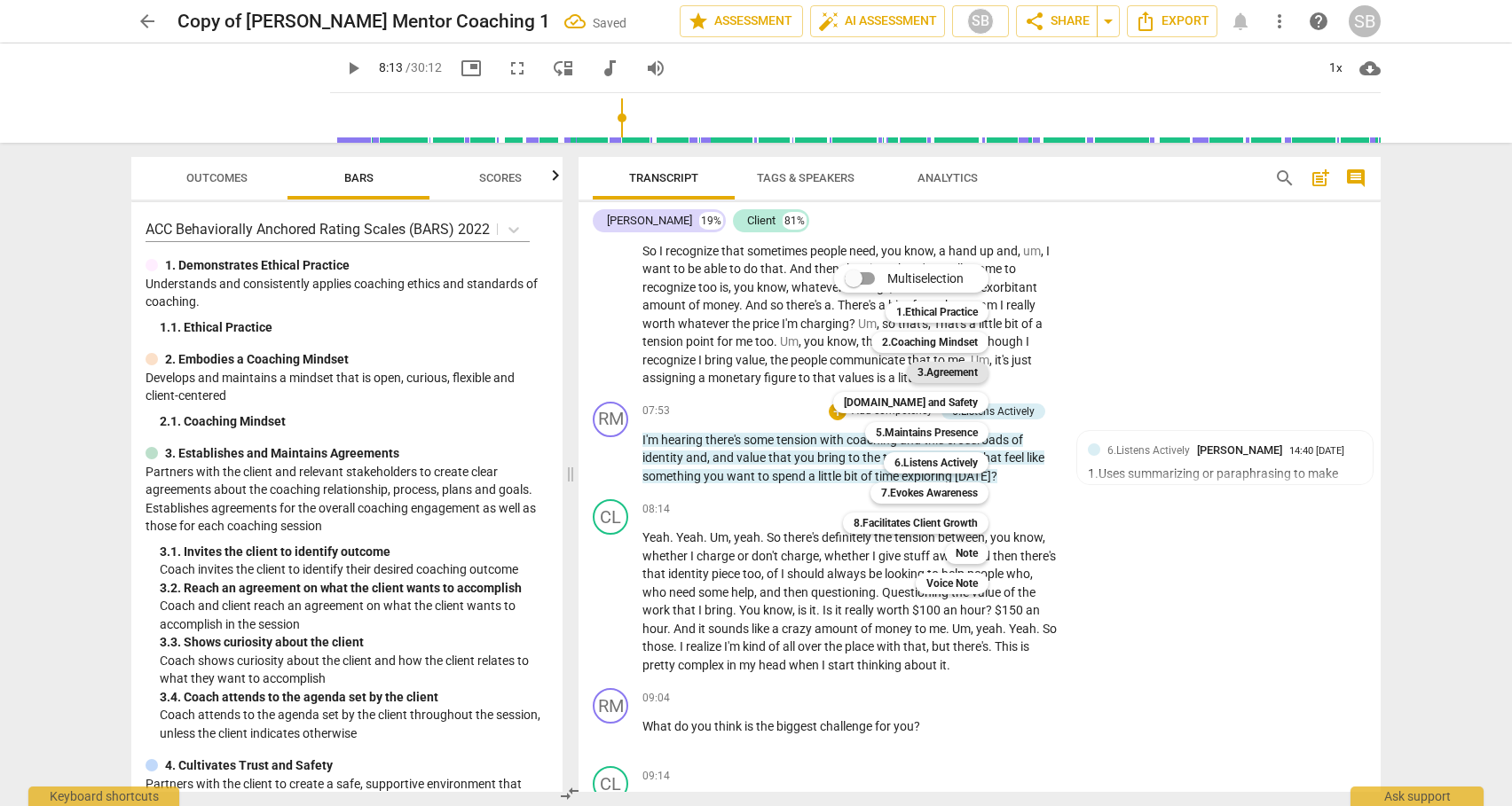
click at [946, 368] on b "3.Agreement" at bounding box center [948, 373] width 61 height 22
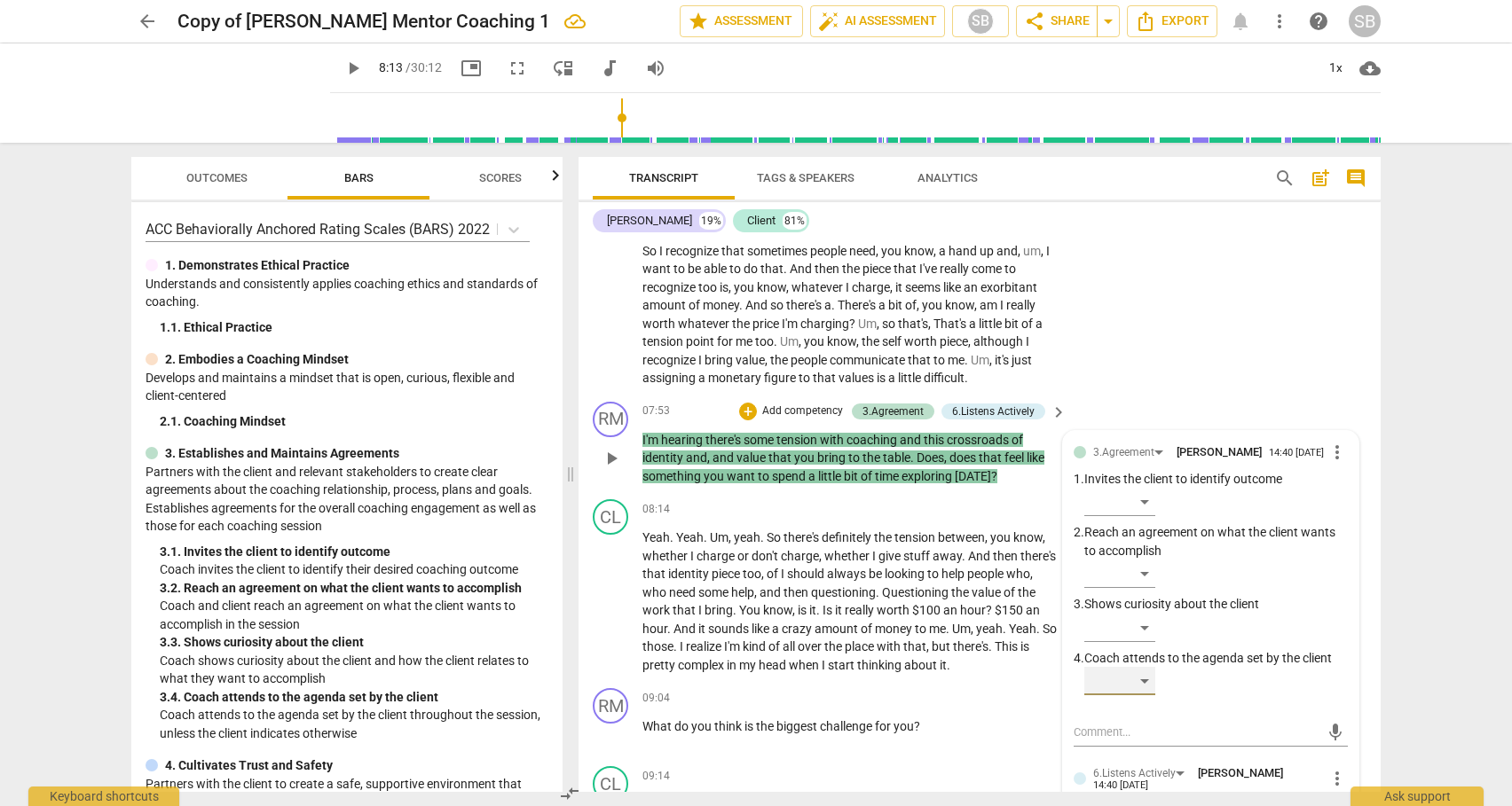
click at [1143, 695] on div "​" at bounding box center [1119, 681] width 71 height 28
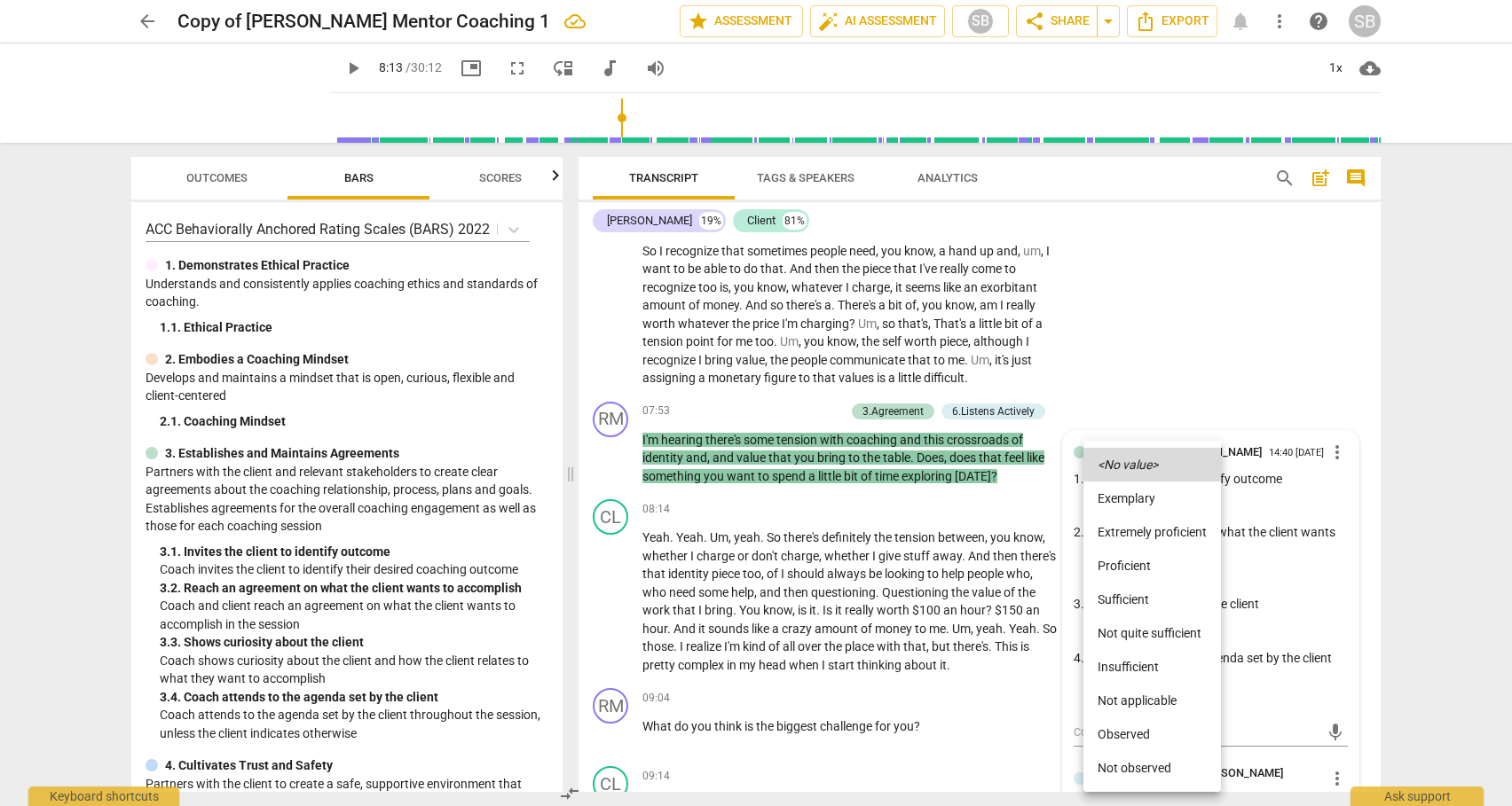
click at [1125, 598] on li "Sufficient" at bounding box center [1152, 600] width 137 height 34
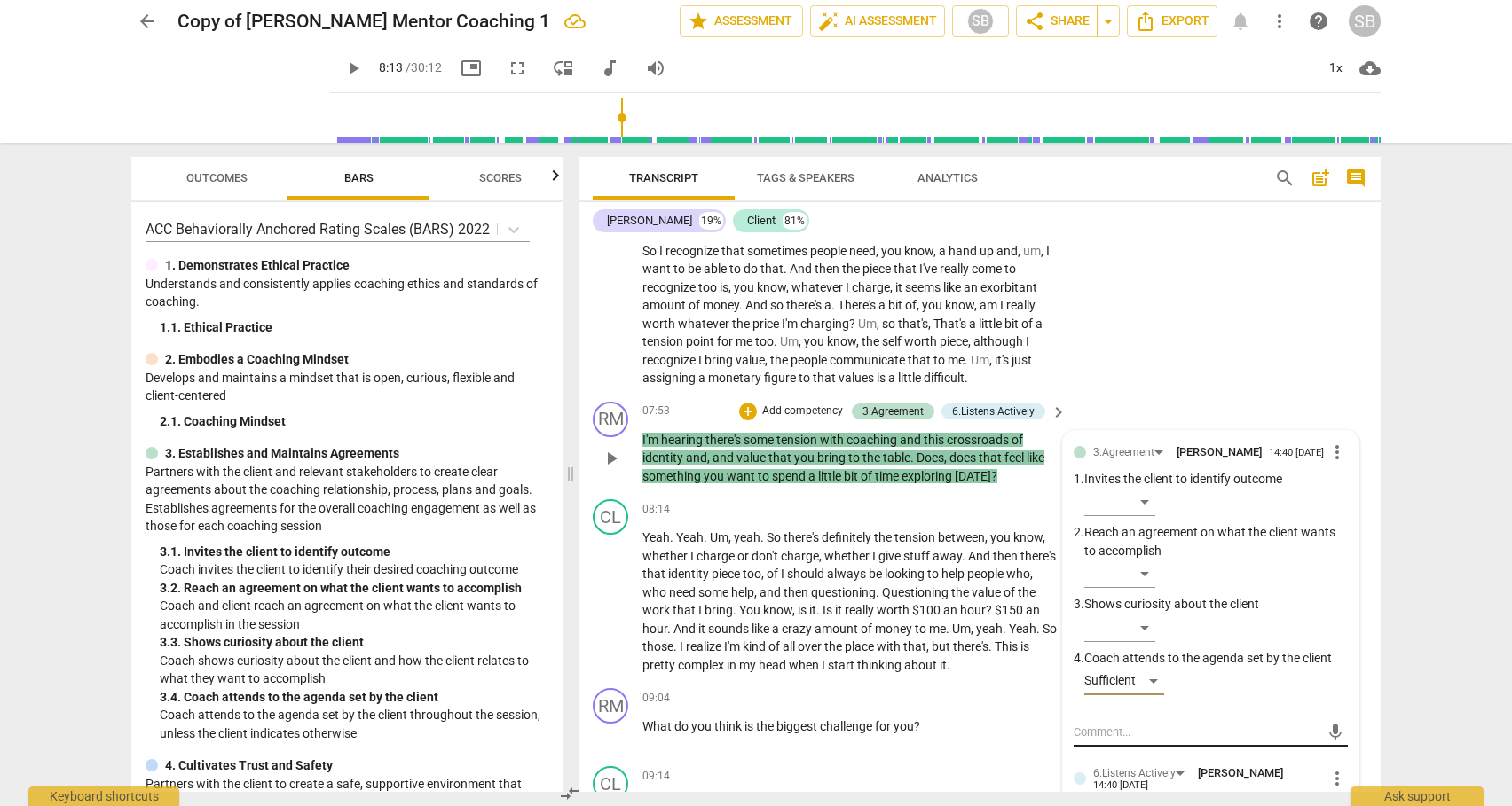
click at [1112, 741] on textarea at bounding box center [1197, 732] width 246 height 17
click at [1326, 760] on span "send" at bounding box center [1335, 749] width 20 height 20
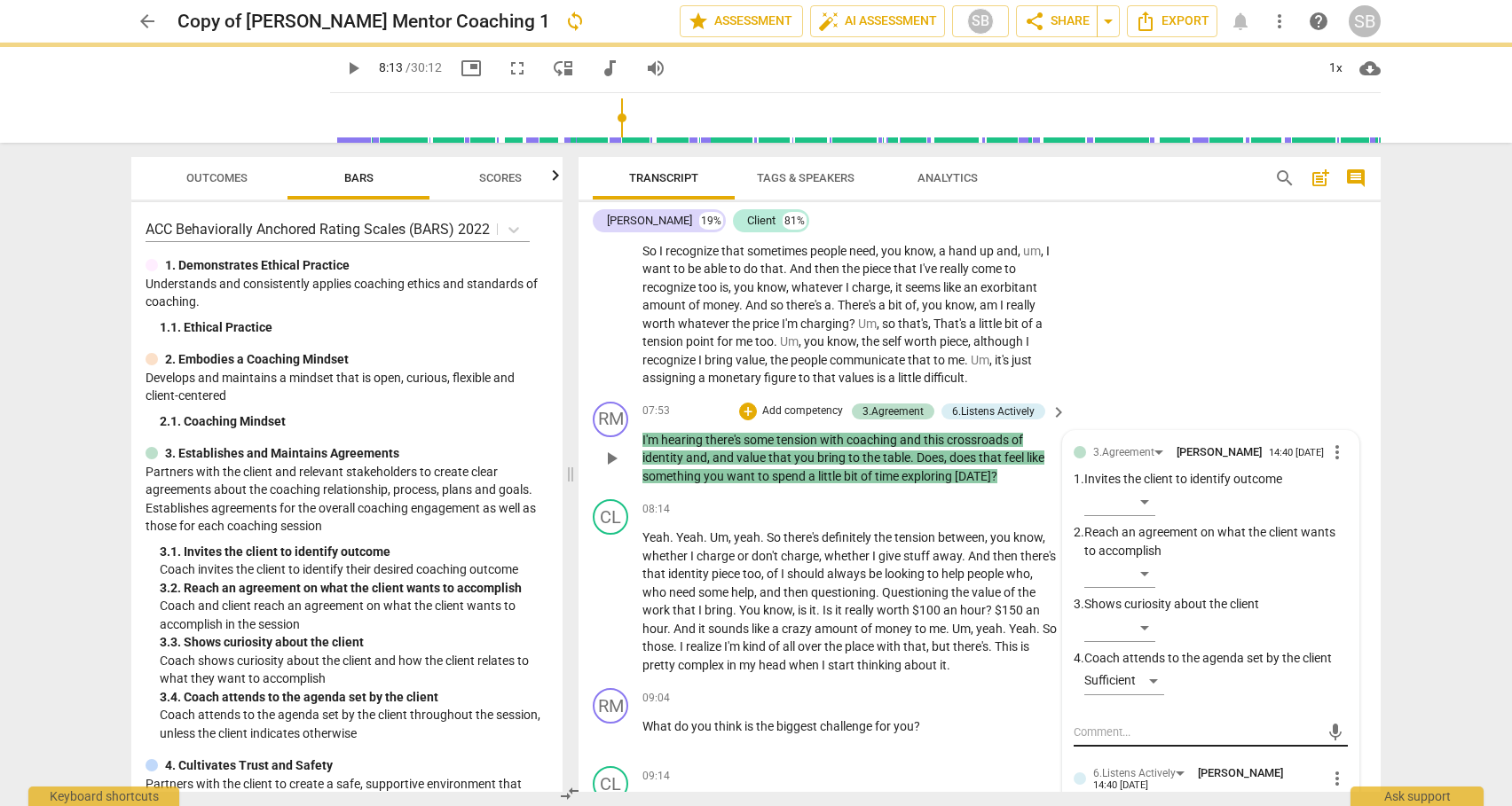
scroll to position [0, 0]
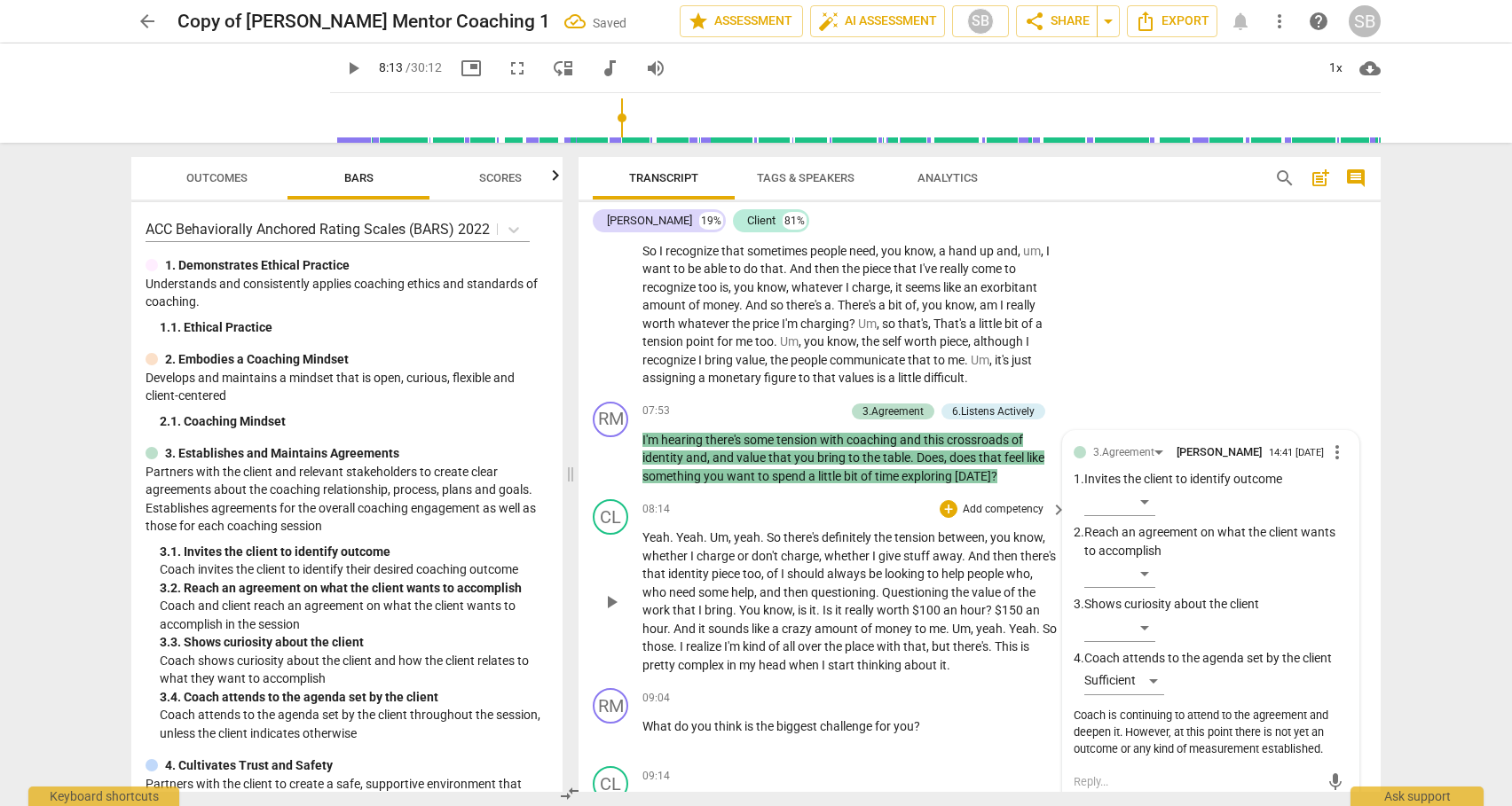
click at [611, 613] on span "play_arrow" at bounding box center [611, 602] width 22 height 22
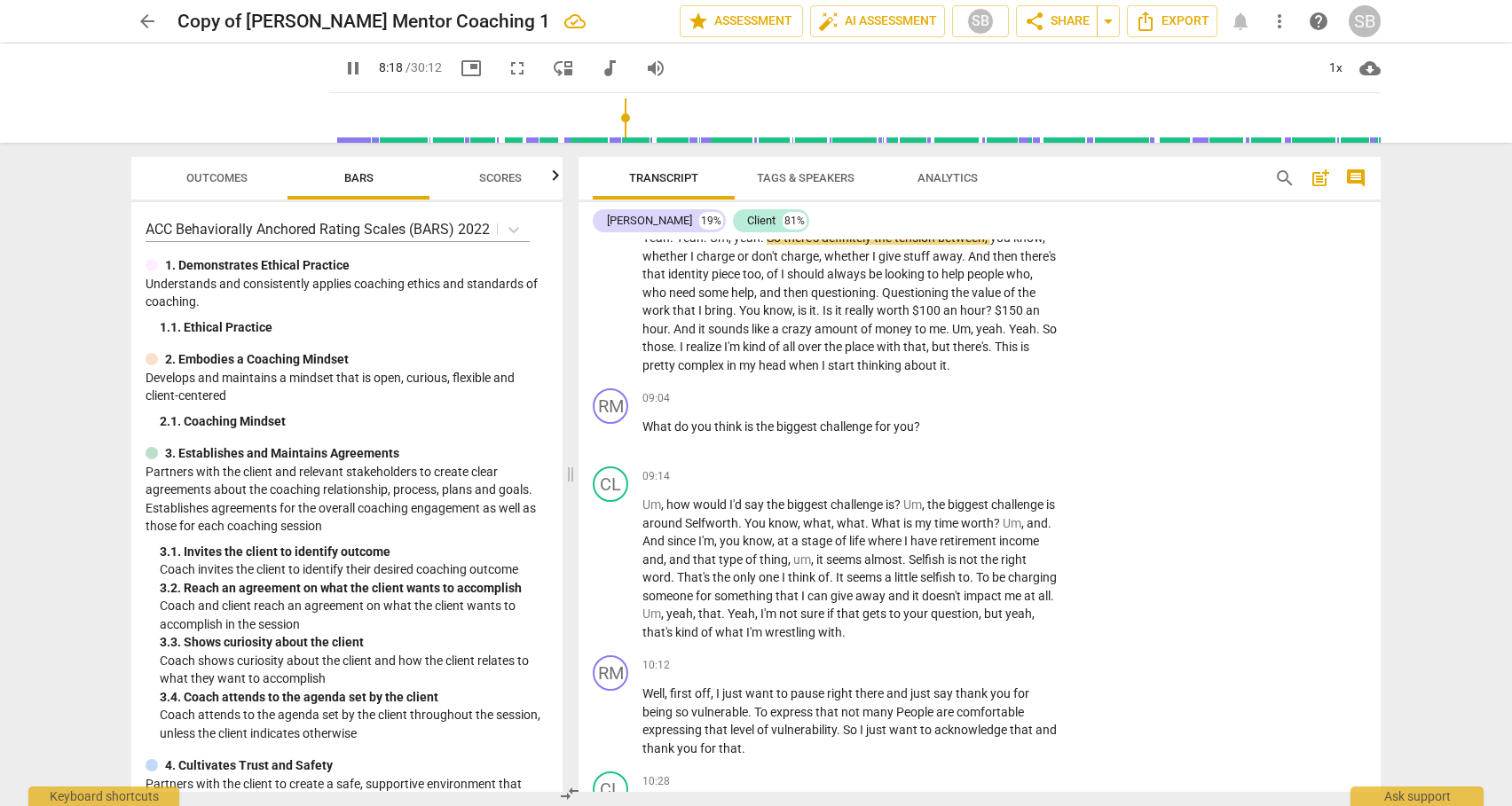
scroll to position [2579, 0]
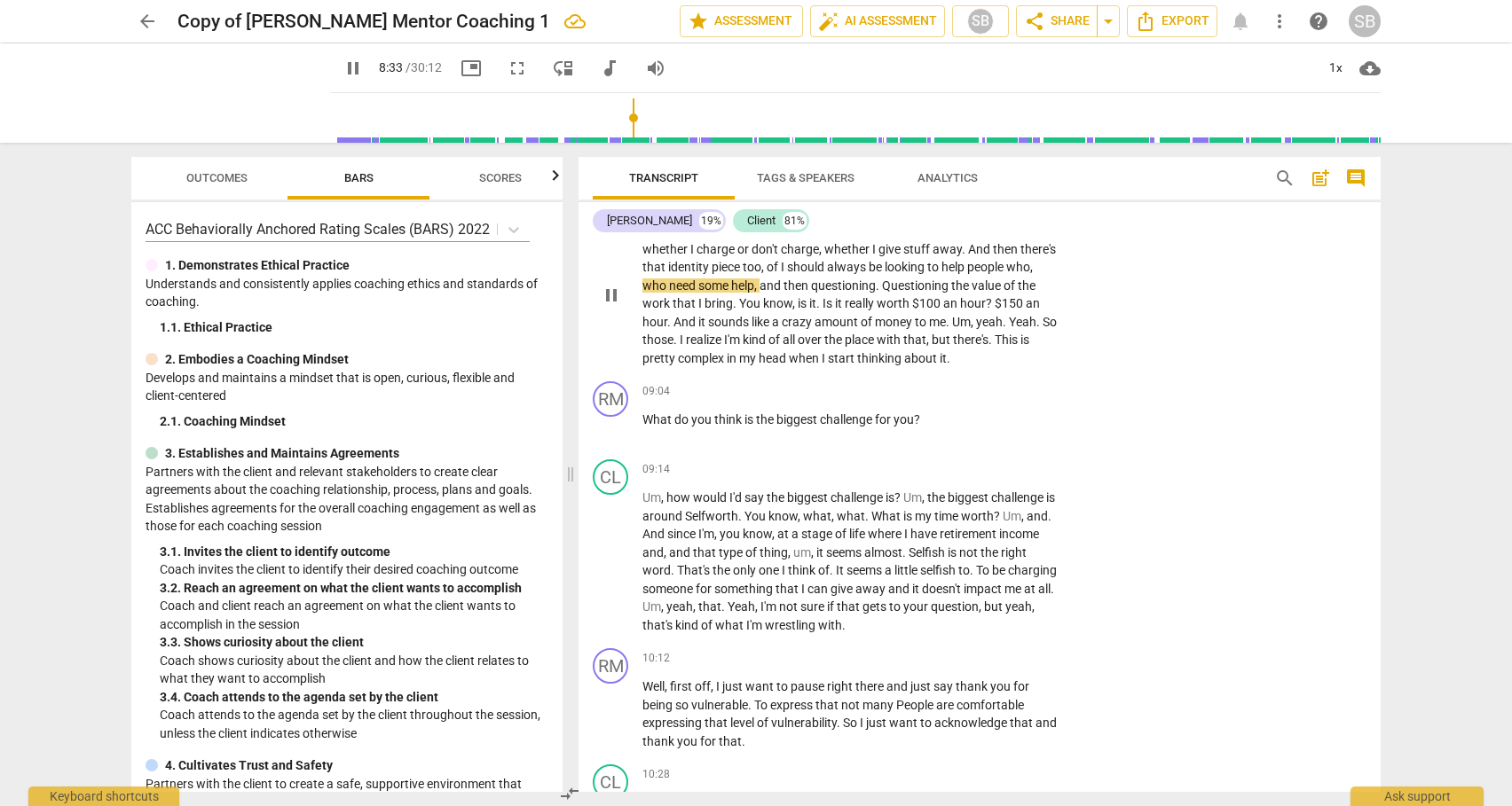
click at [677, 365] on span "pretty" at bounding box center [660, 358] width 36 height 14
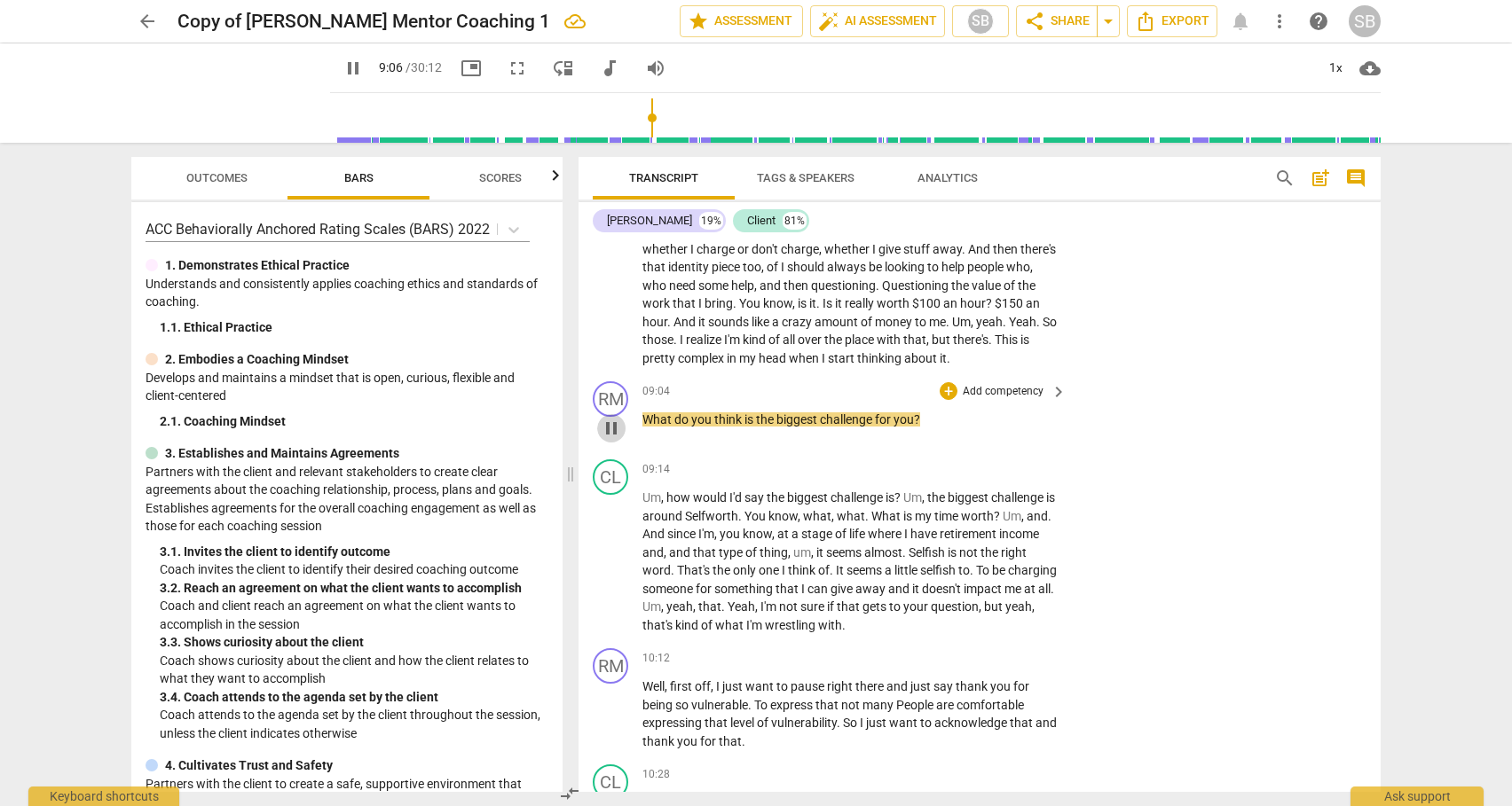
click at [615, 439] on span "pause" at bounding box center [611, 429] width 22 height 22
click at [946, 400] on div "+" at bounding box center [948, 391] width 18 height 18
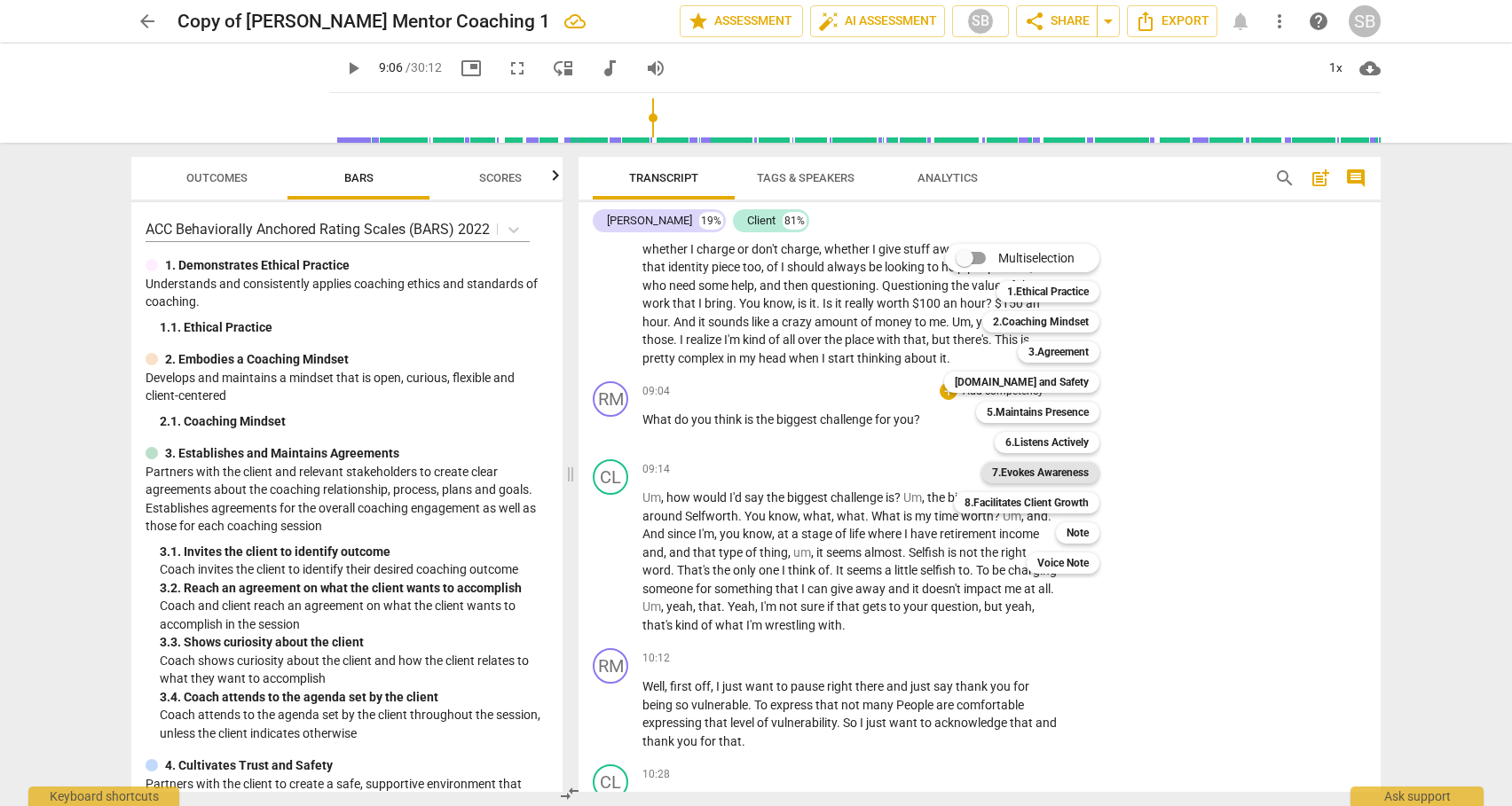
click at [1046, 468] on b "7.Evokes Awareness" at bounding box center [1040, 473] width 97 height 22
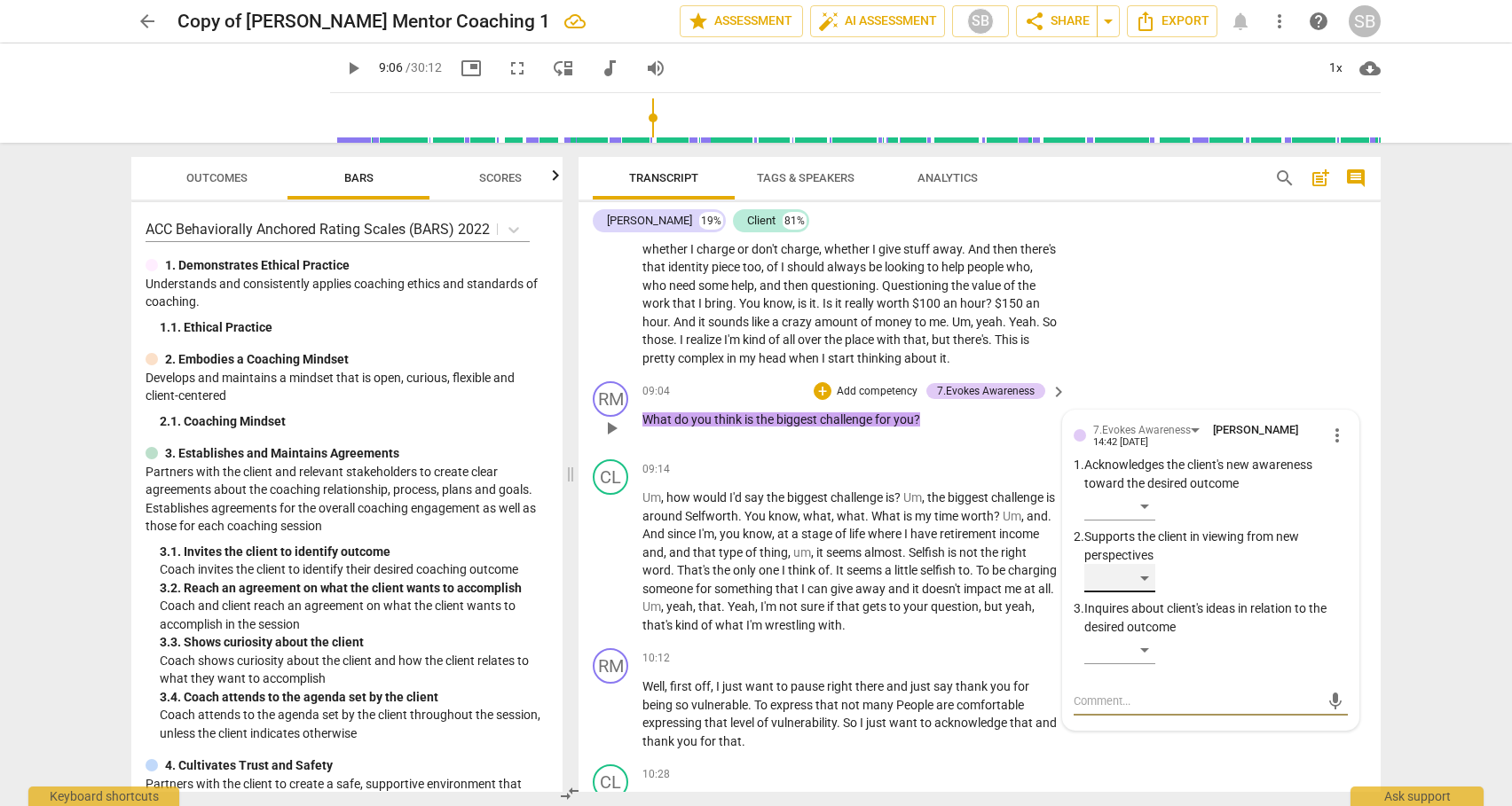
click at [1145, 592] on div "​" at bounding box center [1119, 578] width 71 height 28
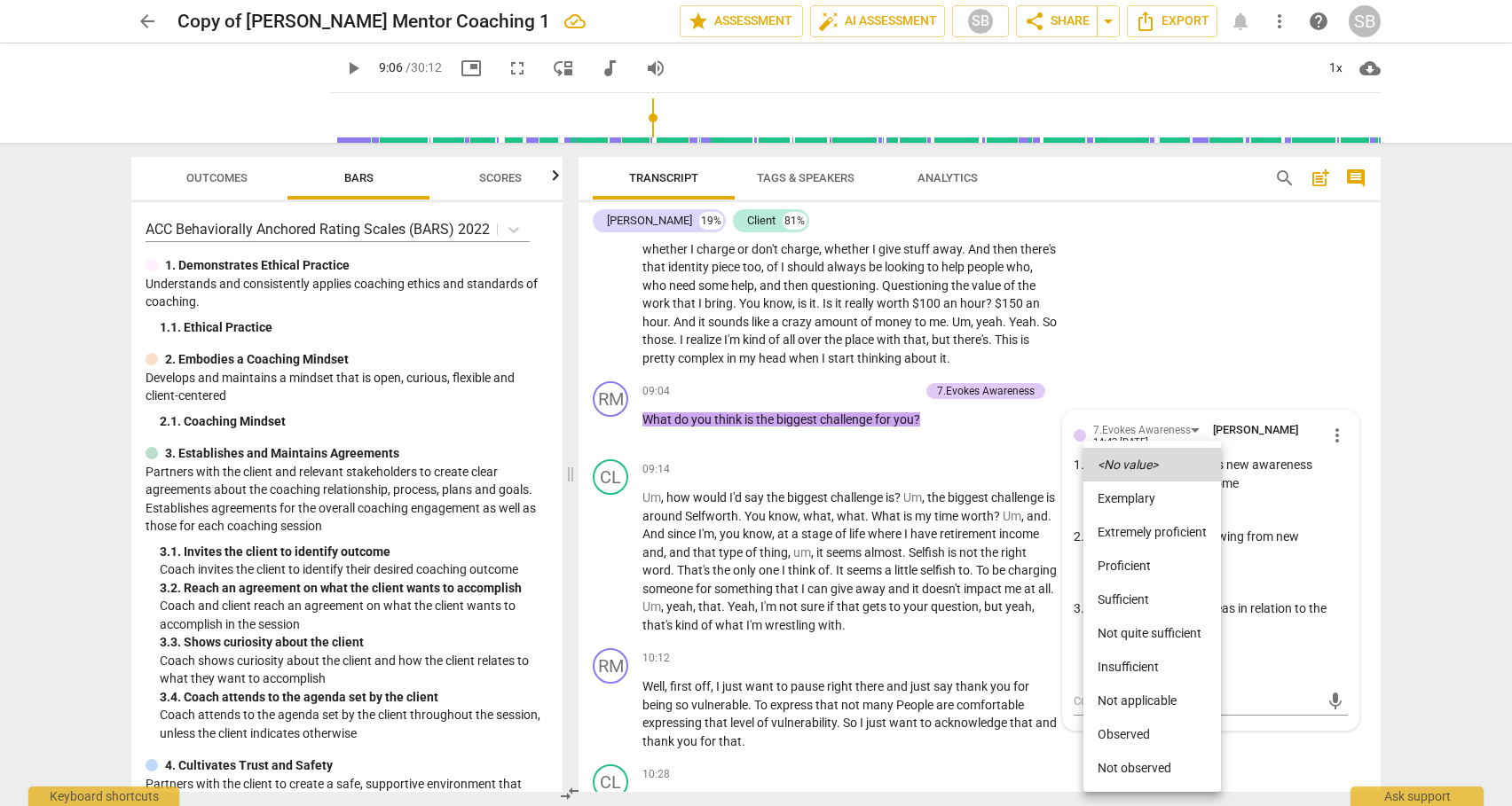
click at [1130, 600] on li "Sufficient" at bounding box center [1152, 600] width 137 height 34
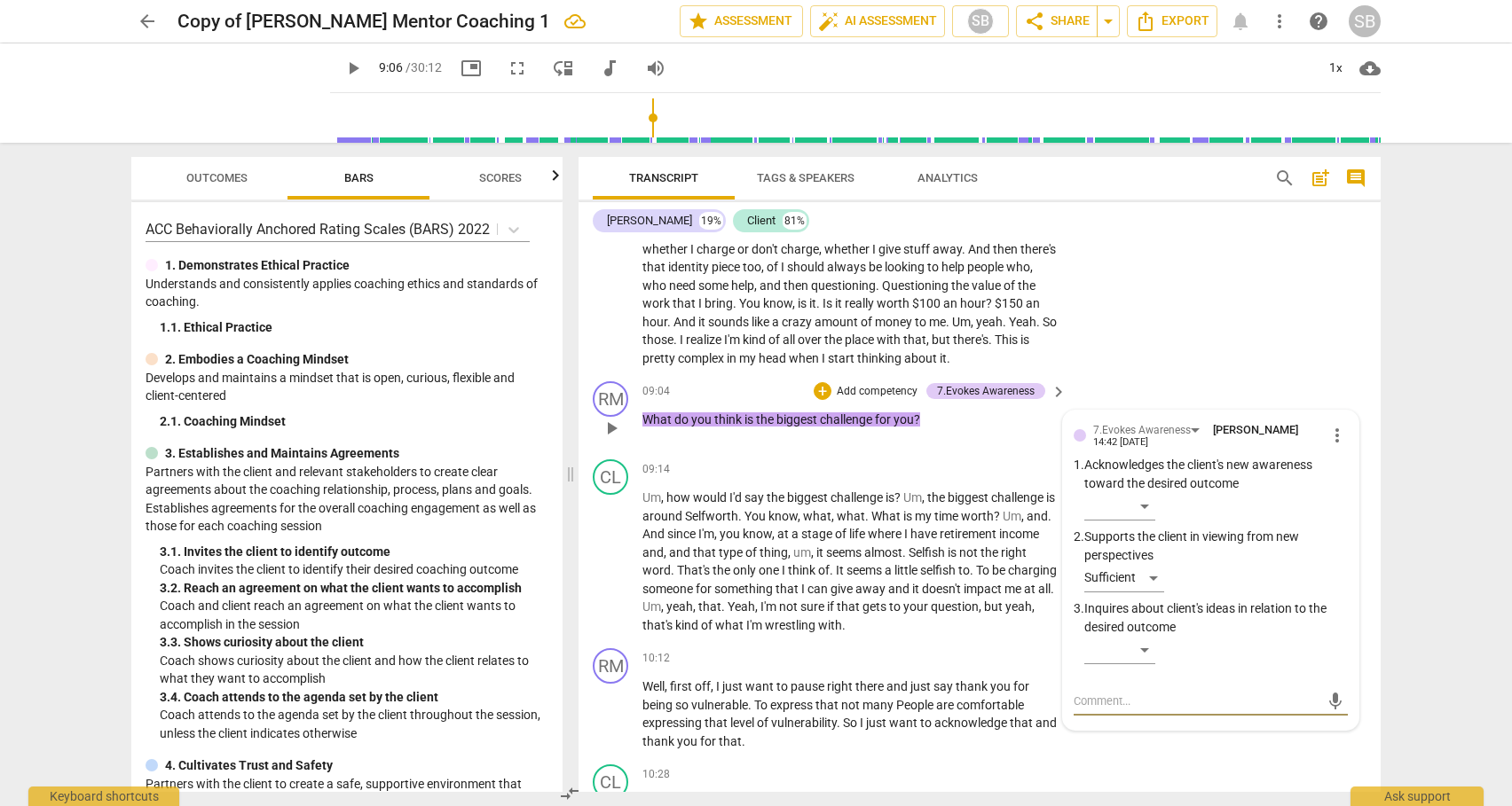
click at [1109, 710] on textarea at bounding box center [1197, 701] width 246 height 17
click at [1326, 719] on span "send" at bounding box center [1335, 710] width 20 height 20
click at [613, 573] on span "play_arrow" at bounding box center [611, 562] width 22 height 22
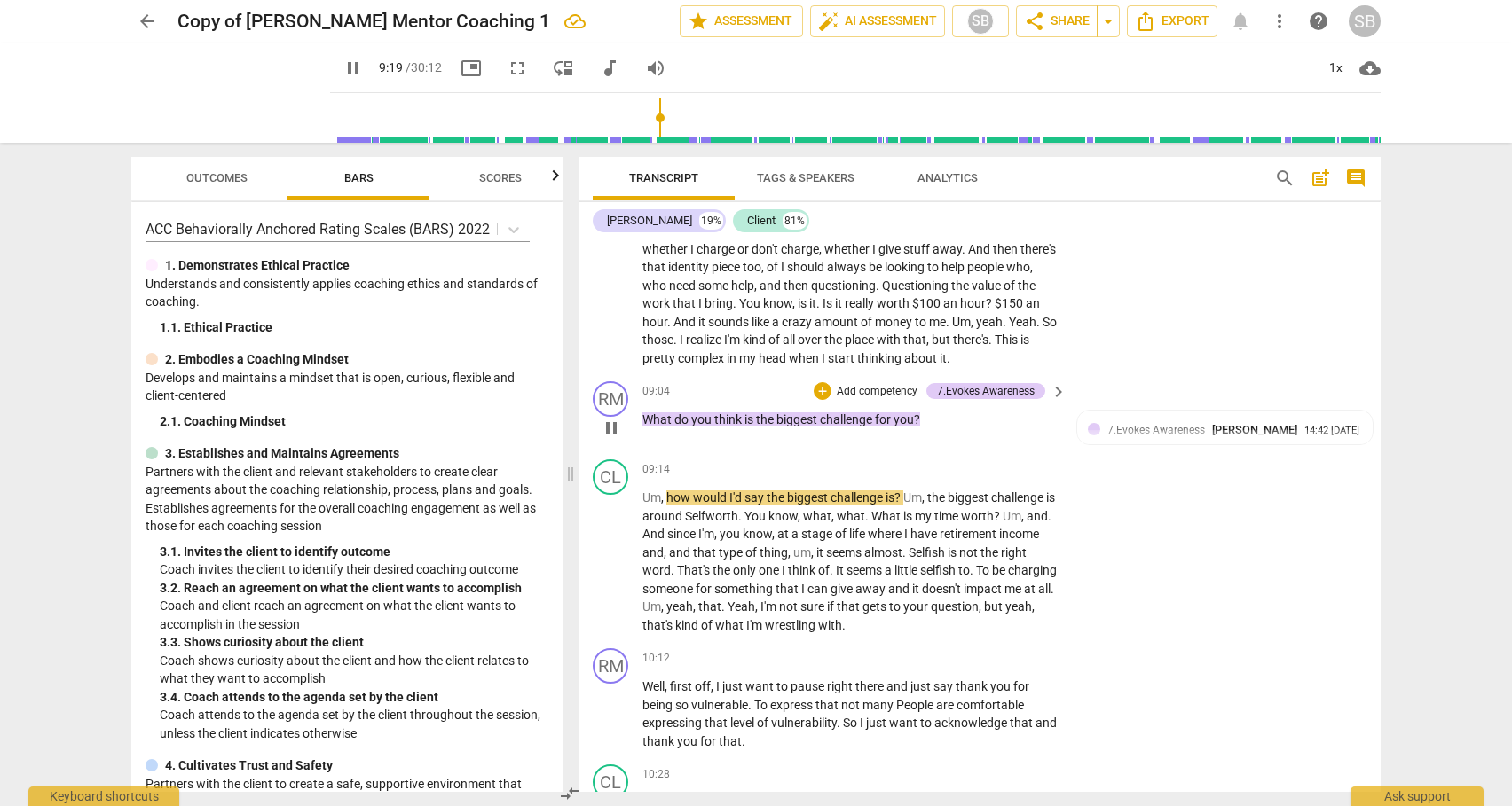
drag, startPoint x: 1371, startPoint y: 418, endPoint x: 1371, endPoint y: 430, distance: 12.0
click at [1371, 430] on div "RM play_arrow pause 09:04 + Add competency 7.Evokes Awareness keyboard_arrow_ri…" at bounding box center [979, 413] width 802 height 79
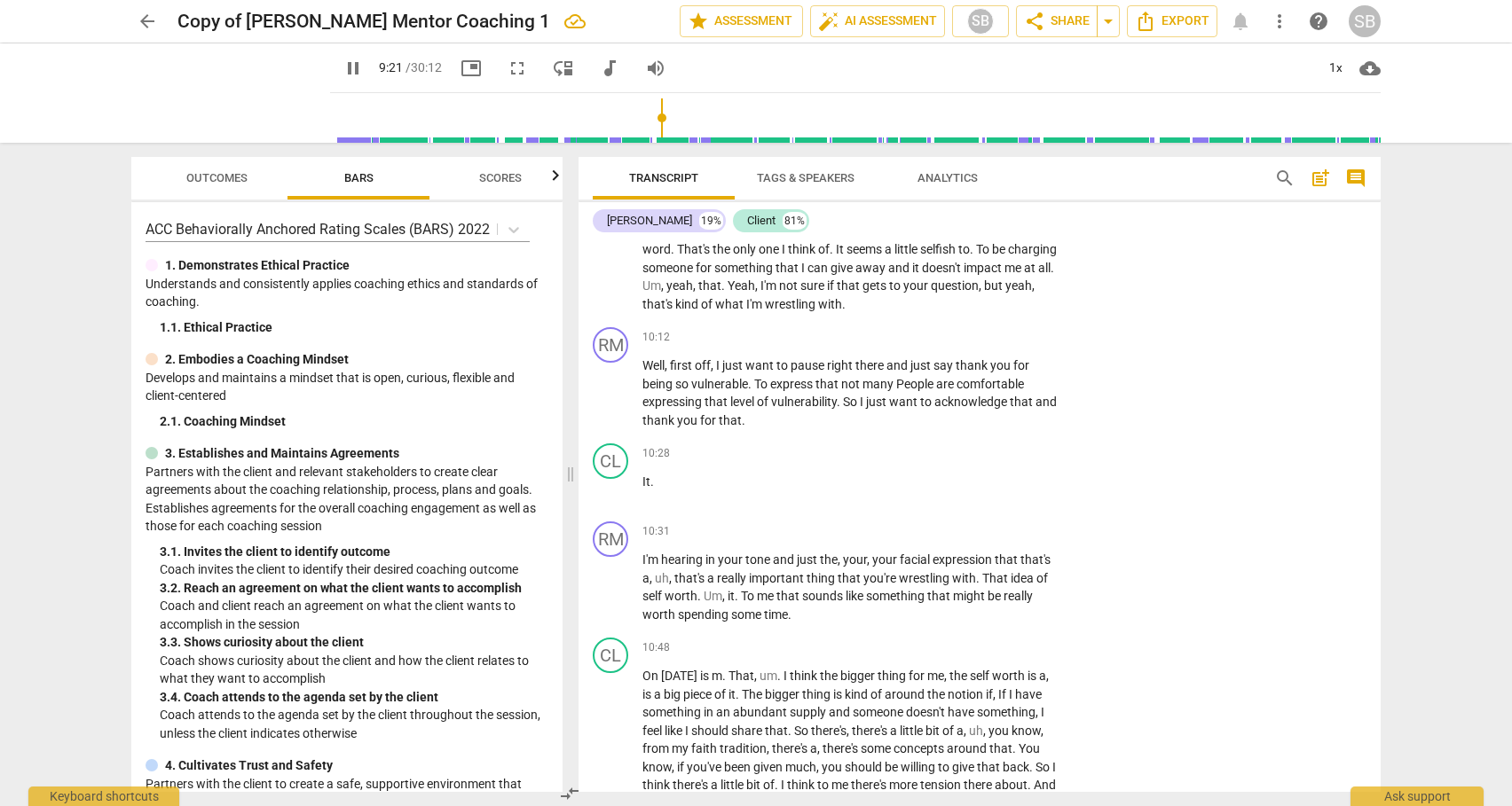
scroll to position [2915, 0]
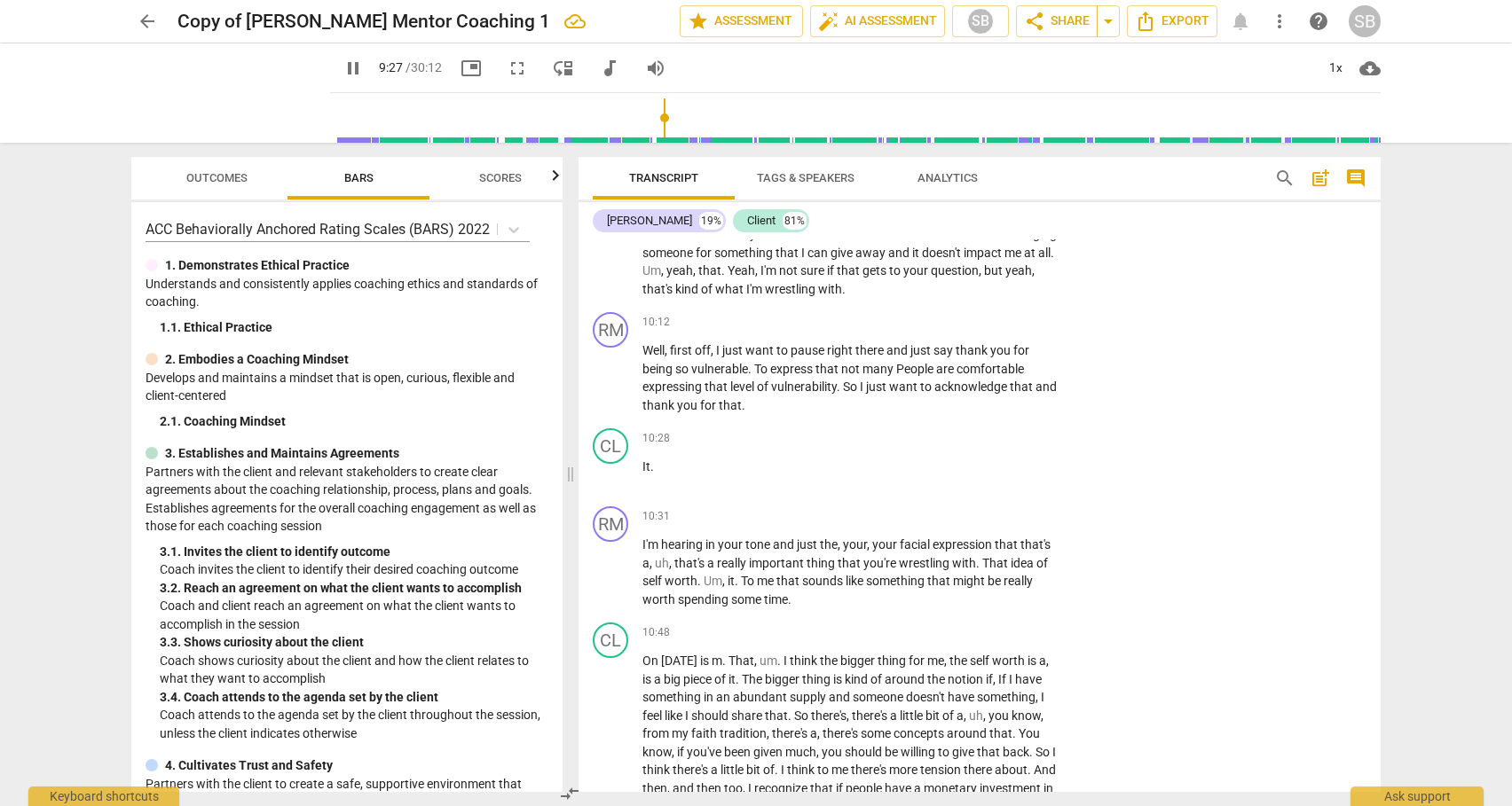
click at [728, 277] on span "." at bounding box center [724, 270] width 7 height 14
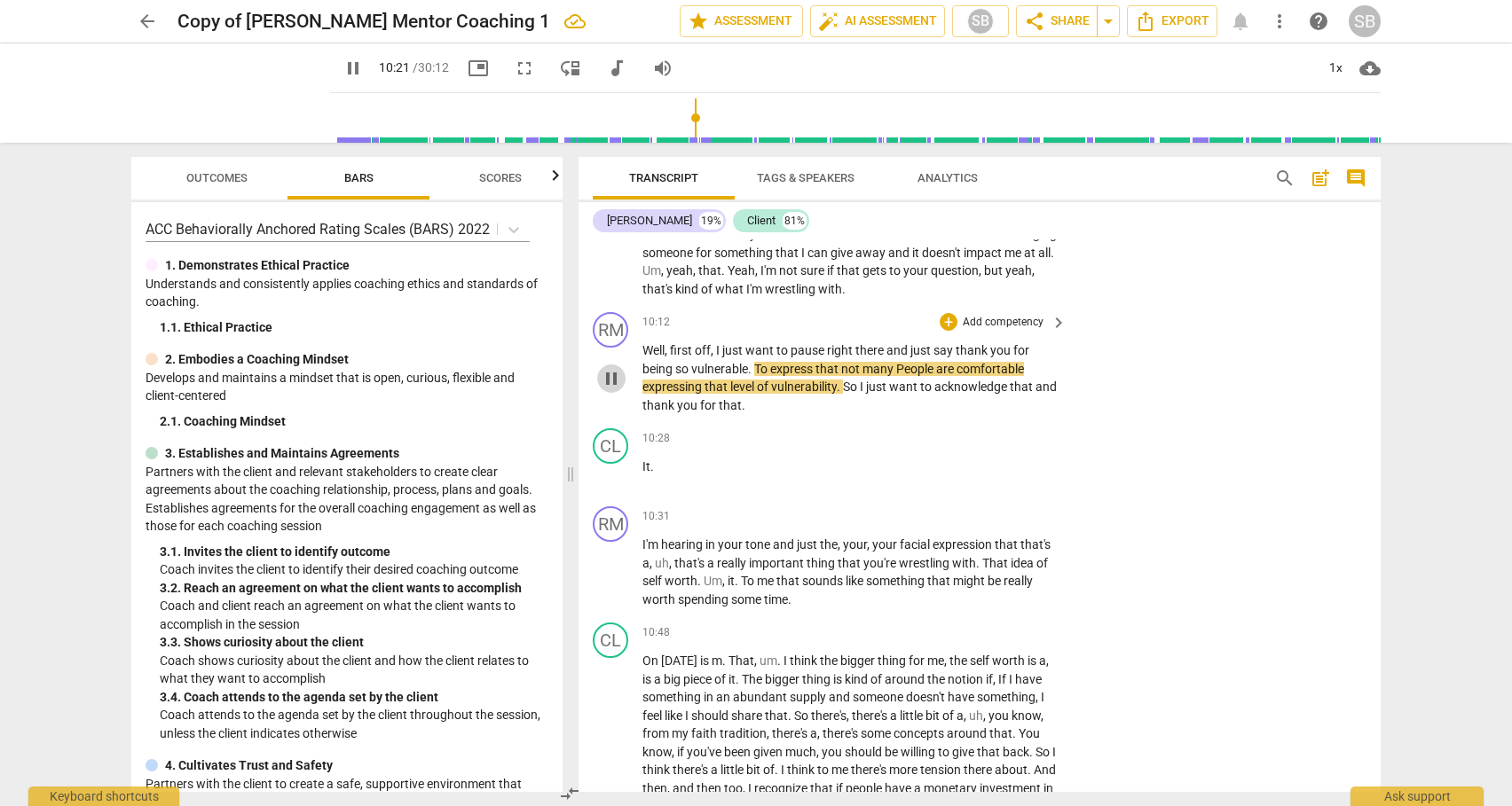
click at [612, 390] on span "pause" at bounding box center [611, 378] width 22 height 22
click at [612, 390] on span "play_arrow" at bounding box center [611, 378] width 22 height 22
click at [612, 390] on span "pause" at bounding box center [611, 378] width 22 height 22
click at [946, 331] on div "+" at bounding box center [948, 322] width 18 height 18
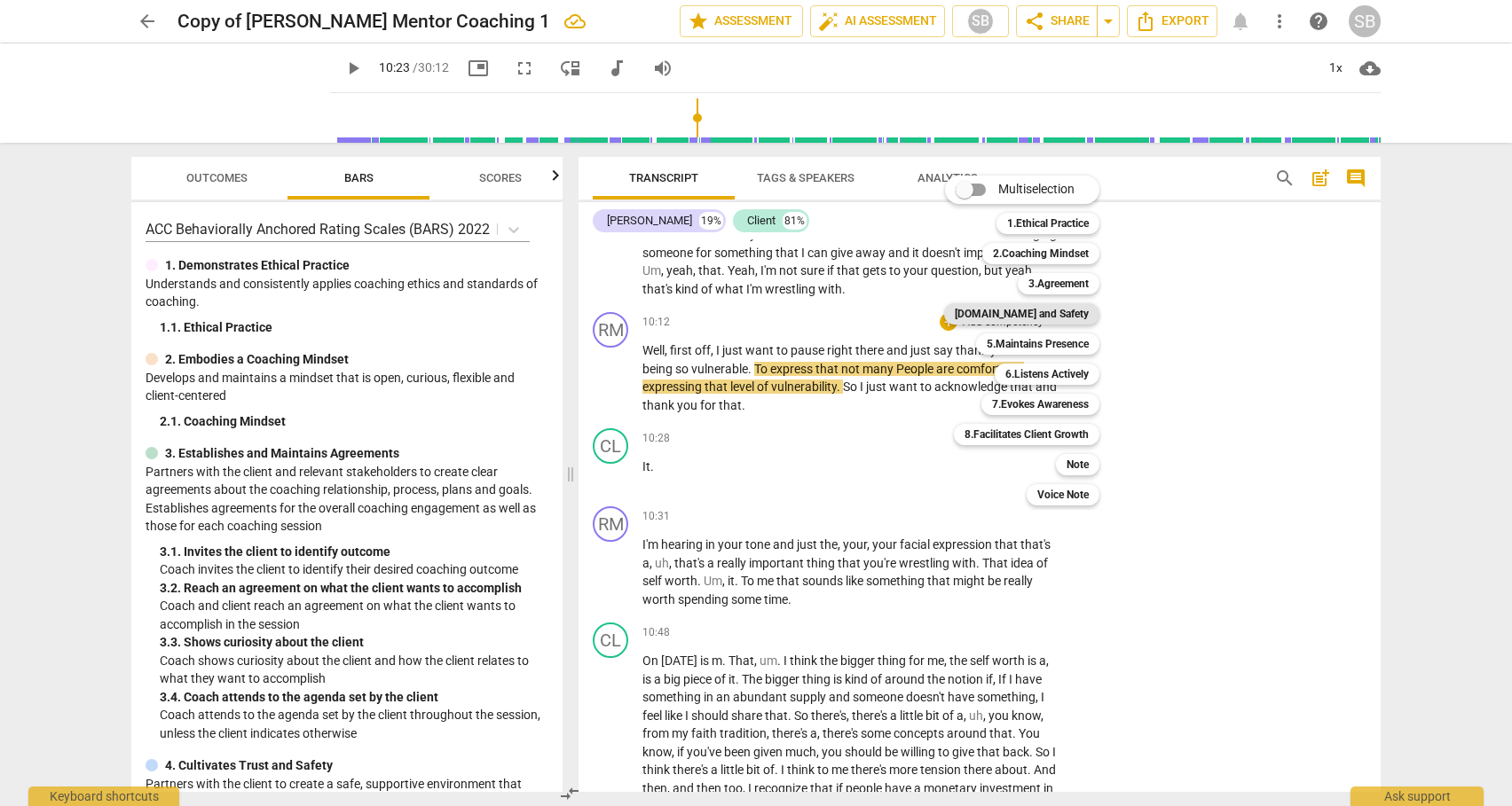
click at [1039, 315] on b "[DOMAIN_NAME] and Safety" at bounding box center [1022, 314] width 134 height 22
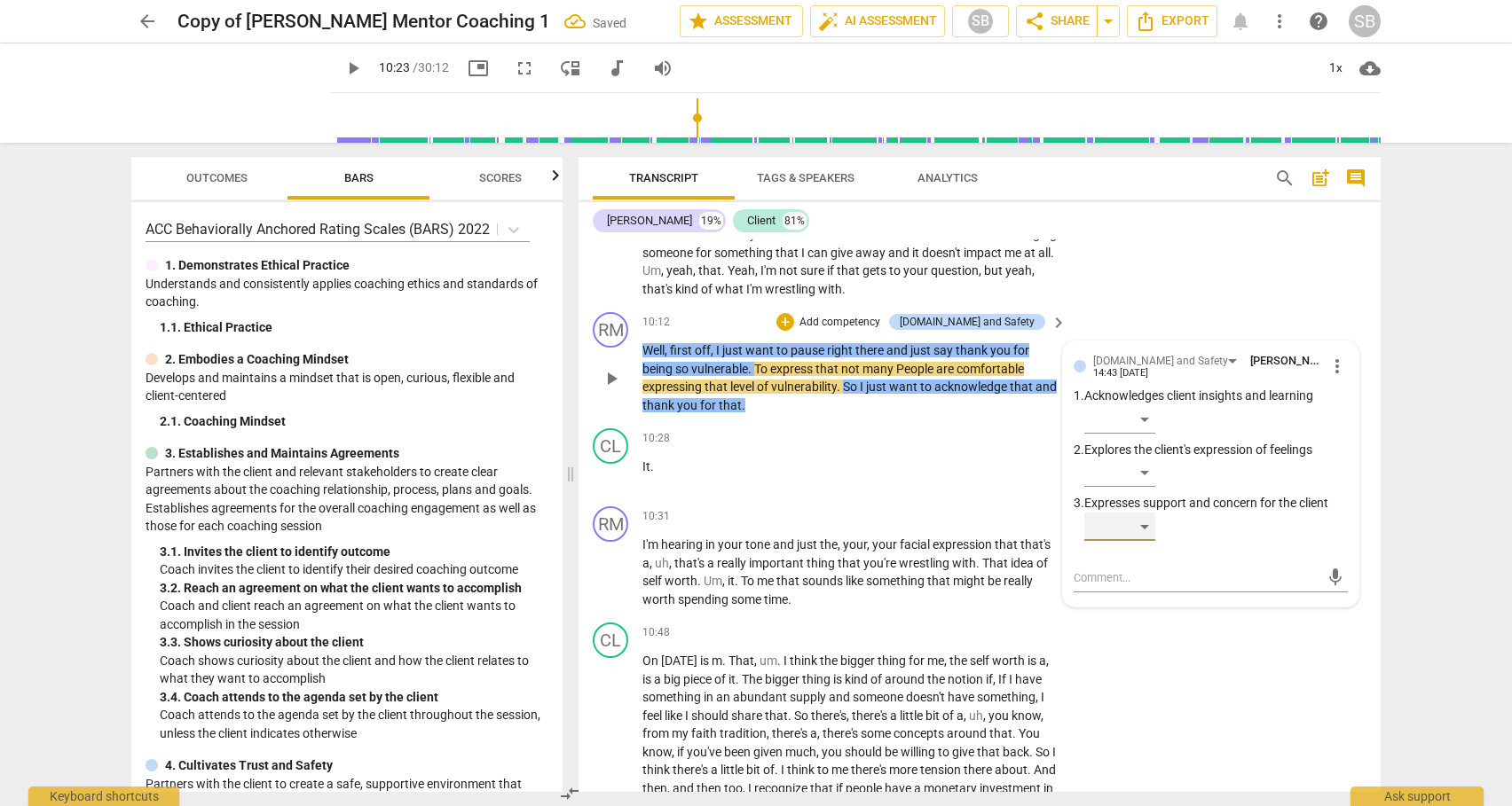
click at [1143, 541] on div "​" at bounding box center [1119, 527] width 71 height 28
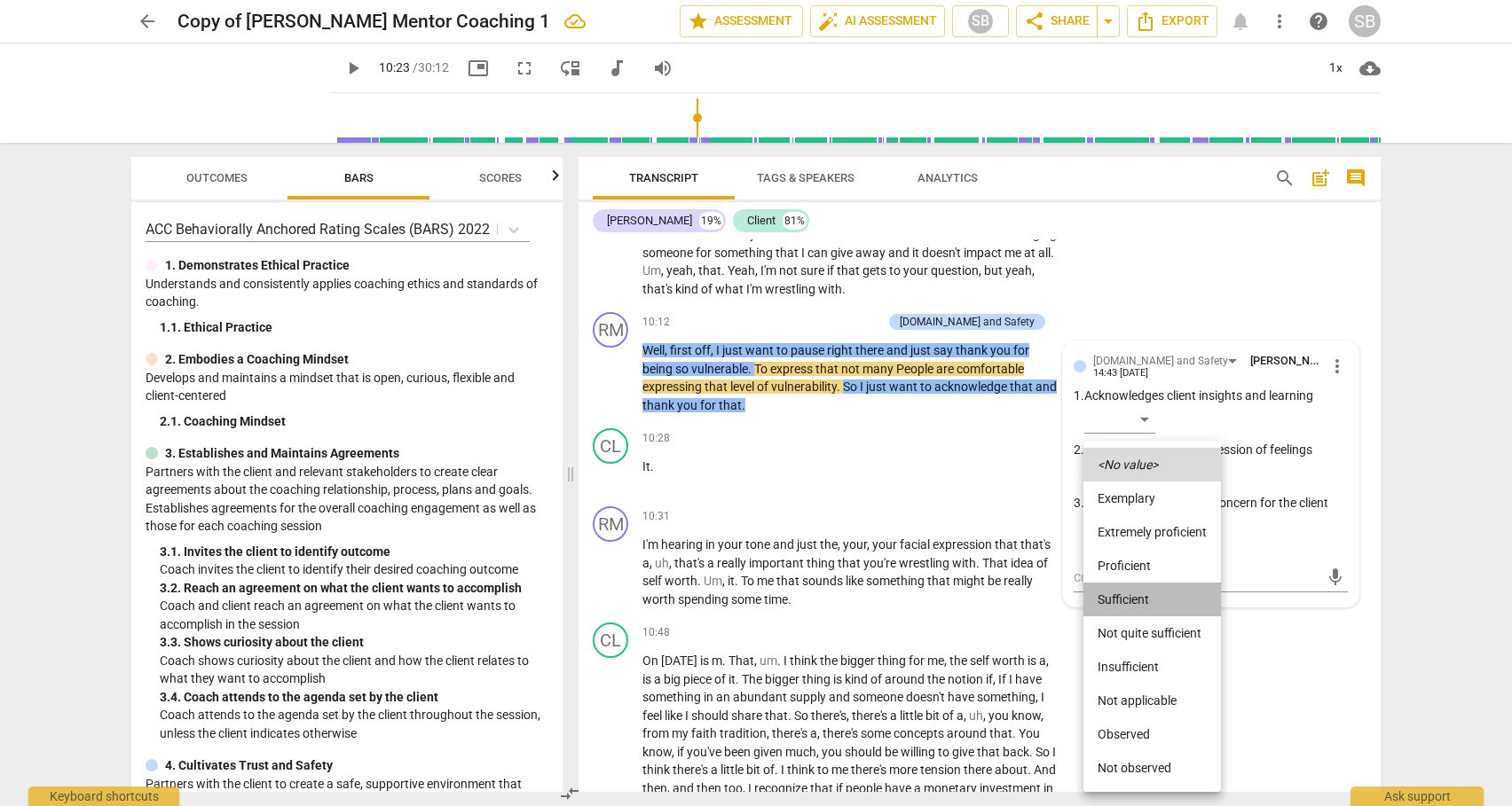
click at [1124, 595] on li "Sufficient" at bounding box center [1152, 600] width 137 height 34
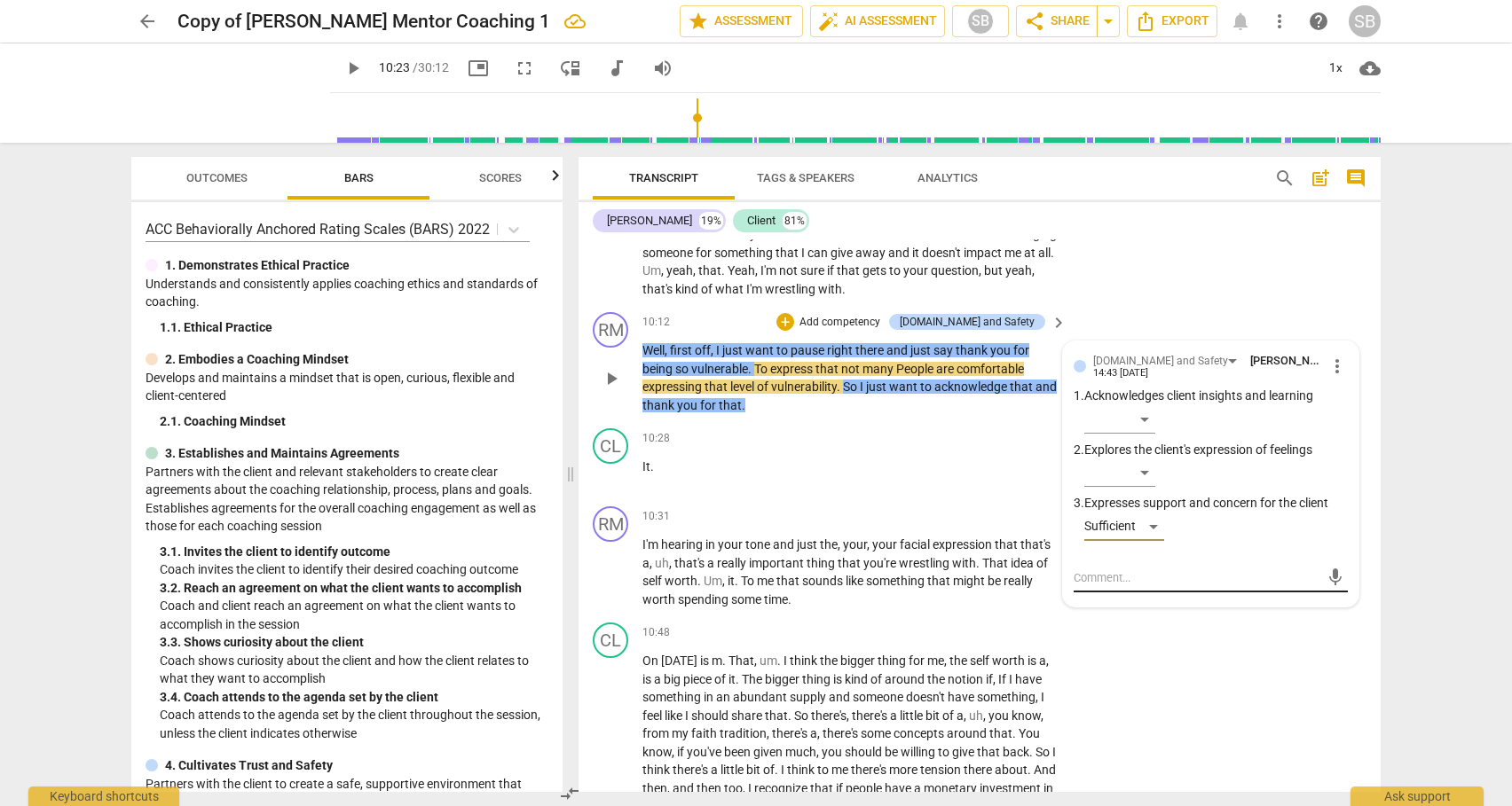
click at [1104, 587] on textarea at bounding box center [1197, 578] width 246 height 17
click at [1330, 596] on span "send" at bounding box center [1335, 586] width 20 height 20
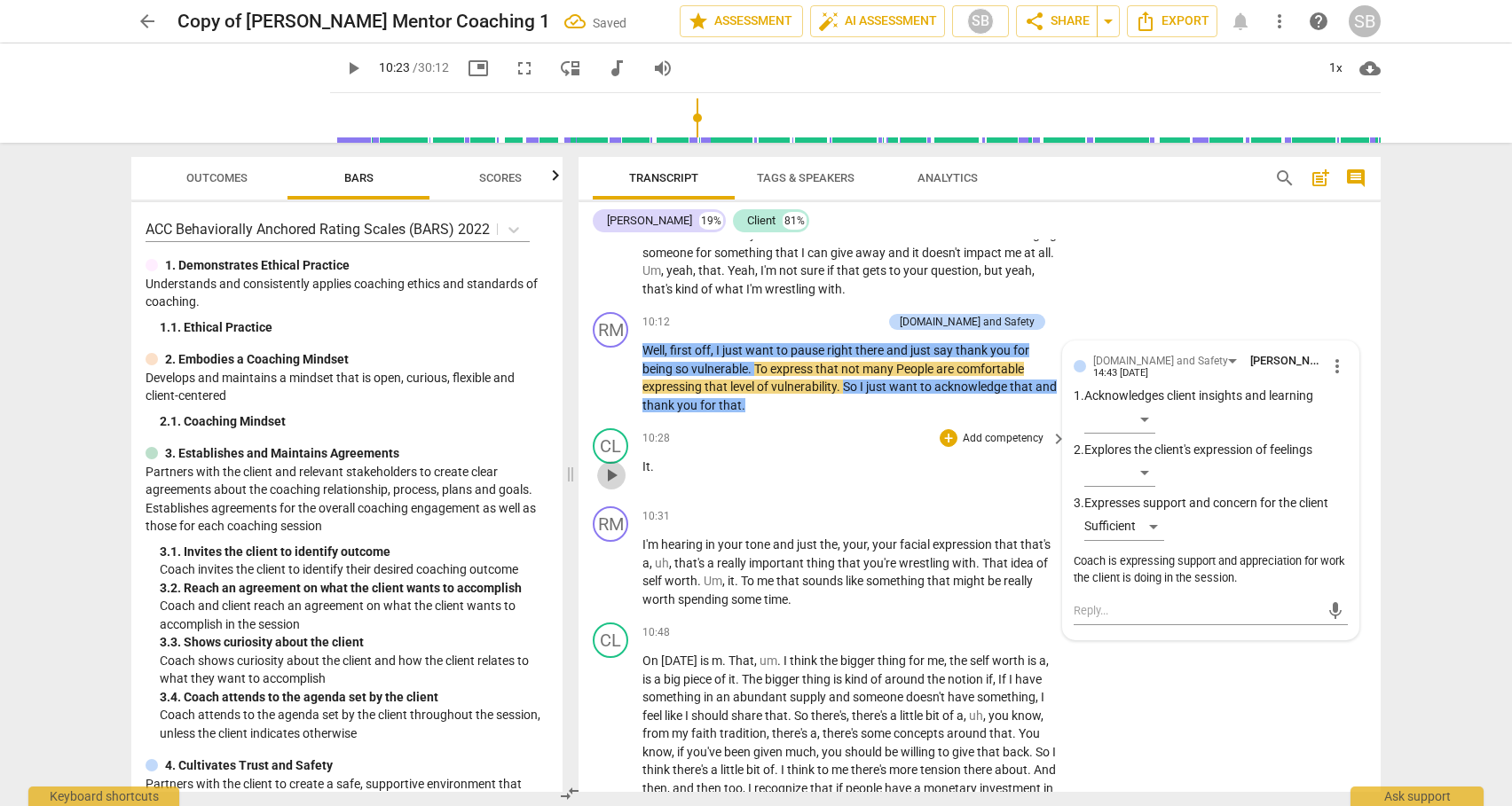
click at [608, 486] on span "play_arrow" at bounding box center [611, 475] width 22 height 22
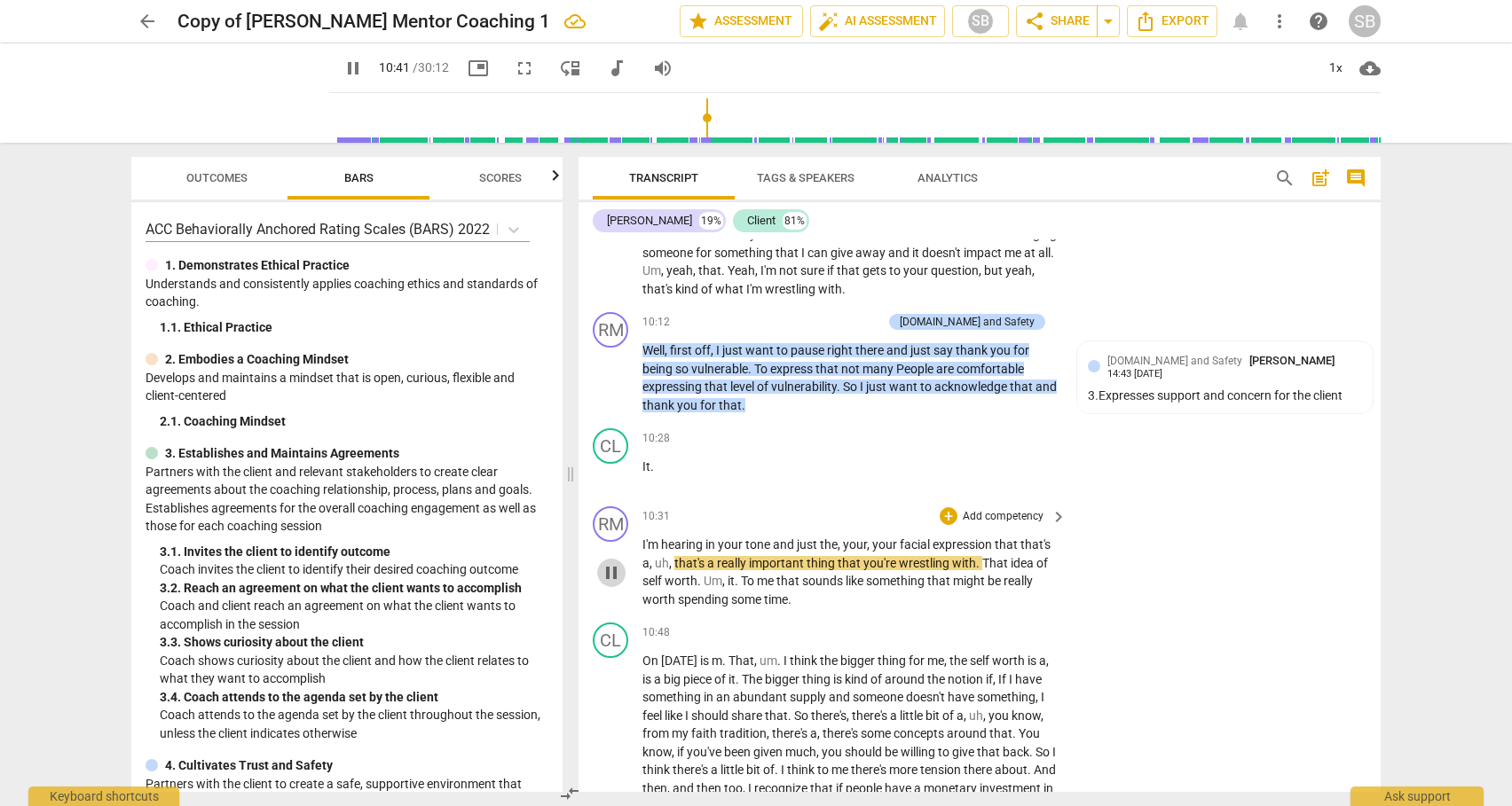
click at [612, 584] on span "pause" at bounding box center [611, 572] width 22 height 22
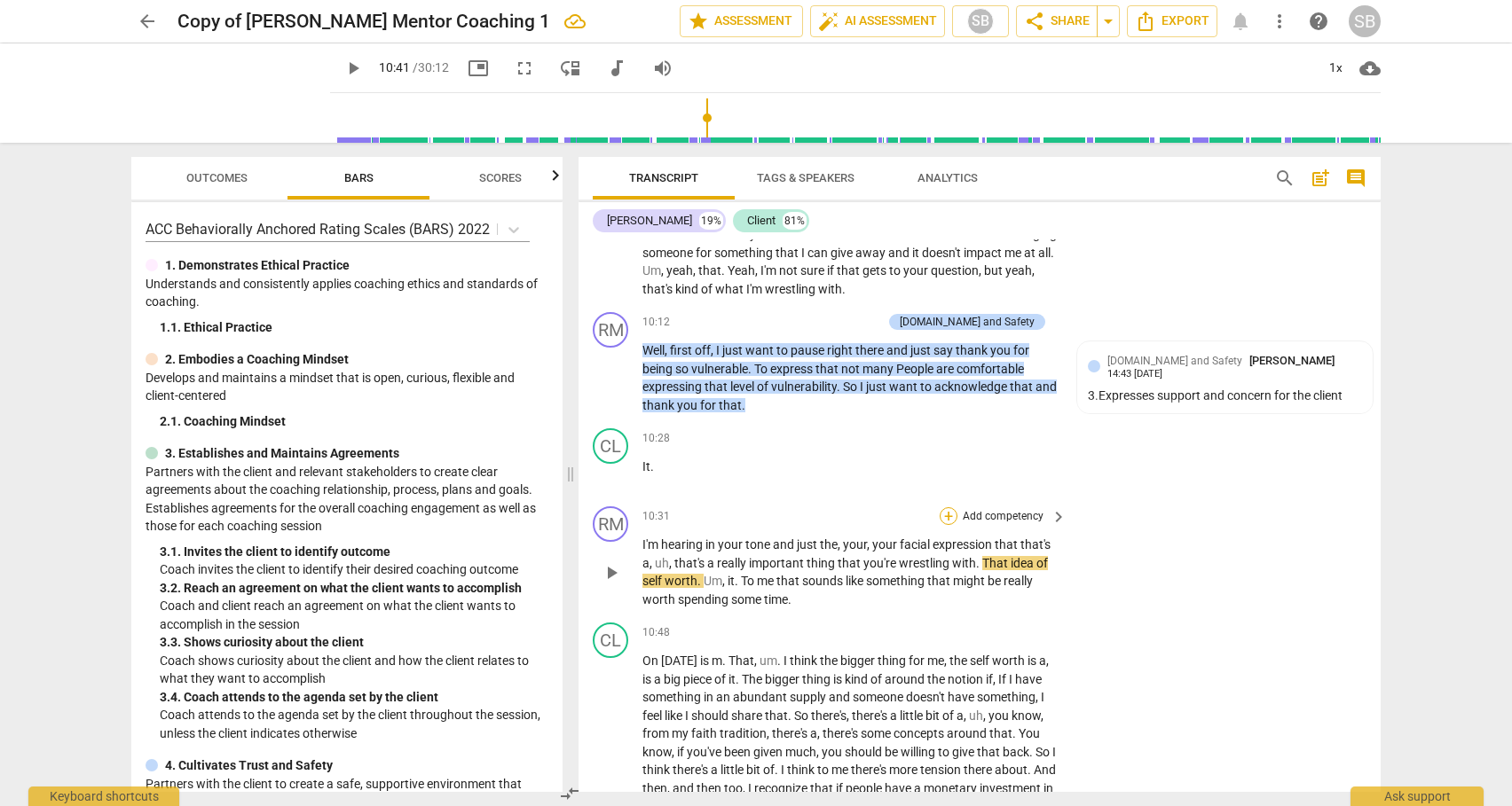
click at [949, 525] on div "+" at bounding box center [948, 516] width 18 height 18
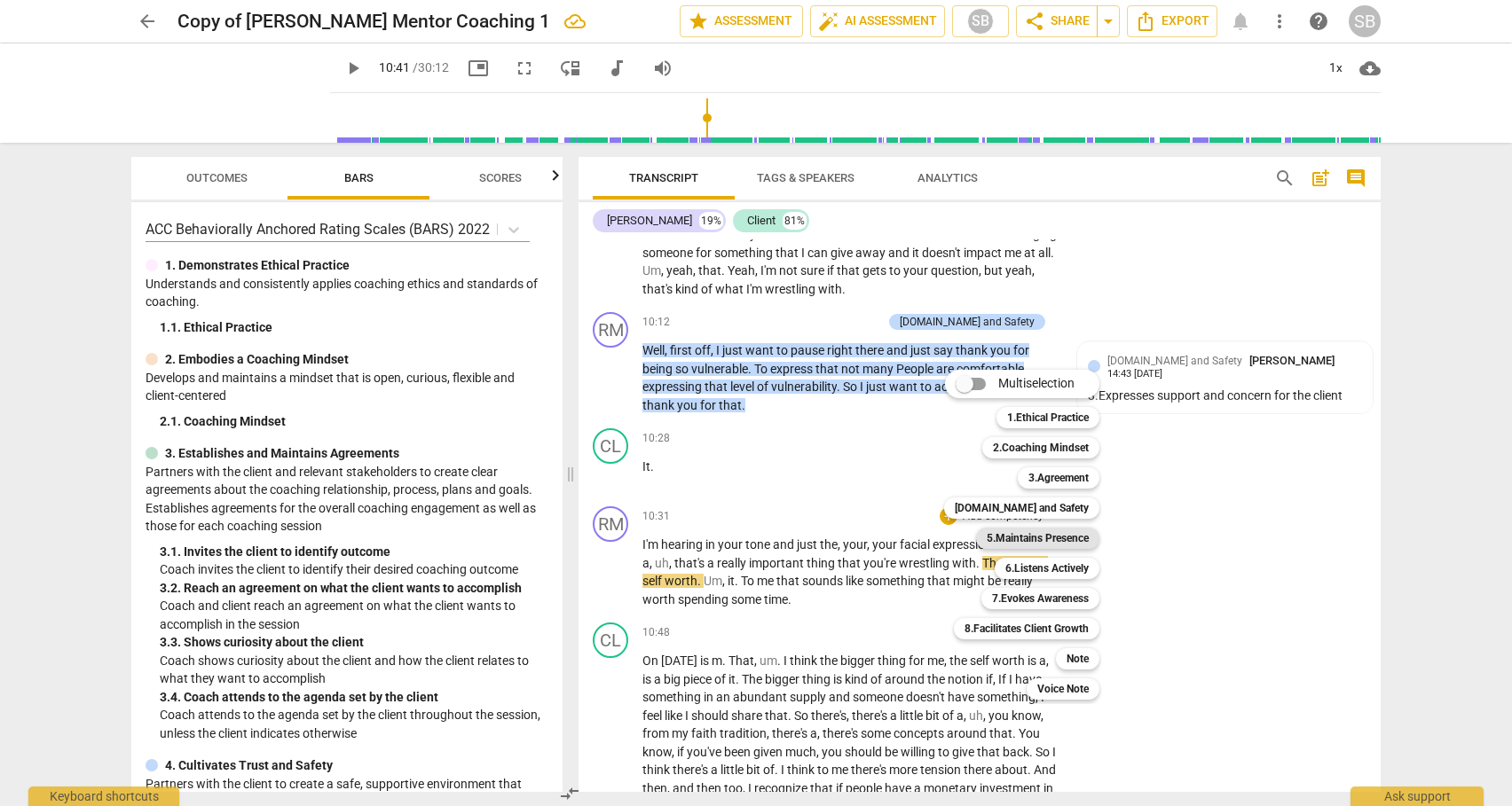
click at [1023, 537] on b "5.Maintains Presence" at bounding box center [1038, 538] width 102 height 22
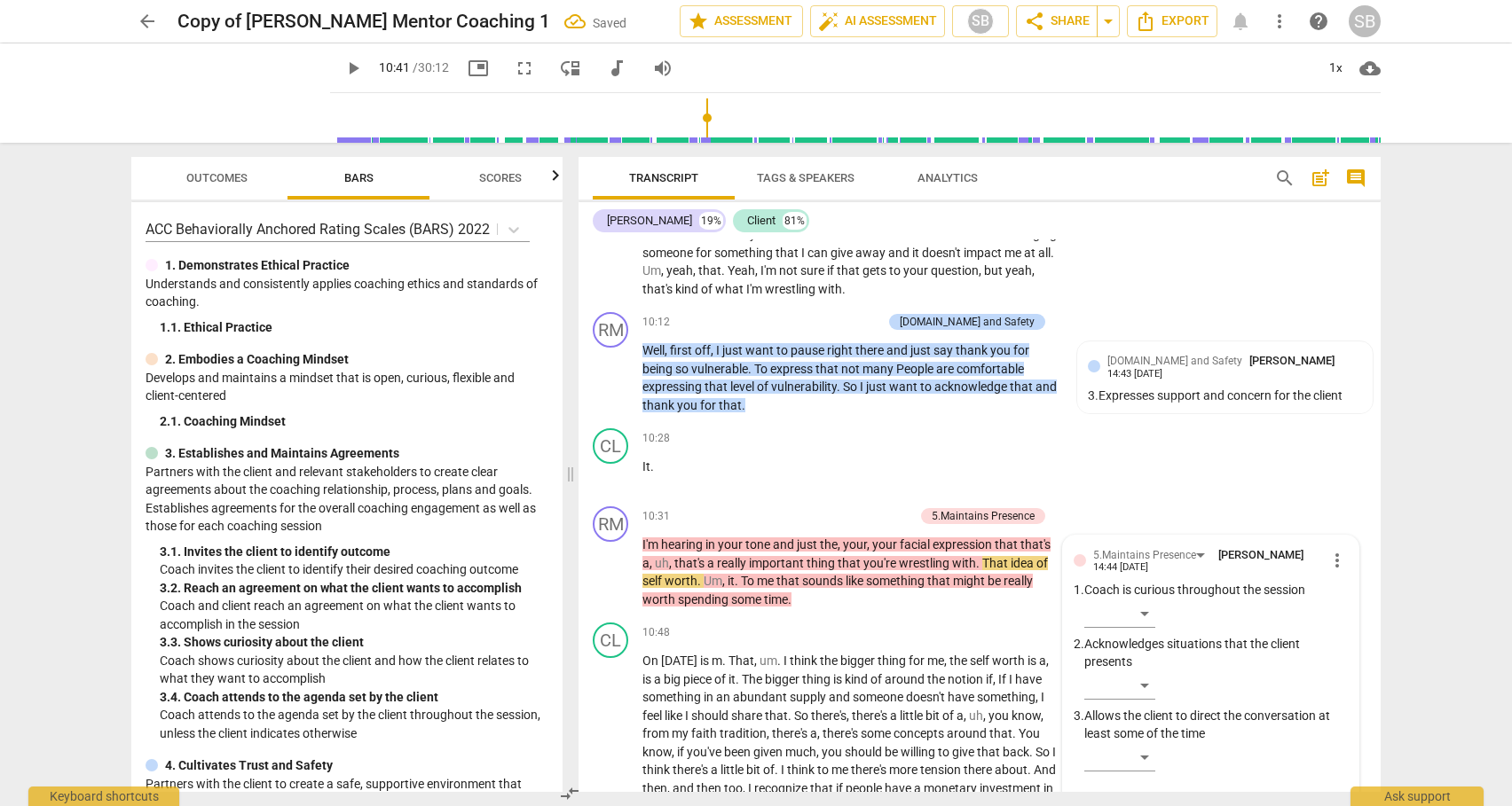
scroll to position [3225, 0]
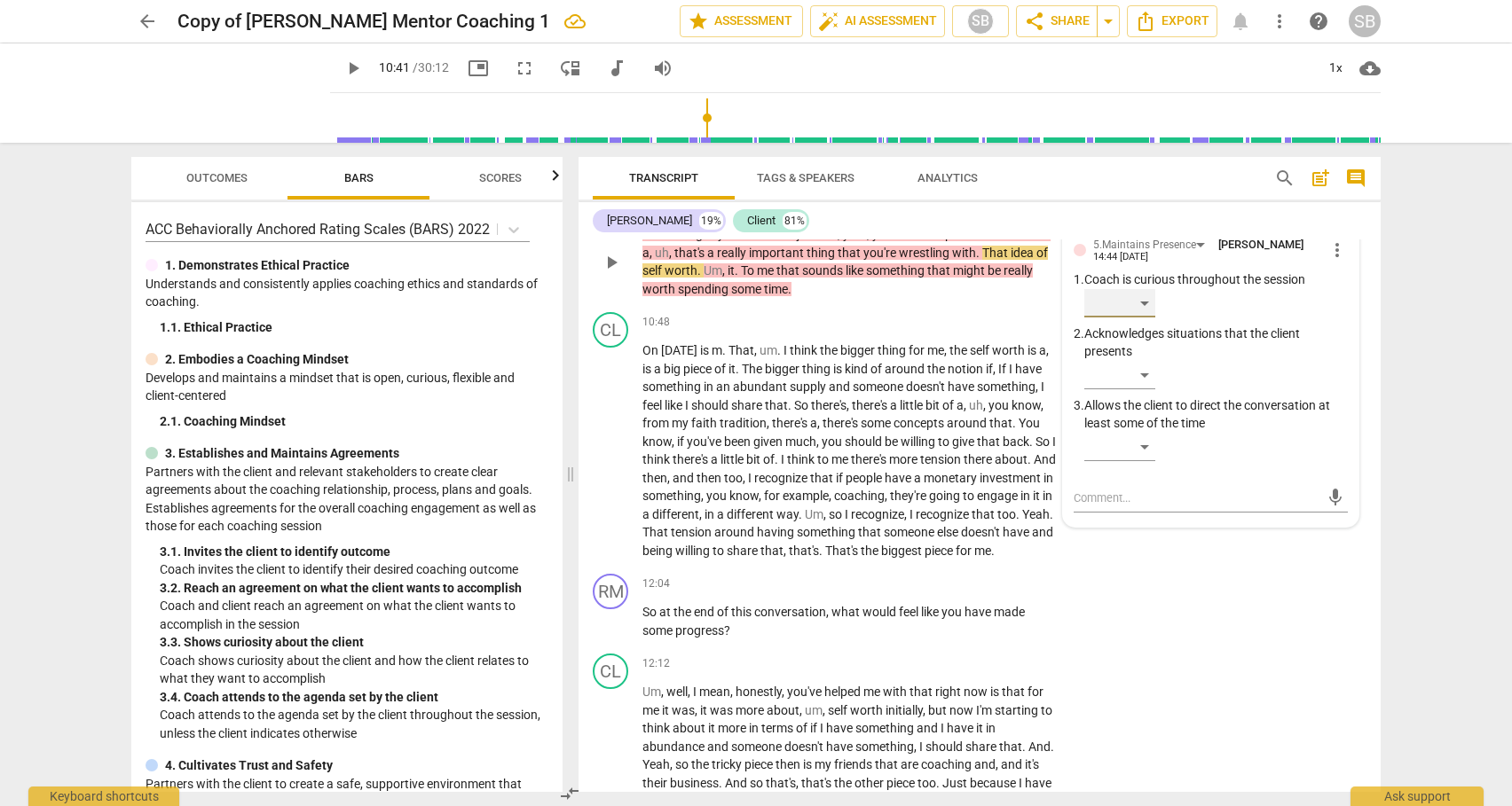
click at [1144, 318] on div "​" at bounding box center [1119, 304] width 71 height 28
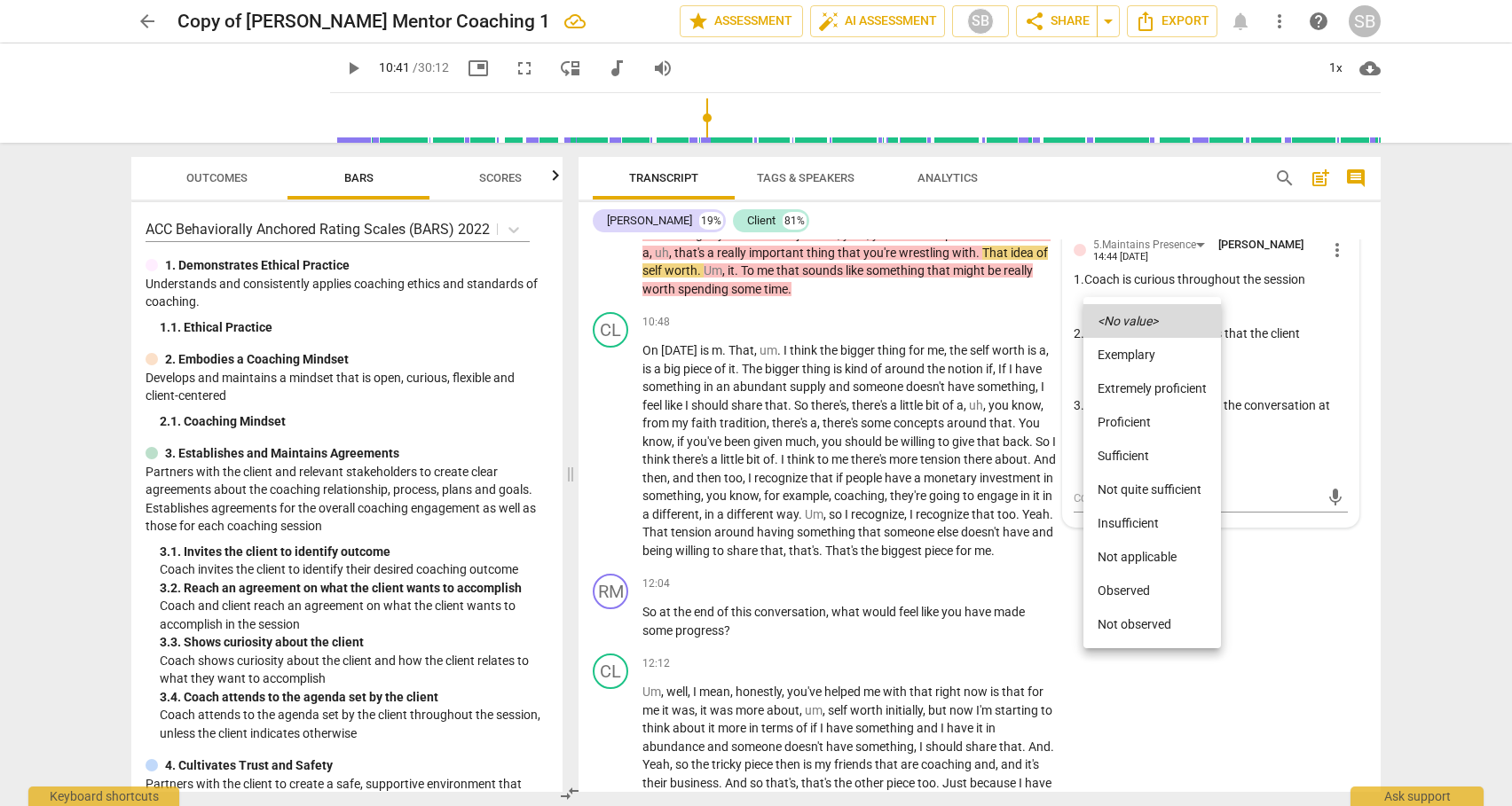
click at [1116, 454] on li "Sufficient" at bounding box center [1152, 456] width 137 height 34
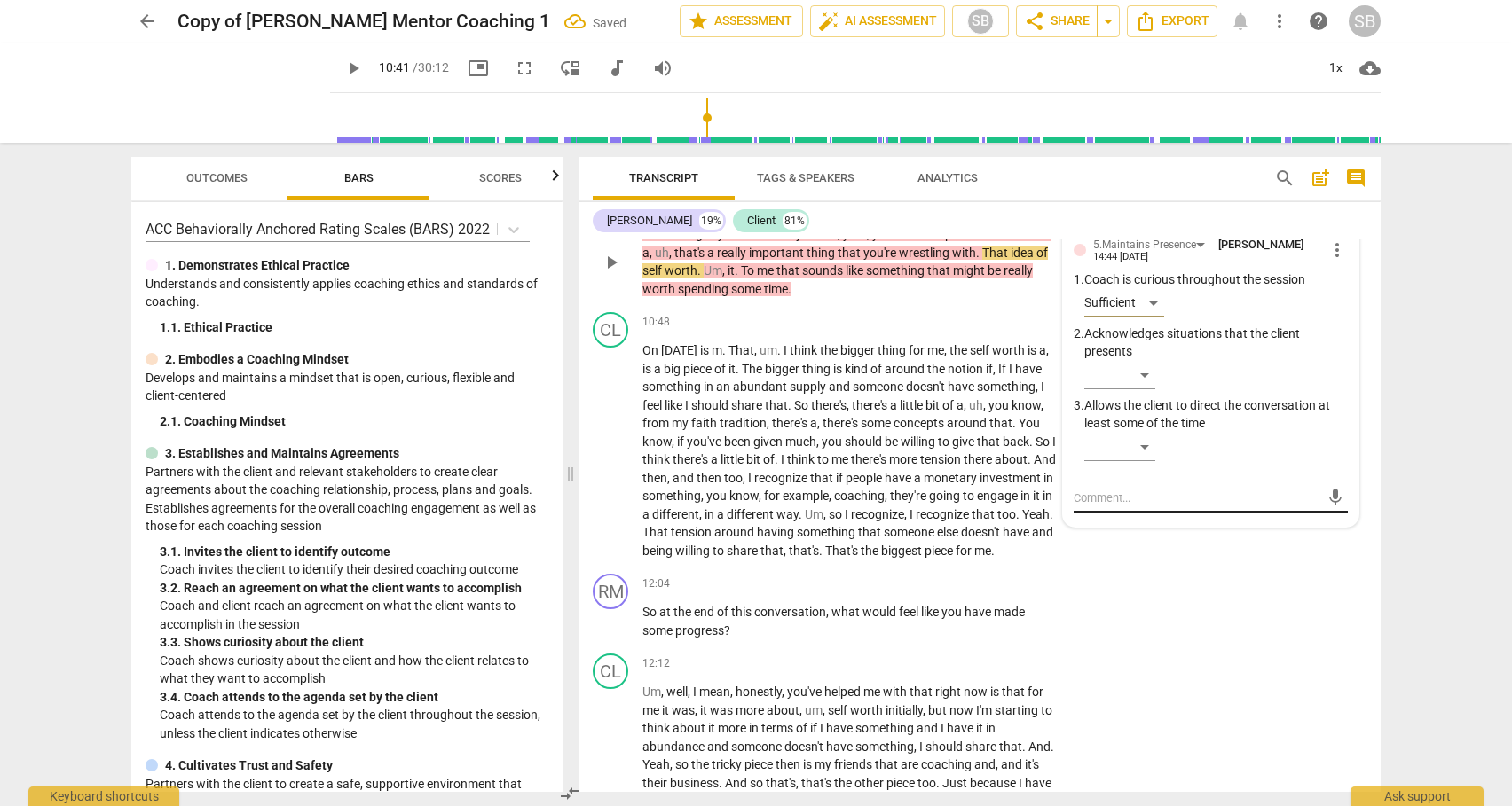
click at [1089, 506] on textarea at bounding box center [1197, 499] width 246 height 17
click at [1326, 524] on span "send" at bounding box center [1335, 515] width 20 height 20
click at [611, 273] on span "play_arrow" at bounding box center [611, 262] width 22 height 22
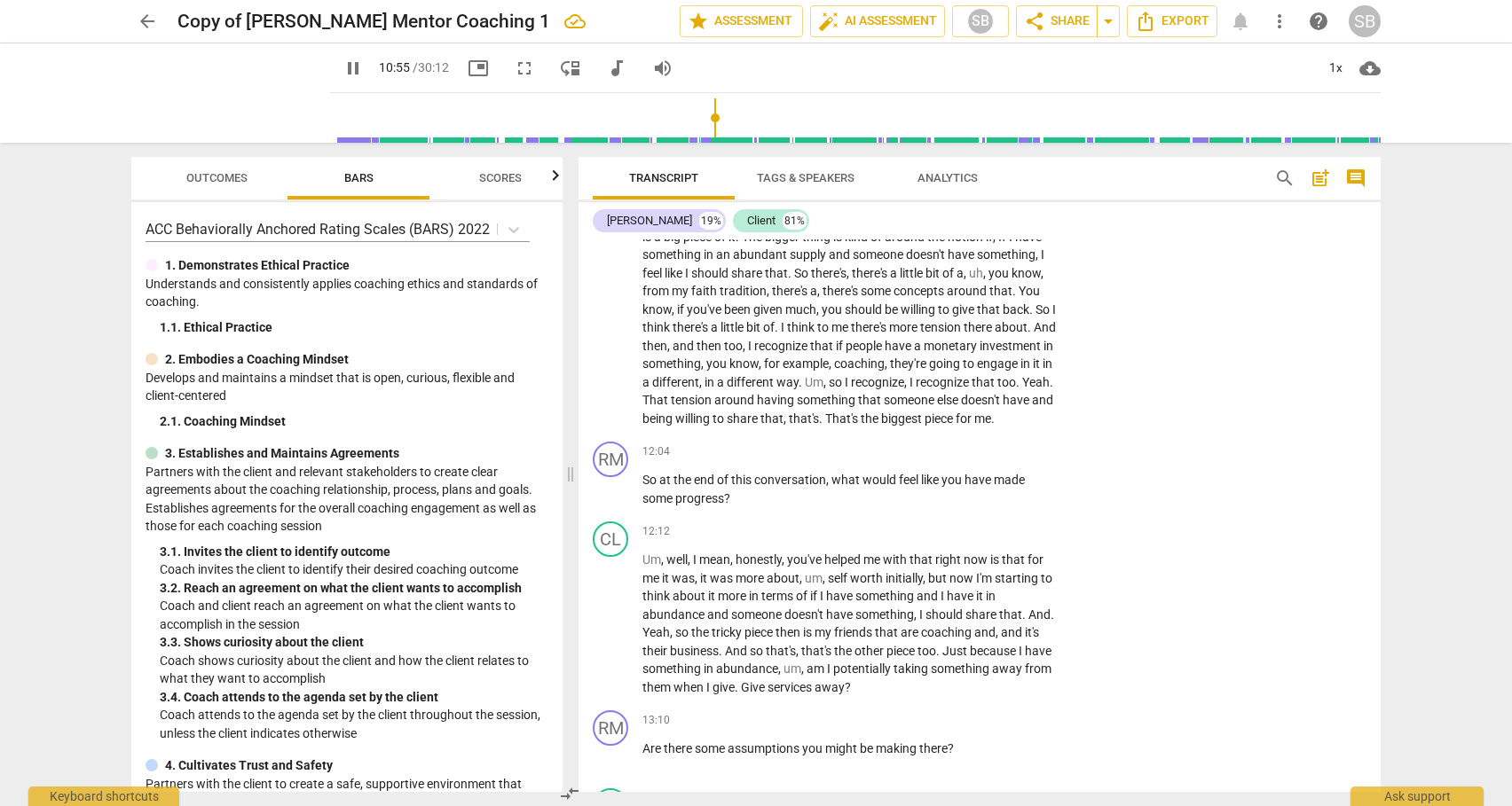
scroll to position [3357, 0]
click at [667, 353] on span "then" at bounding box center [655, 345] width 25 height 14
click at [949, 461] on div "+" at bounding box center [948, 451] width 18 height 18
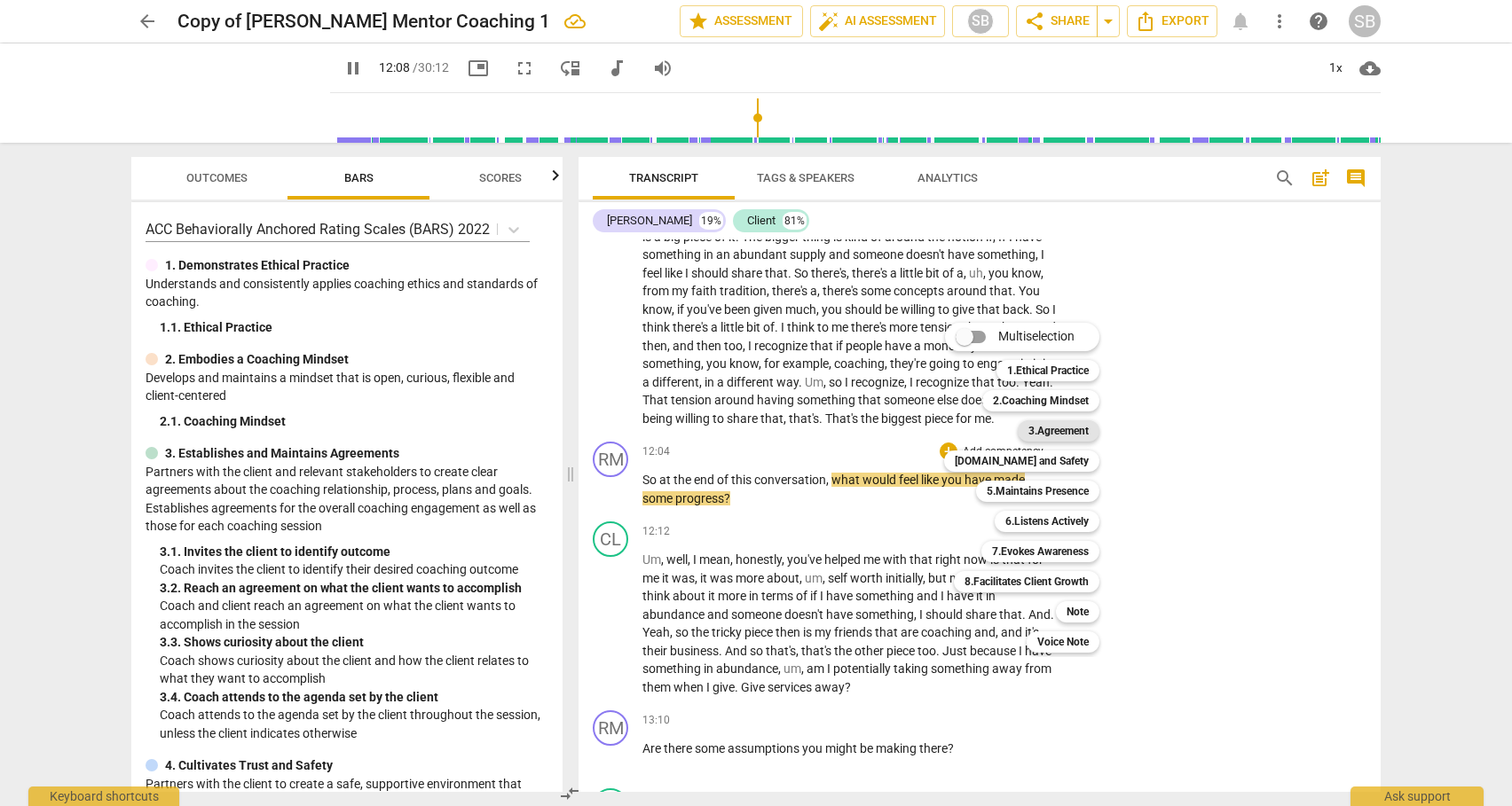
click at [1053, 429] on b "3.Agreement" at bounding box center [1059, 430] width 61 height 22
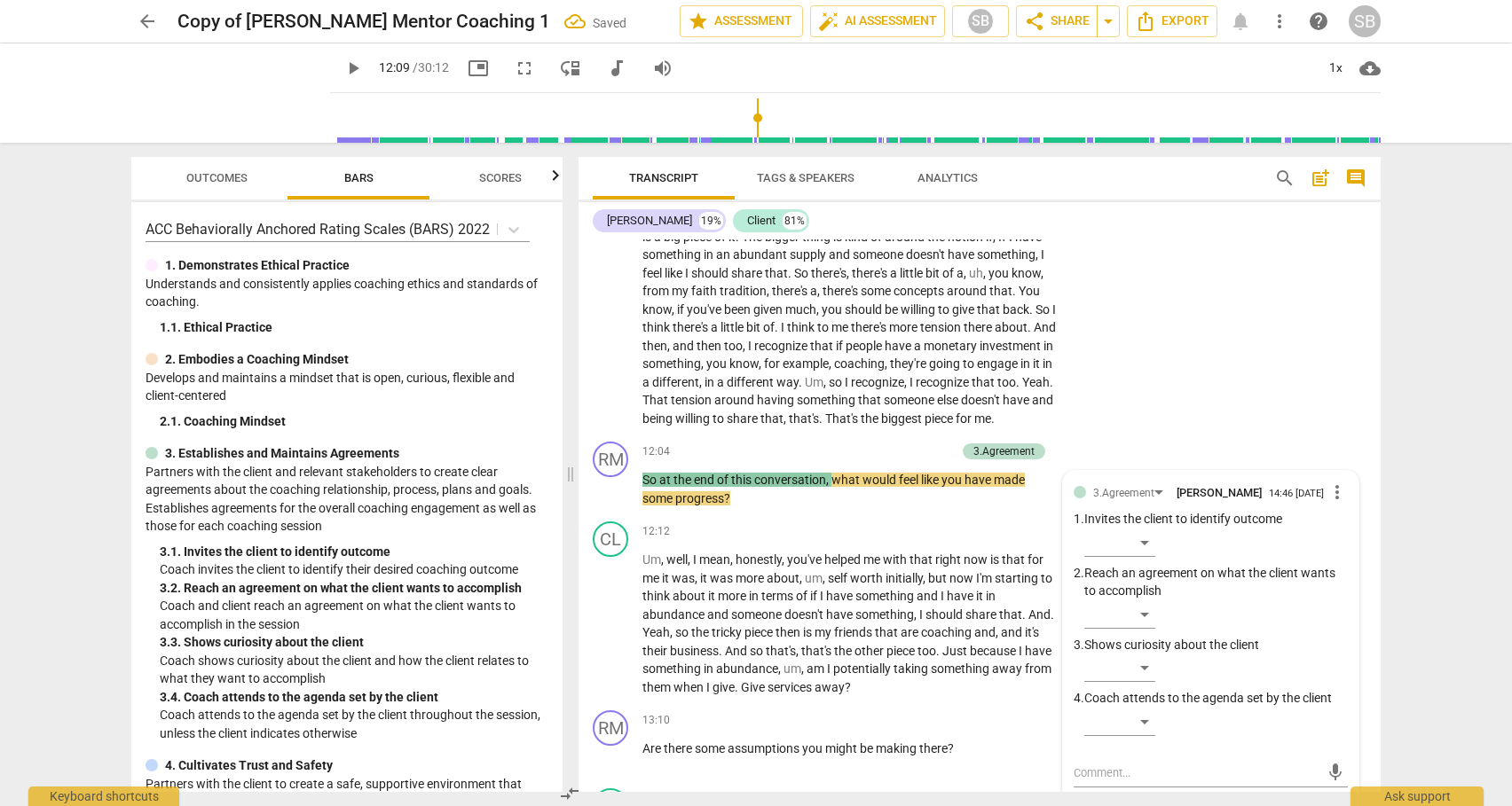
scroll to position [3650, 0]
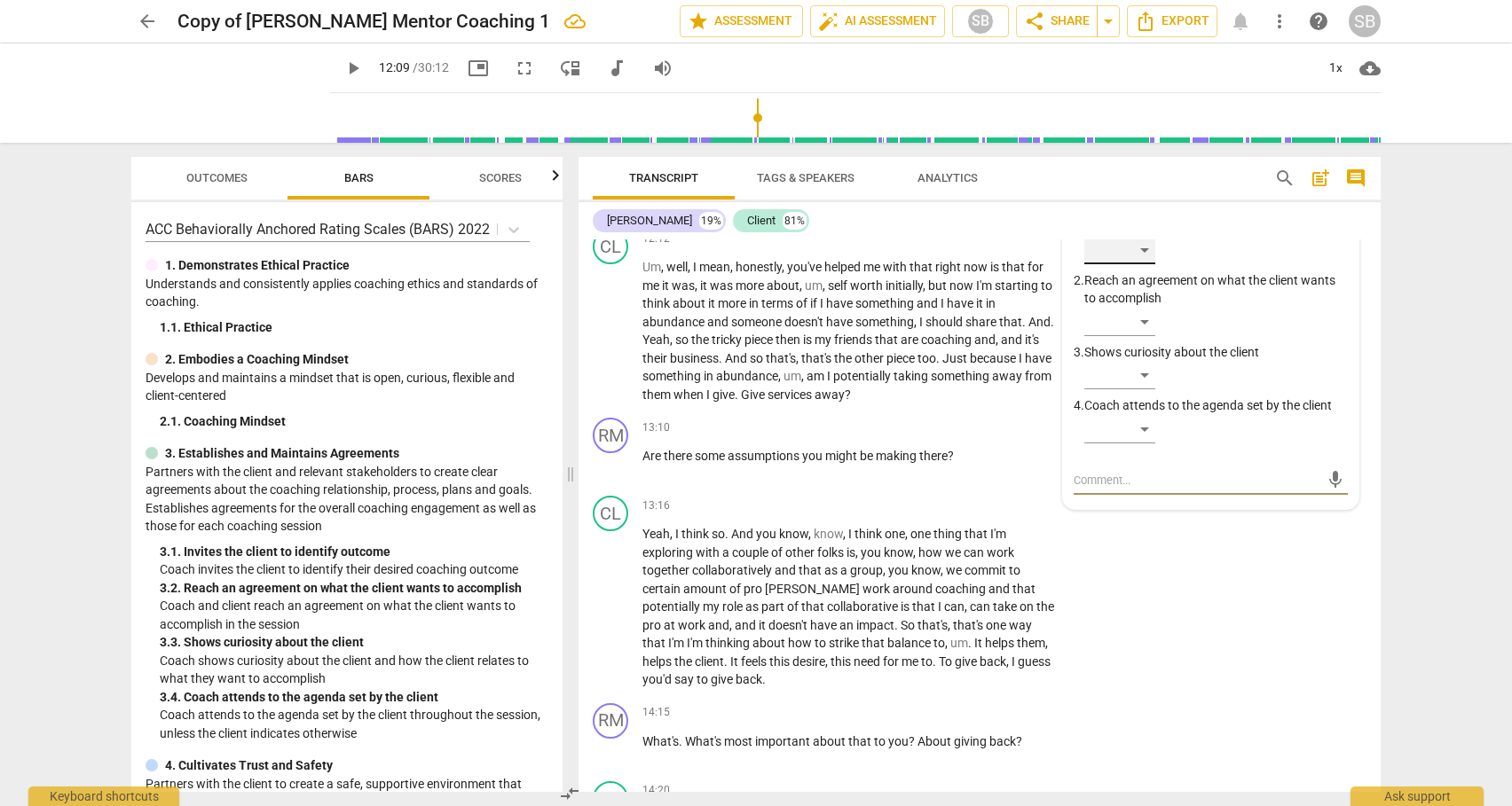
click at [1144, 264] on div "​" at bounding box center [1119, 250] width 71 height 28
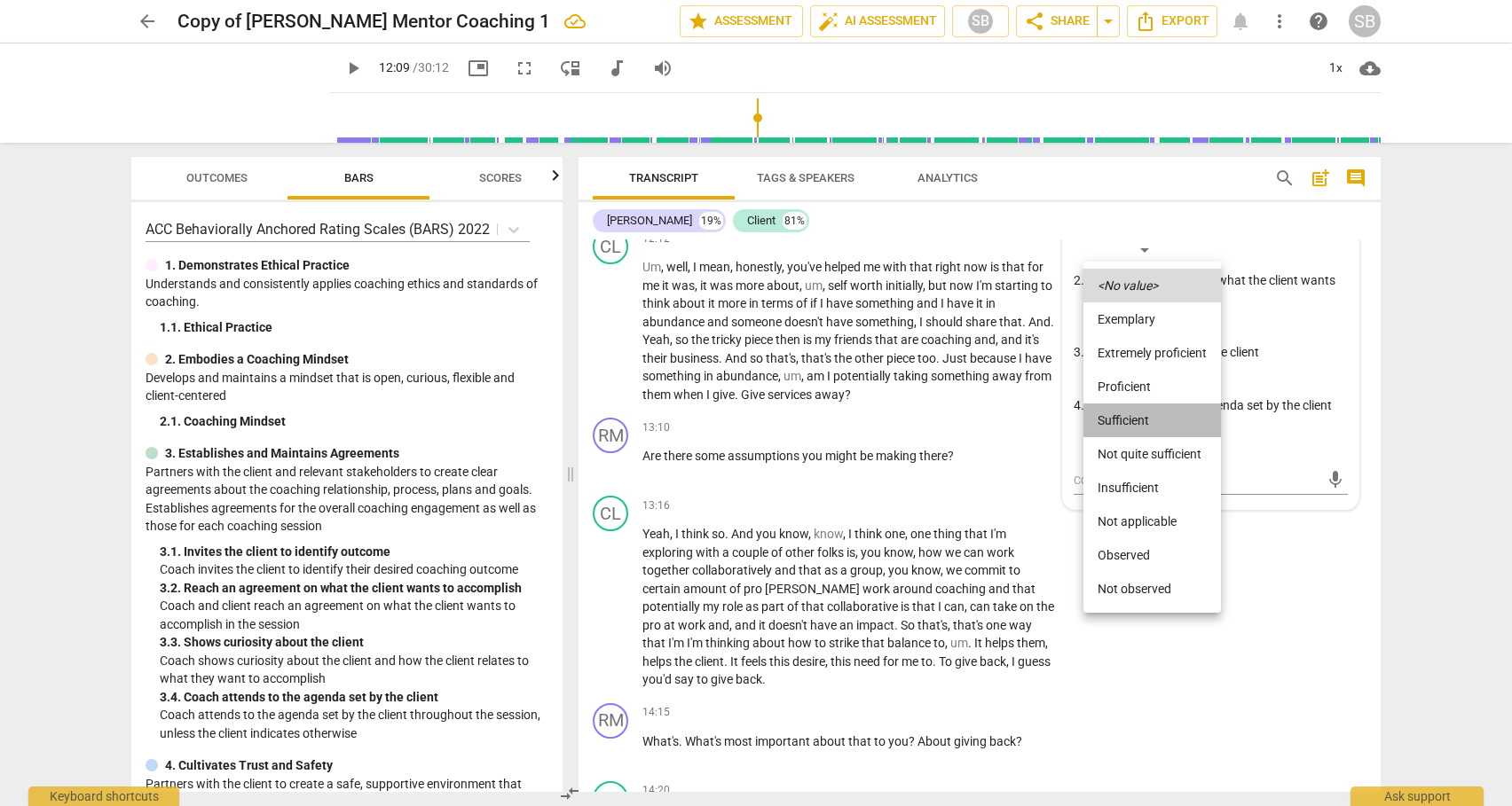
click at [1116, 417] on li "Sufficient" at bounding box center [1152, 421] width 137 height 34
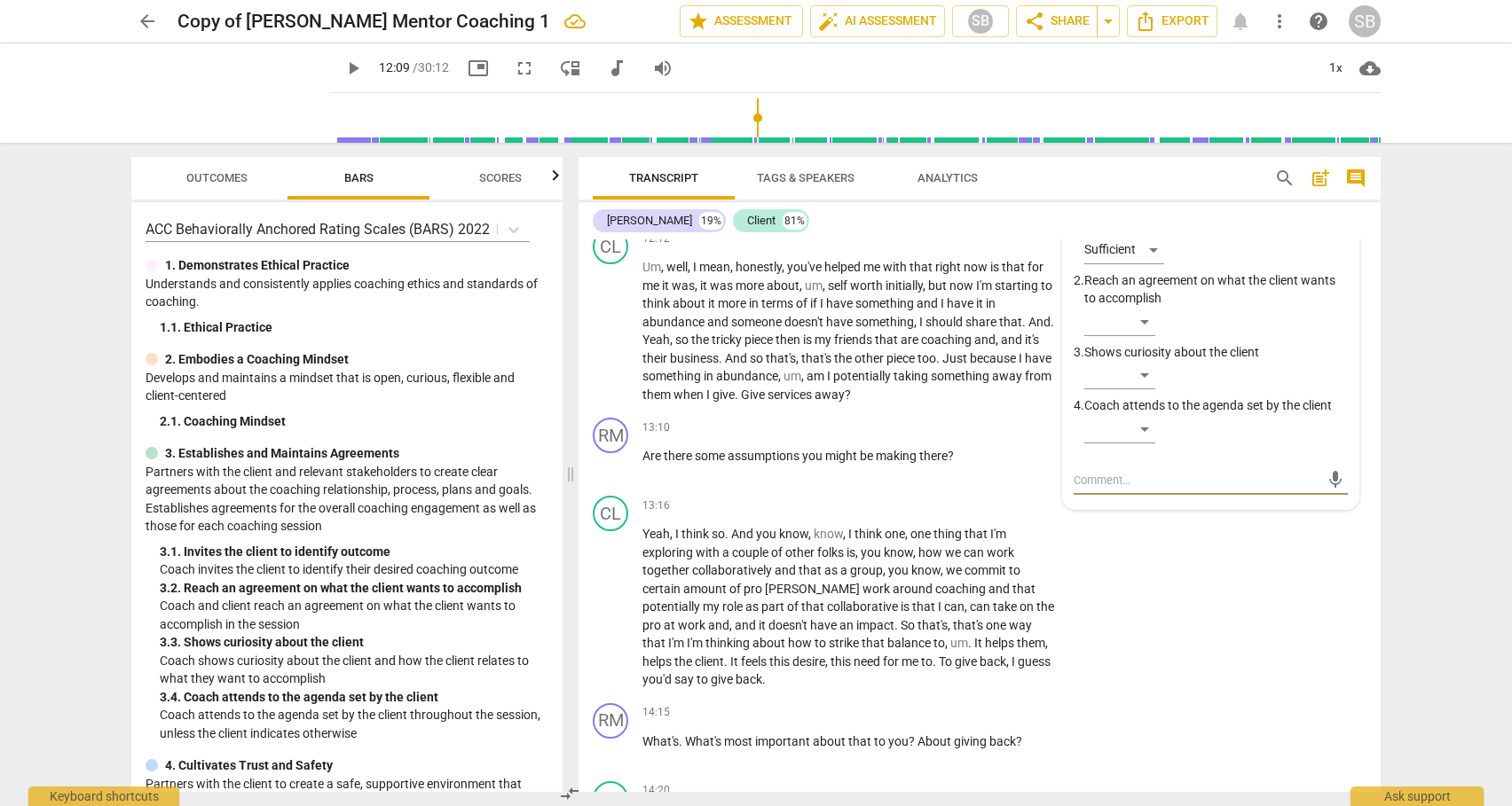
click at [1109, 489] on textarea at bounding box center [1197, 481] width 246 height 17
click at [1326, 499] on span "send" at bounding box center [1335, 488] width 20 height 20
click at [670, 347] on span "Yeah" at bounding box center [656, 340] width 27 height 14
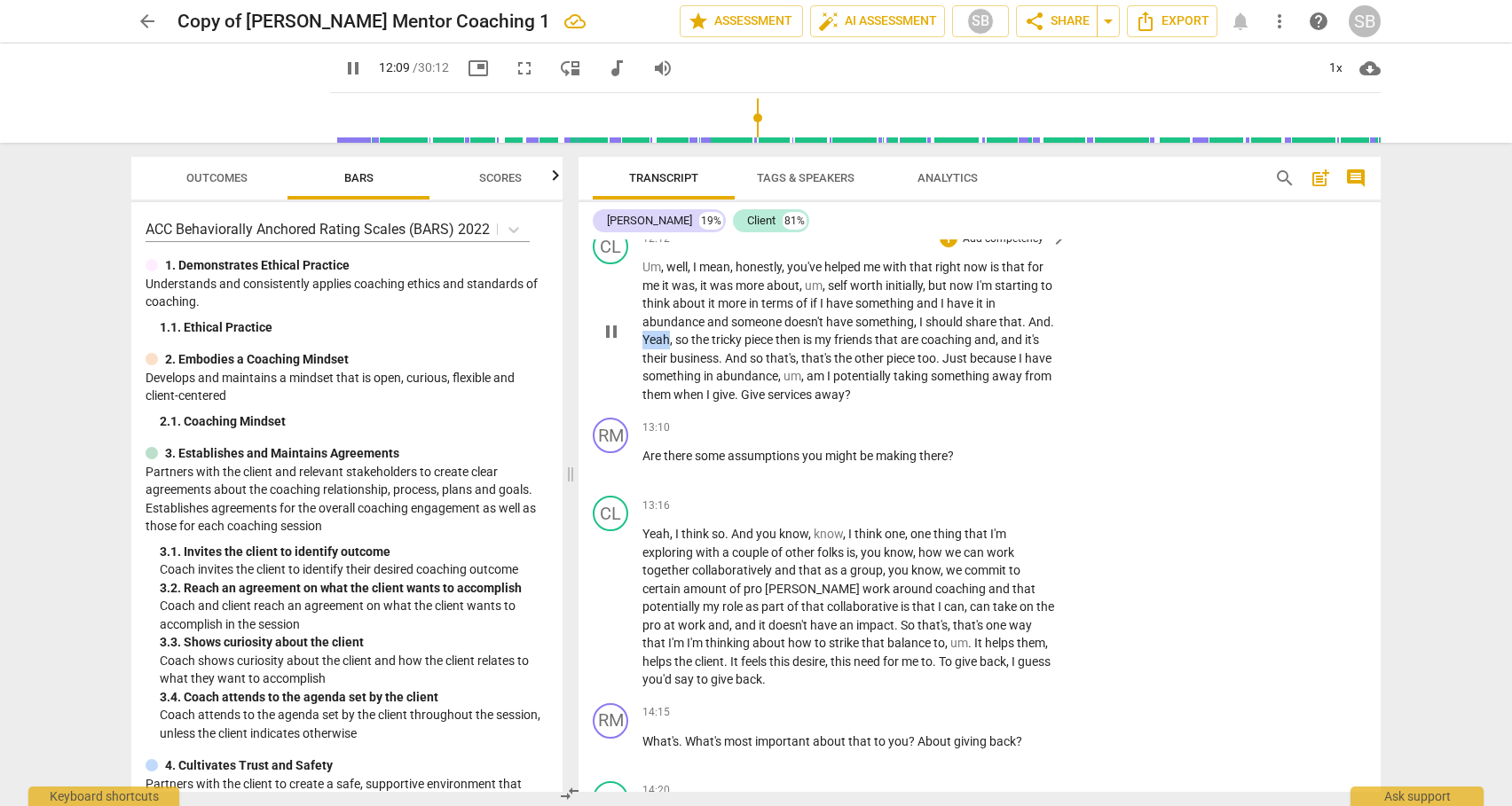
click at [670, 347] on span "Yeah" at bounding box center [656, 340] width 27 height 14
drag, startPoint x: 1381, startPoint y: 473, endPoint x: 1380, endPoint y: 486, distance: 13.0
click at [1380, 486] on div "Transcript Tags & Speakers Analytics search post_add comment [PERSON_NAME] 19% …" at bounding box center [983, 474] width 823 height 663
drag, startPoint x: 1373, startPoint y: 482, endPoint x: 1373, endPoint y: 500, distance: 18.0
click at [1373, 489] on div "RM play_arrow pause 13:10 + Add competency keyboard_arrow_right Are there some …" at bounding box center [979, 449] width 802 height 79
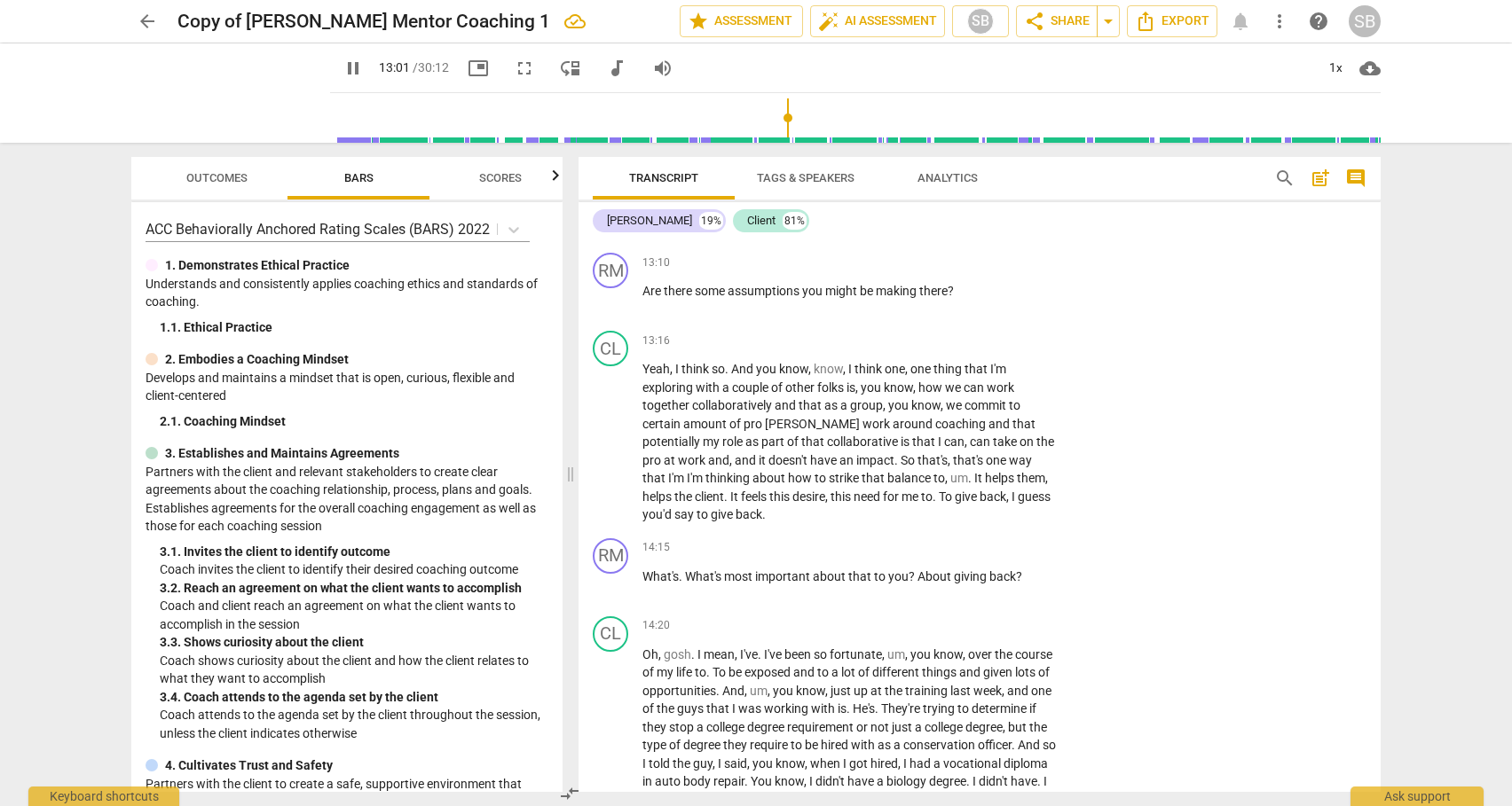
scroll to position [3836, 0]
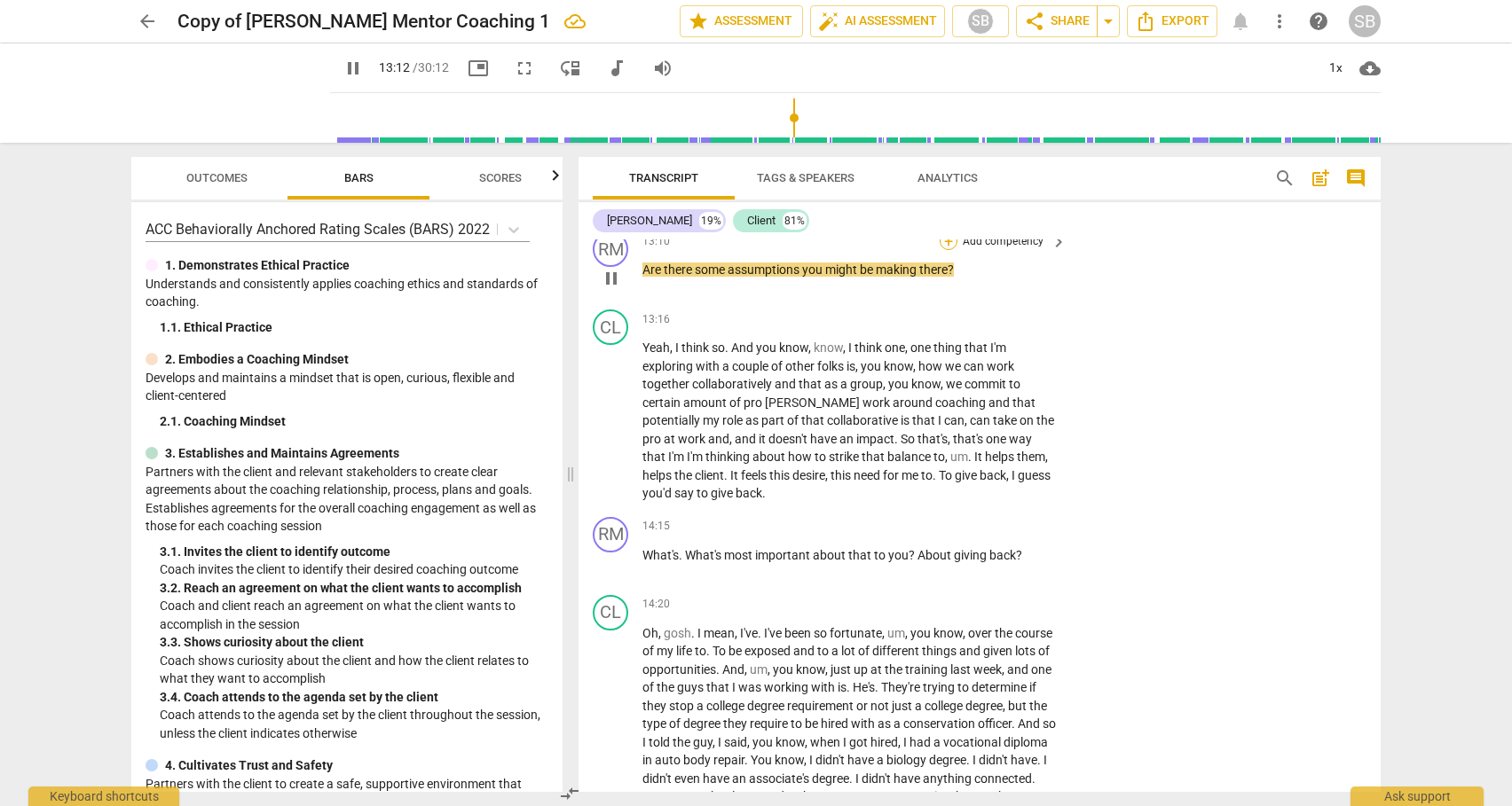
click at [948, 250] on div "+" at bounding box center [948, 241] width 18 height 18
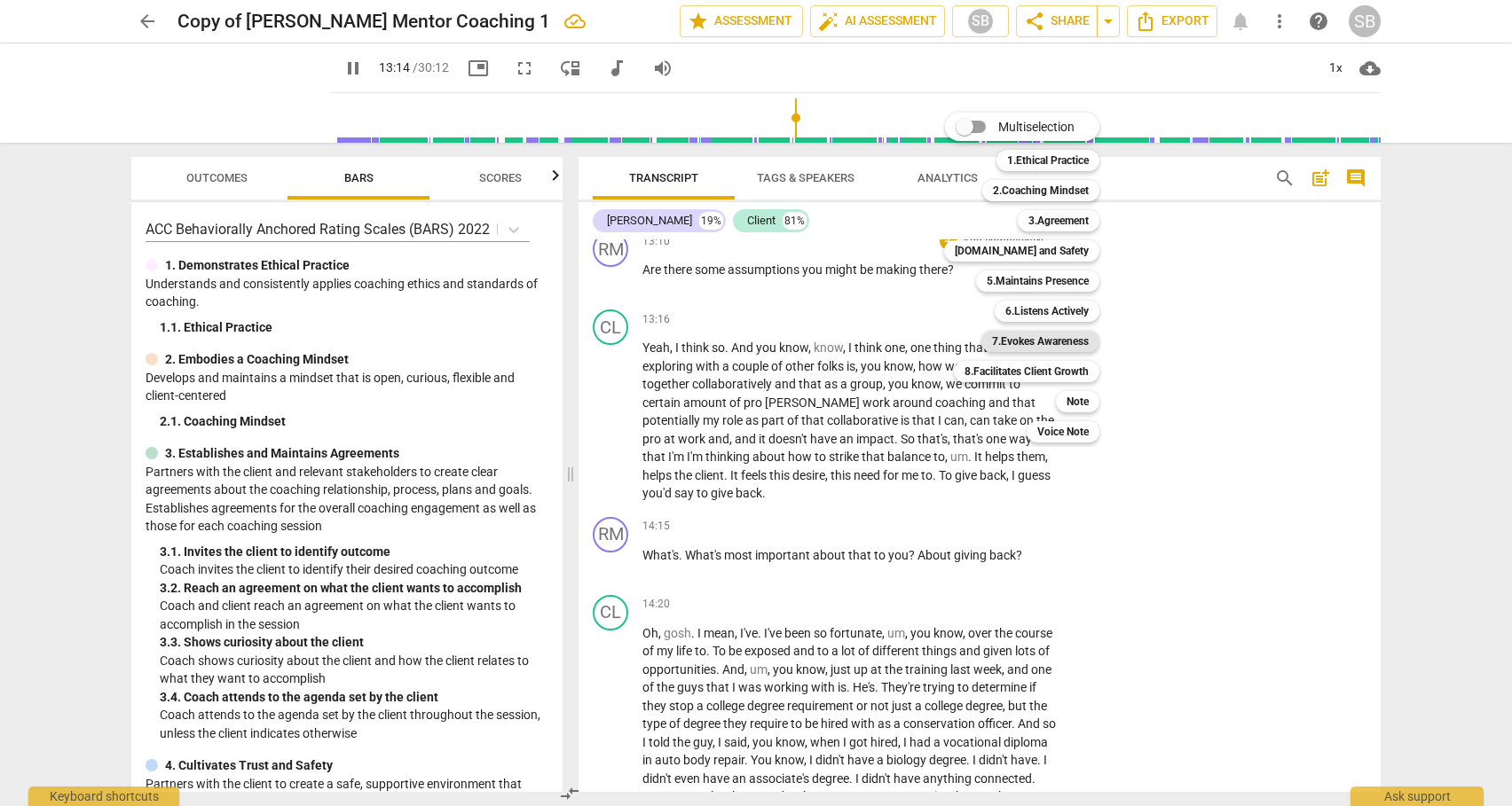
click at [1022, 339] on b "7.Evokes Awareness" at bounding box center [1040, 342] width 97 height 22
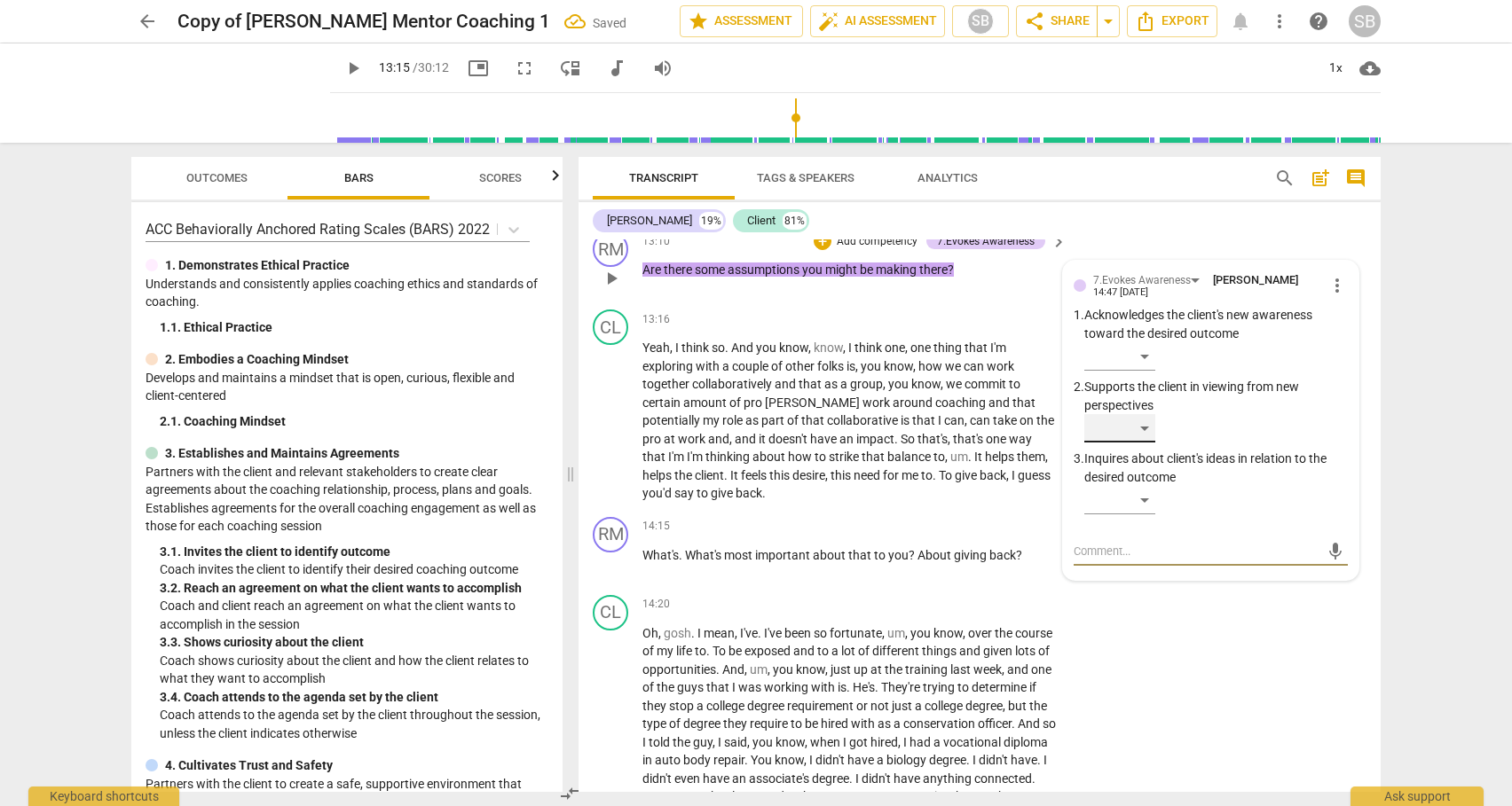
click at [1146, 443] on div "​" at bounding box center [1119, 429] width 71 height 28
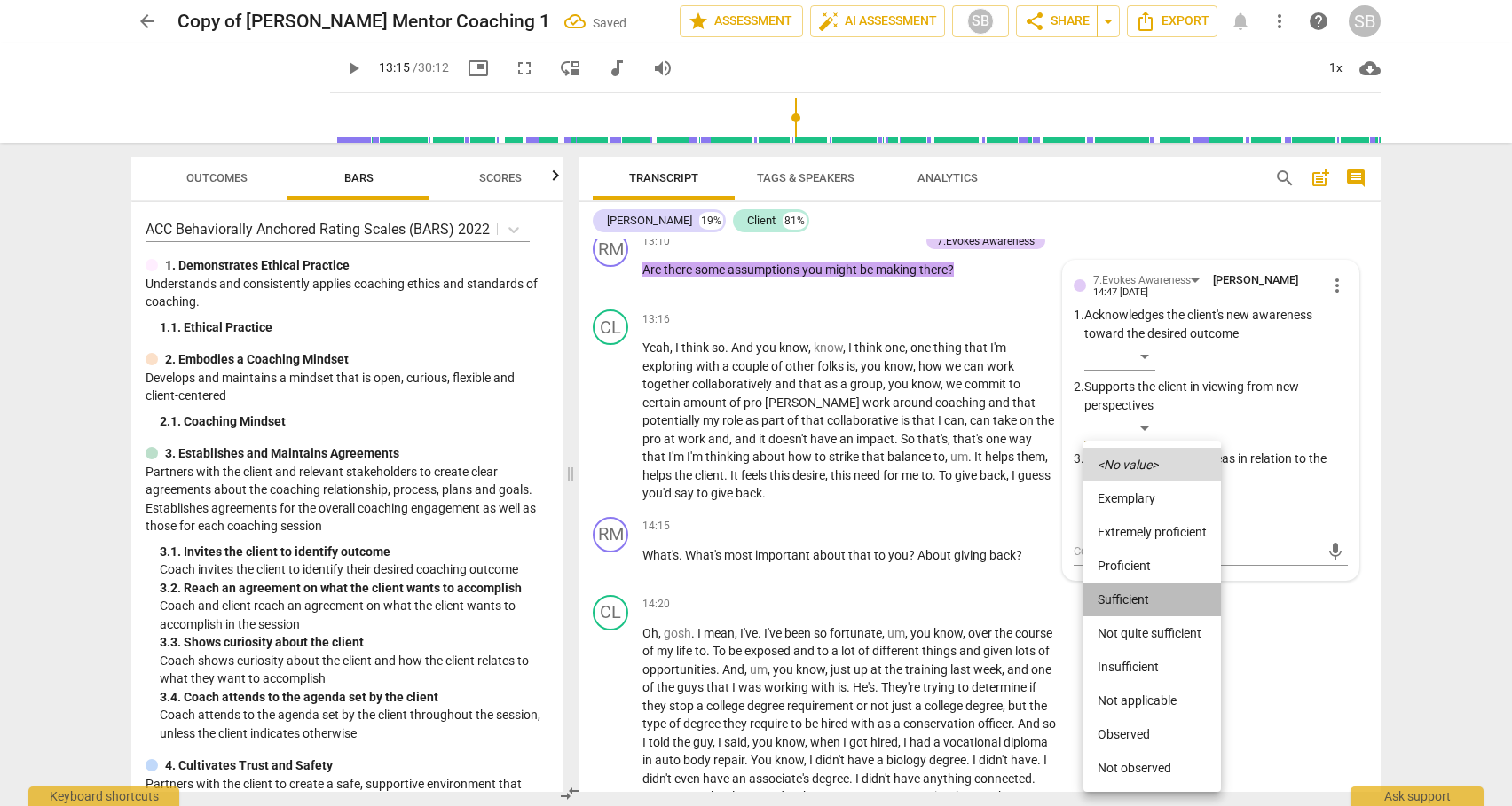
click at [1125, 595] on li "Sufficient" at bounding box center [1152, 600] width 137 height 34
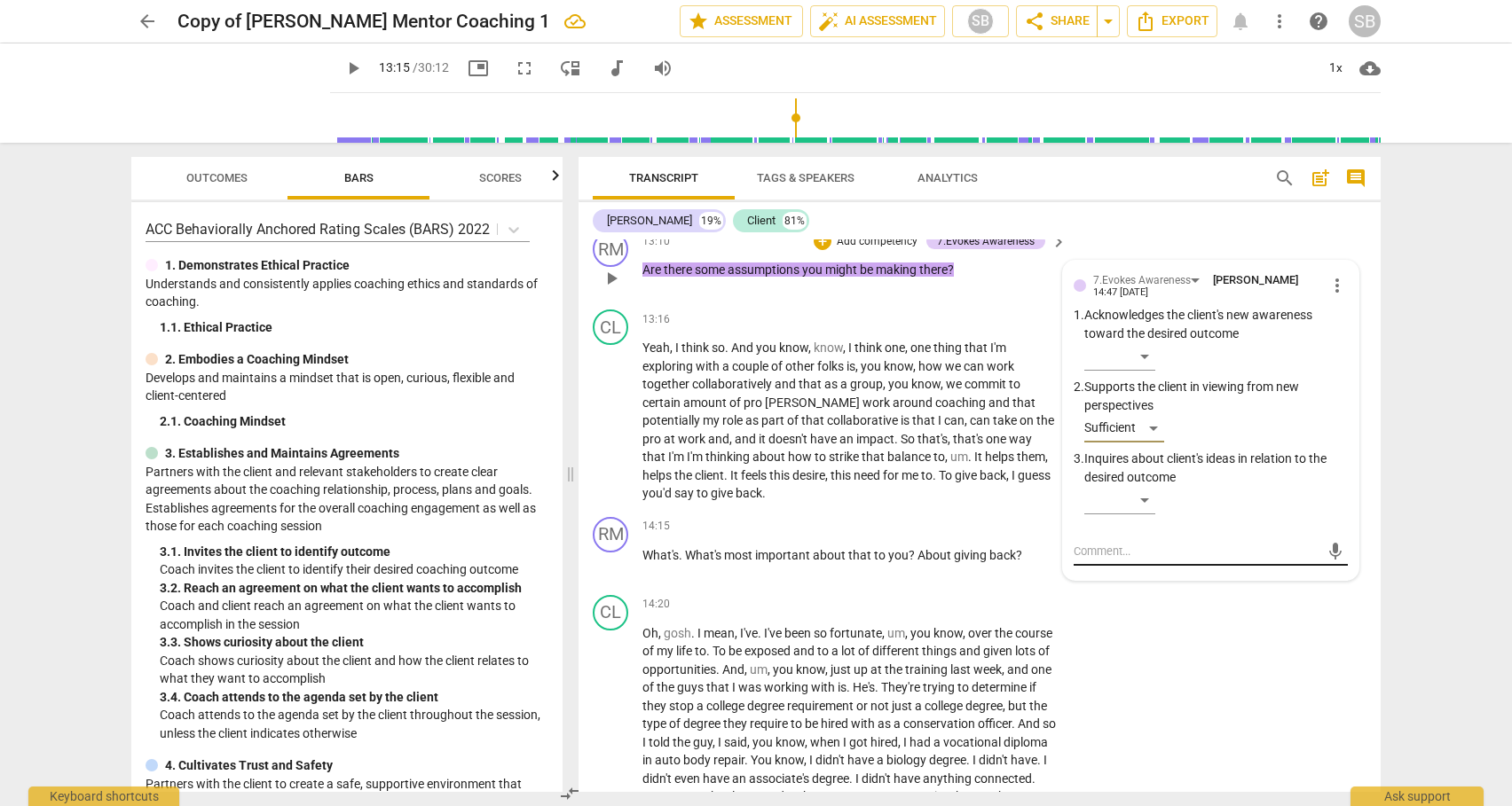
click at [1099, 560] on textarea at bounding box center [1197, 552] width 246 height 17
click at [1326, 569] on span "send" at bounding box center [1335, 559] width 20 height 20
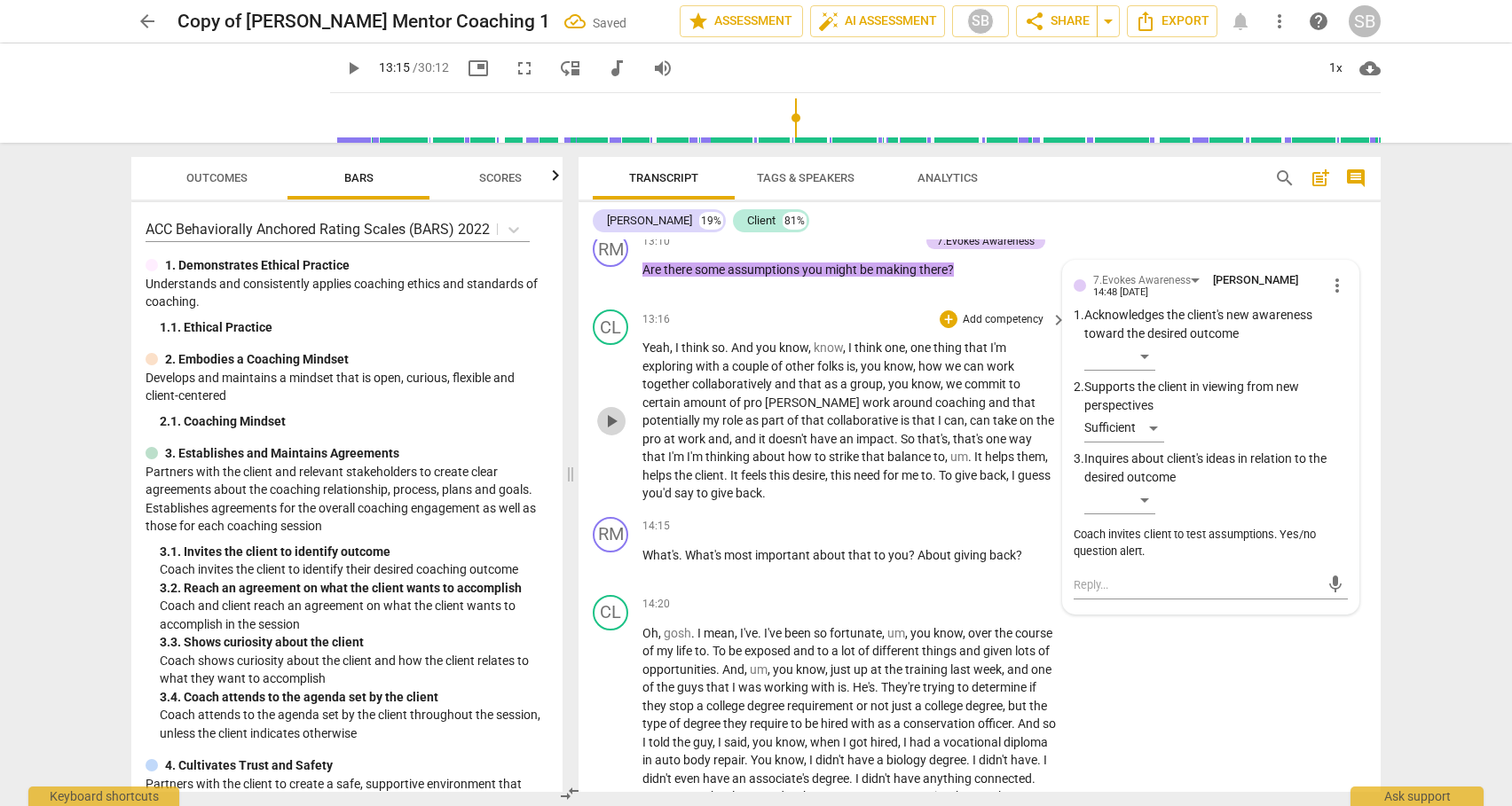
click at [611, 432] on span "play_arrow" at bounding box center [611, 421] width 22 height 22
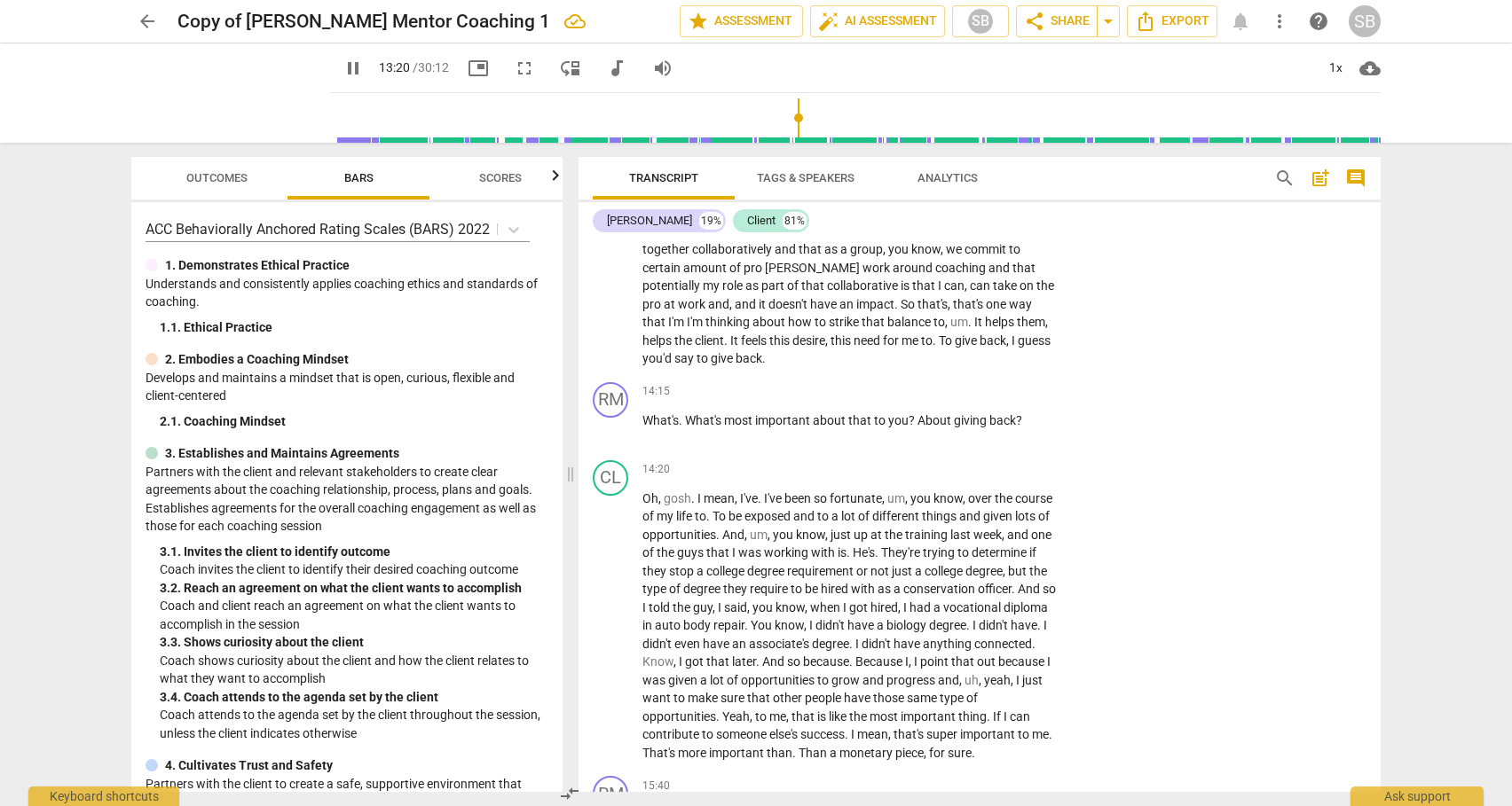
scroll to position [3979, 0]
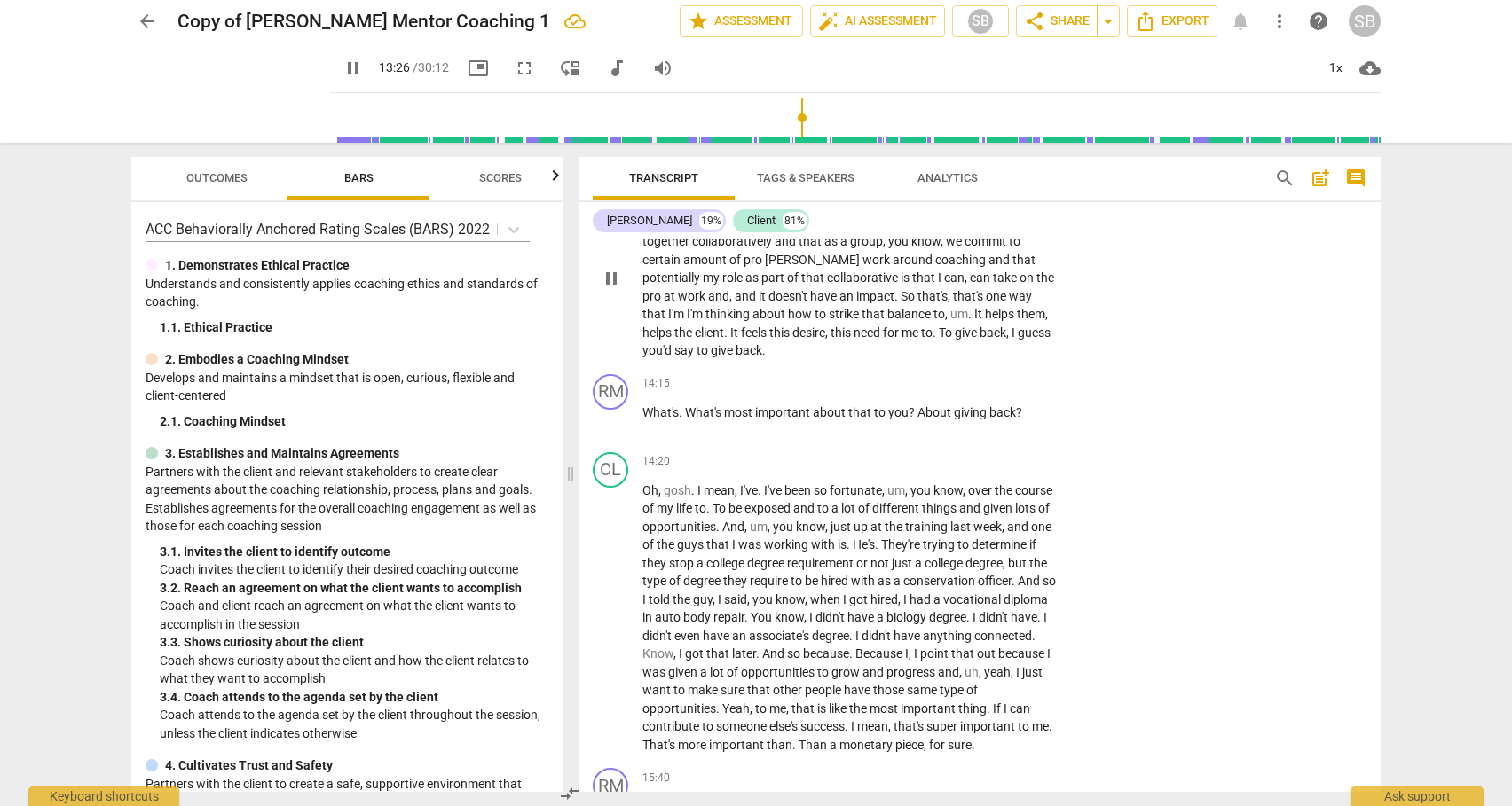
click at [901, 304] on span "So" at bounding box center [909, 296] width 17 height 14
click at [944, 393] on div "+" at bounding box center [948, 384] width 18 height 18
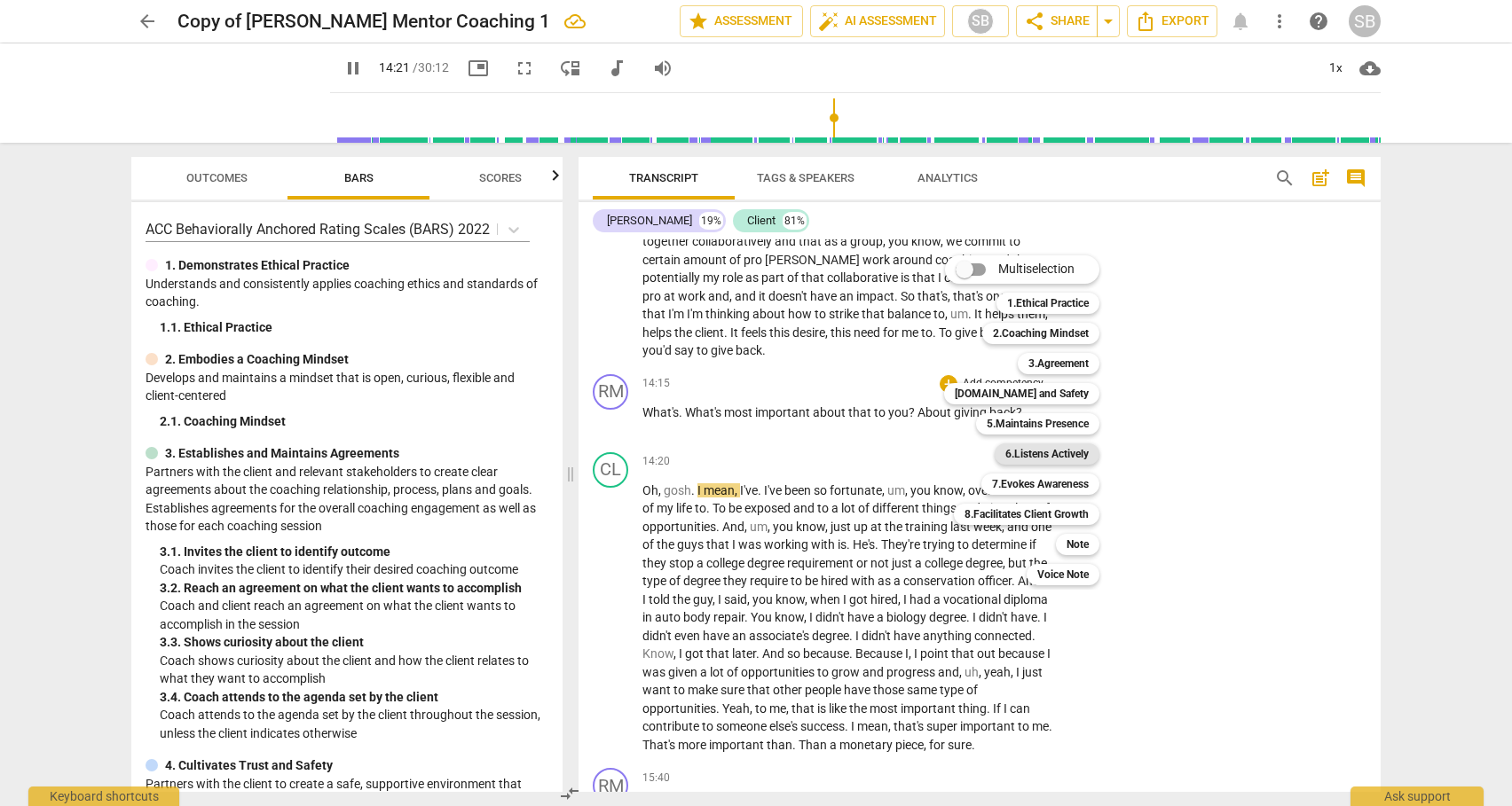
click at [1024, 455] on b "6.Listens Actively" at bounding box center [1046, 454] width 83 height 22
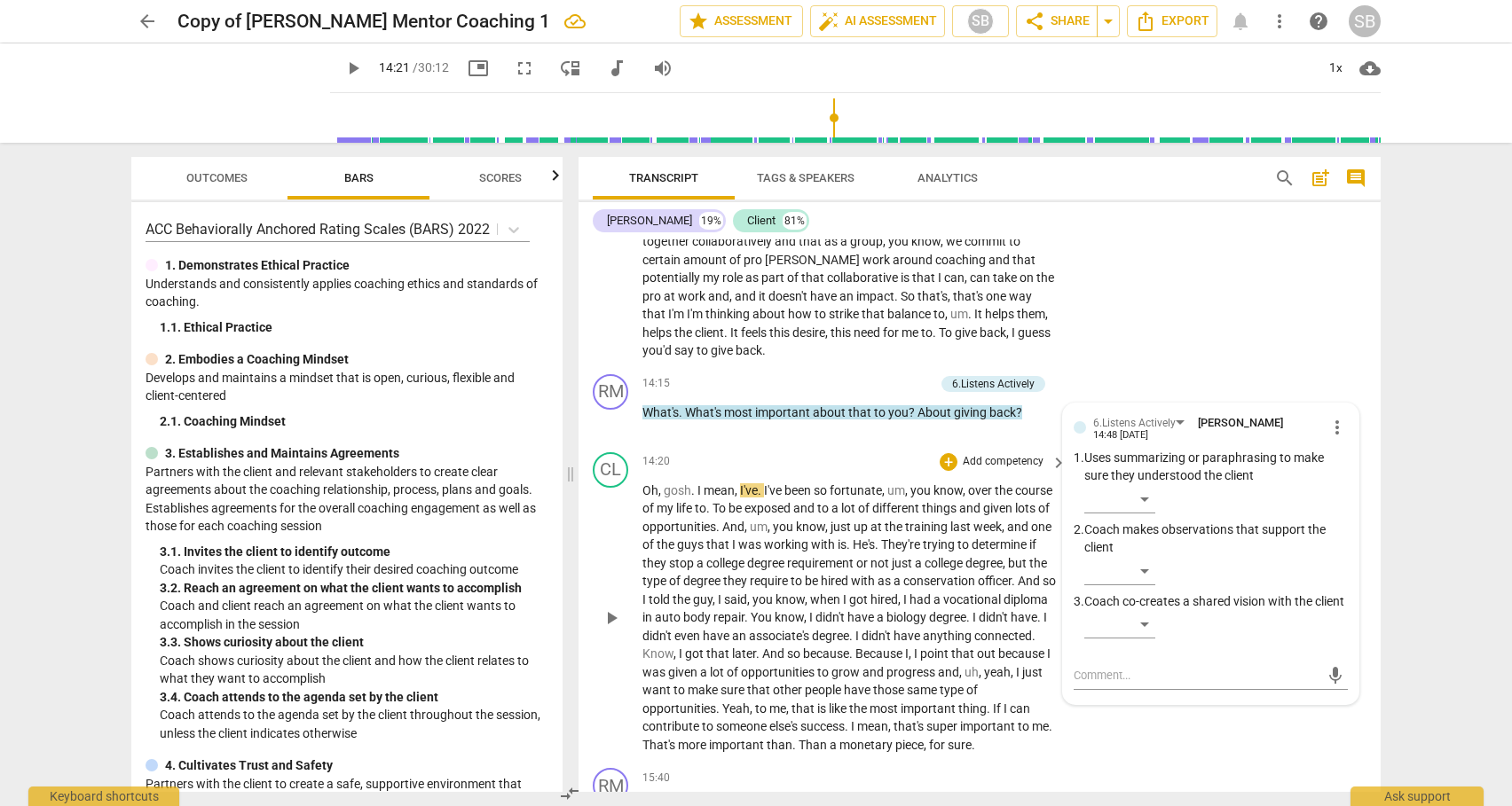
drag, startPoint x: 1373, startPoint y: 502, endPoint x: 1371, endPoint y: 489, distance: 13.2
click at [1371, 489] on div "CL play_arrow pause 14:20 + Add competency keyboard_arrow_right Oh , gosh . I m…" at bounding box center [979, 604] width 802 height 317
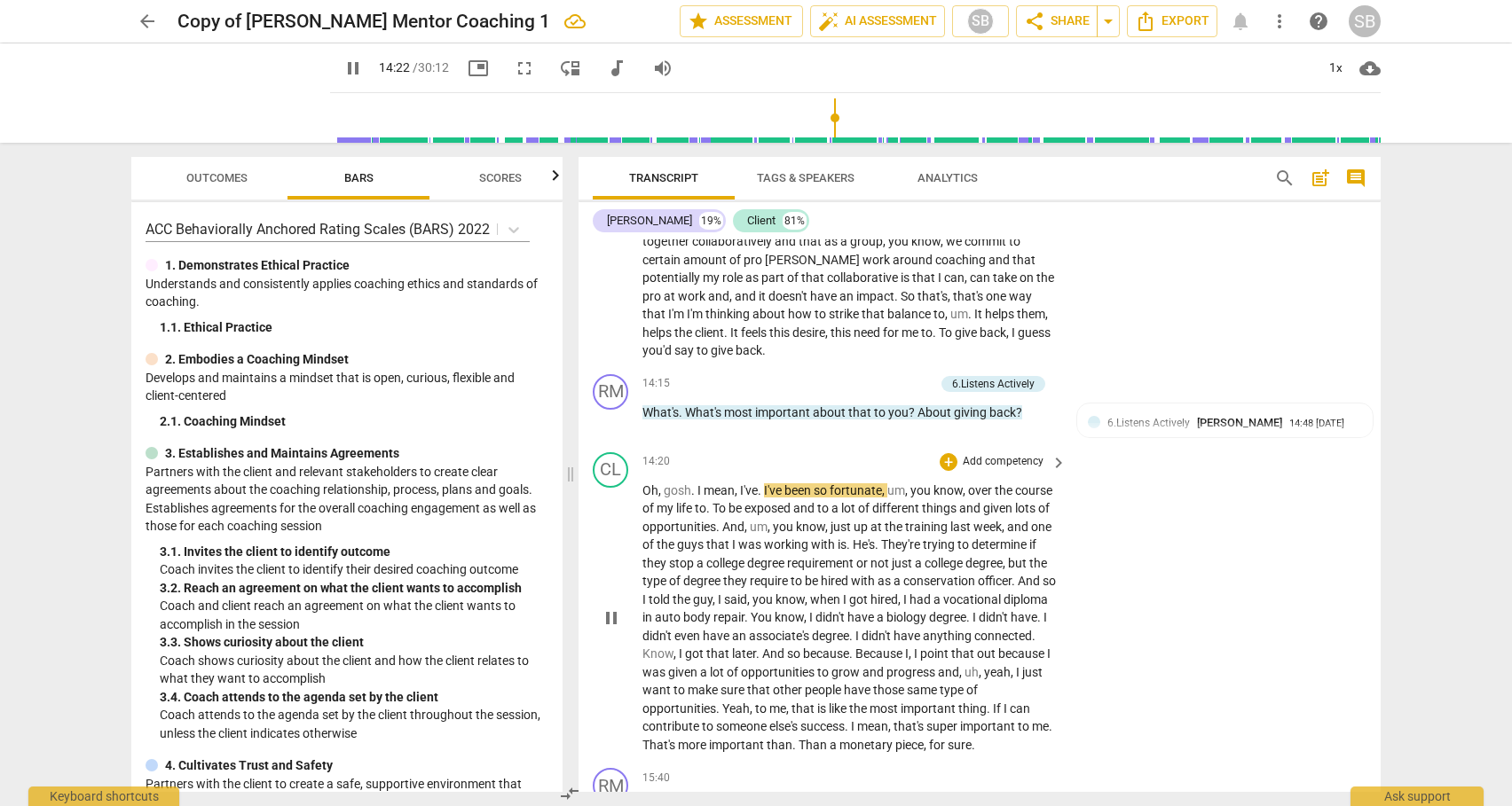
drag, startPoint x: 1373, startPoint y: 497, endPoint x: 1370, endPoint y: 482, distance: 15.3
click at [1370, 482] on div "CL play_arrow pause 14:20 + Add competency keyboard_arrow_right Oh , gosh . I m…" at bounding box center [979, 604] width 802 height 317
drag, startPoint x: 1381, startPoint y: 498, endPoint x: 1381, endPoint y: 483, distance: 15.0
click at [1381, 483] on div "Transcript Tags & Speakers Analytics search post_add comment [PERSON_NAME] 19% …" at bounding box center [983, 474] width 823 height 663
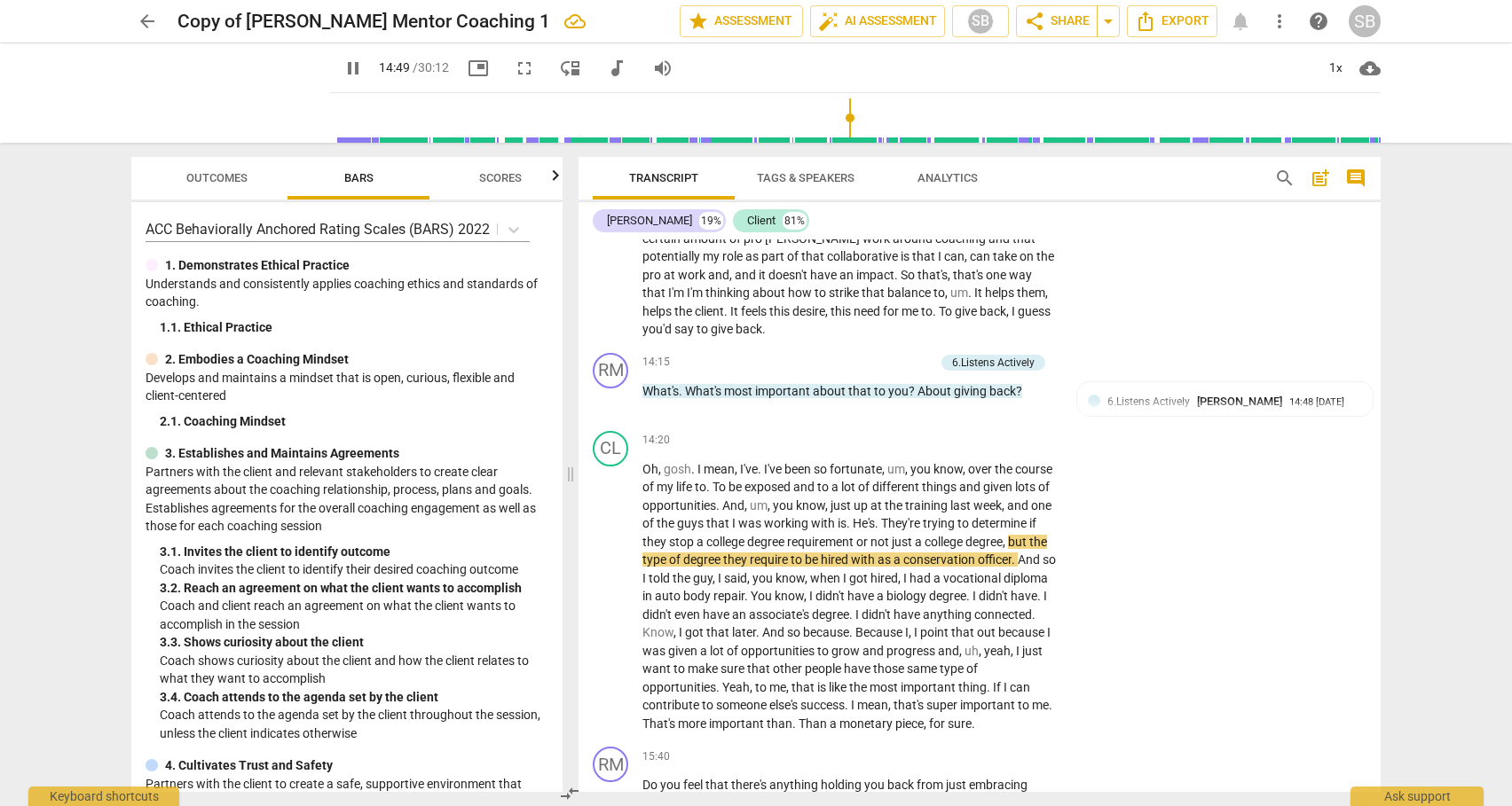
scroll to position [4007, 0]
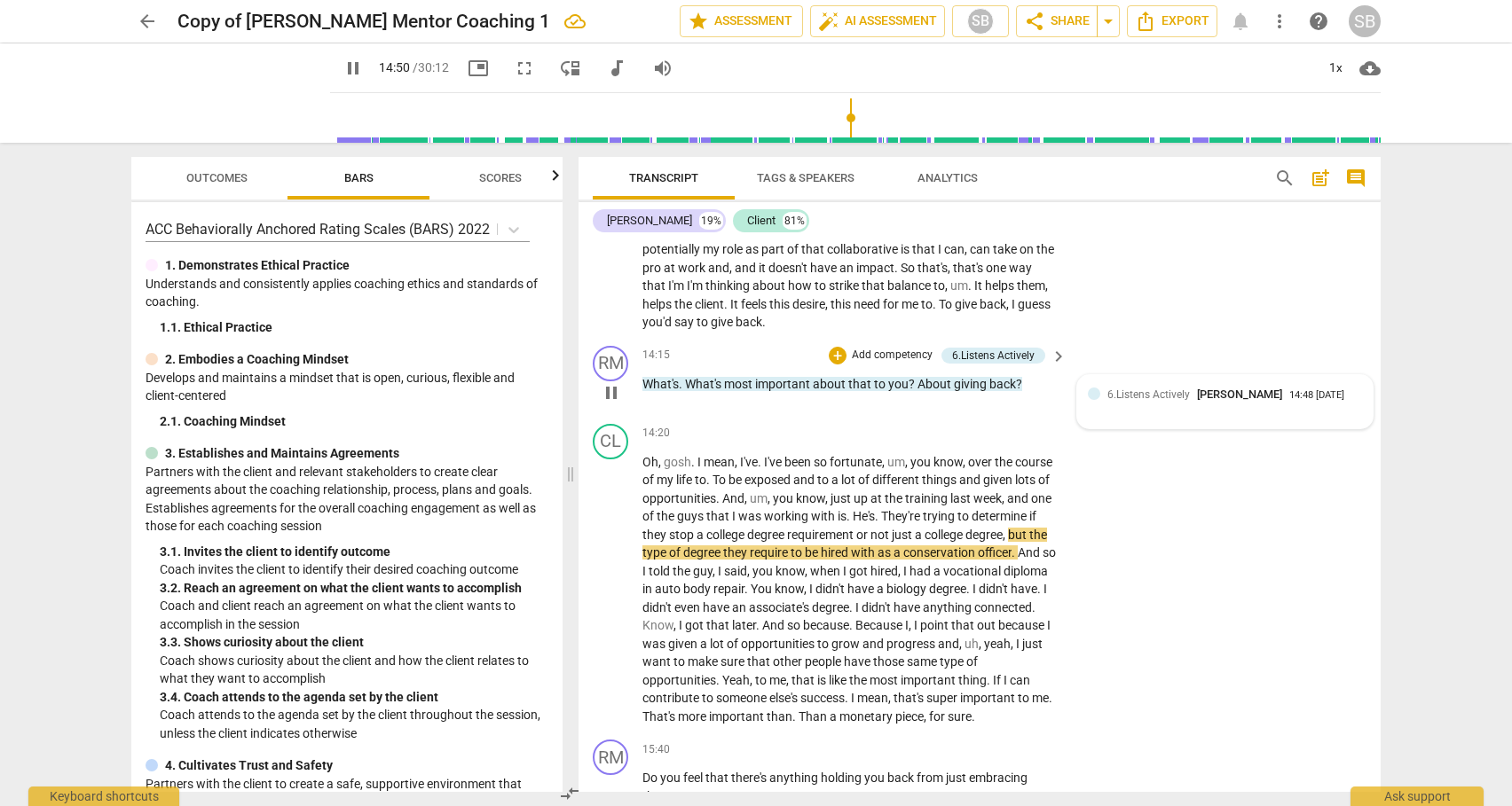
click at [1160, 401] on span "6.Listens Actively" at bounding box center [1148, 394] width 82 height 12
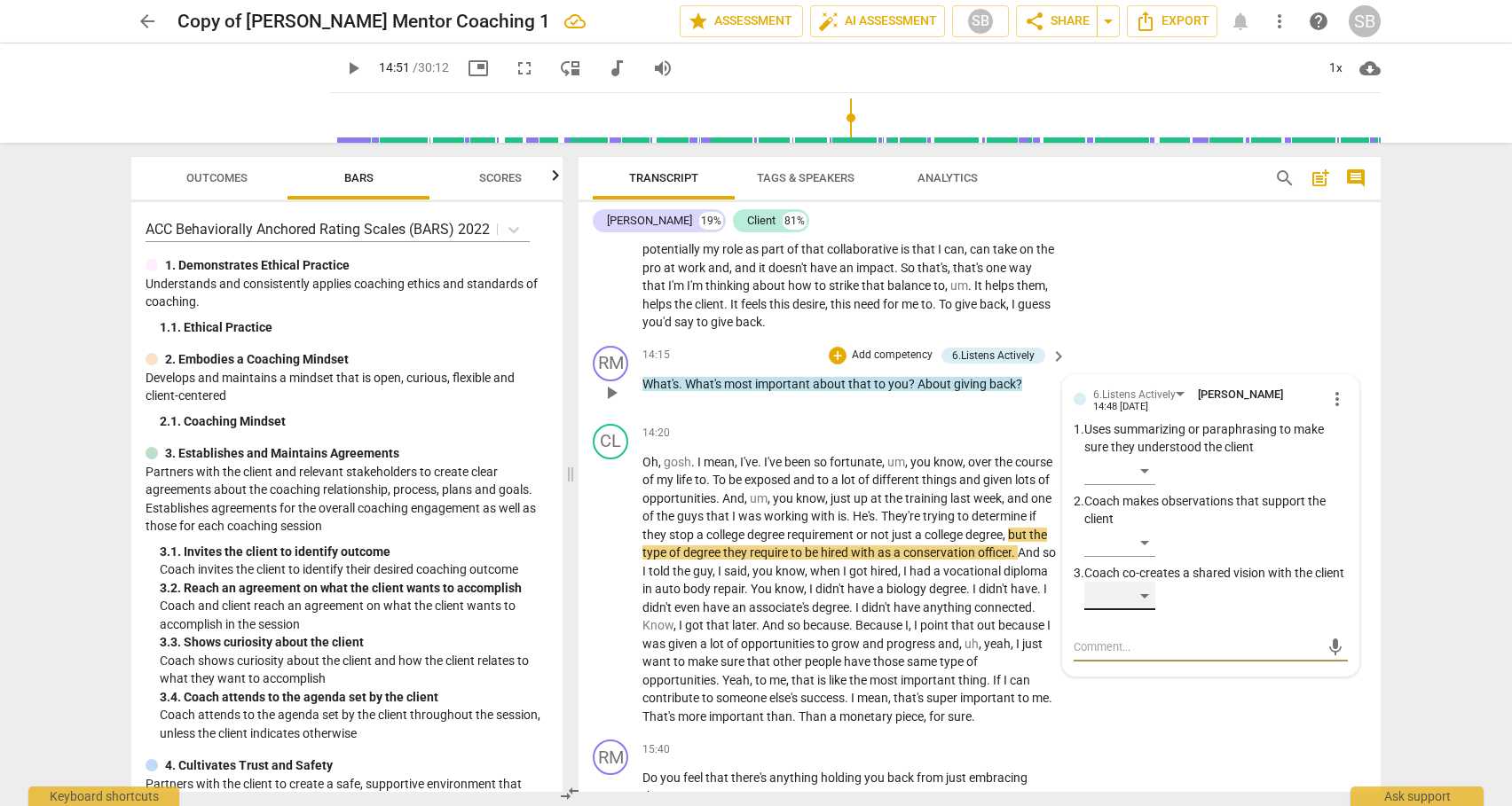
click at [1143, 610] on div "​" at bounding box center [1119, 596] width 71 height 28
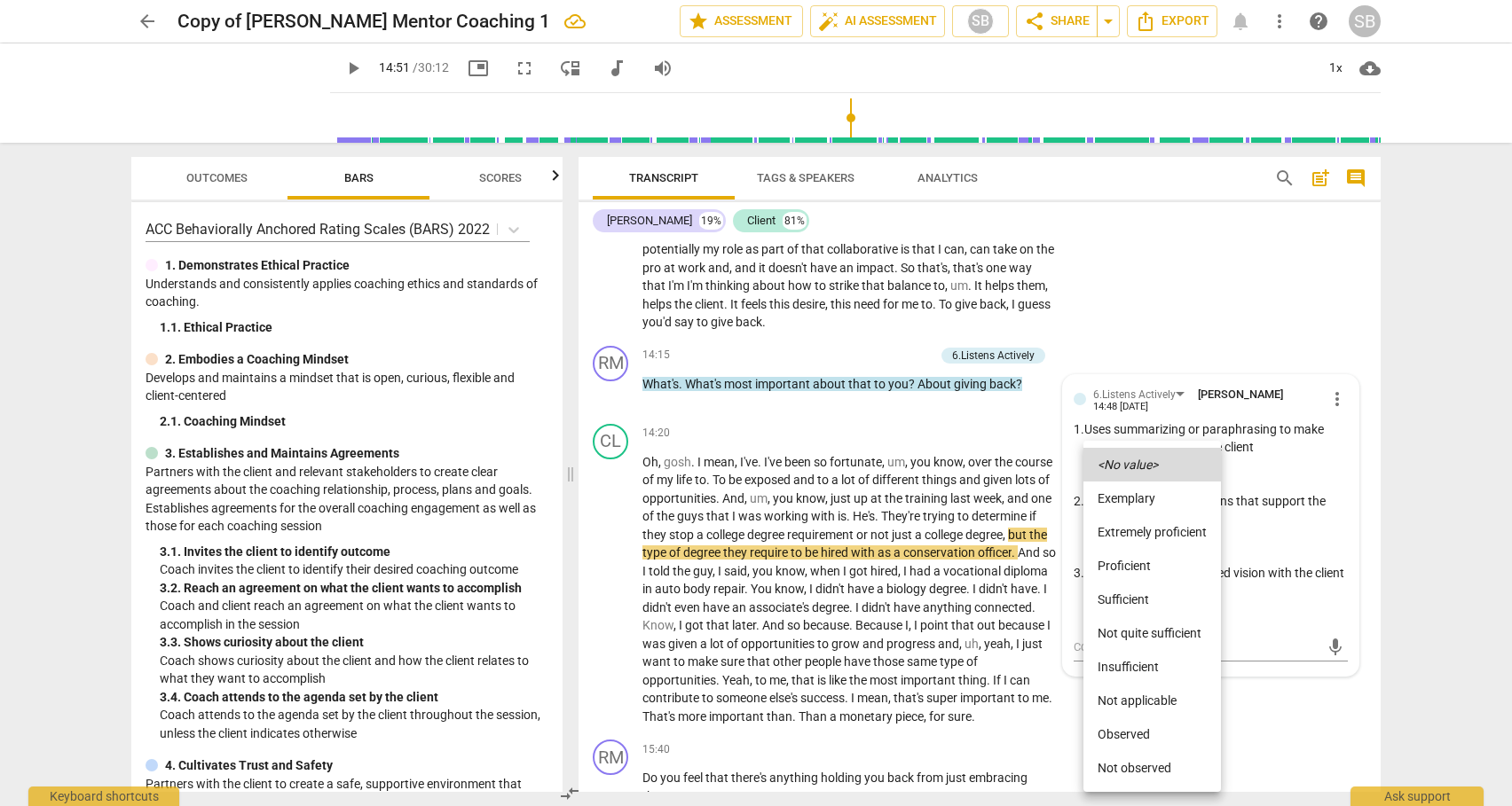
click at [1130, 601] on li "Sufficient" at bounding box center [1152, 600] width 137 height 34
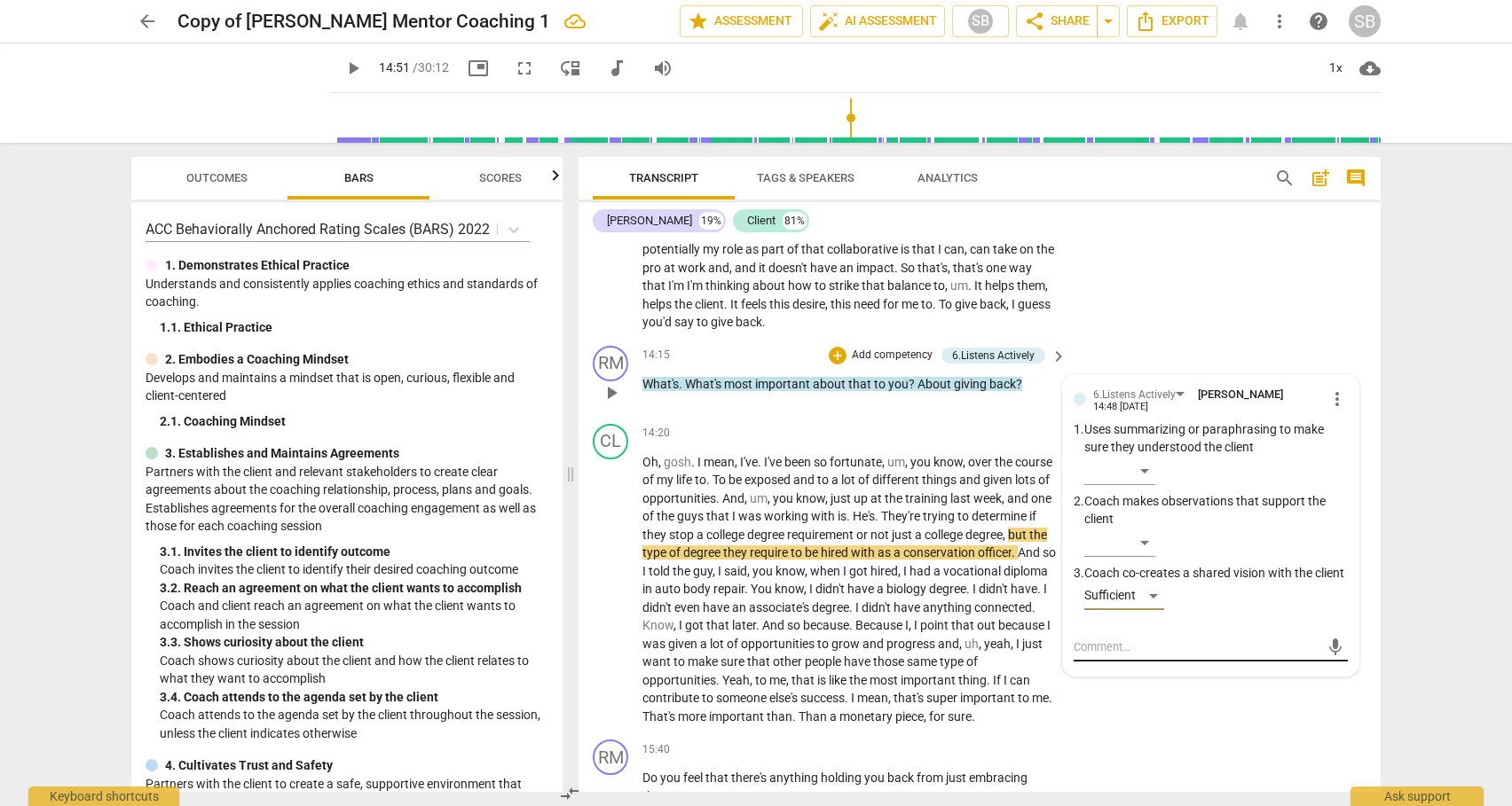
click at [1118, 656] on textarea at bounding box center [1197, 647] width 246 height 17
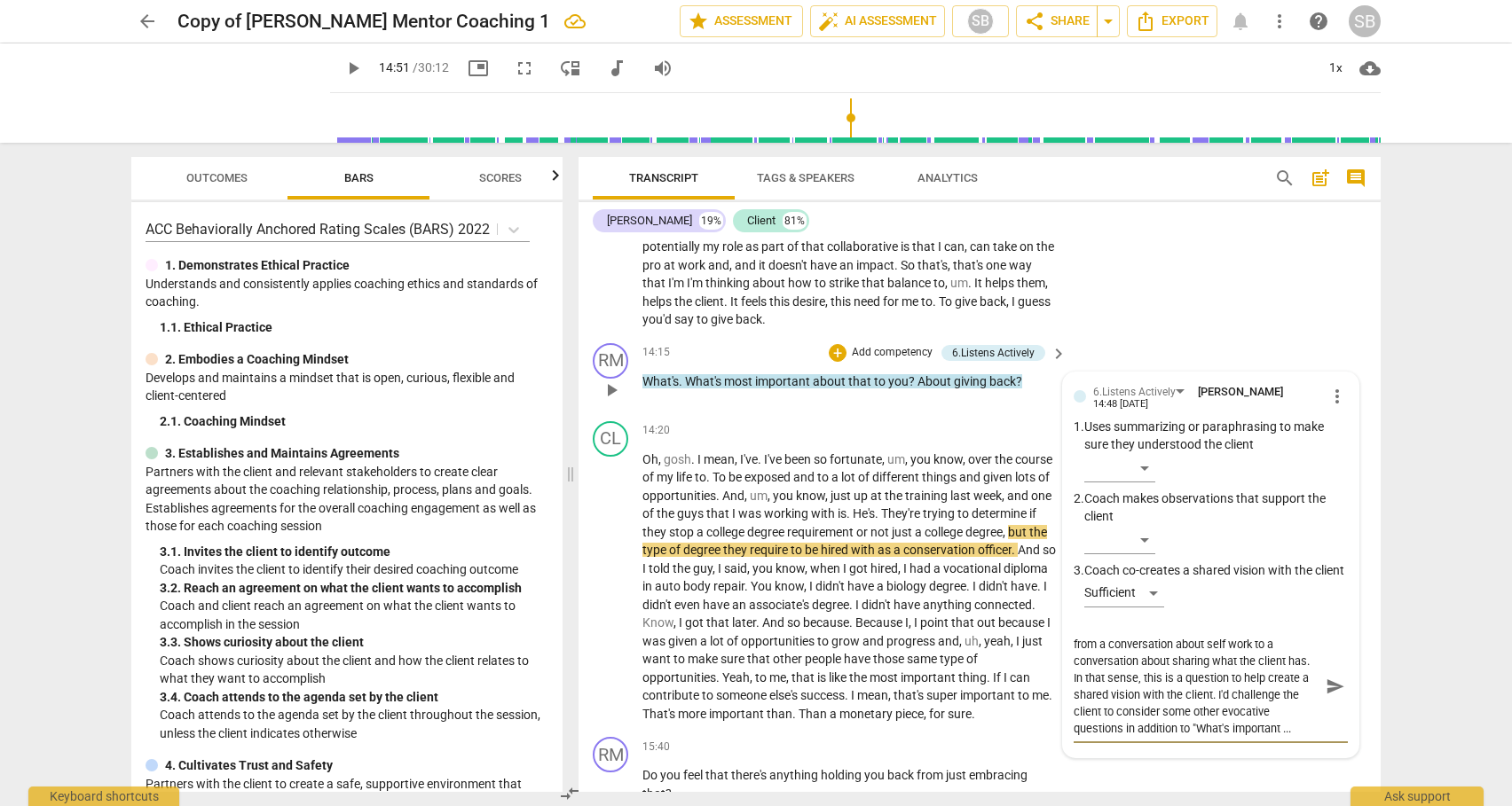
scroll to position [17, 0]
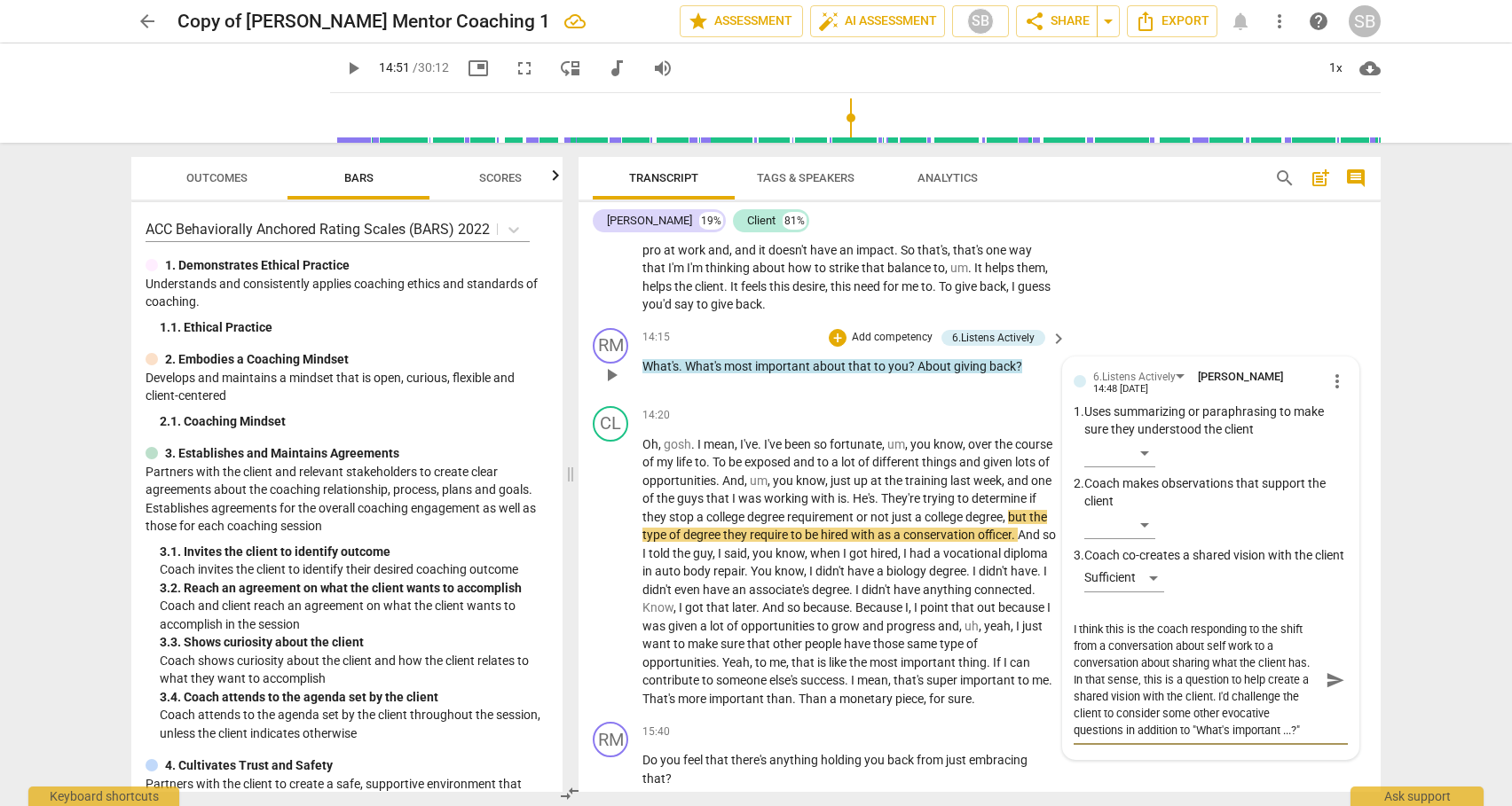
click at [1329, 690] on span "send" at bounding box center [1335, 680] width 20 height 20
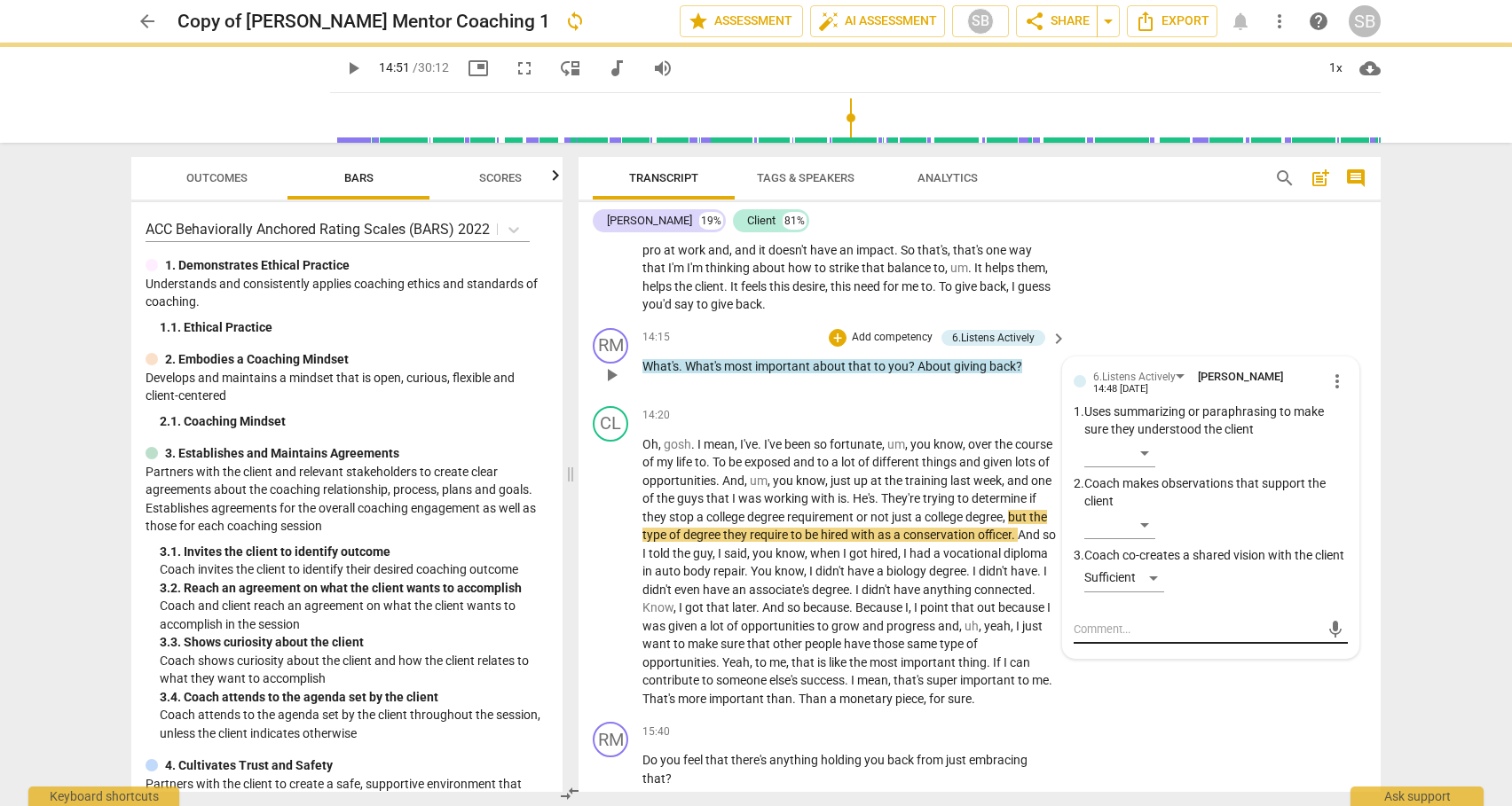
scroll to position [0, 0]
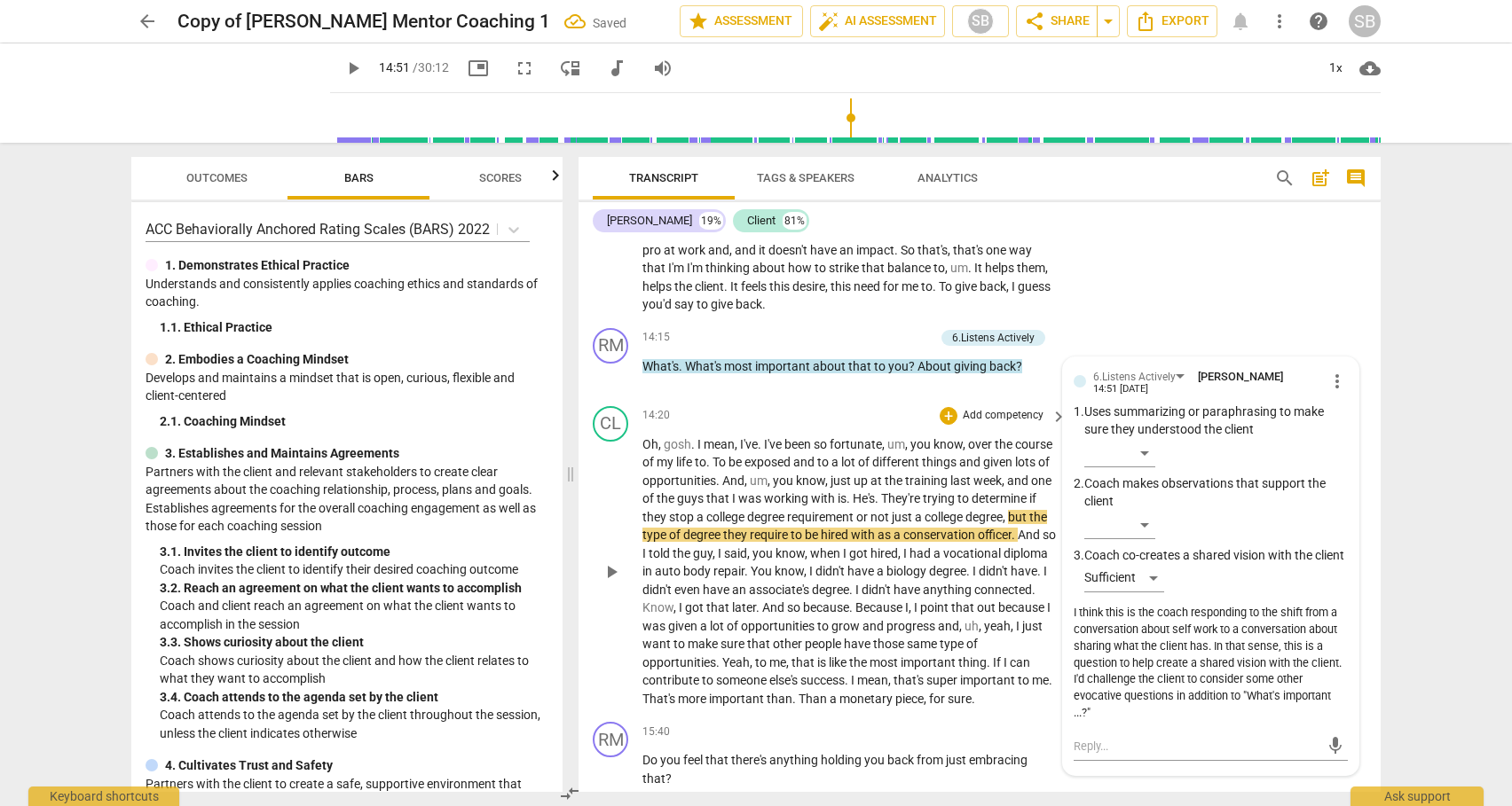
click at [669, 524] on span "they" at bounding box center [656, 517] width 26 height 14
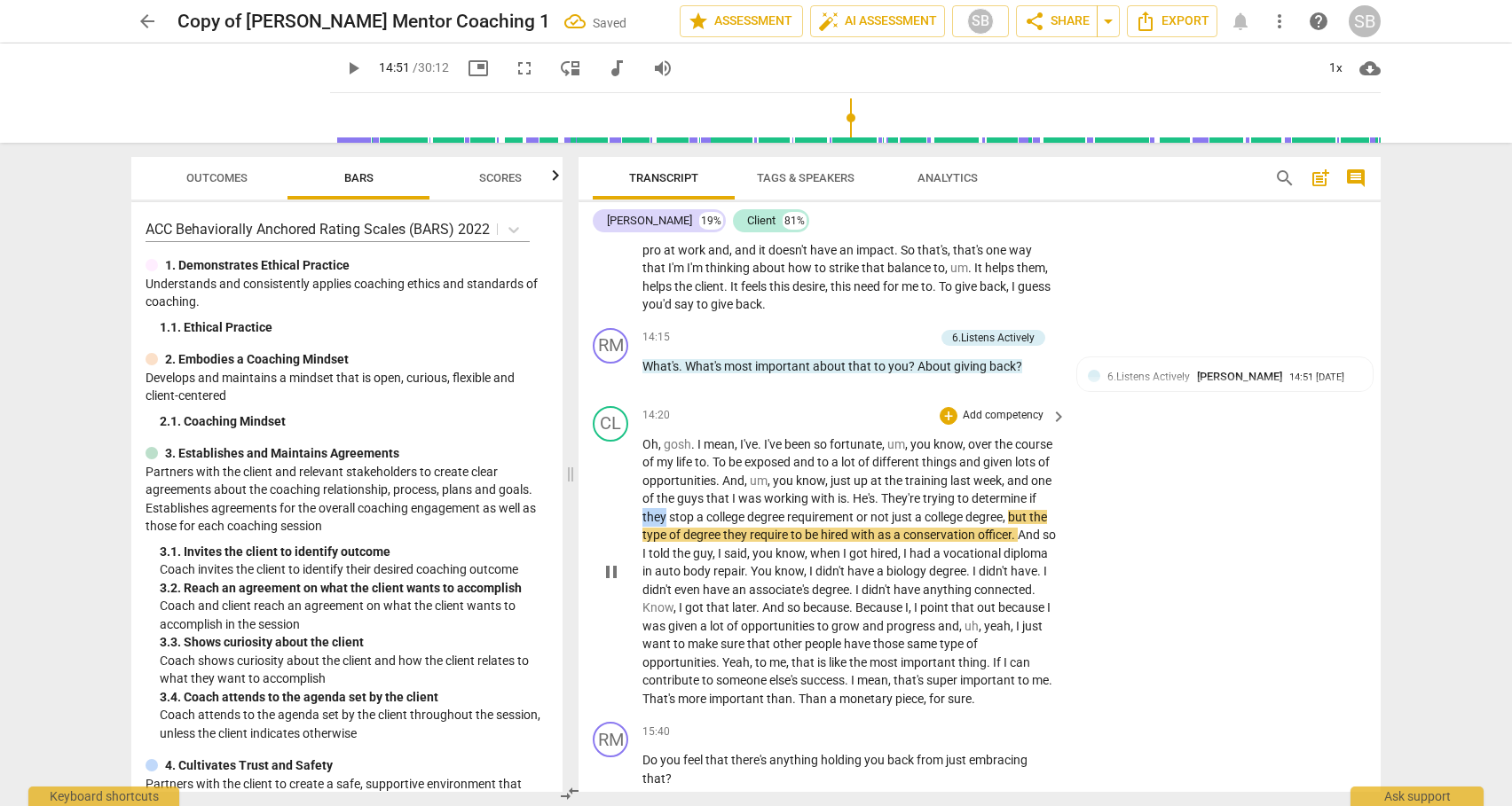
click at [669, 524] on span "they" at bounding box center [656, 517] width 26 height 14
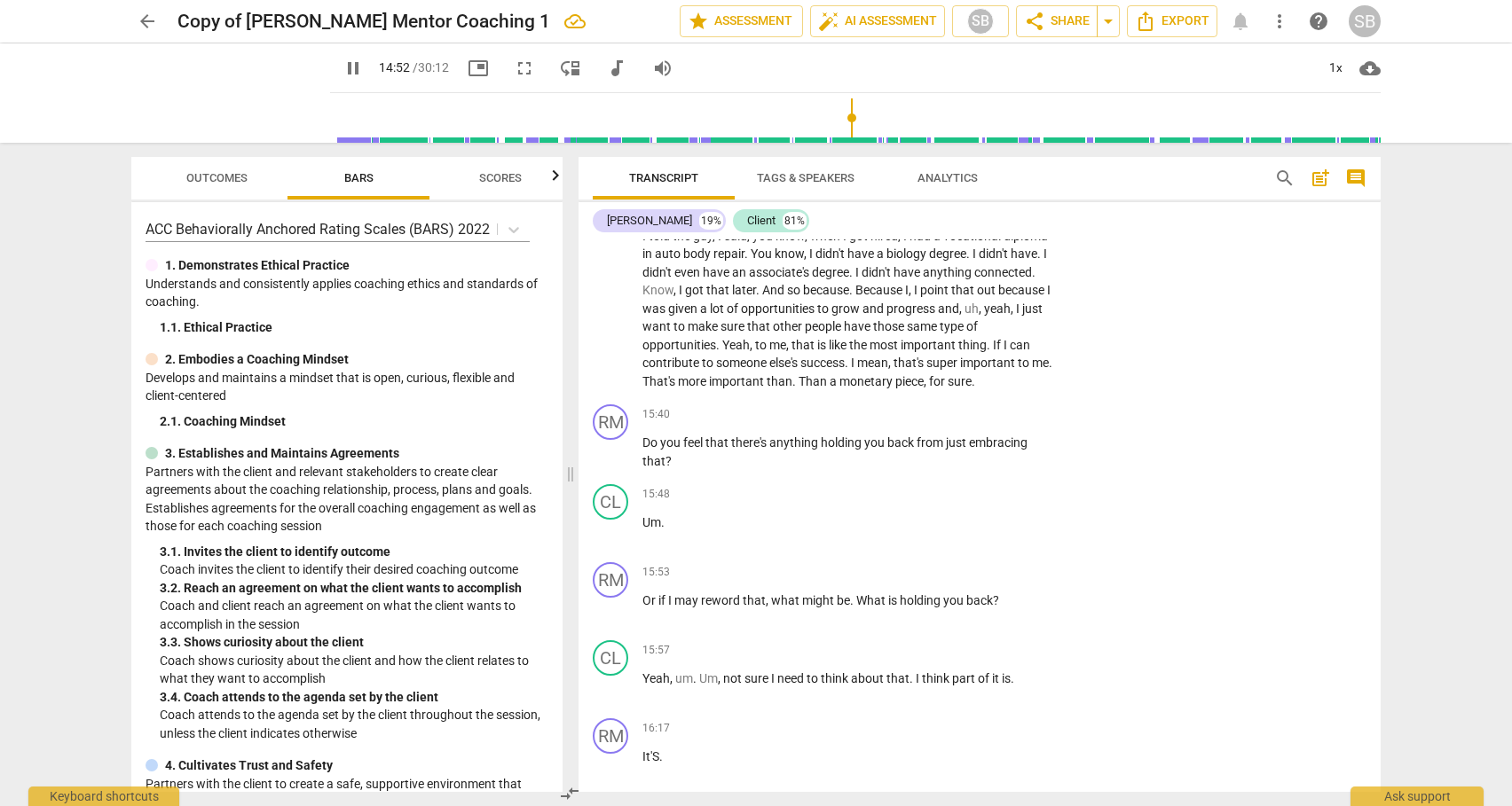
scroll to position [4357, 0]
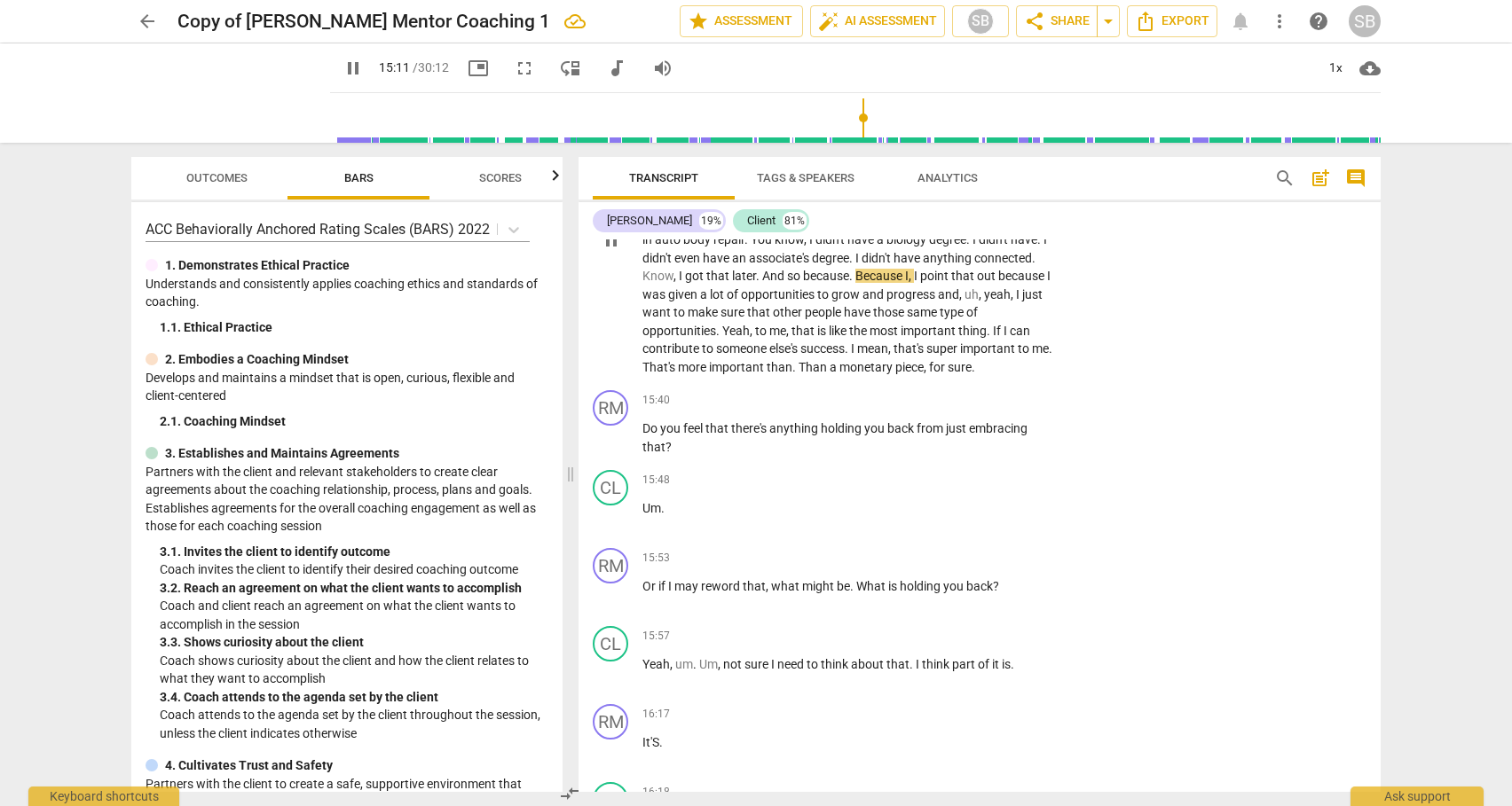
click at [799, 375] on span "Than" at bounding box center [814, 367] width 31 height 14
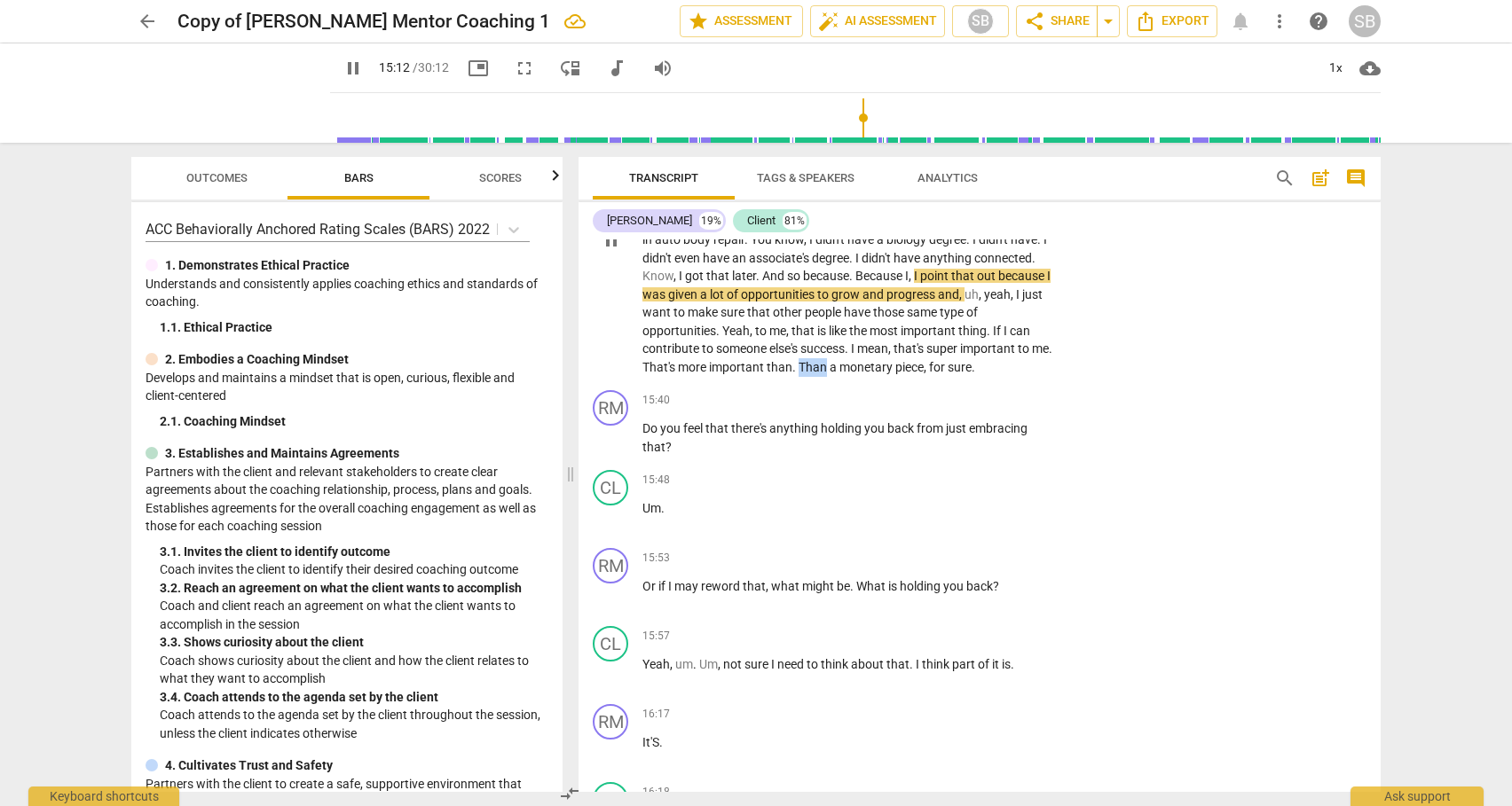
click at [799, 375] on span "Than" at bounding box center [814, 367] width 31 height 14
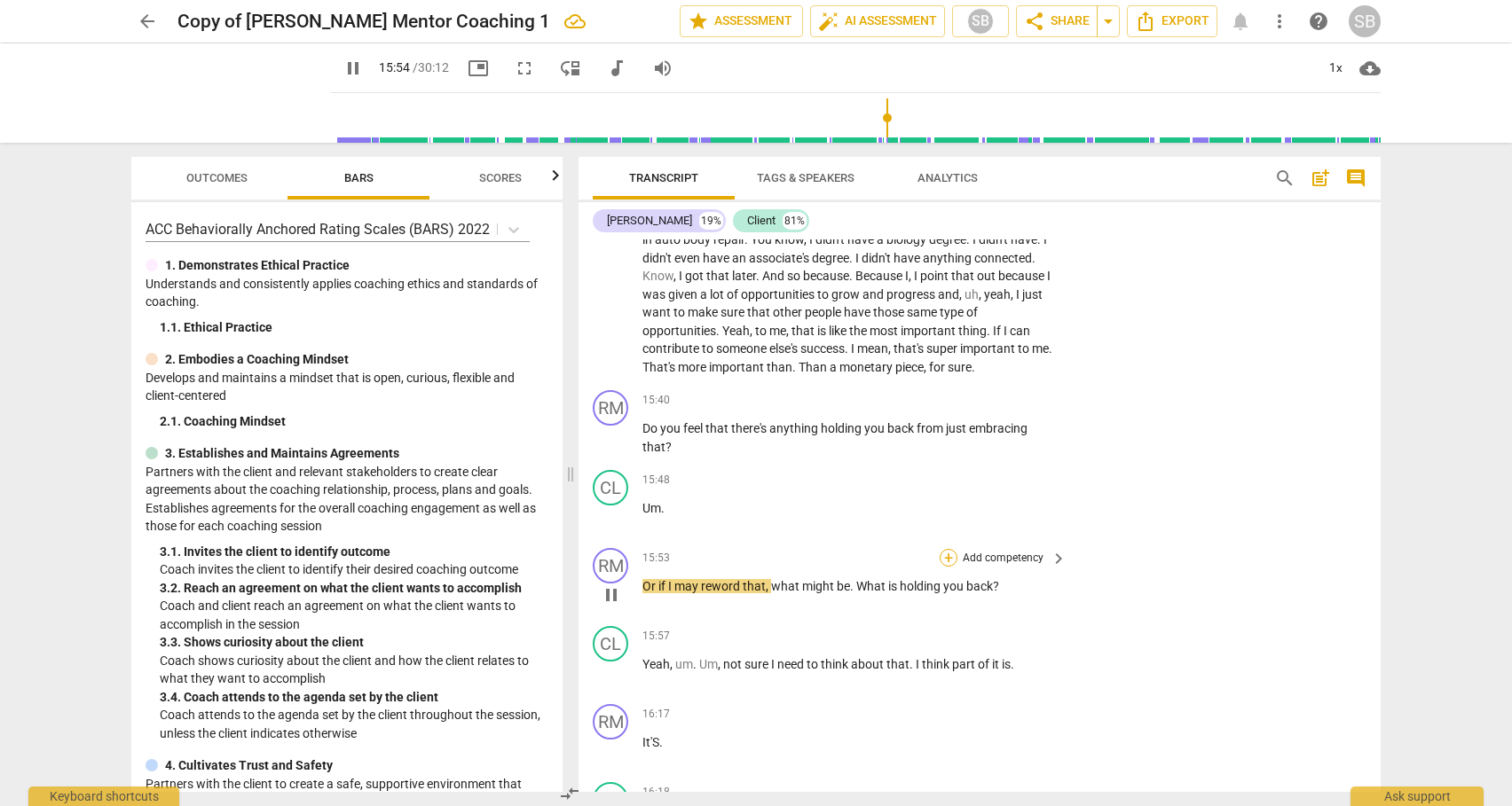
click at [947, 567] on div "+" at bounding box center [948, 557] width 18 height 18
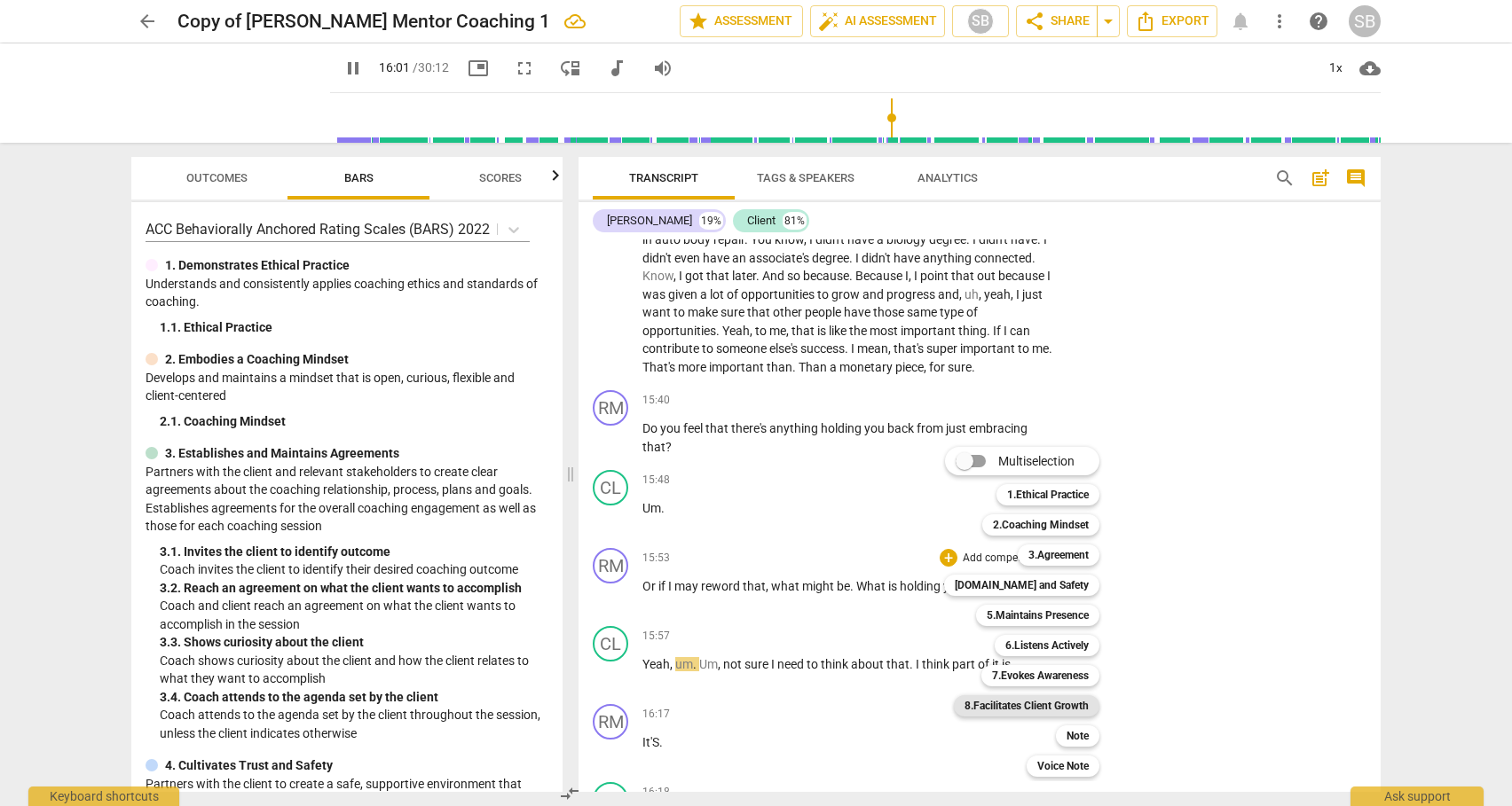
click at [1049, 704] on b "8.Facilitates Client Growth" at bounding box center [1026, 706] width 124 height 22
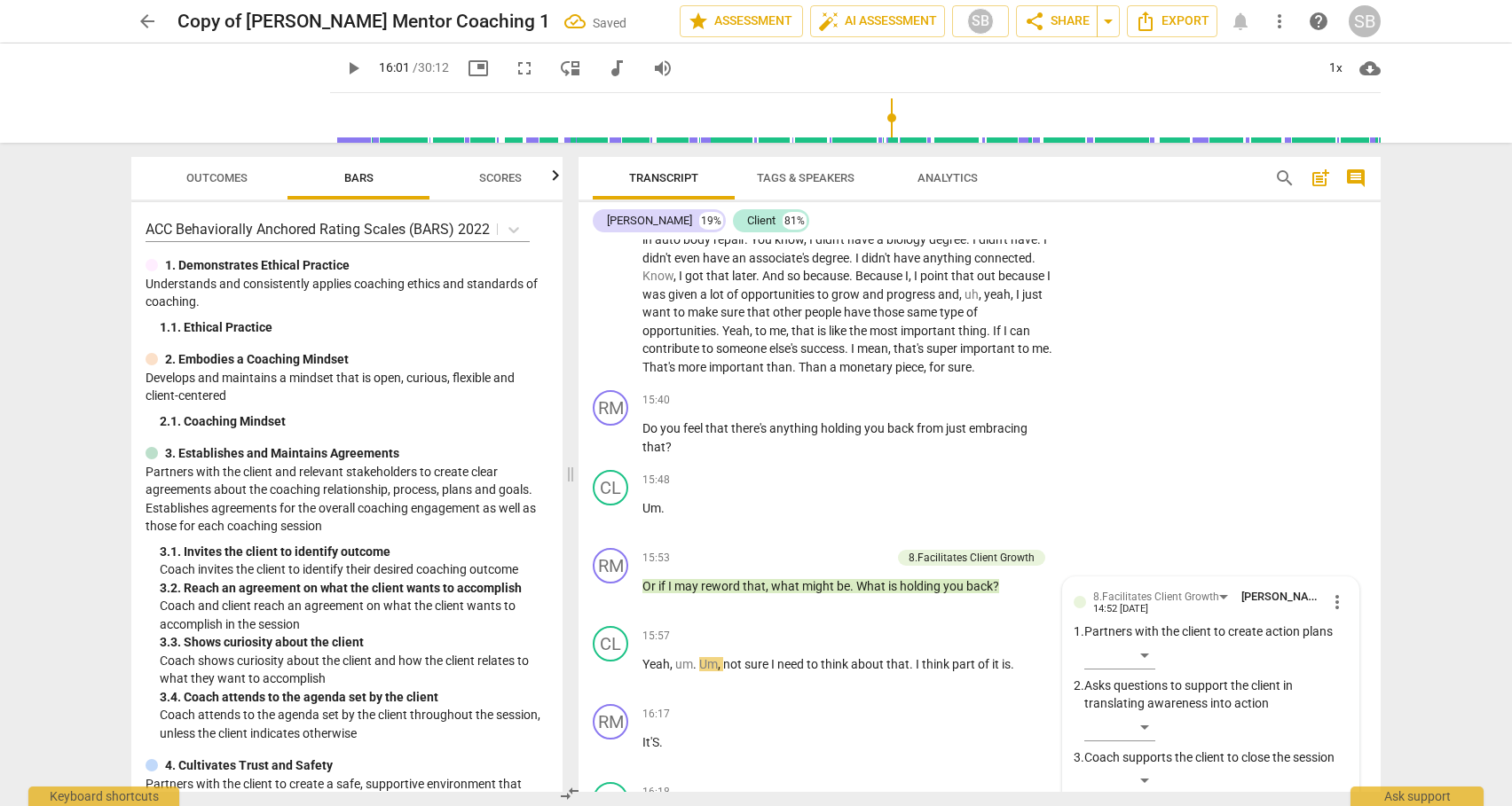
scroll to position [4728, 0]
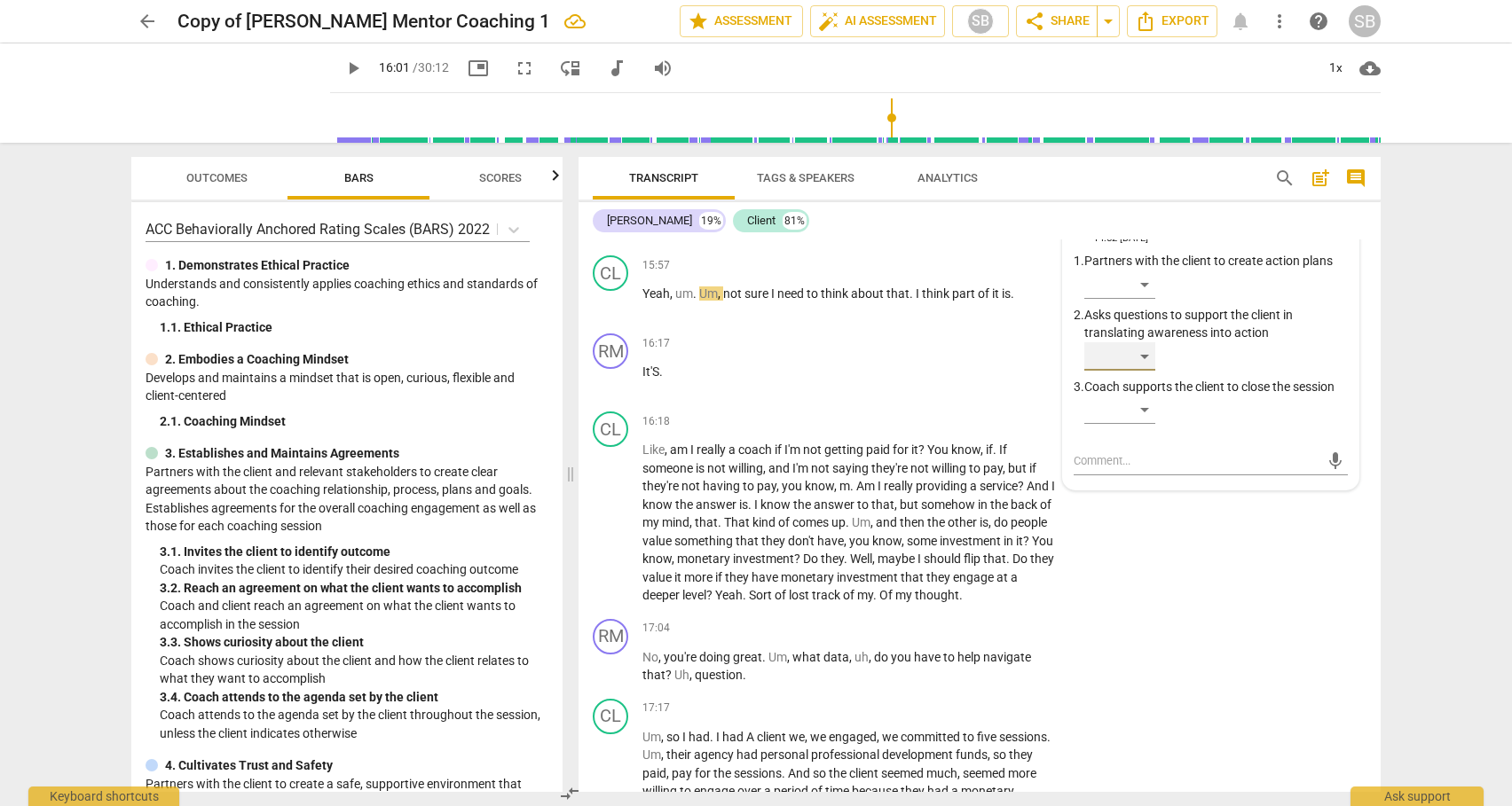
click at [1145, 371] on div "​" at bounding box center [1119, 357] width 71 height 28
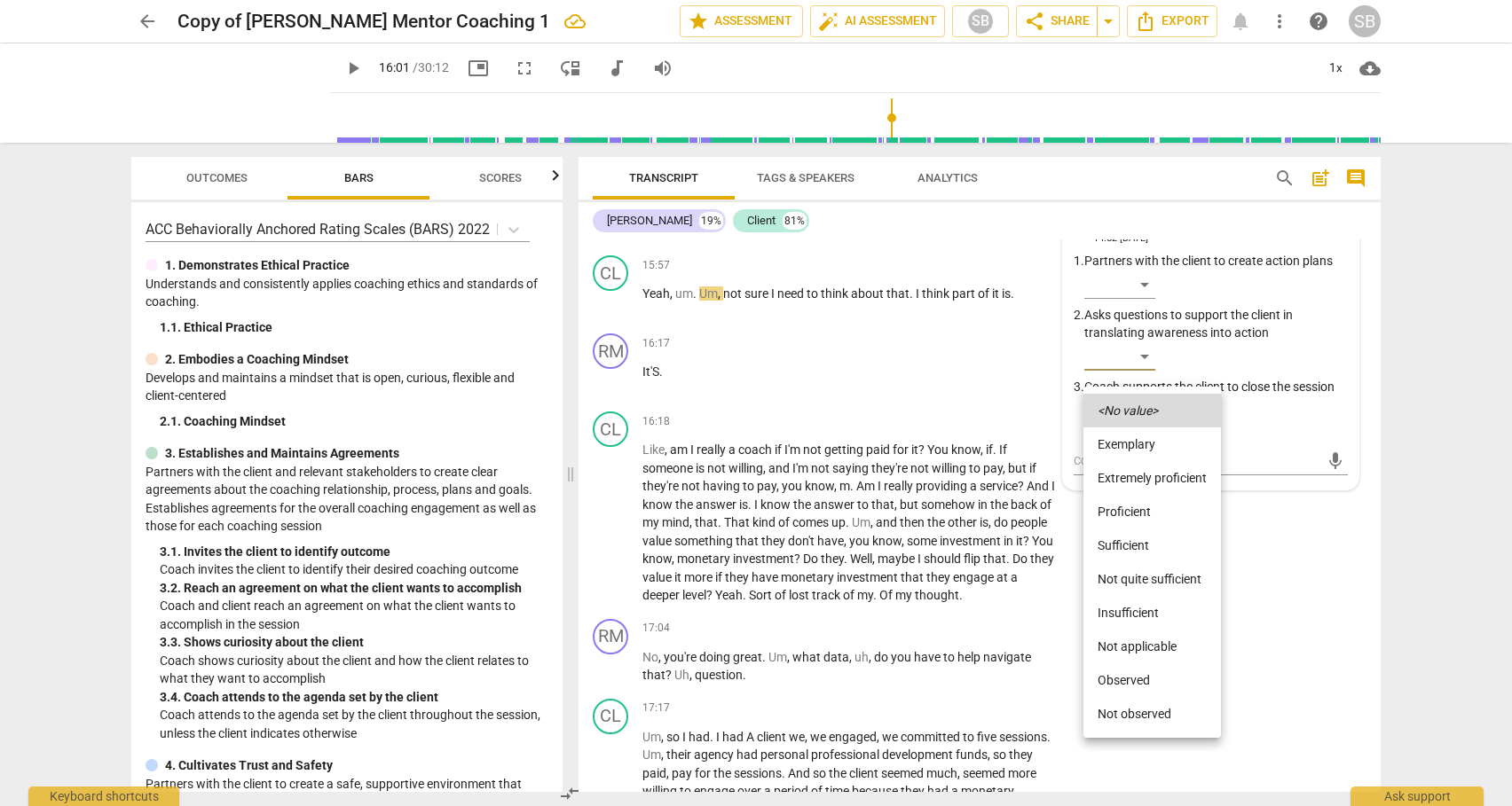
click at [1139, 548] on li "Sufficient" at bounding box center [1152, 546] width 137 height 34
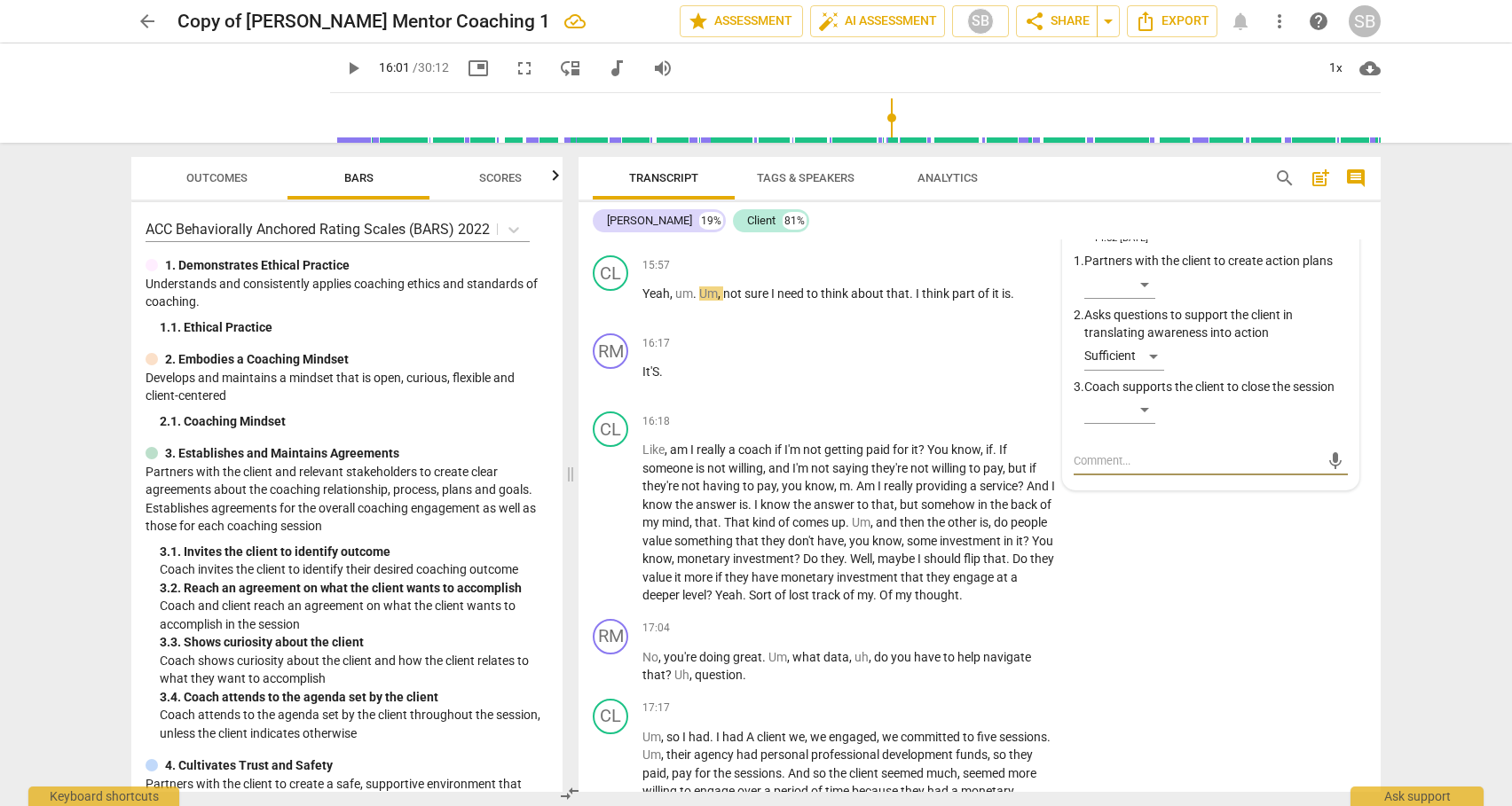
click at [1115, 469] on textarea at bounding box center [1197, 461] width 246 height 17
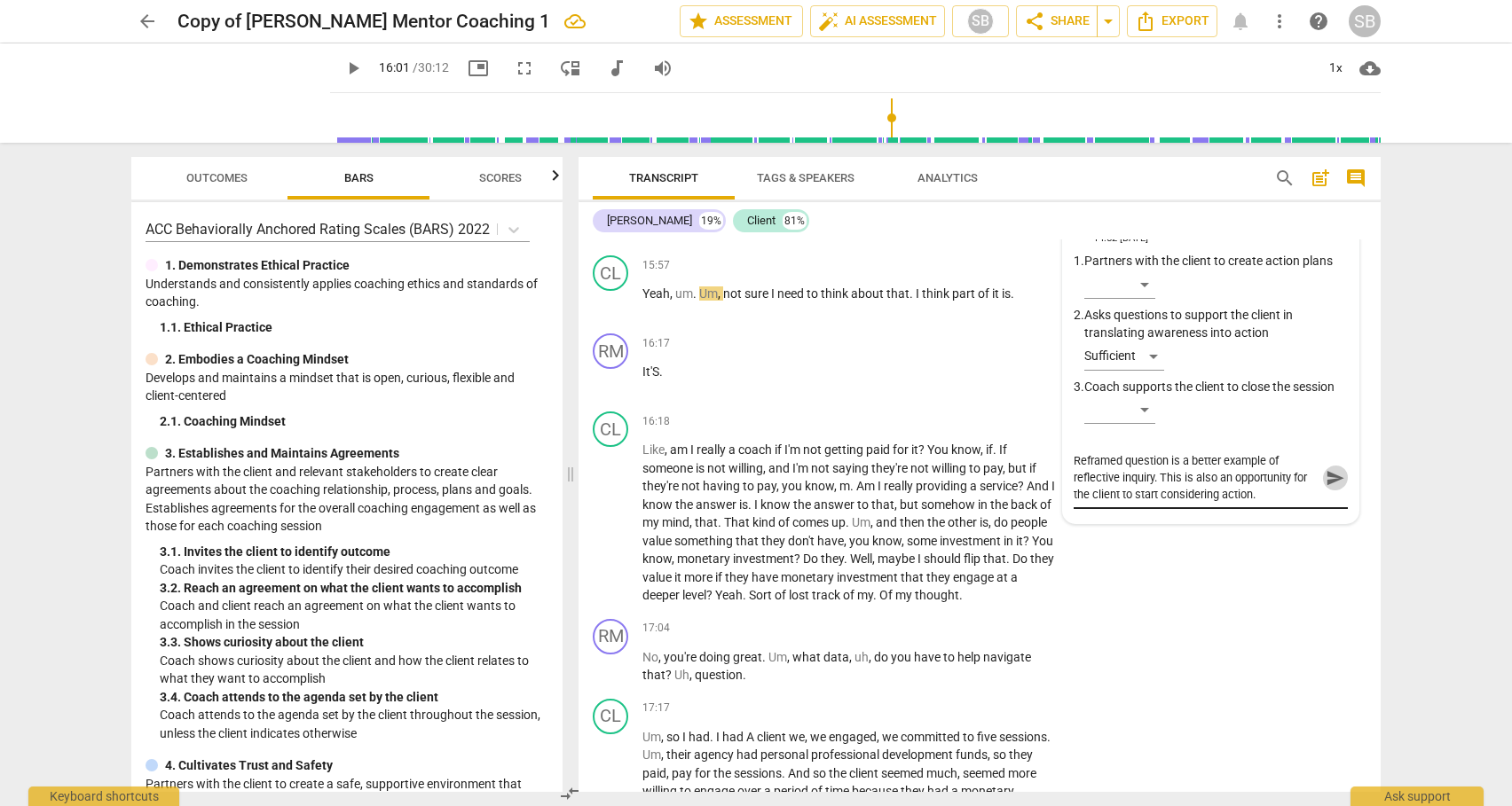
click at [1326, 488] on span "send" at bounding box center [1335, 478] width 20 height 20
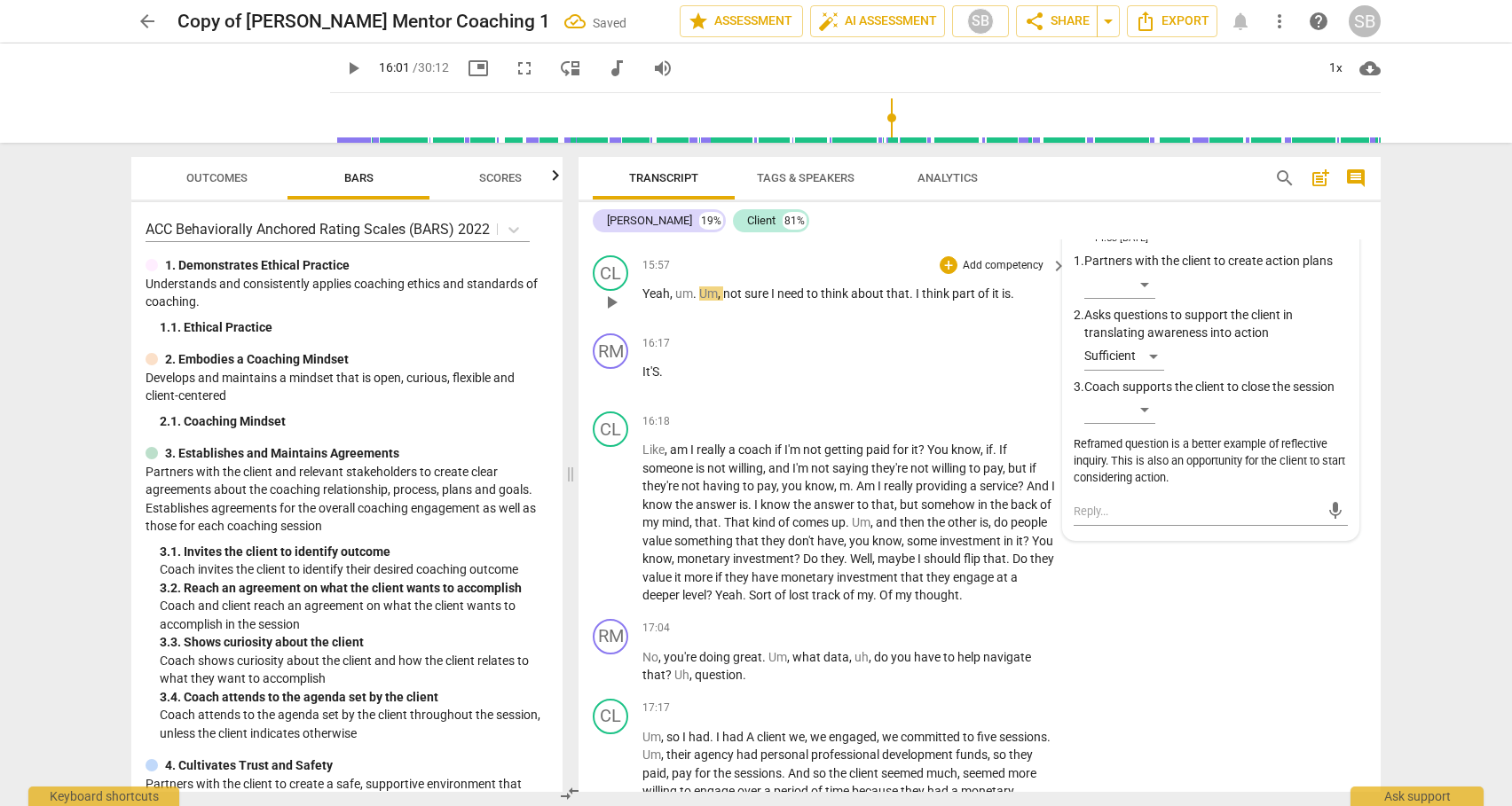
click at [611, 313] on span "play_arrow" at bounding box center [611, 302] width 22 height 22
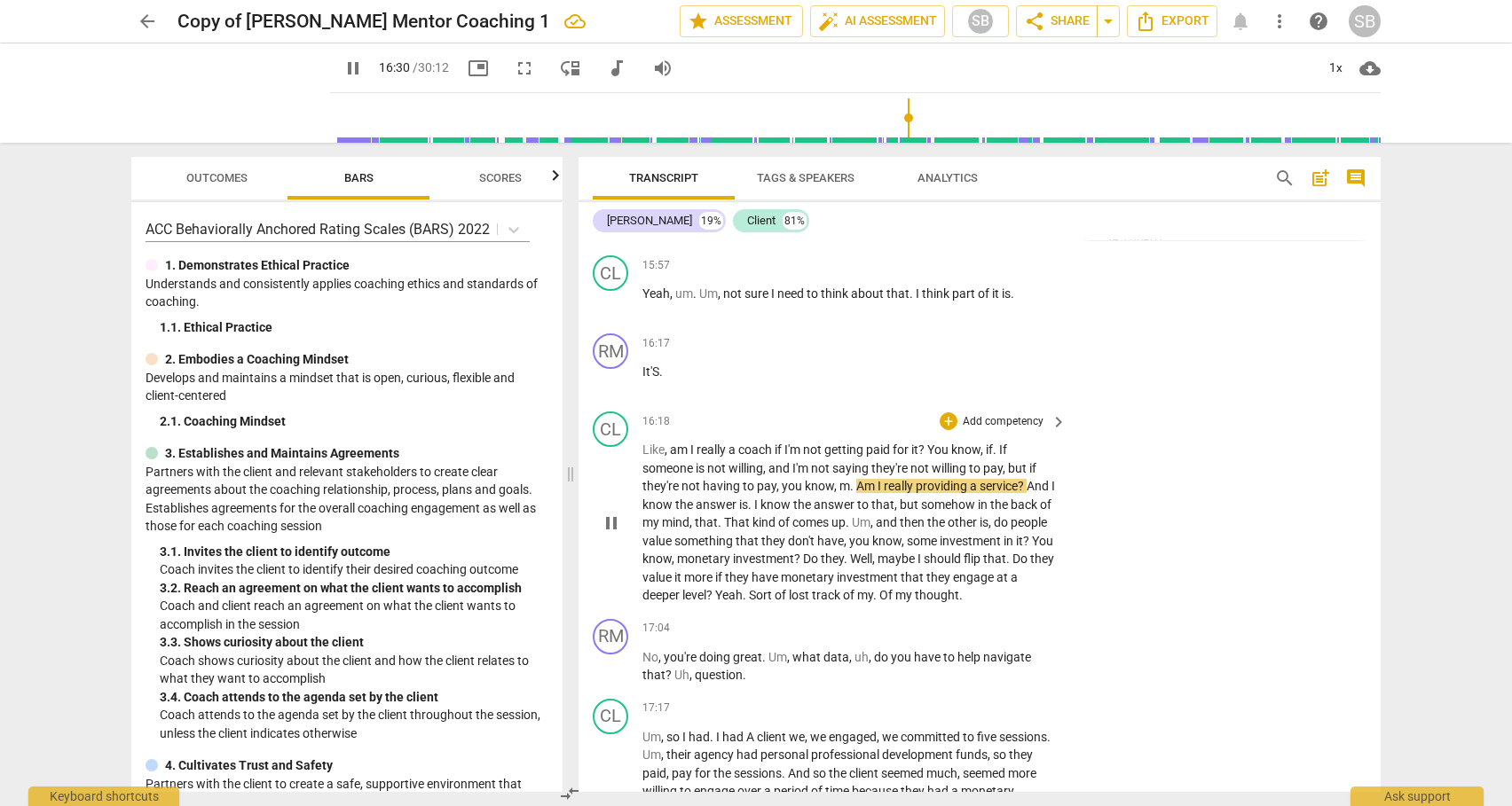
click at [877, 566] on span "," at bounding box center [875, 558] width 6 height 14
drag, startPoint x: 1373, startPoint y: 552, endPoint x: 1370, endPoint y: 570, distance: 18.2
click at [1370, 570] on div "CL play_arrow pause 16:18 + Add competency keyboard_arrow_right Like , am I rea…" at bounding box center [979, 508] width 802 height 207
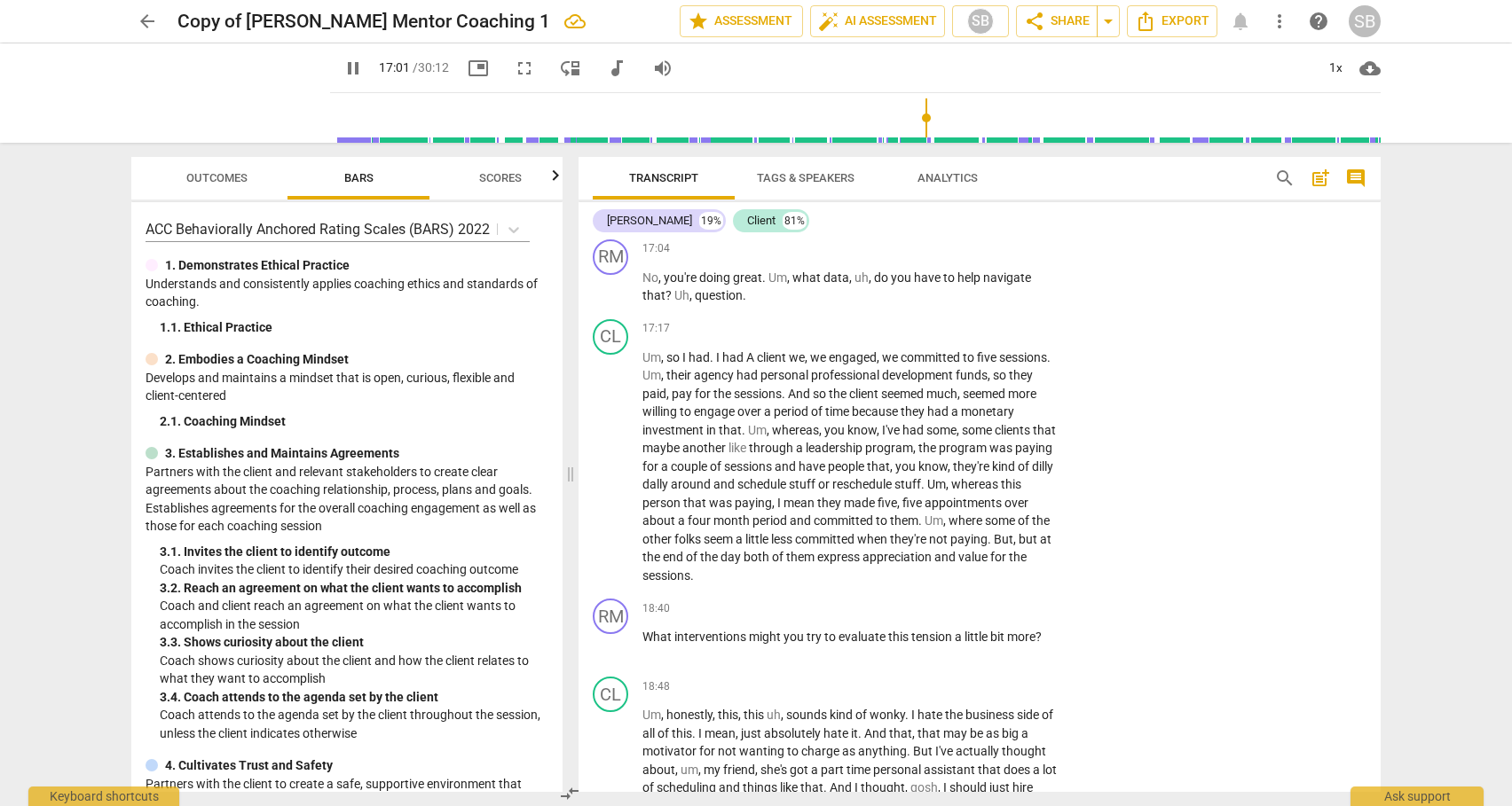
scroll to position [5108, 0]
click at [797, 285] on span "what" at bounding box center [807, 277] width 31 height 14
click at [947, 258] on div "+" at bounding box center [948, 249] width 18 height 18
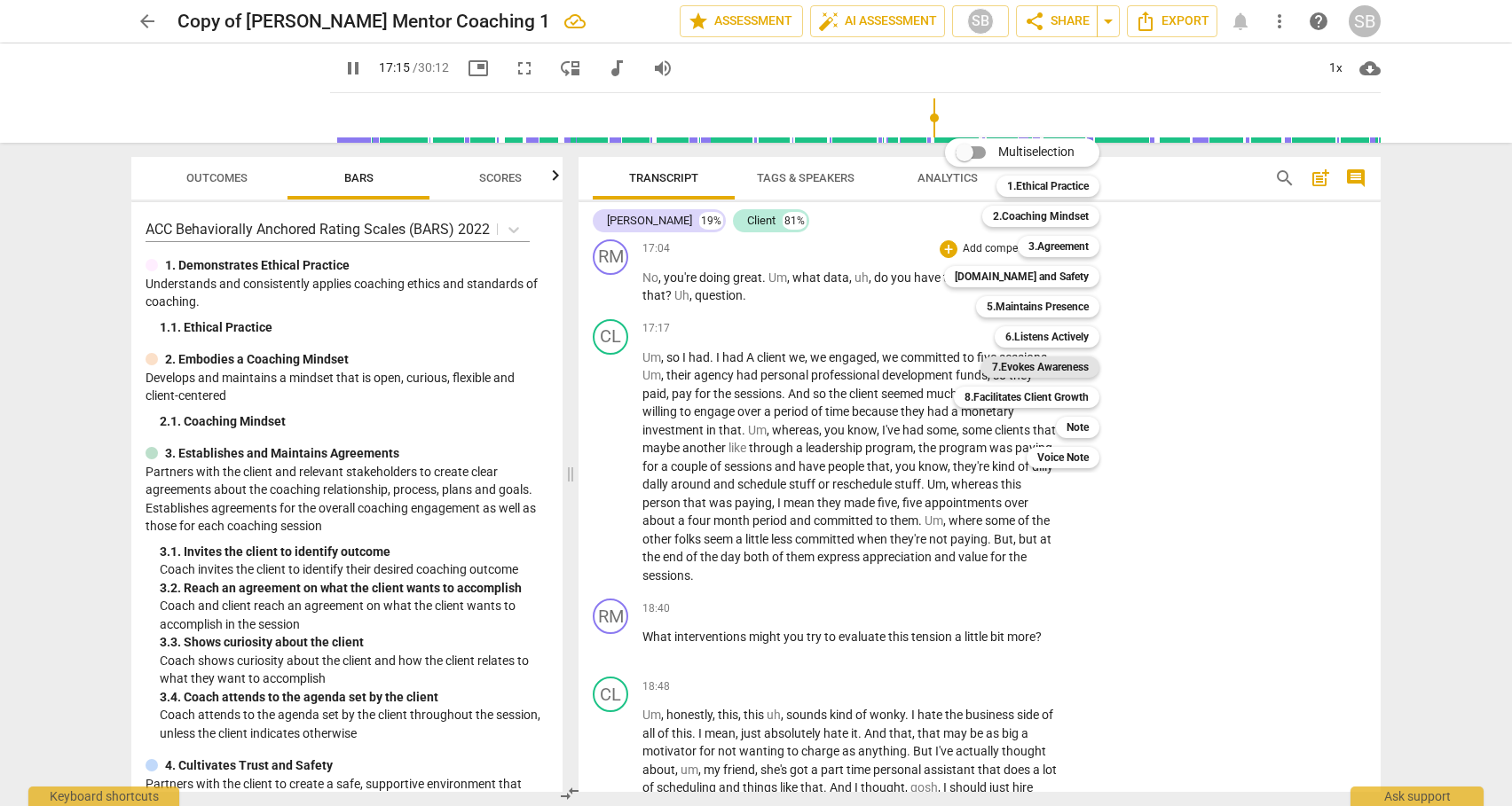
click at [1045, 362] on b "7.Evokes Awareness" at bounding box center [1040, 367] width 97 height 22
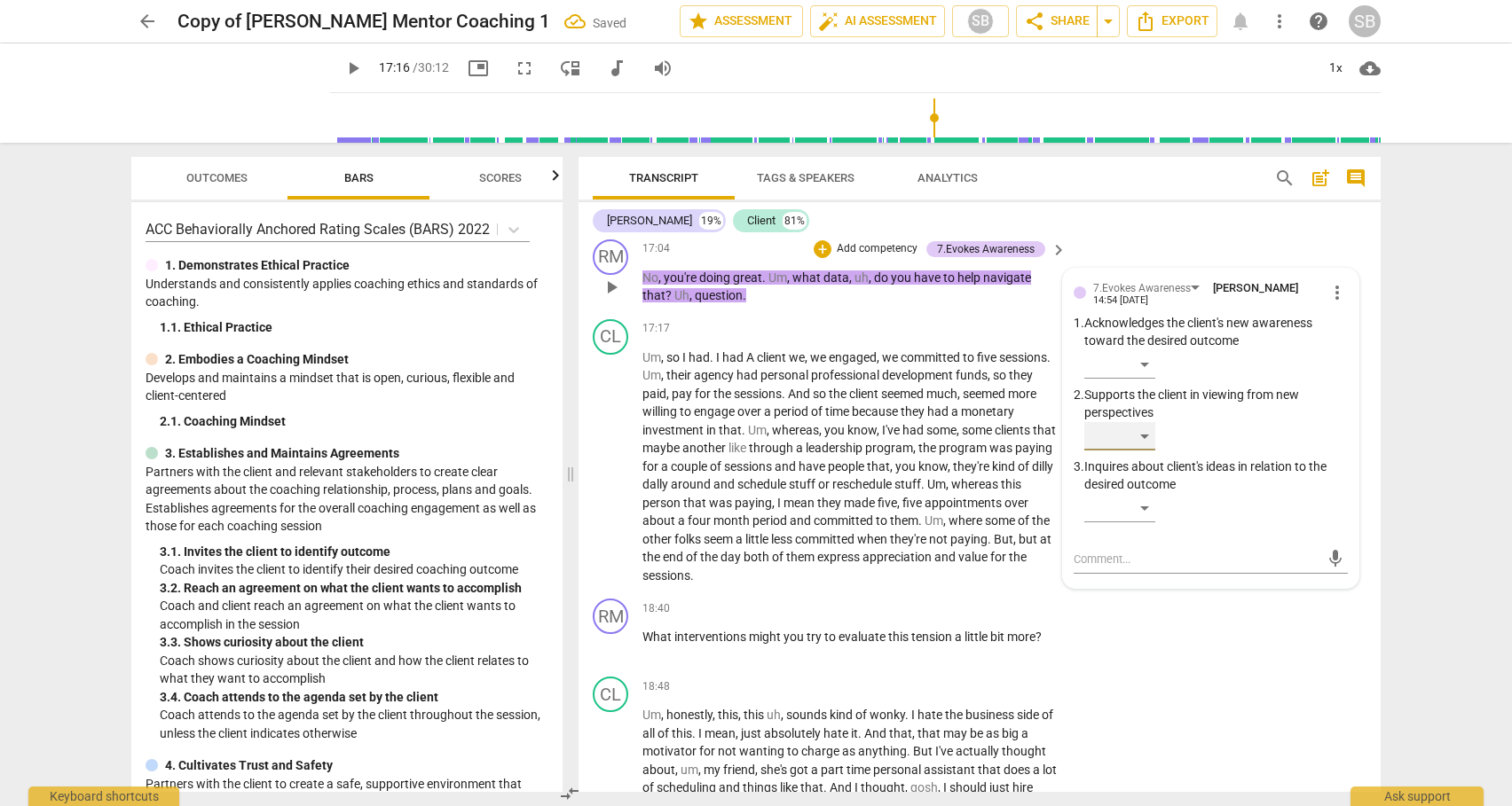
click at [1148, 450] on div "​" at bounding box center [1119, 436] width 71 height 28
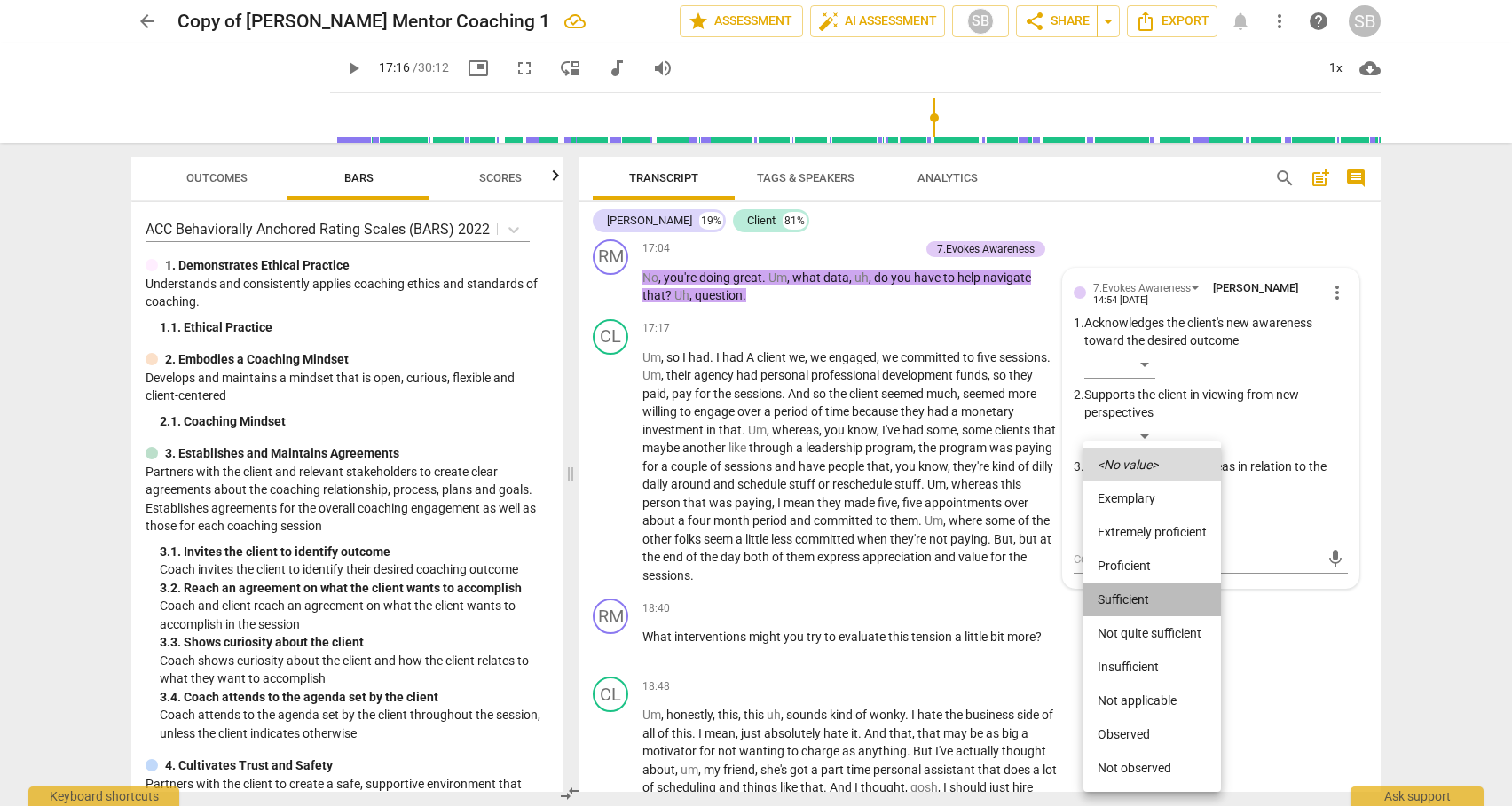
click at [1138, 589] on li "Sufficient" at bounding box center [1152, 600] width 137 height 34
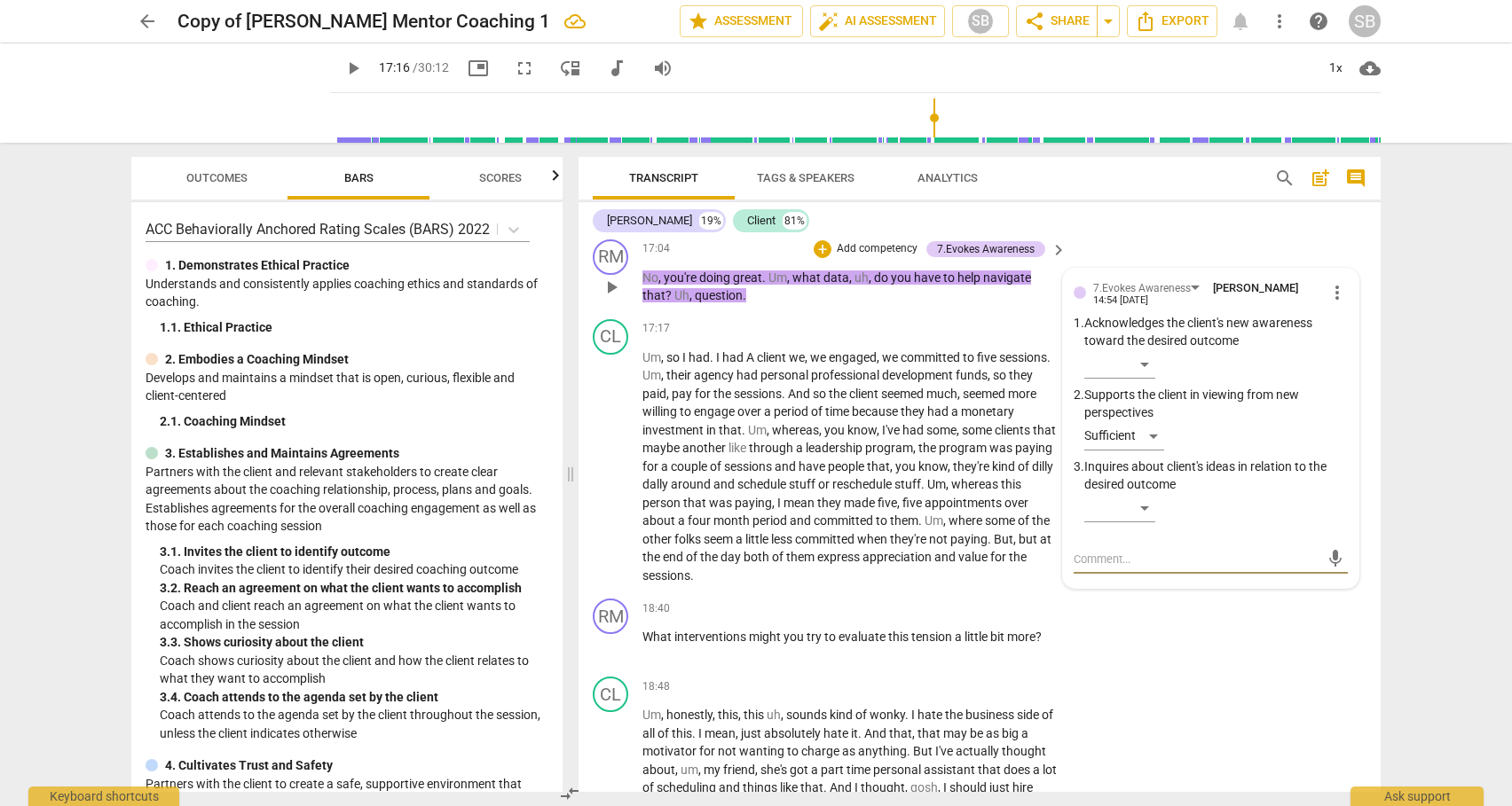
click at [1110, 568] on textarea at bounding box center [1197, 559] width 246 height 17
click at [1326, 586] on span "send" at bounding box center [1335, 575] width 20 height 20
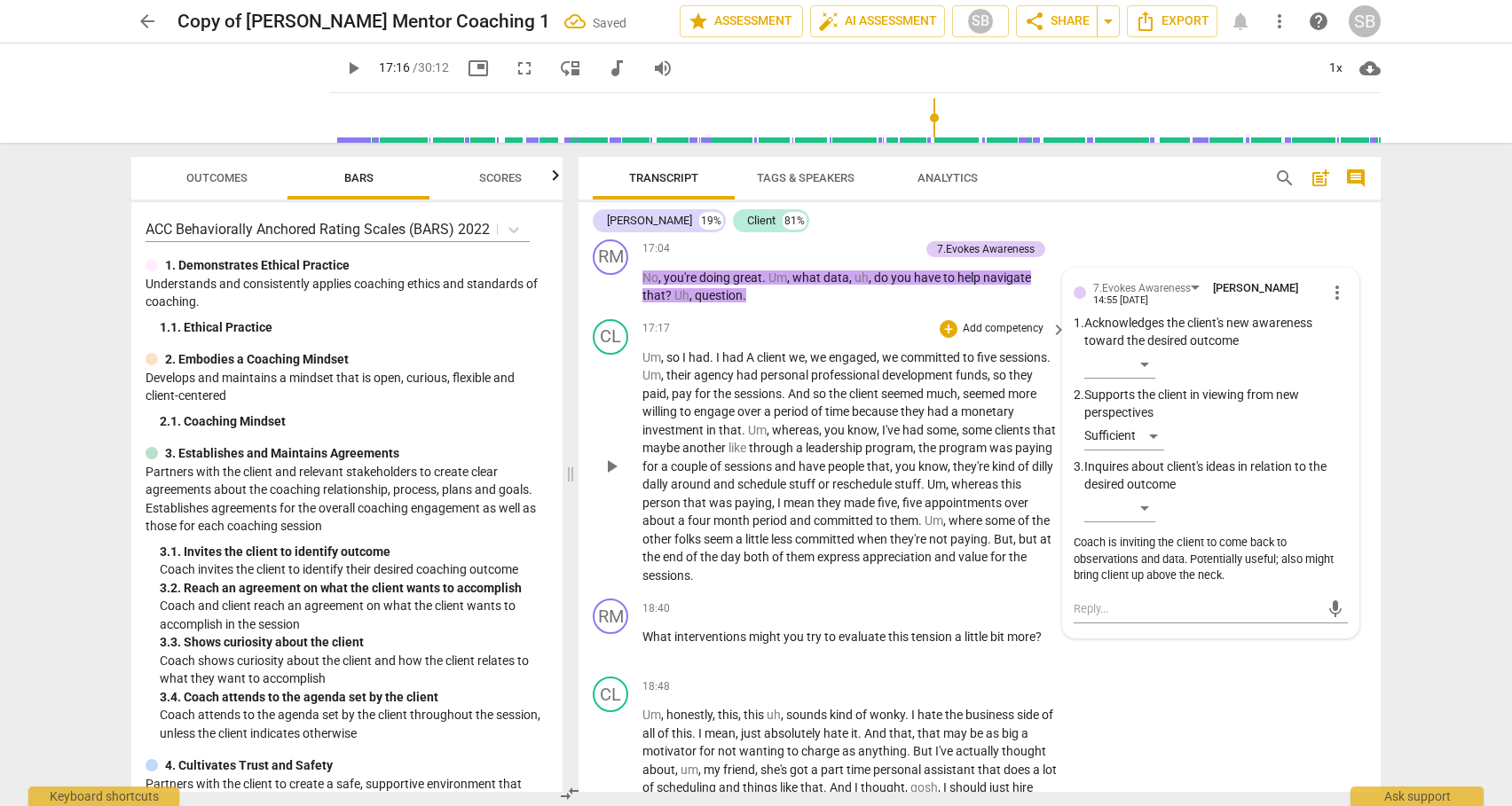
click at [619, 477] on span "play_arrow" at bounding box center [611, 466] width 22 height 22
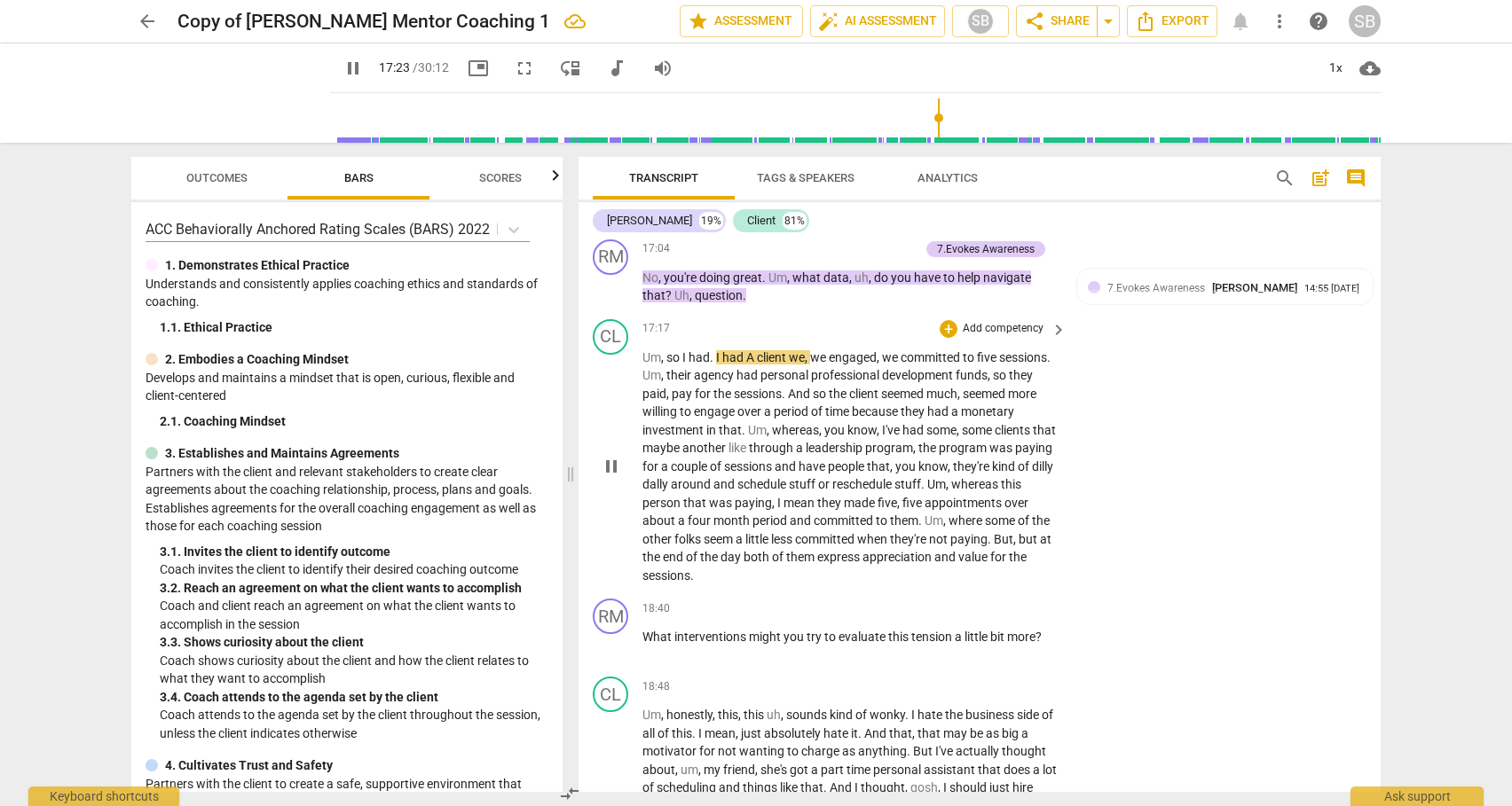
click at [818, 437] on span "whereas" at bounding box center [796, 429] width 47 height 14
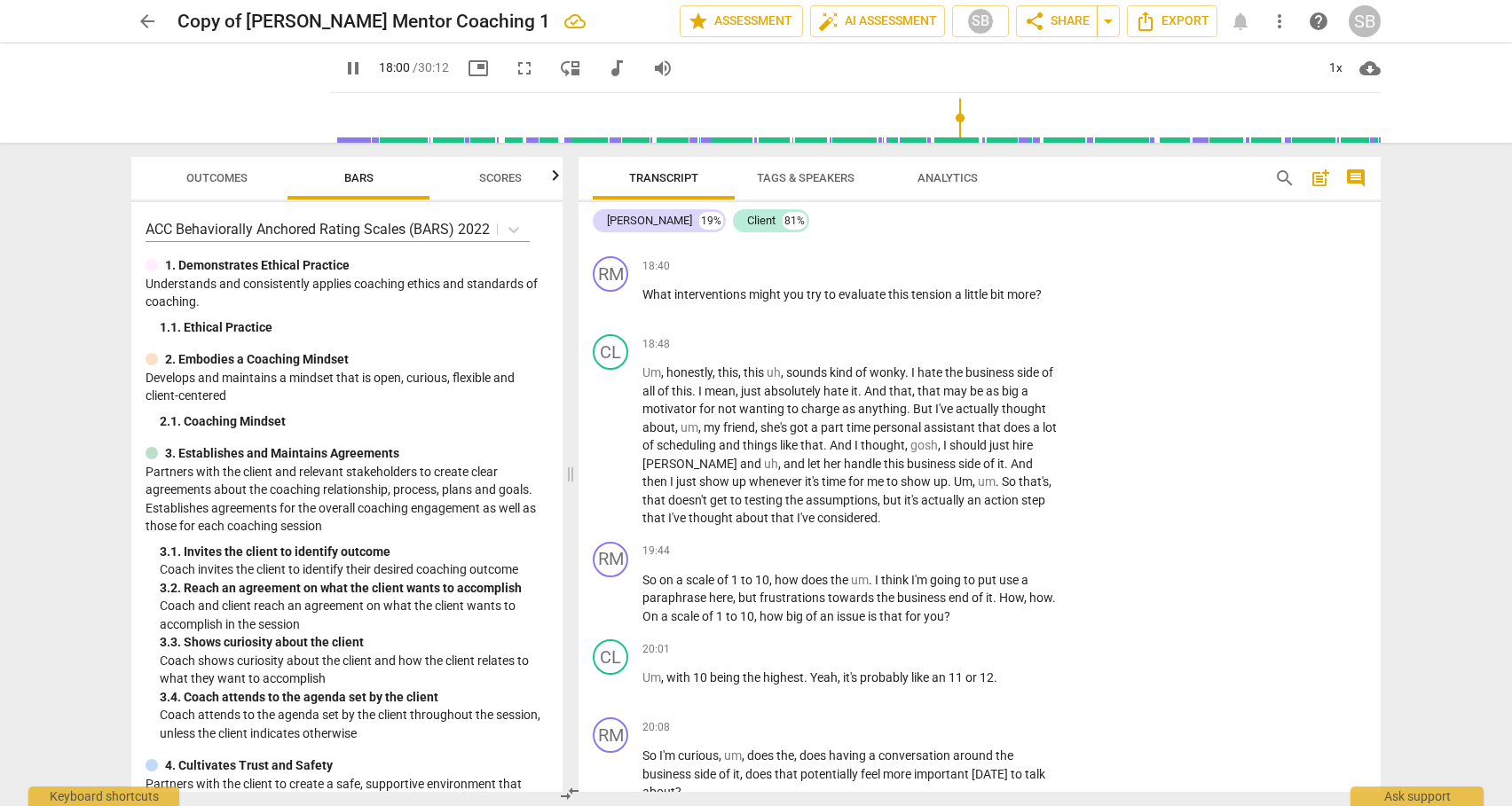
scroll to position [5458, 0]
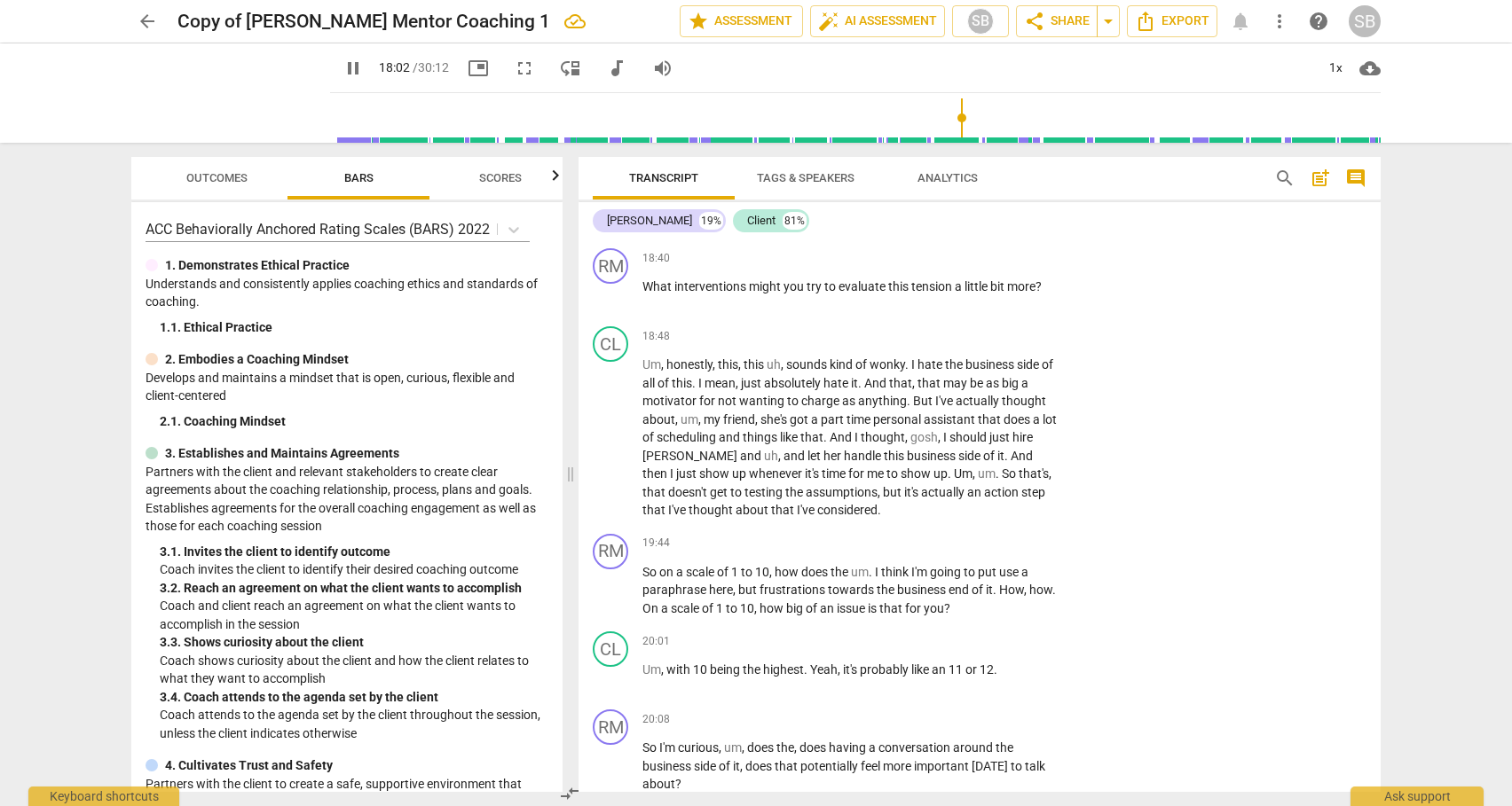
click at [958, 214] on span "value" at bounding box center [975, 206] width 32 height 14
click at [946, 267] on div "+" at bounding box center [948, 257] width 18 height 18
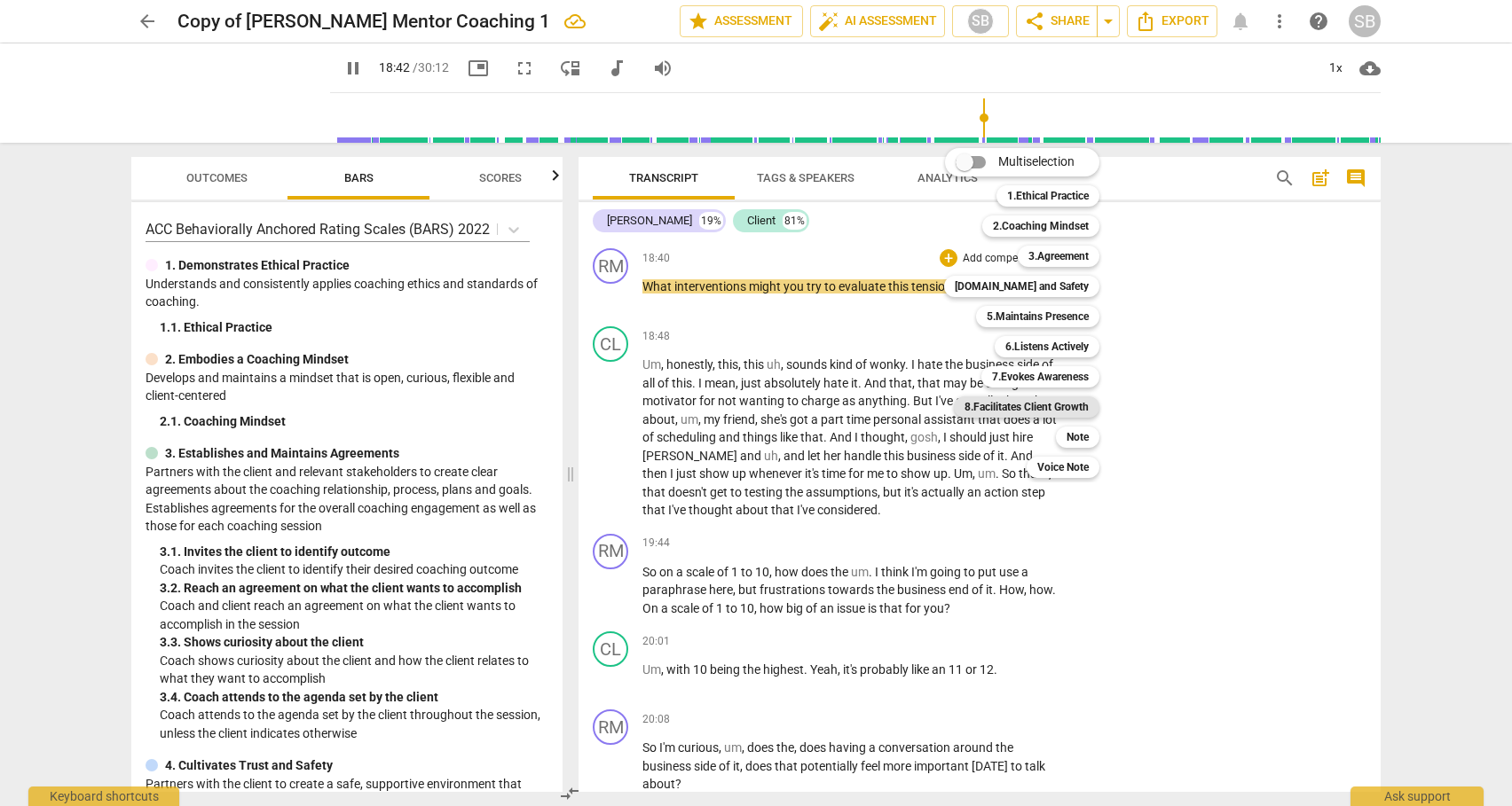
click at [1017, 409] on b "8.Facilitates Client Growth" at bounding box center [1026, 407] width 124 height 22
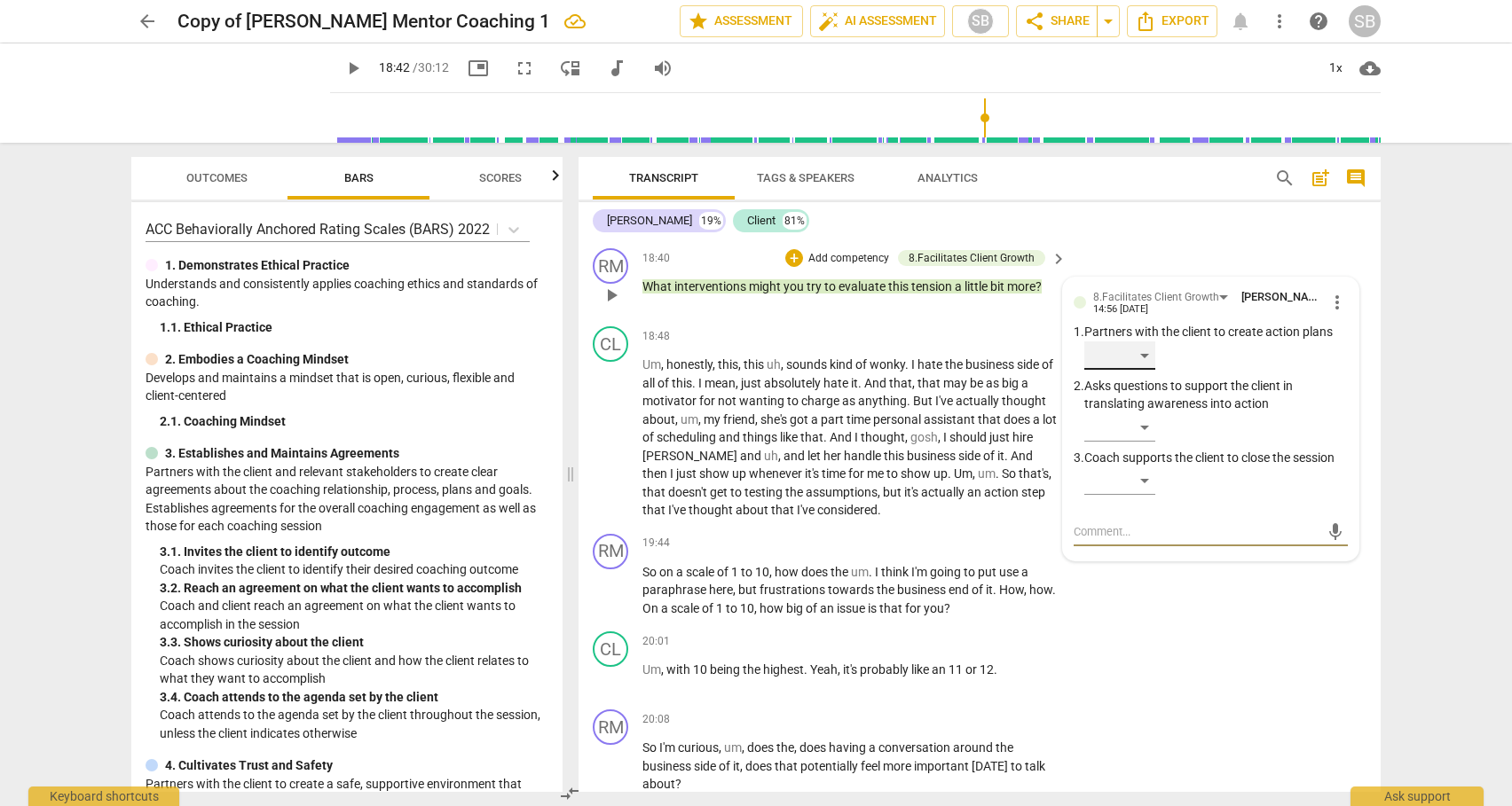
click at [1142, 370] on div "​" at bounding box center [1119, 356] width 71 height 28
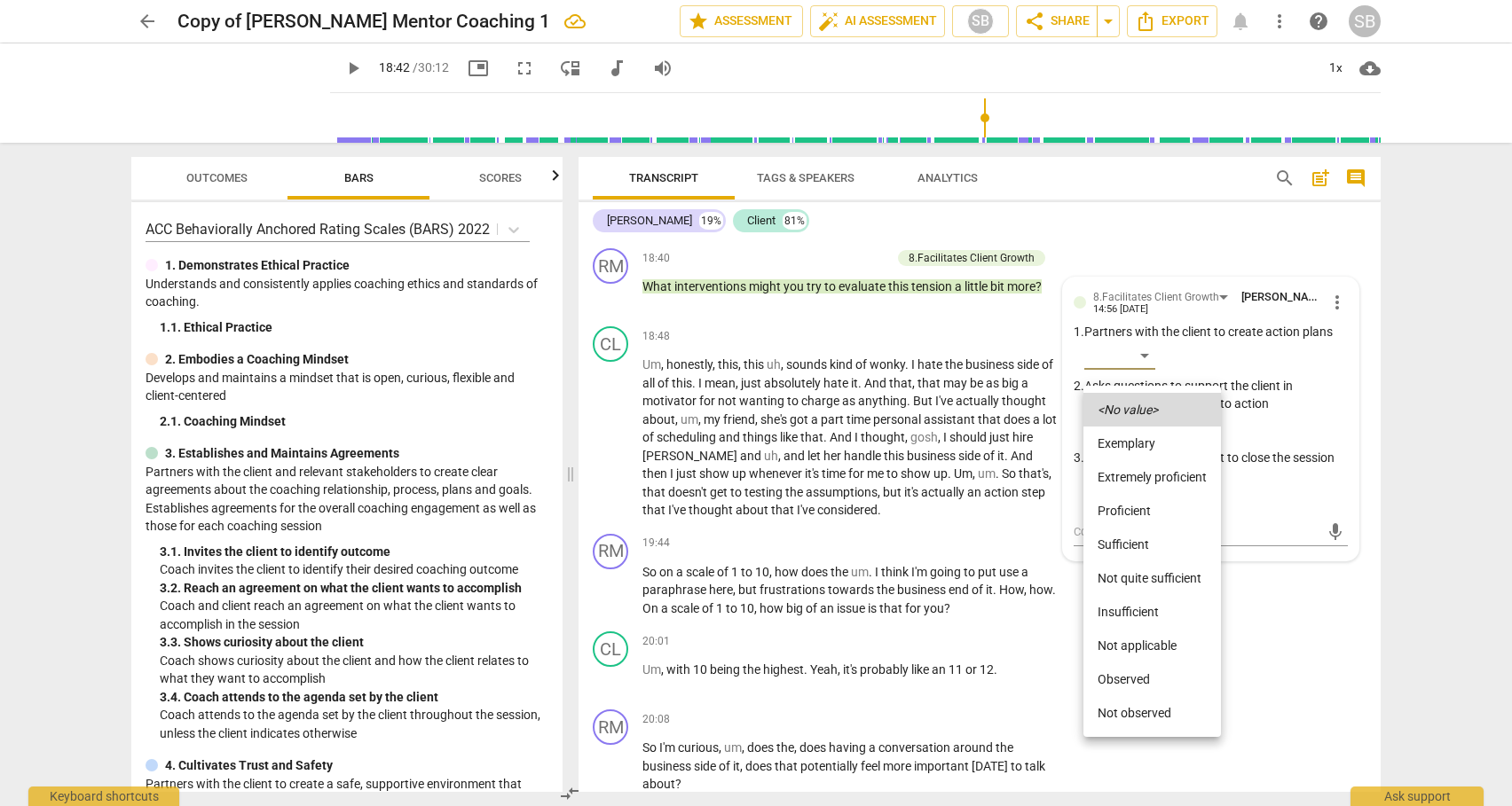
click at [1144, 576] on li "Not quite sufficient" at bounding box center [1152, 579] width 137 height 34
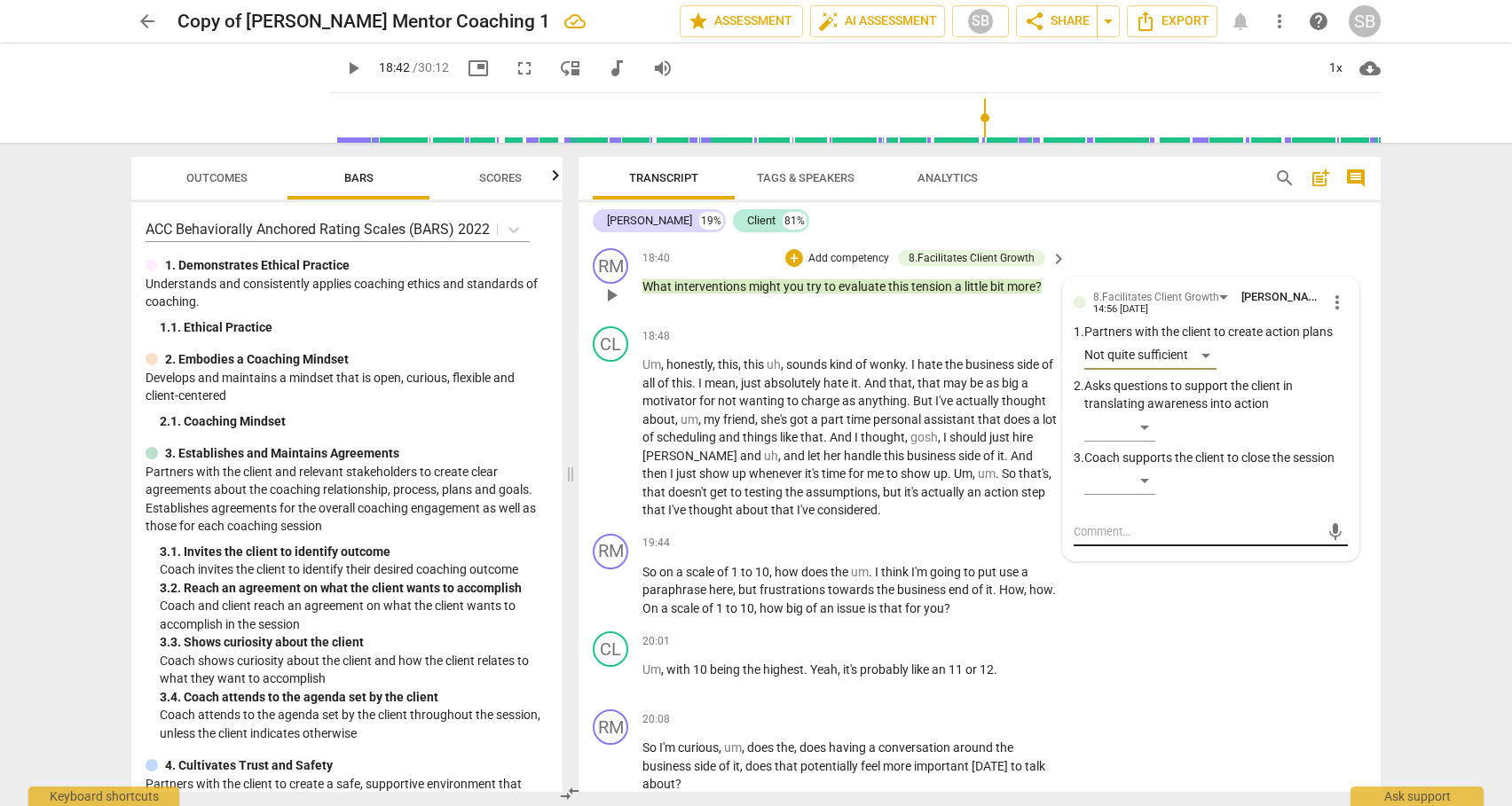
click at [1116, 540] on textarea at bounding box center [1197, 532] width 246 height 17
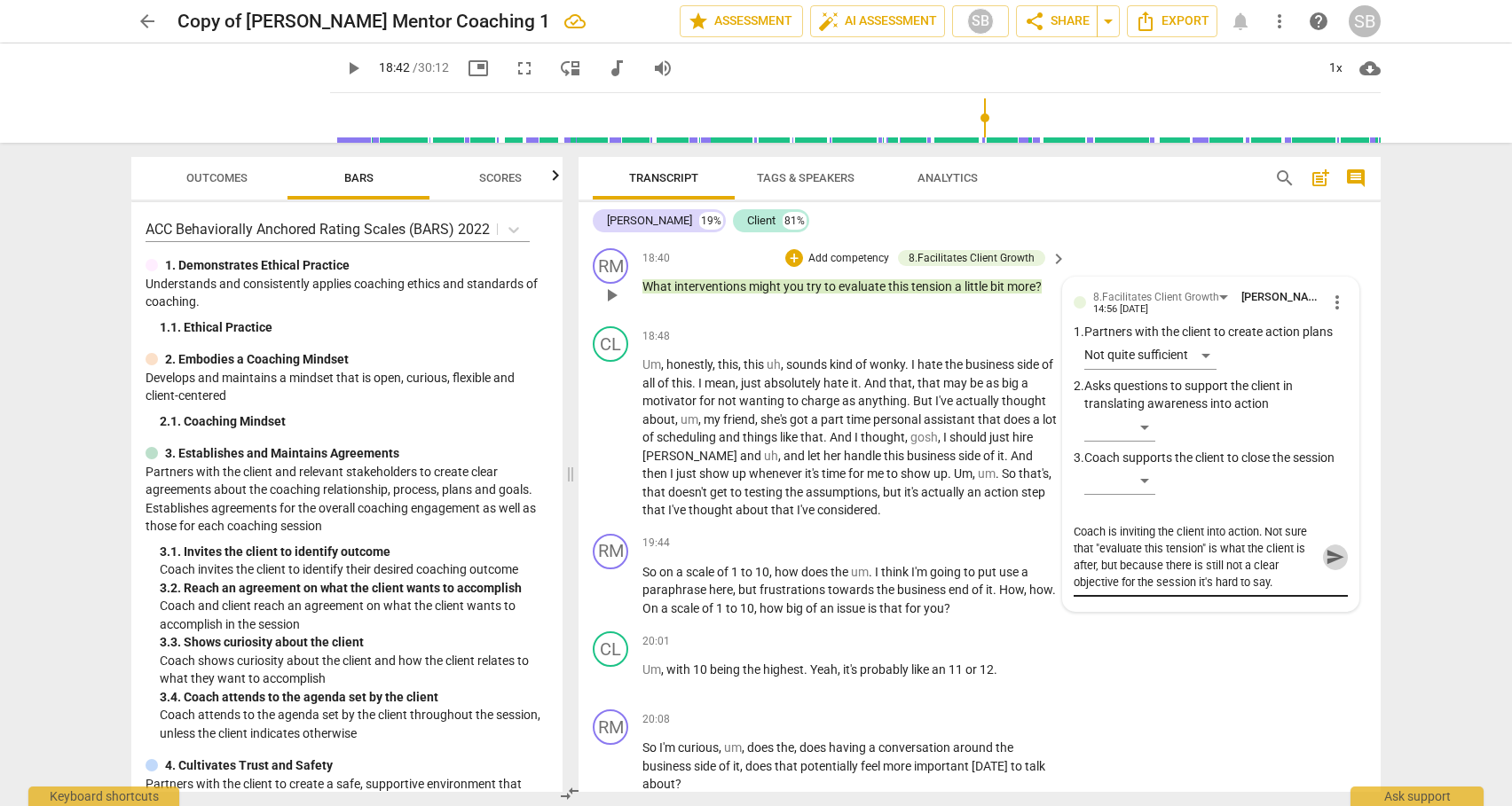
click at [1326, 567] on span "send" at bounding box center [1335, 557] width 20 height 20
